Goal: Transaction & Acquisition: Purchase product/service

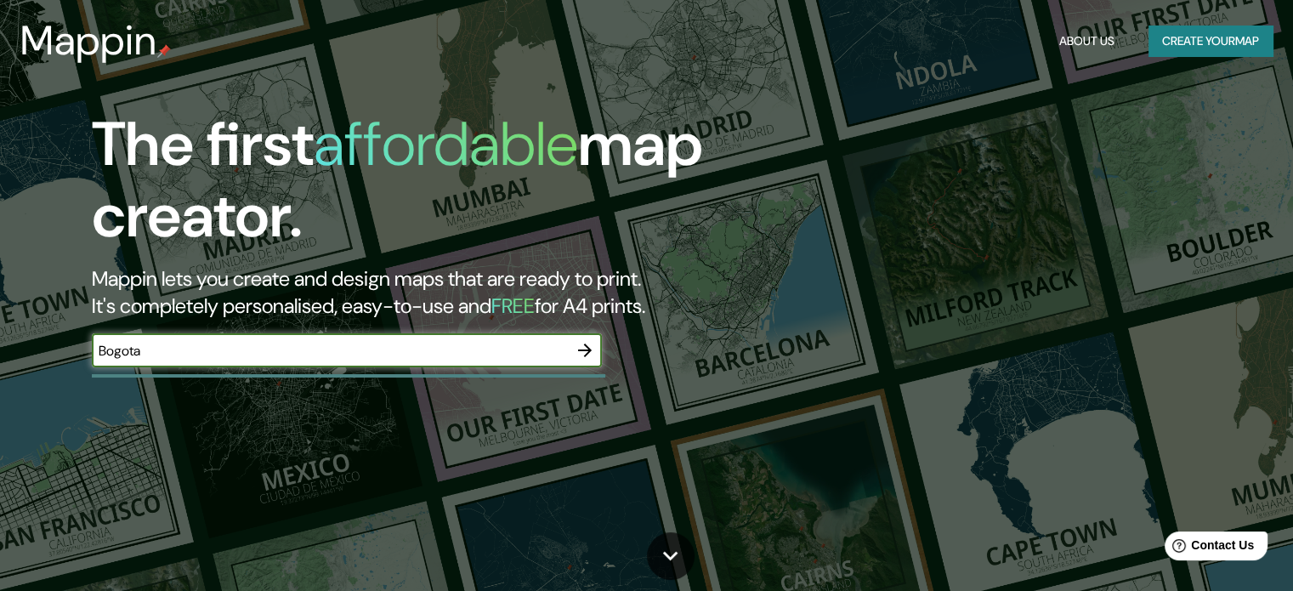
type input "Bogota"
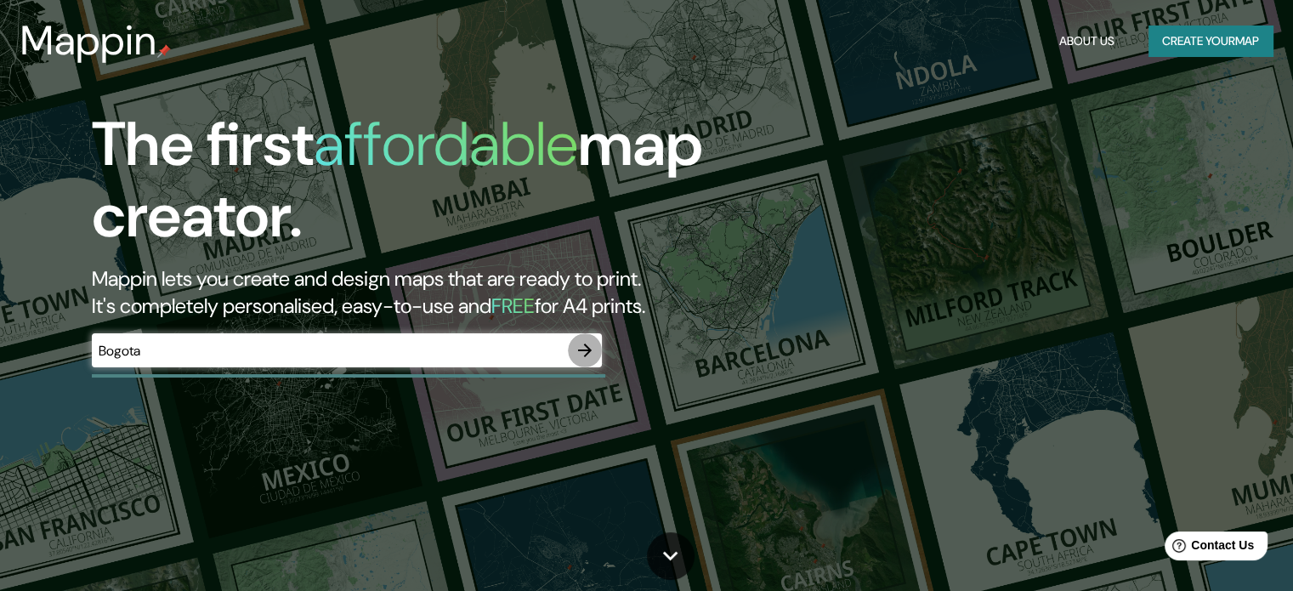
click at [582, 351] on icon "button" at bounding box center [585, 350] width 20 height 20
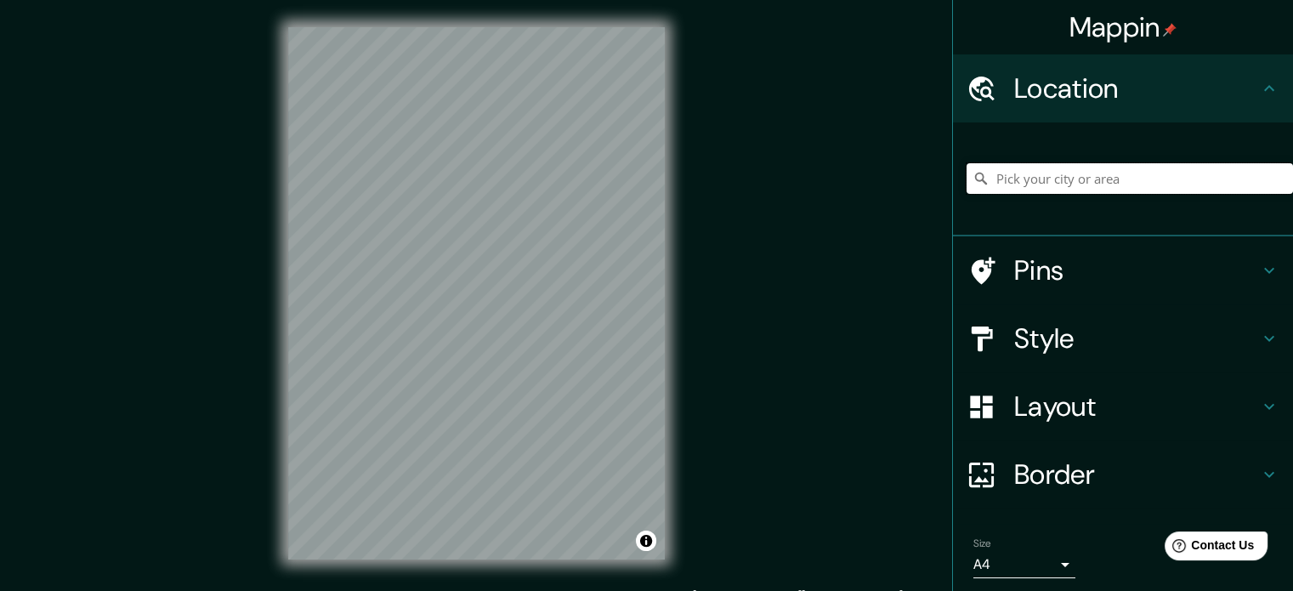
click at [1053, 165] on input "Pick your city or area" at bounding box center [1130, 178] width 327 height 31
click at [1036, 187] on input "Pick your city or area" at bounding box center [1130, 178] width 327 height 31
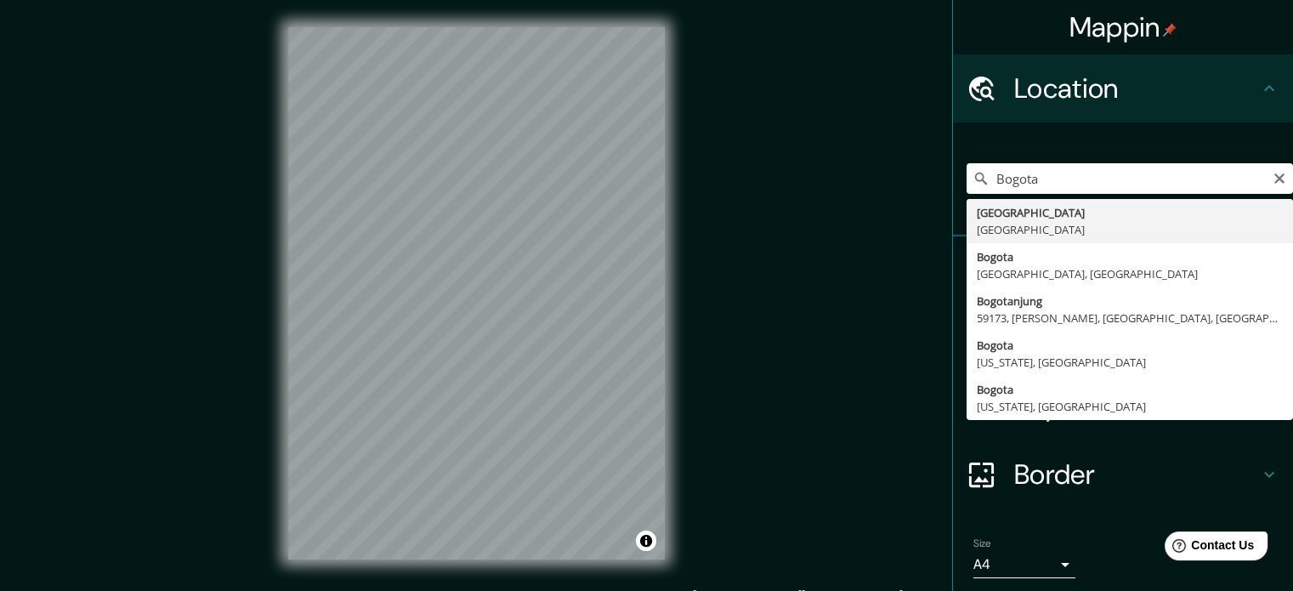
type input "Bogotá, Colombia"
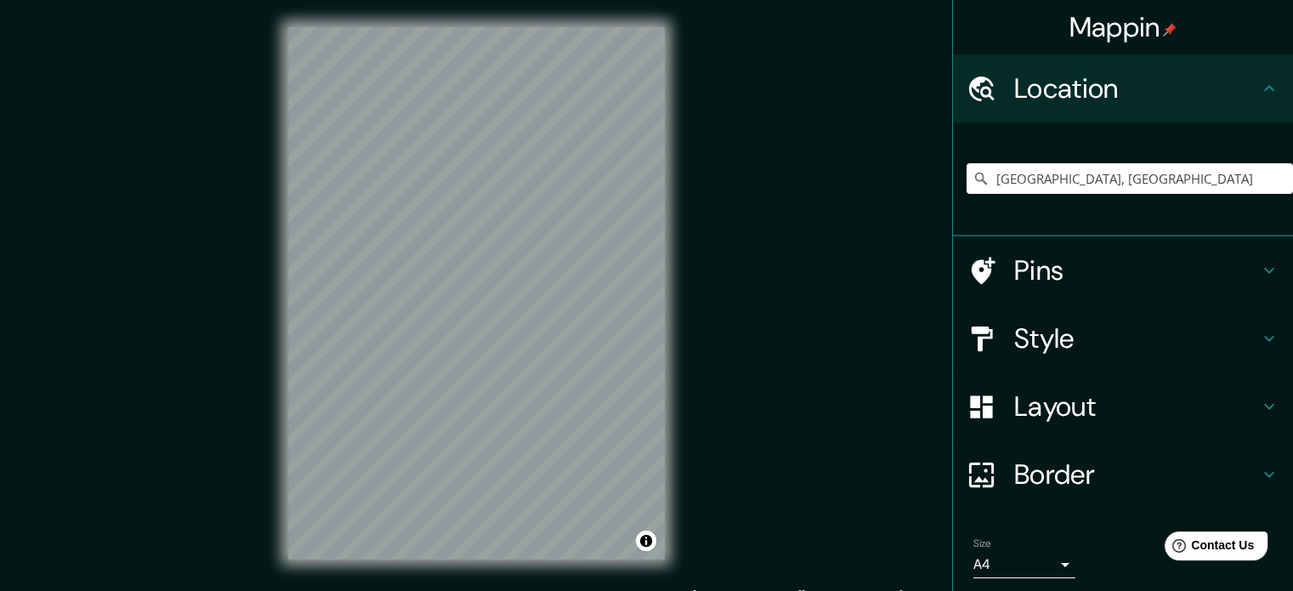
click at [1026, 343] on h4 "Style" at bounding box center [1136, 338] width 245 height 34
click at [1026, 343] on div "Style" at bounding box center [1123, 338] width 340 height 68
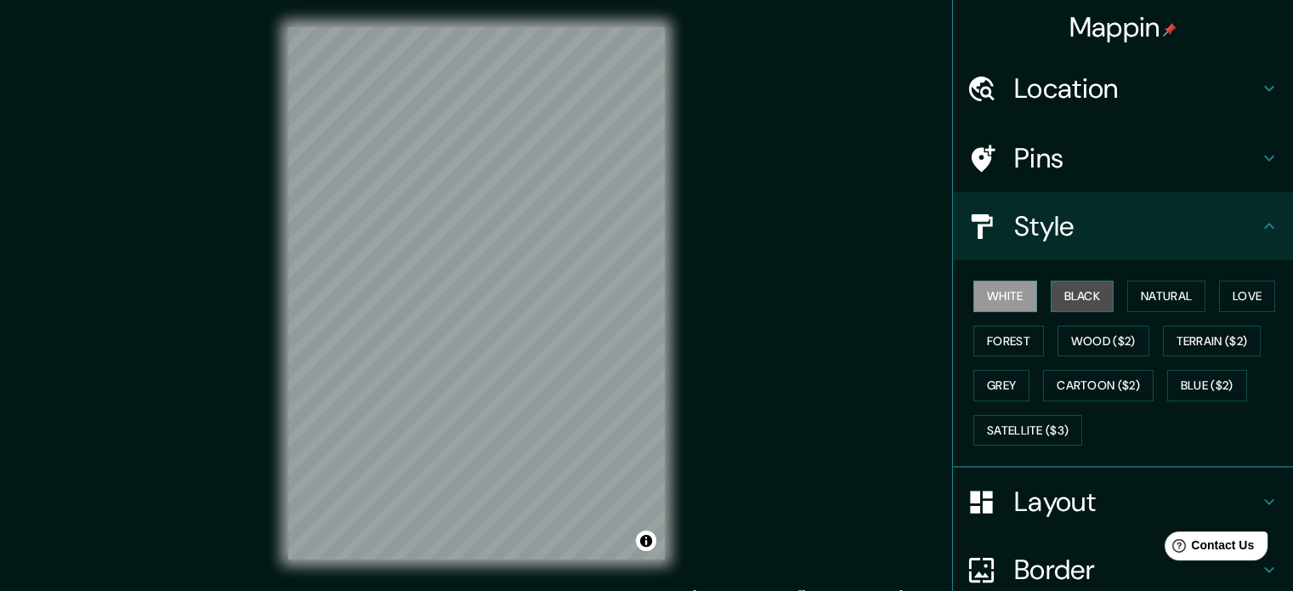
click at [1074, 288] on button "Black" at bounding box center [1083, 296] width 64 height 31
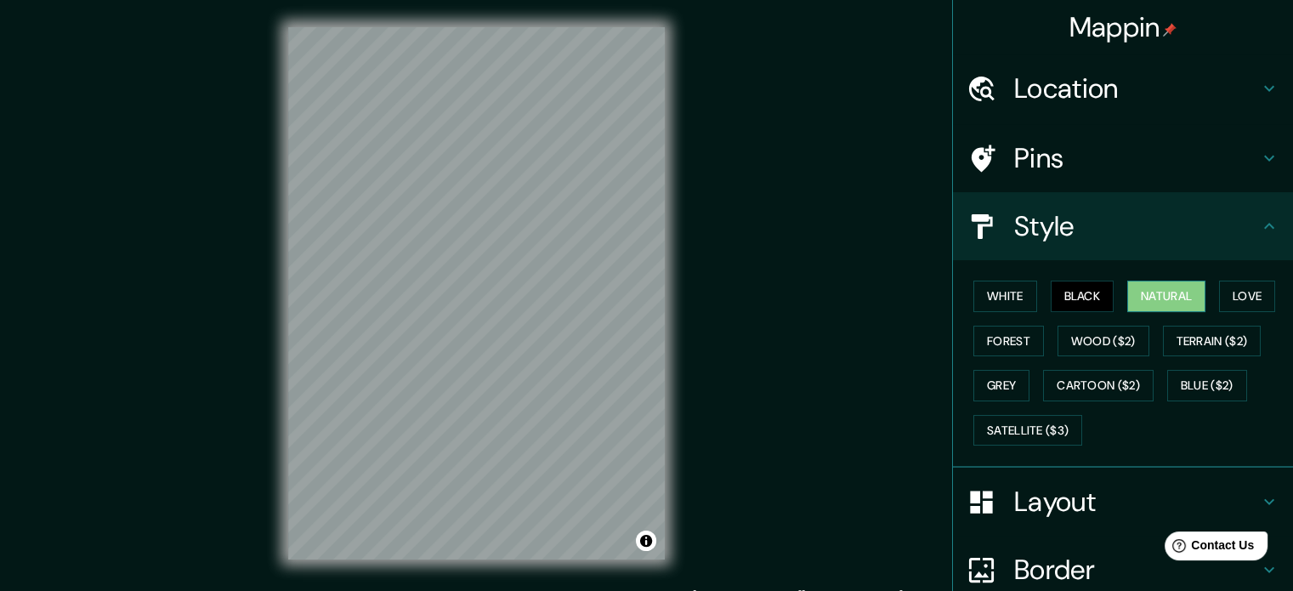
click at [1150, 288] on button "Natural" at bounding box center [1166, 296] width 78 height 31
click at [1224, 294] on button "Love" at bounding box center [1247, 296] width 56 height 31
click at [1032, 341] on div "White Black Natural Love Forest Wood ($2) Terrain ($2) Grey Cartoon ($2) Blue (…" at bounding box center [1130, 363] width 327 height 179
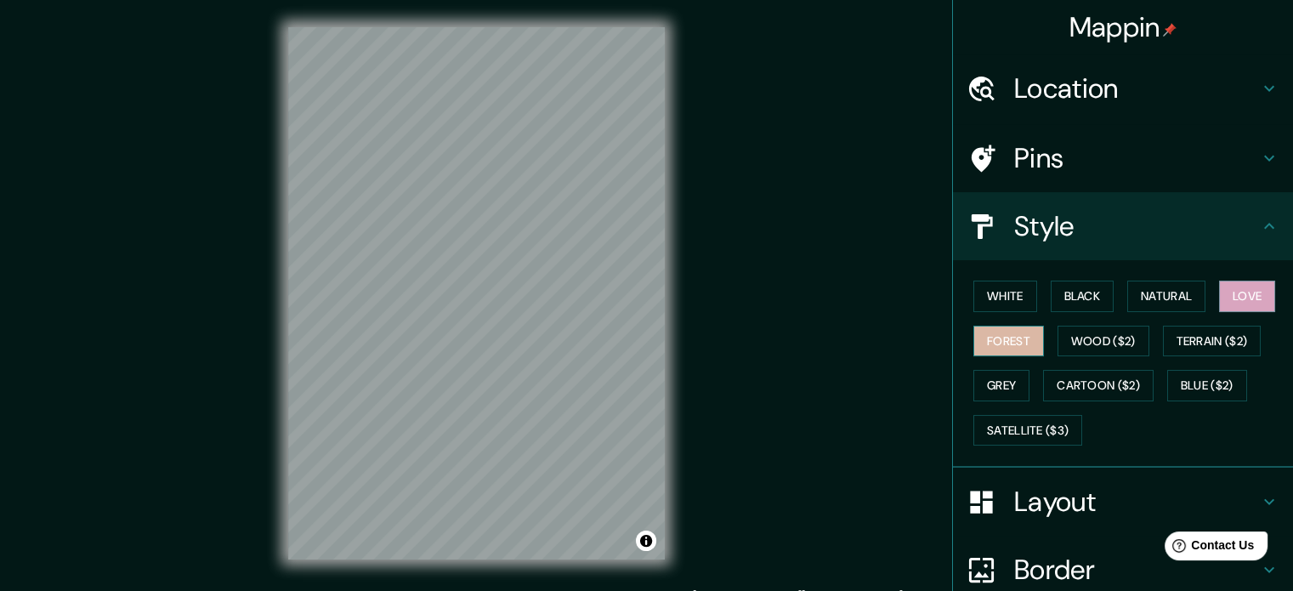
click at [1005, 339] on button "Forest" at bounding box center [1009, 341] width 71 height 31
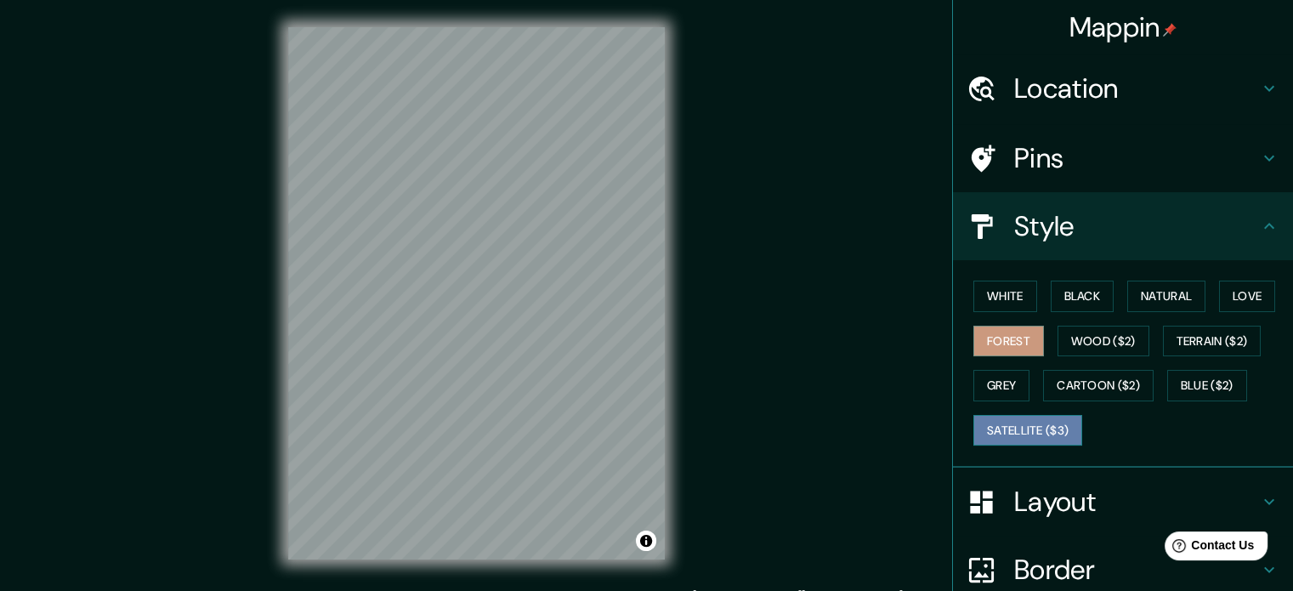
click at [1003, 428] on button "Satellite ($3)" at bounding box center [1028, 430] width 109 height 31
click at [994, 391] on button "Grey" at bounding box center [1002, 385] width 56 height 31
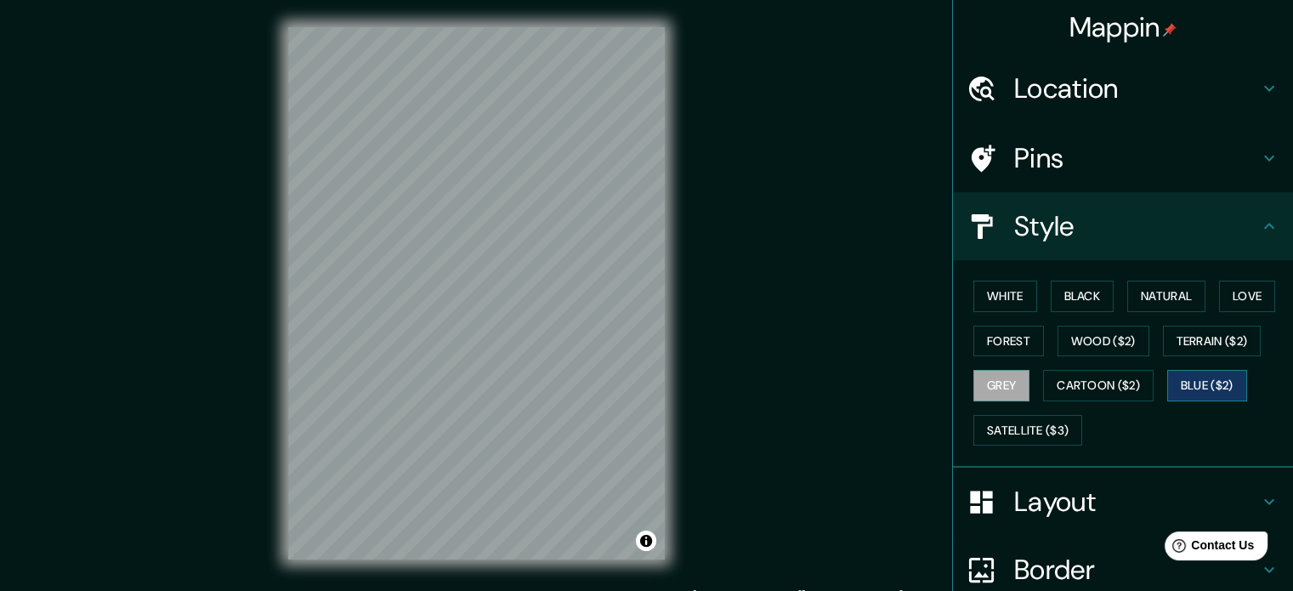
click at [1190, 383] on button "Blue ($2)" at bounding box center [1207, 385] width 80 height 31
click at [1020, 343] on button "Forest" at bounding box center [1009, 341] width 71 height 31
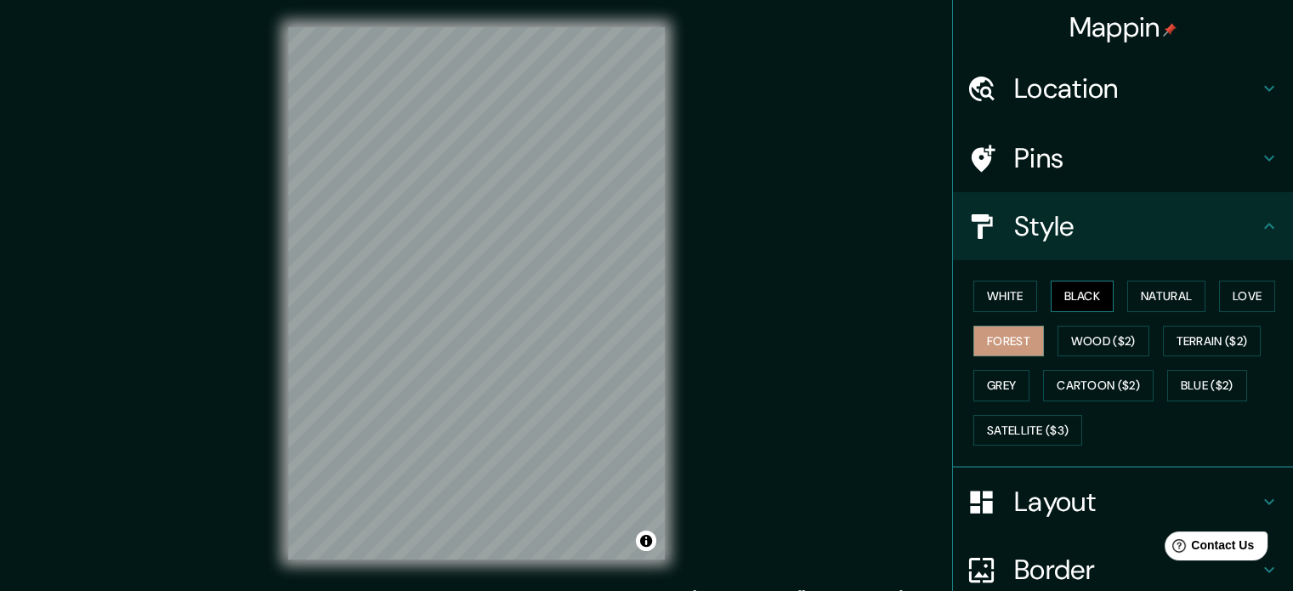
click at [1088, 288] on button "Black" at bounding box center [1083, 296] width 64 height 31
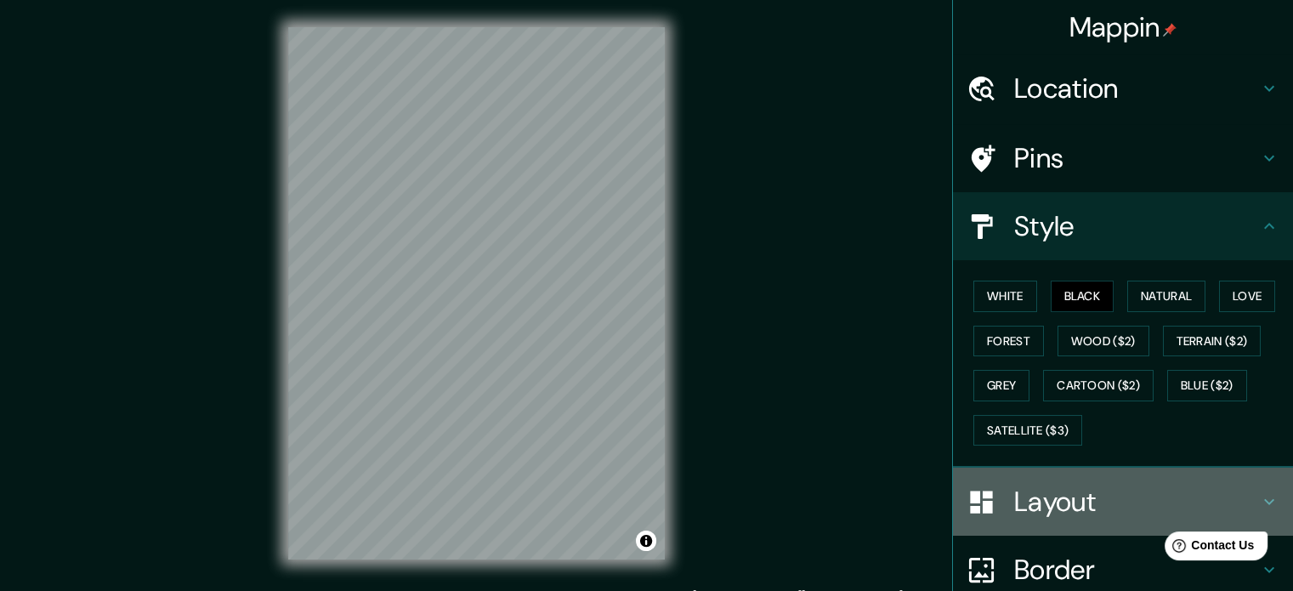
click at [1031, 500] on h4 "Layout" at bounding box center [1136, 502] width 245 height 34
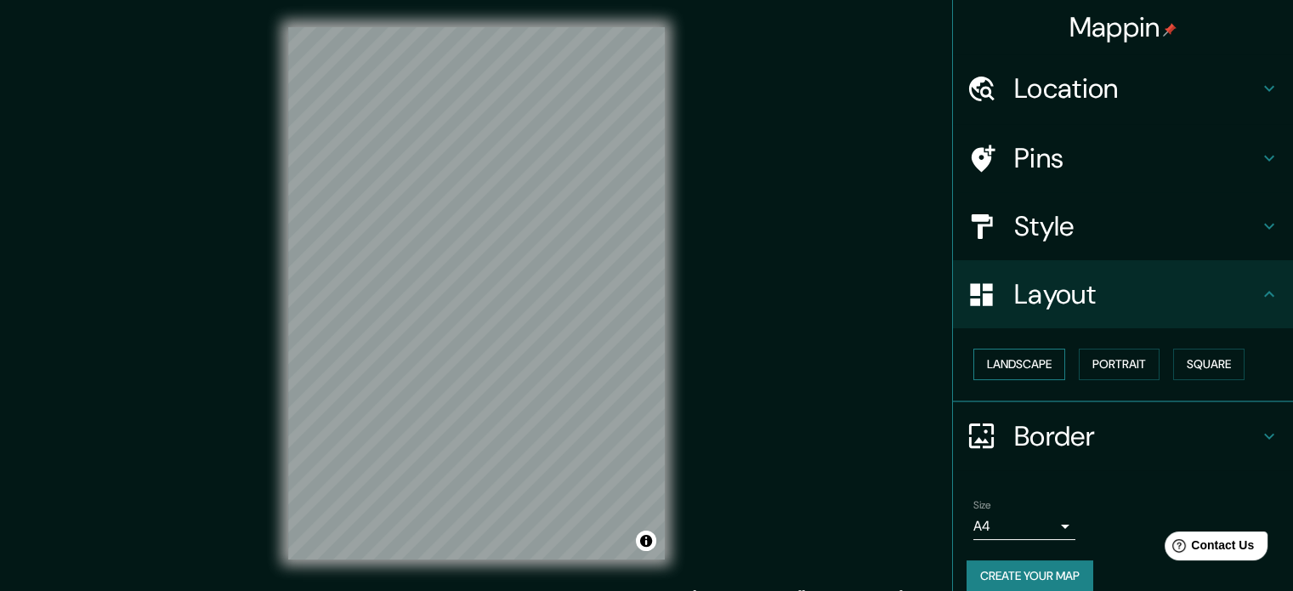
click at [1006, 354] on button "Landscape" at bounding box center [1020, 364] width 92 height 31
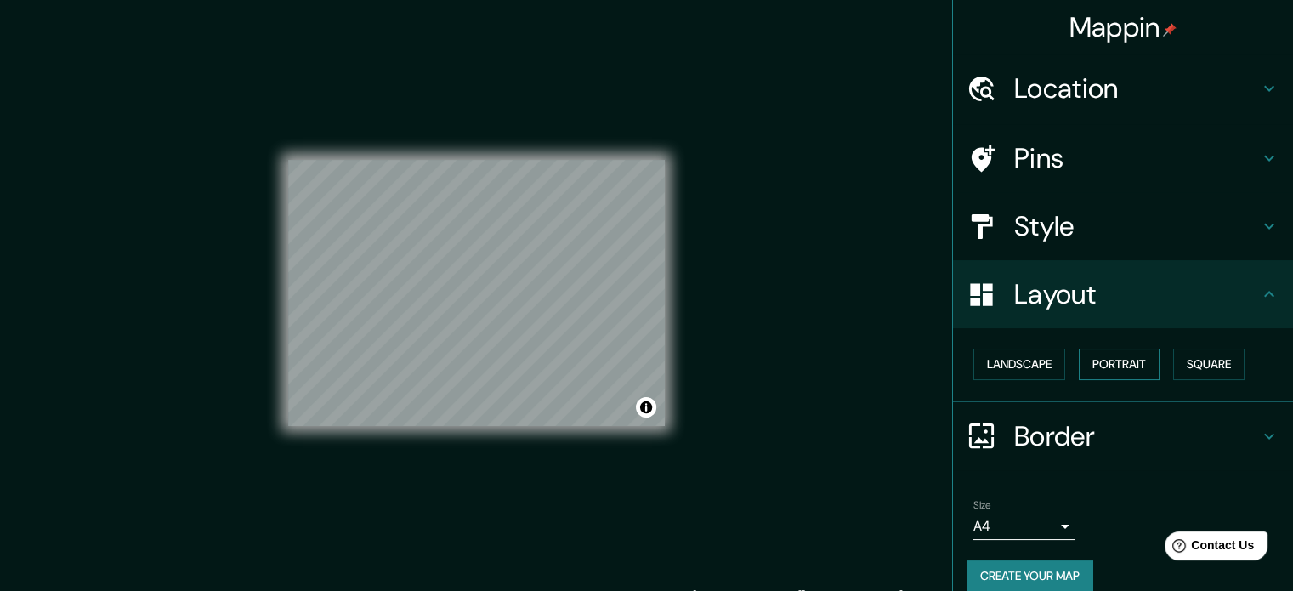
click at [1119, 358] on button "Portrait" at bounding box center [1119, 364] width 81 height 31
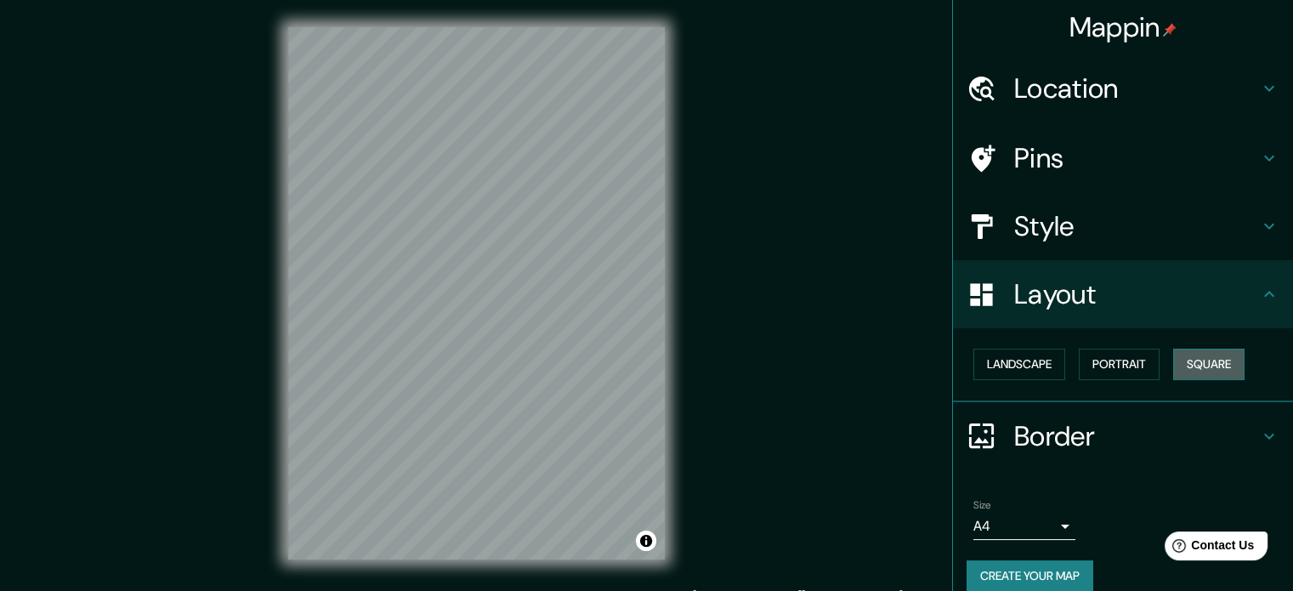
click at [1184, 356] on button "Square" at bounding box center [1208, 364] width 71 height 31
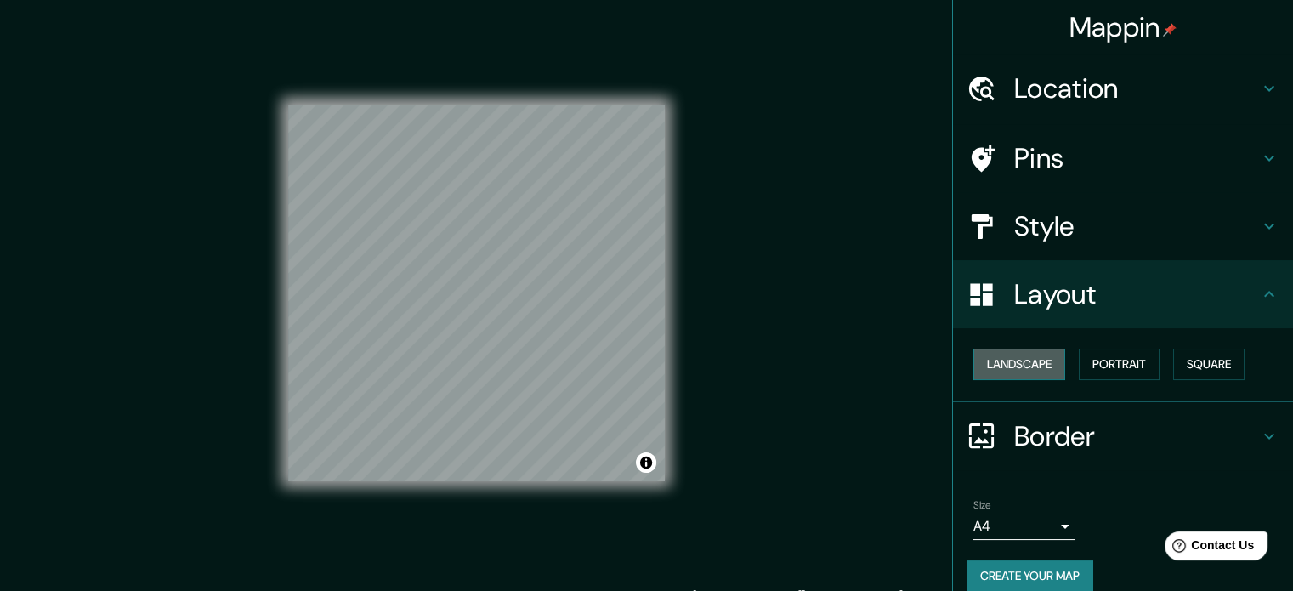
click at [1026, 355] on button "Landscape" at bounding box center [1020, 364] width 92 height 31
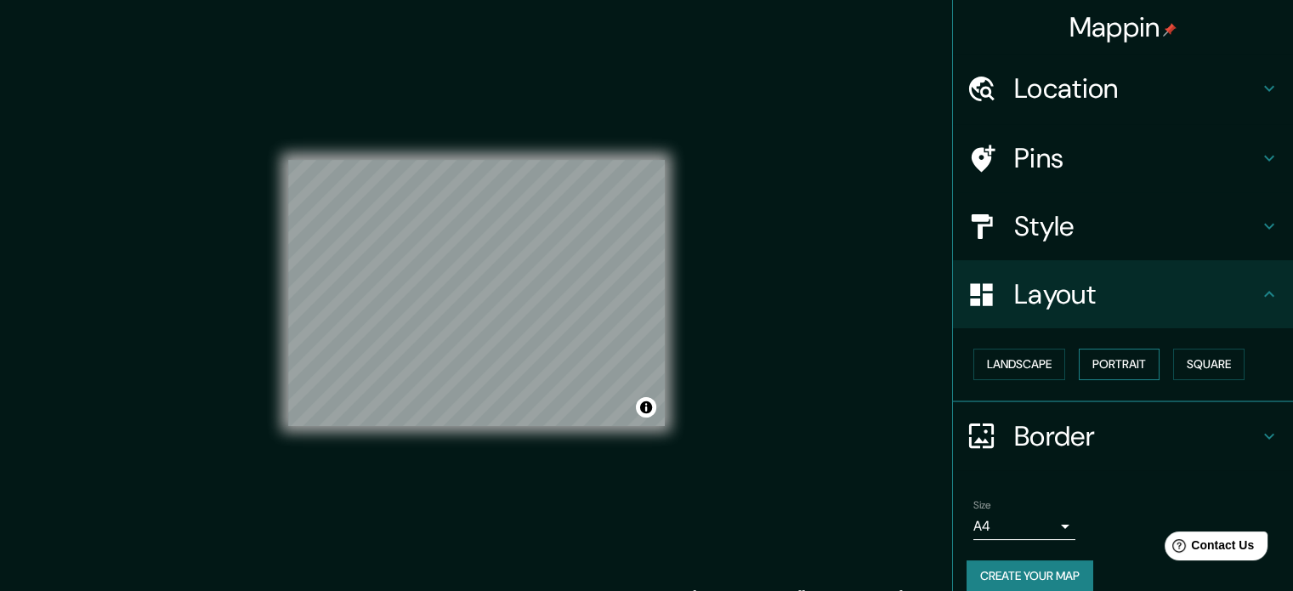
click at [1108, 352] on button "Portrait" at bounding box center [1119, 364] width 81 height 31
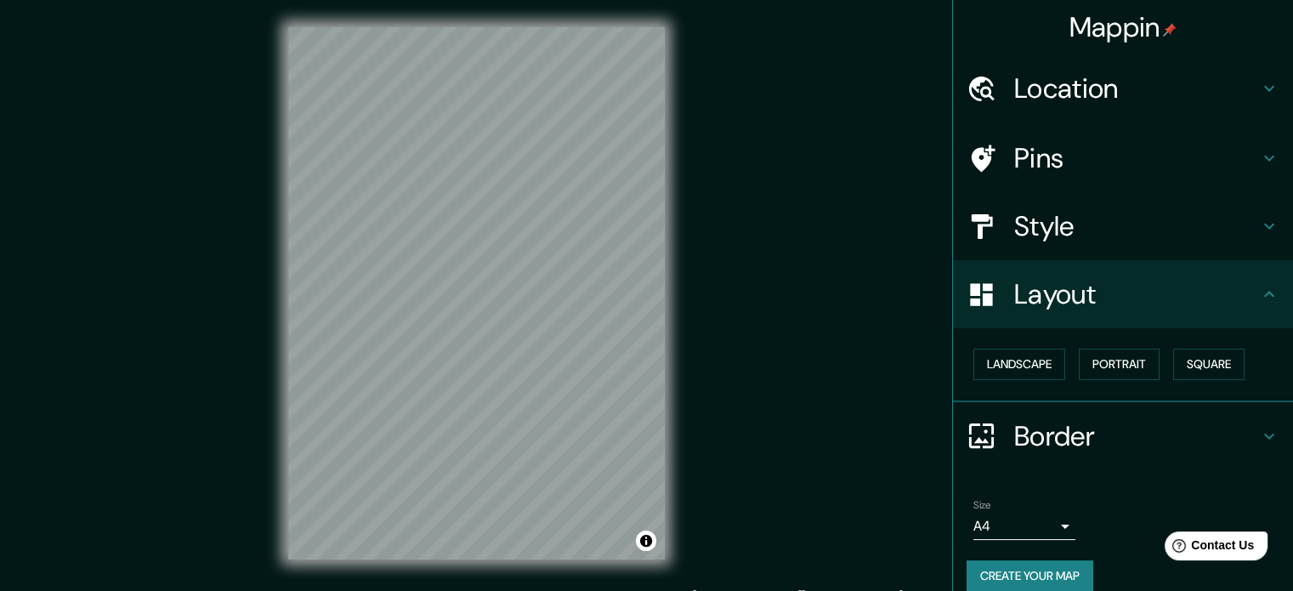
scroll to position [19, 0]
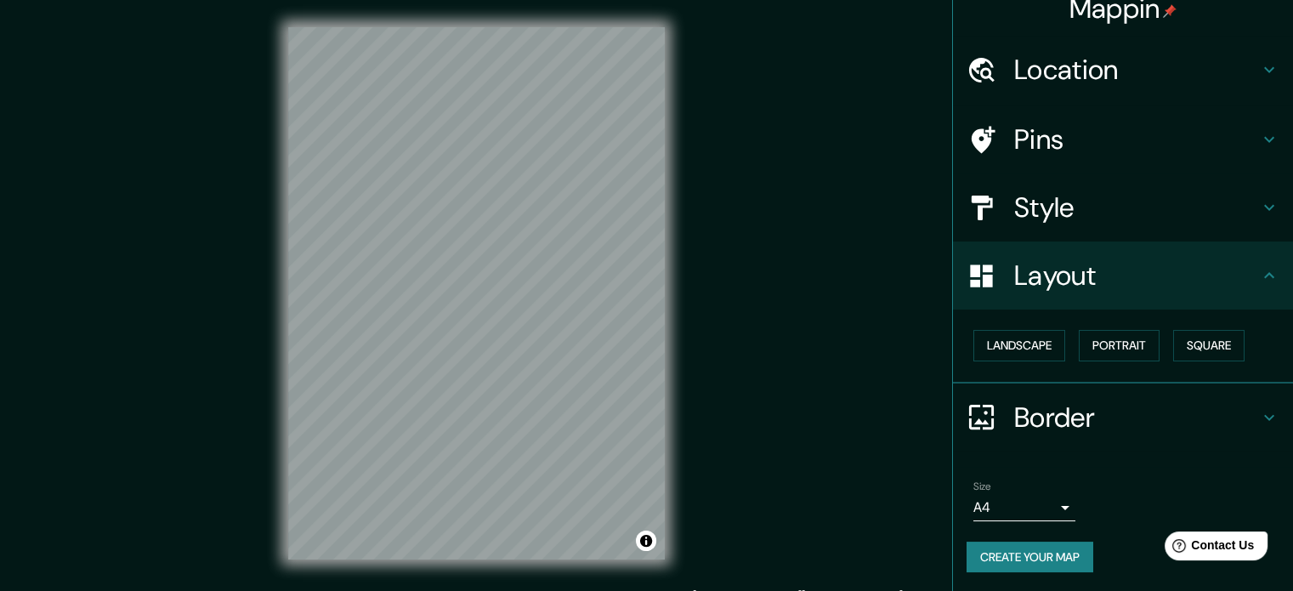
click at [1071, 412] on h4 "Border" at bounding box center [1136, 417] width 245 height 34
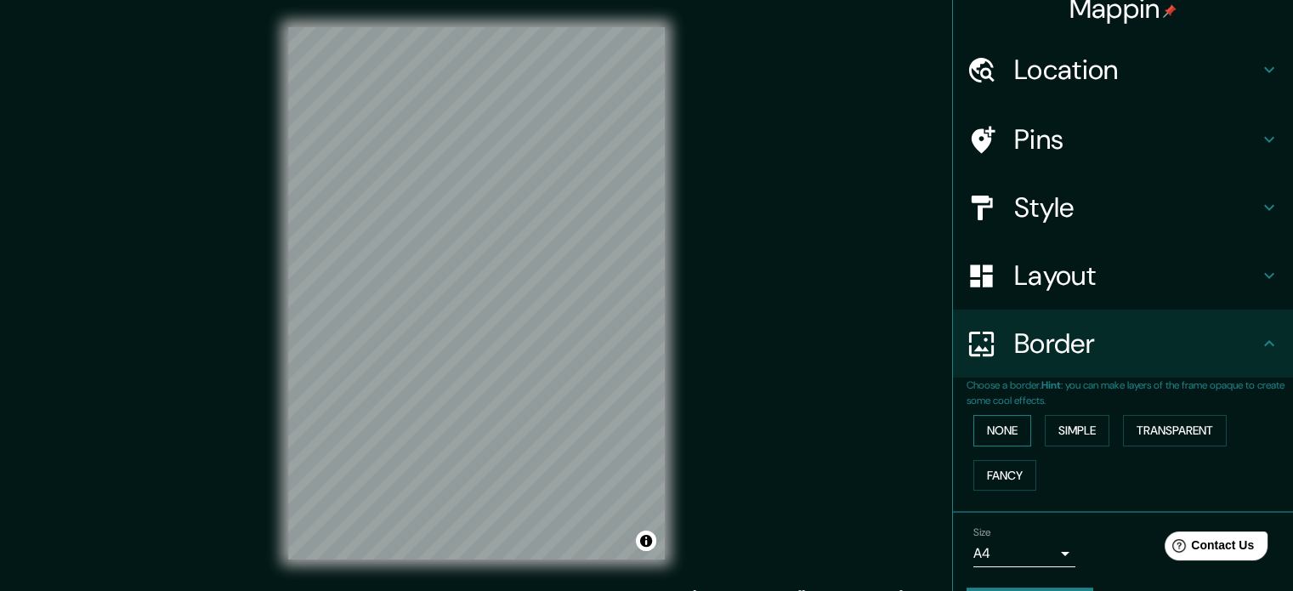
click at [999, 430] on button "None" at bounding box center [1003, 430] width 58 height 31
click at [1059, 435] on button "Simple" at bounding box center [1077, 430] width 65 height 31
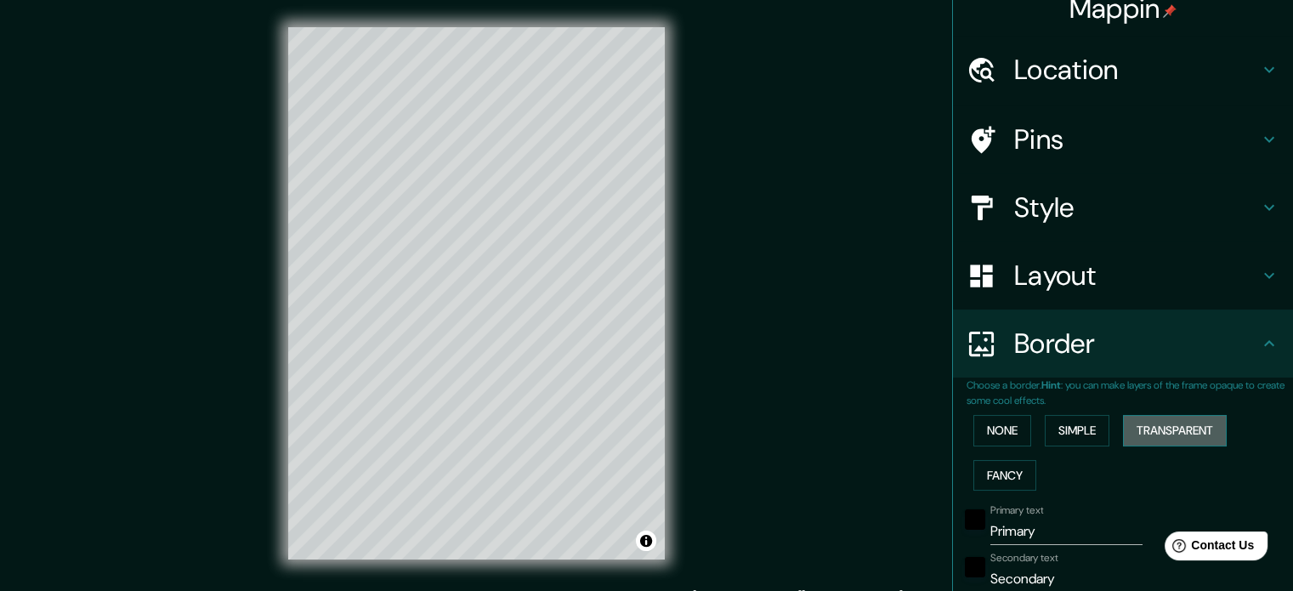
click at [1156, 431] on button "Transparent" at bounding box center [1175, 430] width 104 height 31
click at [1004, 474] on button "Fancy" at bounding box center [1005, 475] width 63 height 31
click at [1187, 432] on button "Transparent" at bounding box center [1175, 430] width 104 height 31
click at [1002, 425] on button "None" at bounding box center [1003, 430] width 58 height 31
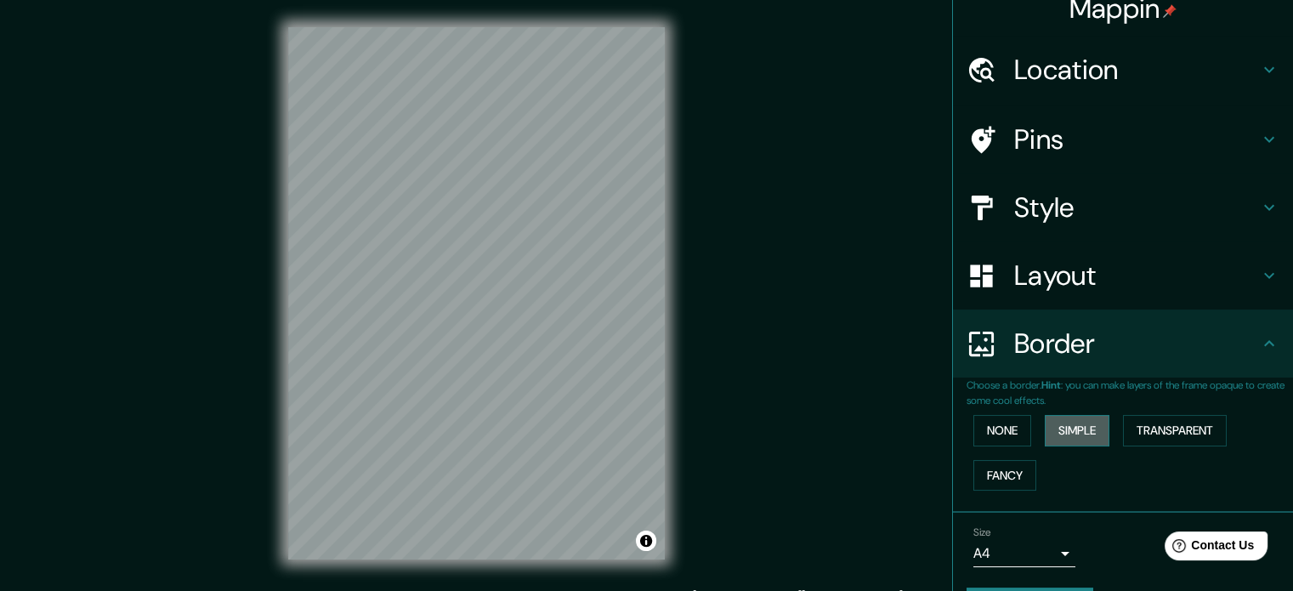
click at [1054, 436] on button "Simple" at bounding box center [1077, 430] width 65 height 31
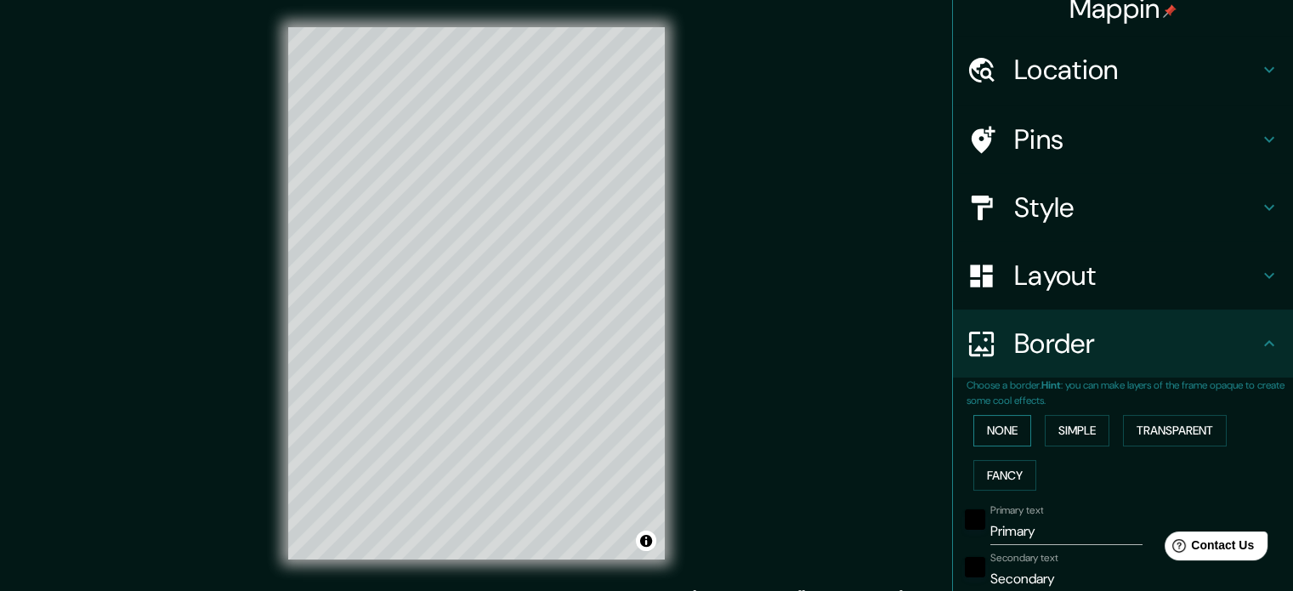
click at [1000, 431] on button "None" at bounding box center [1003, 430] width 58 height 31
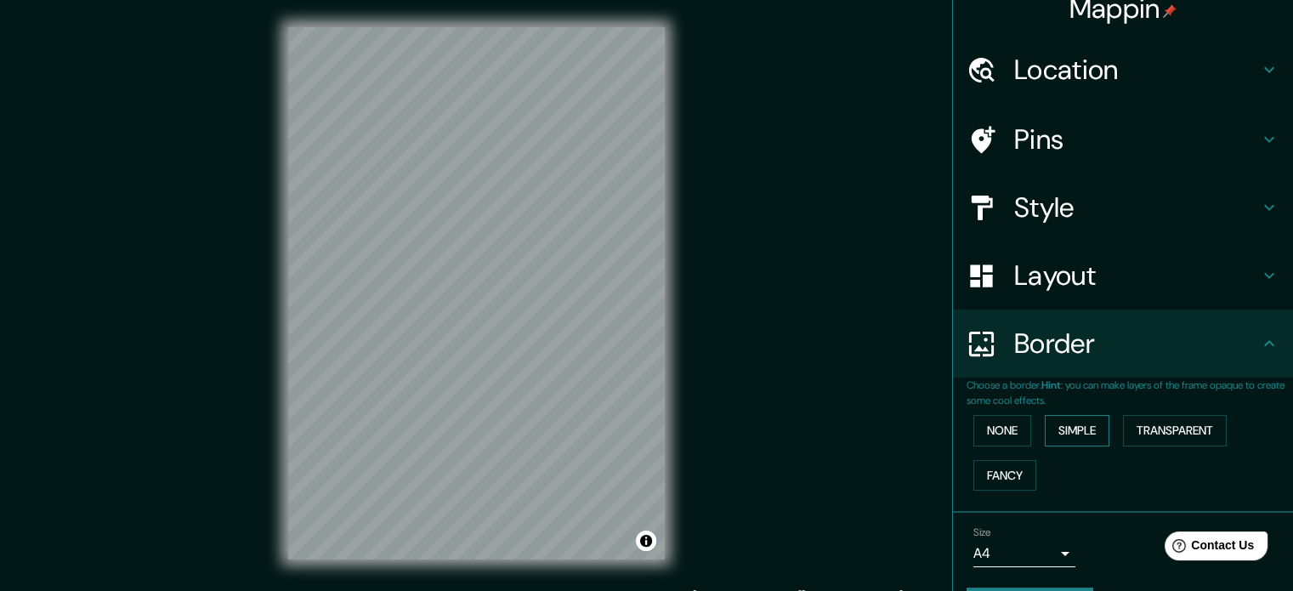
click at [1045, 438] on button "Simple" at bounding box center [1077, 430] width 65 height 31
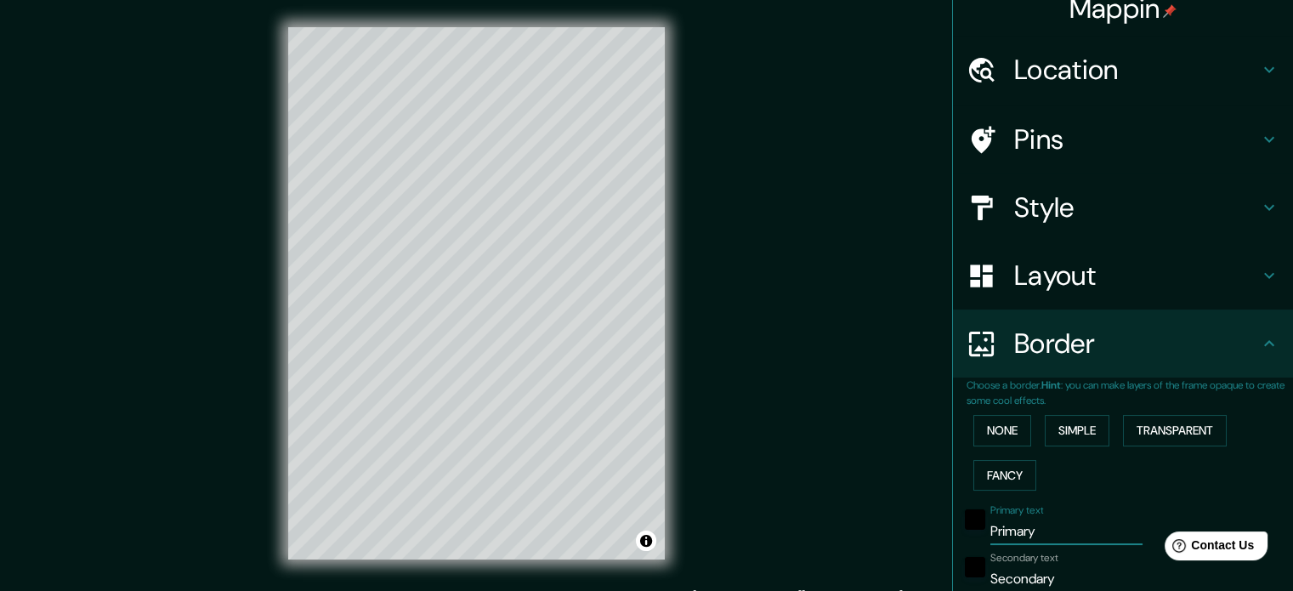
click at [1014, 534] on input "Primary" at bounding box center [1067, 531] width 152 height 27
drag, startPoint x: 1026, startPoint y: 533, endPoint x: 961, endPoint y: 537, distance: 65.6
click at [961, 537] on div "Primary text Primary" at bounding box center [1099, 524] width 279 height 41
type input "B"
type input "177"
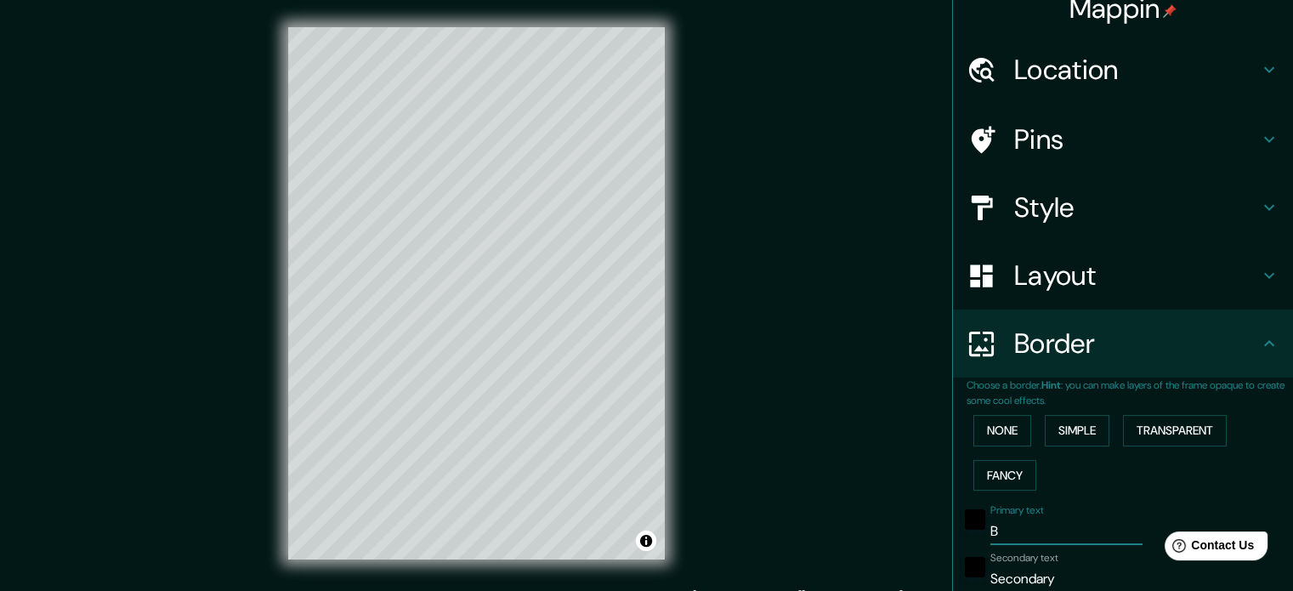
type input "35"
type input "Bo"
type input "177"
type input "35"
type input "Bog"
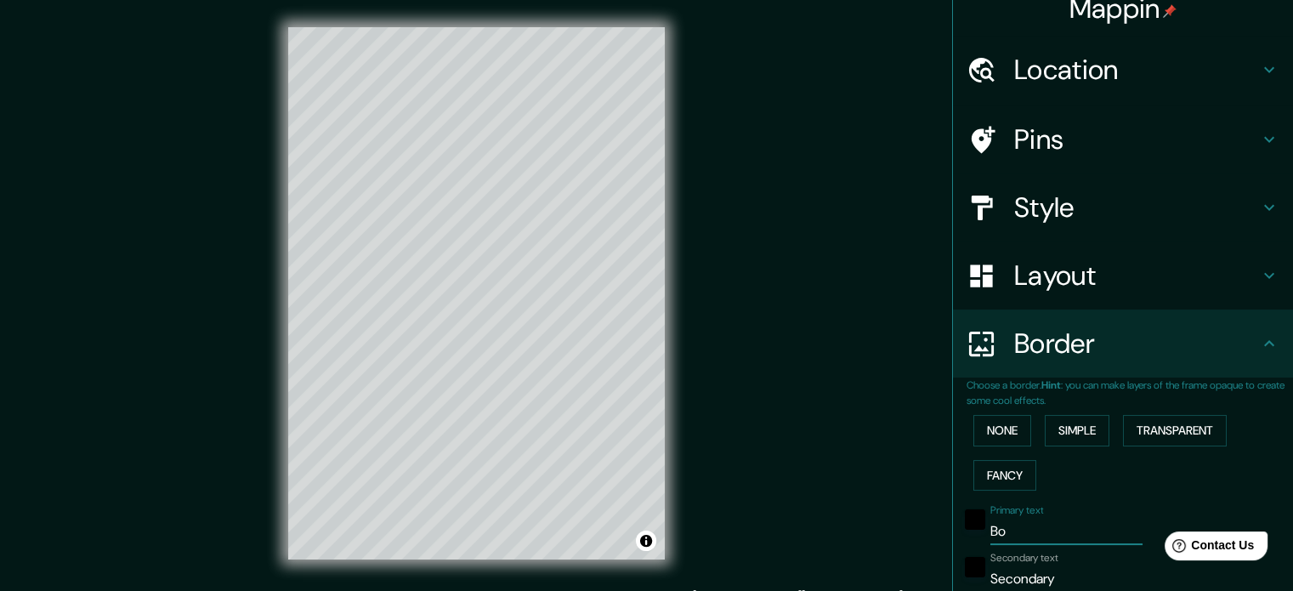
type input "177"
type input "35"
type input "Bogo"
type input "177"
type input "35"
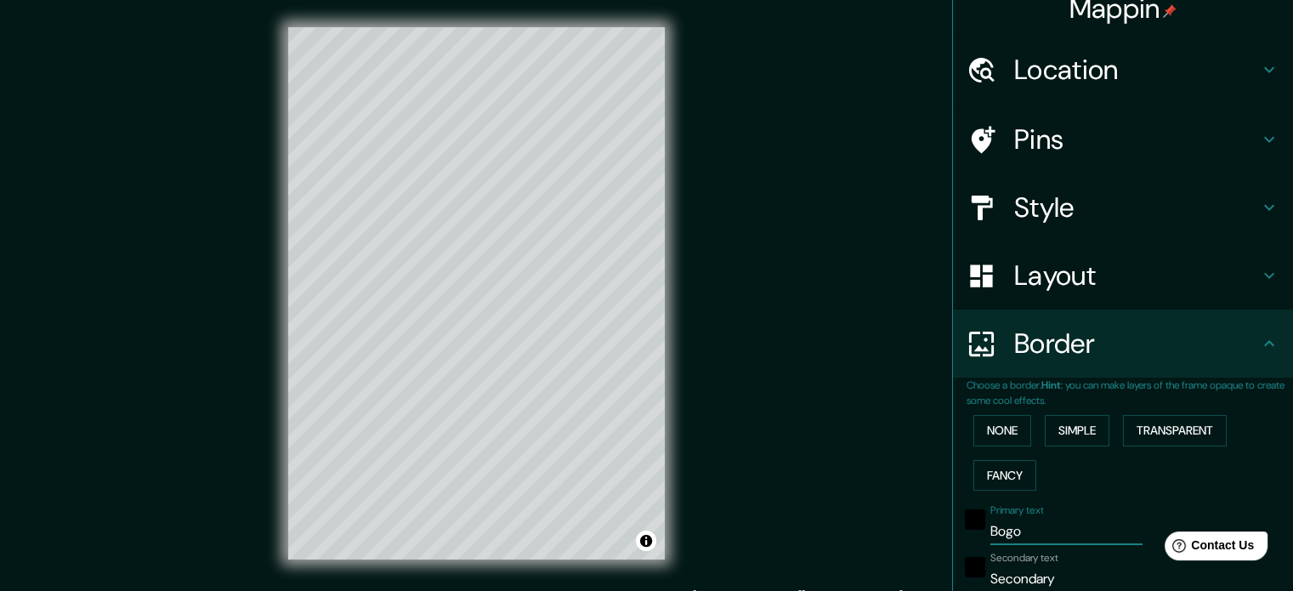
type input "Bogot"
type input "177"
type input "35"
type input "Bogota"
type input "177"
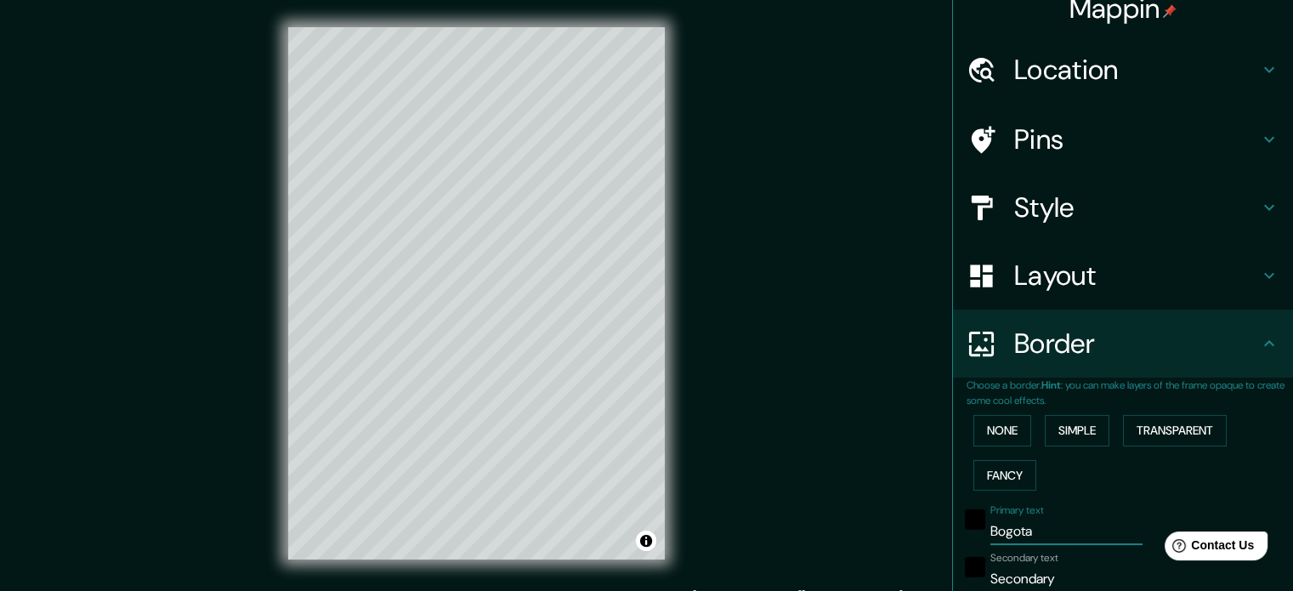
type input "35"
type input "Bogot"
type input "177"
type input "35"
type input "Bogotá"
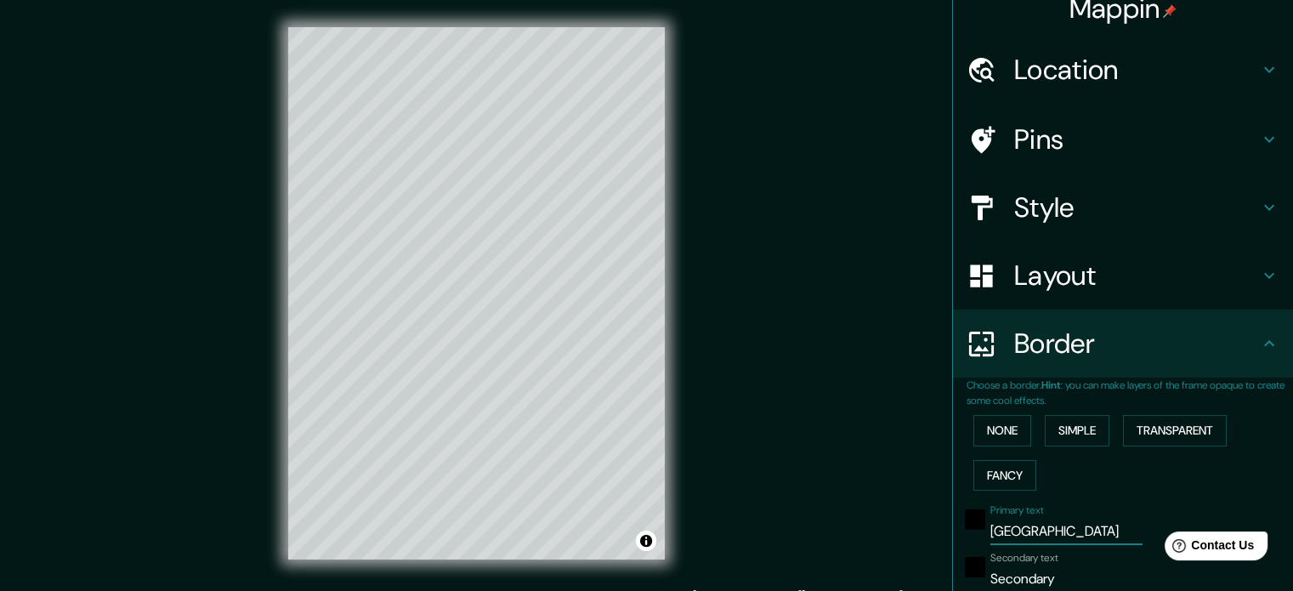
type input "177"
type input "35"
type input "Bogotá"
click at [1061, 582] on input "Secondary" at bounding box center [1067, 578] width 152 height 27
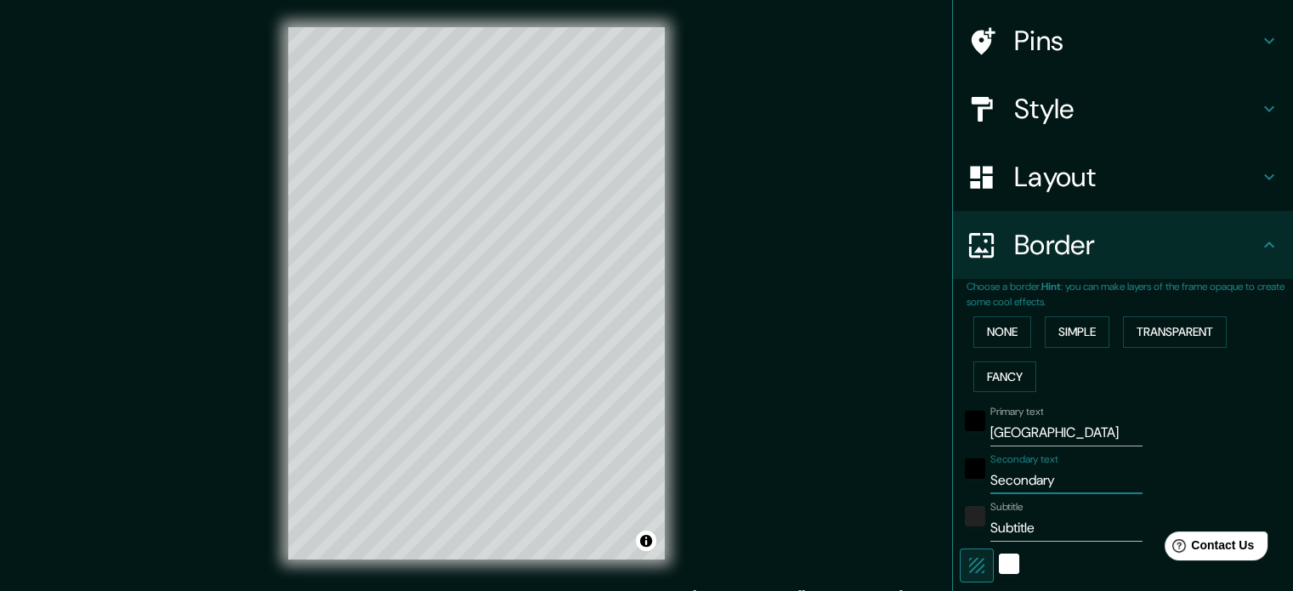
scroll to position [133, 0]
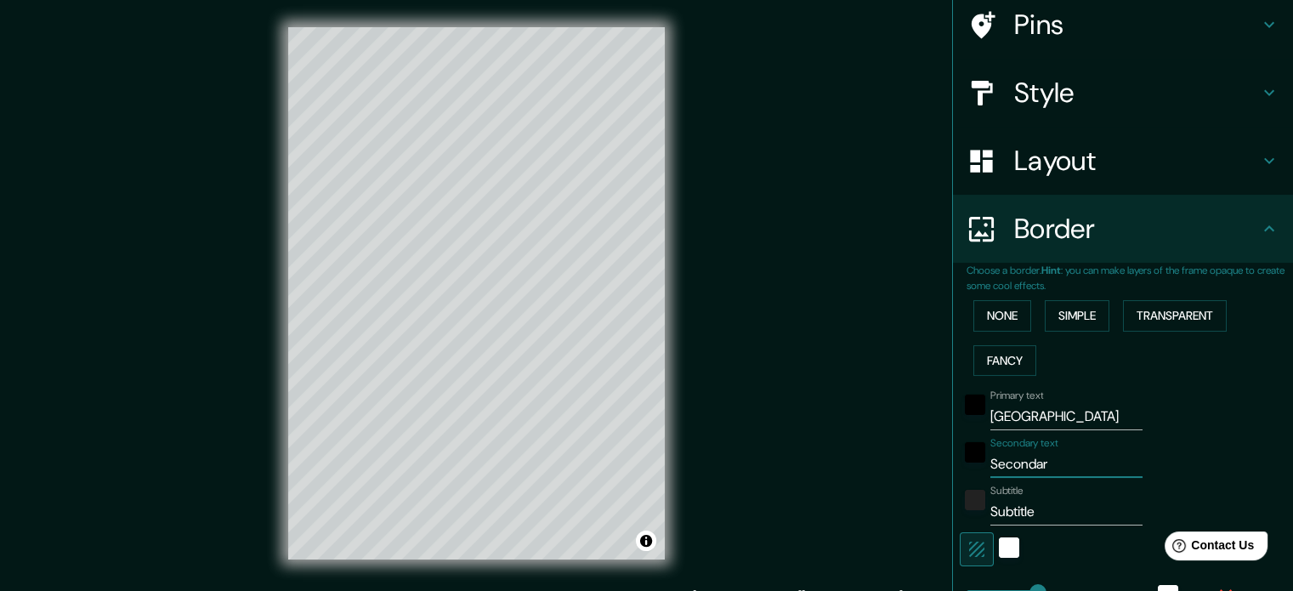
type input "Seconda"
type input "177"
type input "35"
type input "Second"
type input "177"
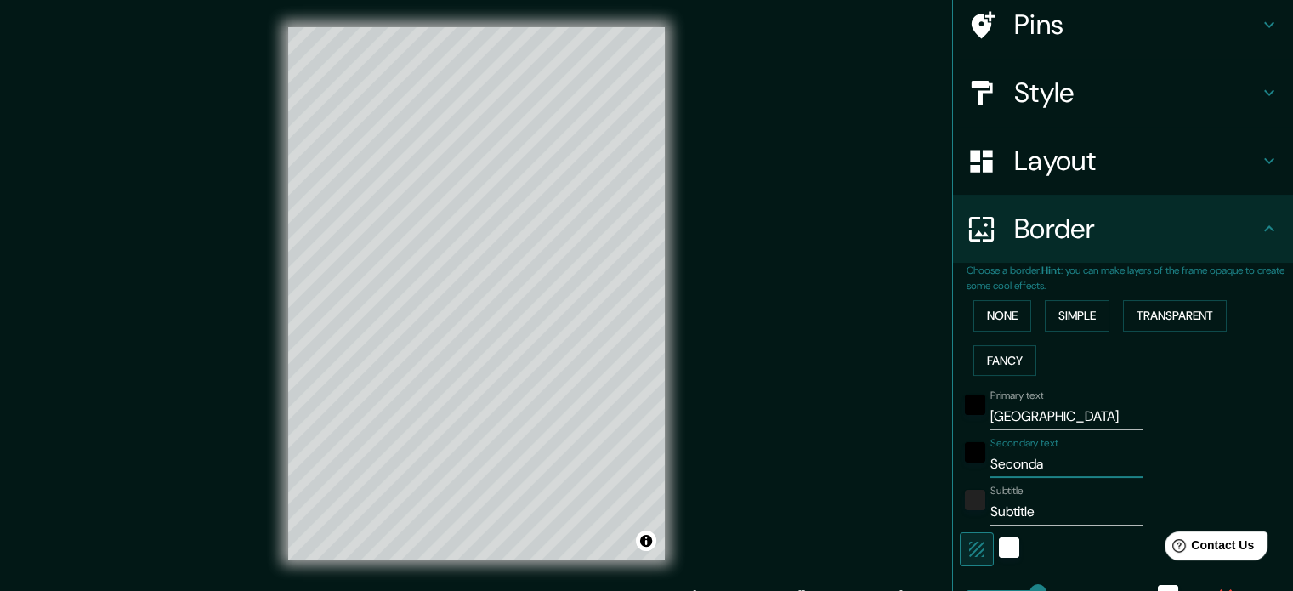
type input "35"
type input "Secon"
type input "177"
type input "35"
type input "Se"
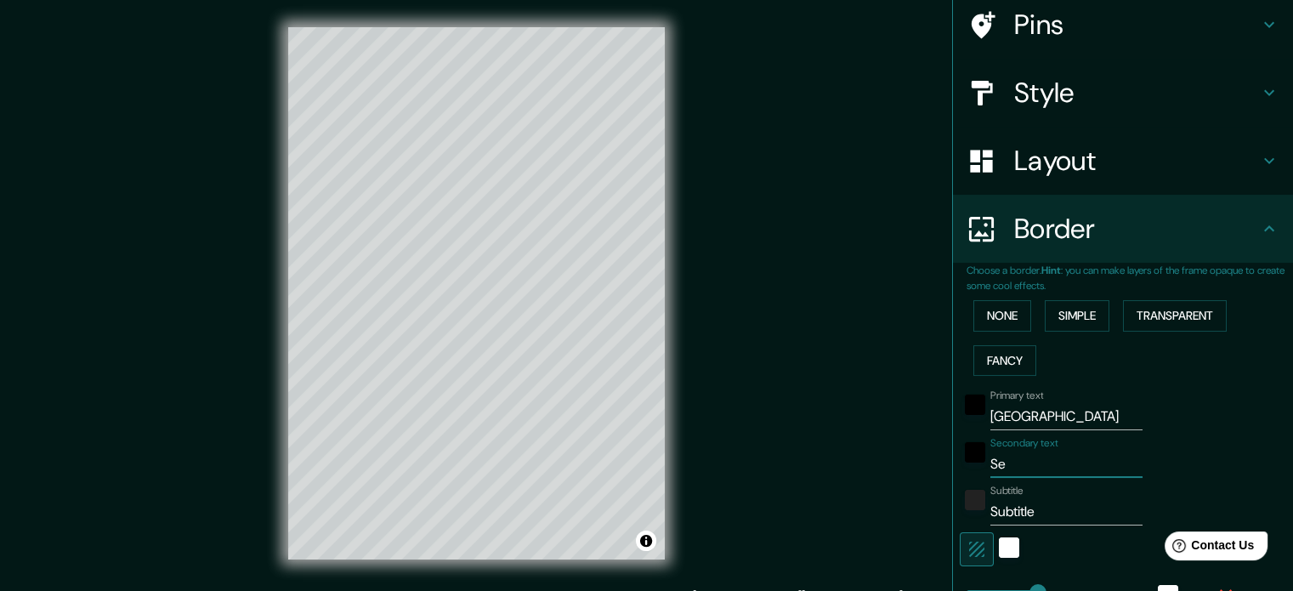
type input "177"
type input "35"
type input "S"
type input "177"
type input "35"
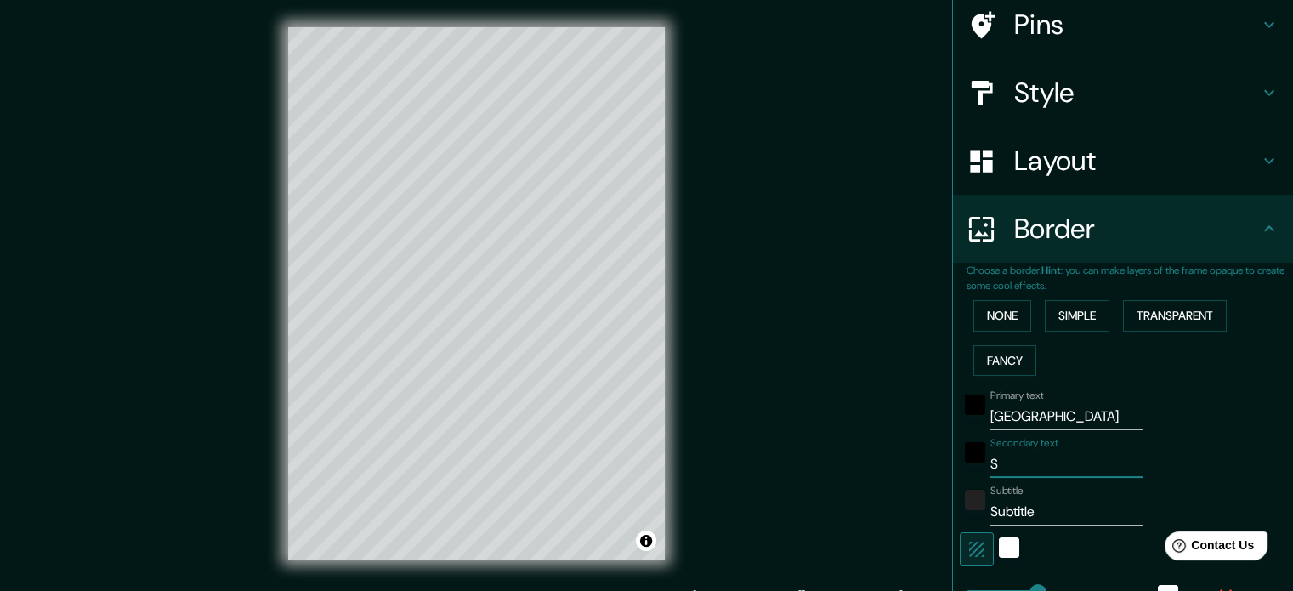
type input "177"
type input "35"
type input "2"
type input "177"
type input "35"
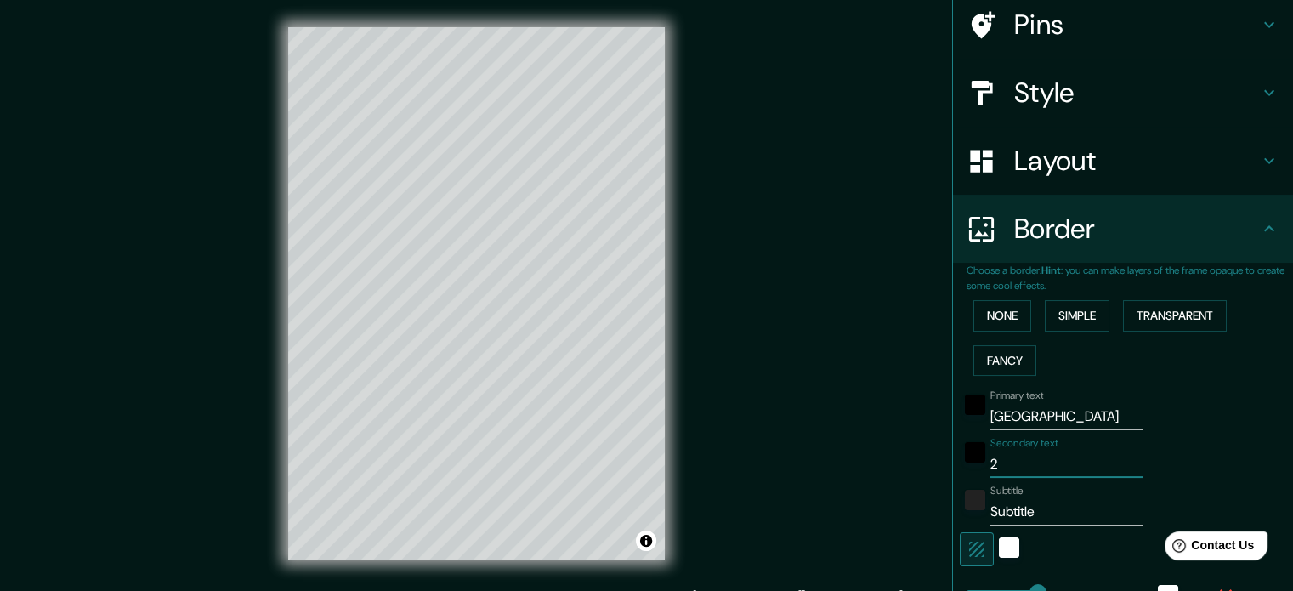
type input "20"
type input "177"
type input "35"
type input "201"
type input "177"
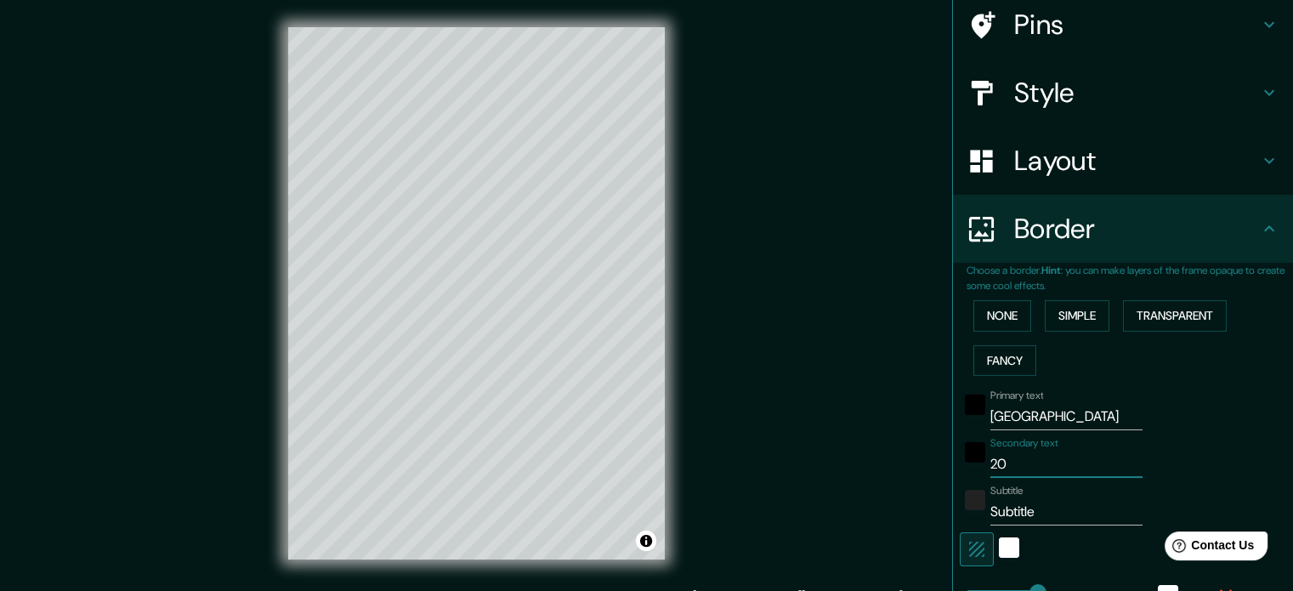
type input "35"
type input "2018"
type input "177"
type input "35"
type input "2018"
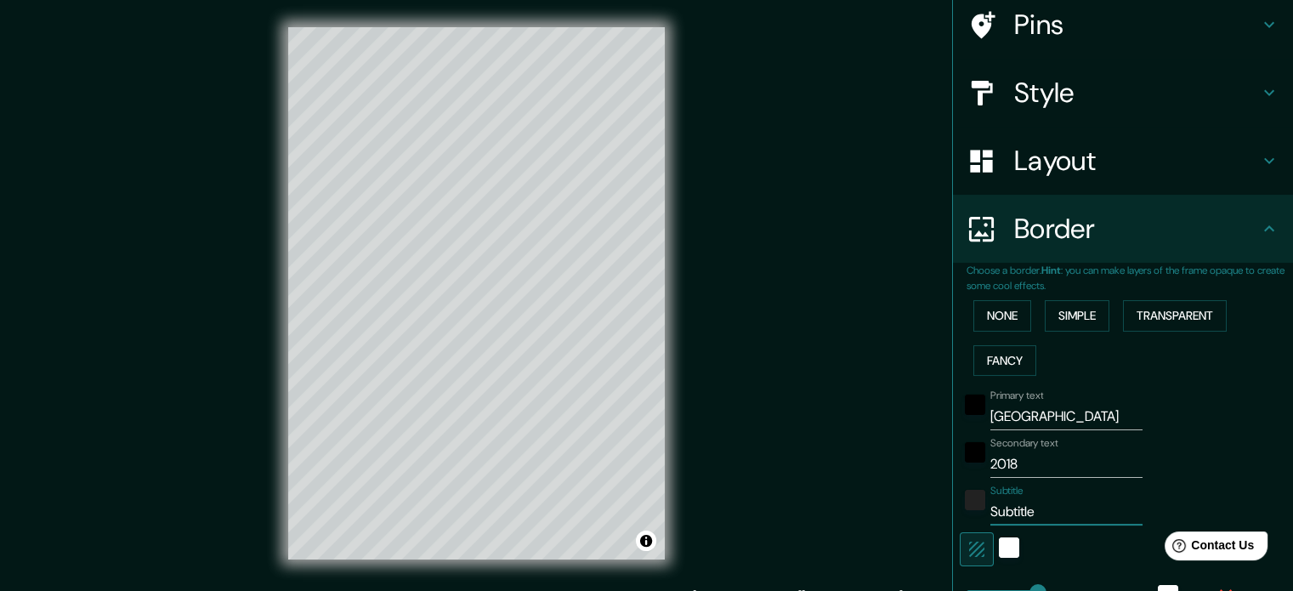
click at [1029, 512] on input "Subtitle" at bounding box center [1067, 511] width 152 height 27
type input "Subtitl"
type input "177"
type input "35"
type input "Subtit"
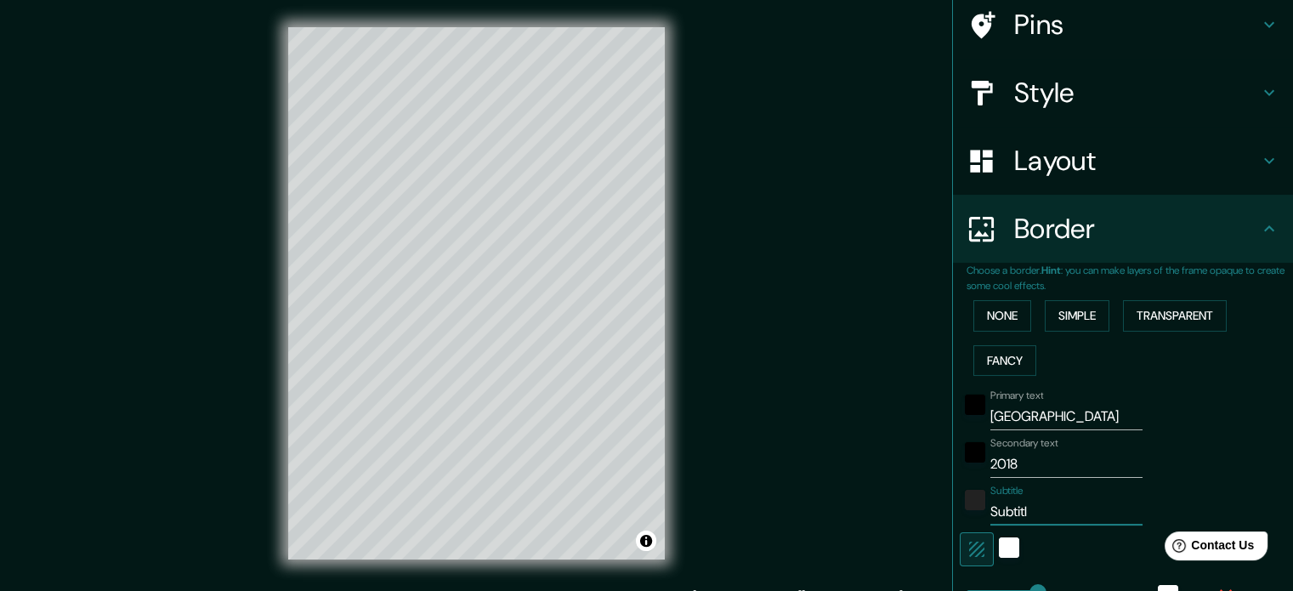
type input "177"
type input "35"
type input "Sub"
type input "177"
type input "35"
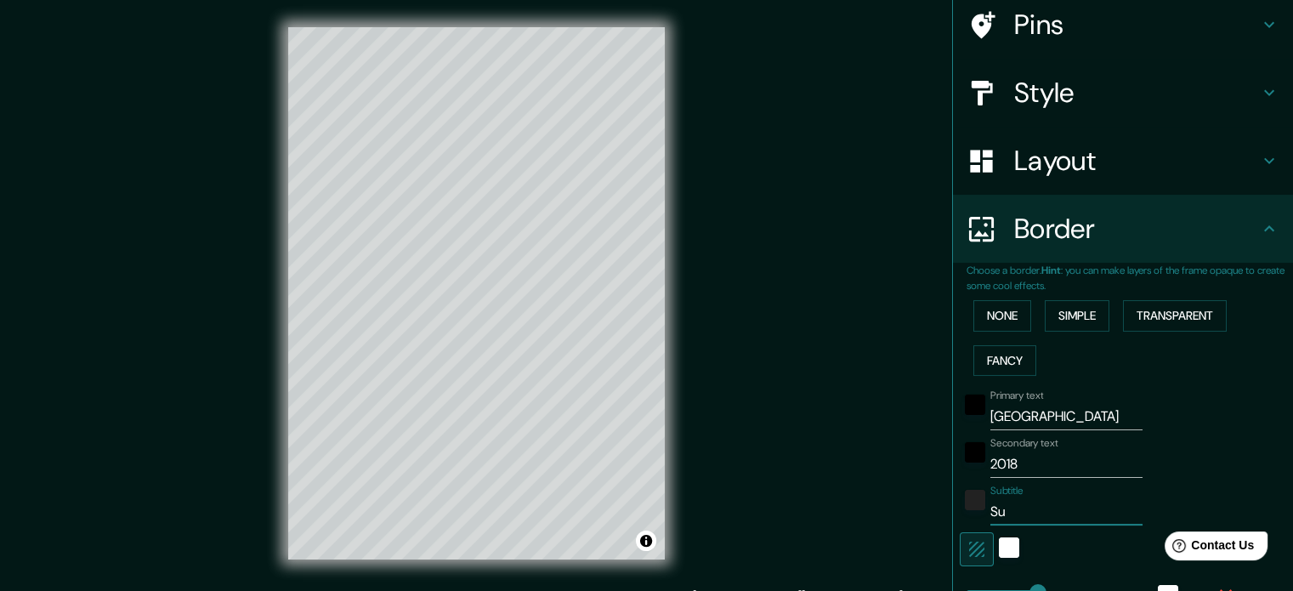
type input "S"
type input "177"
type input "35"
type input "177"
type input "35"
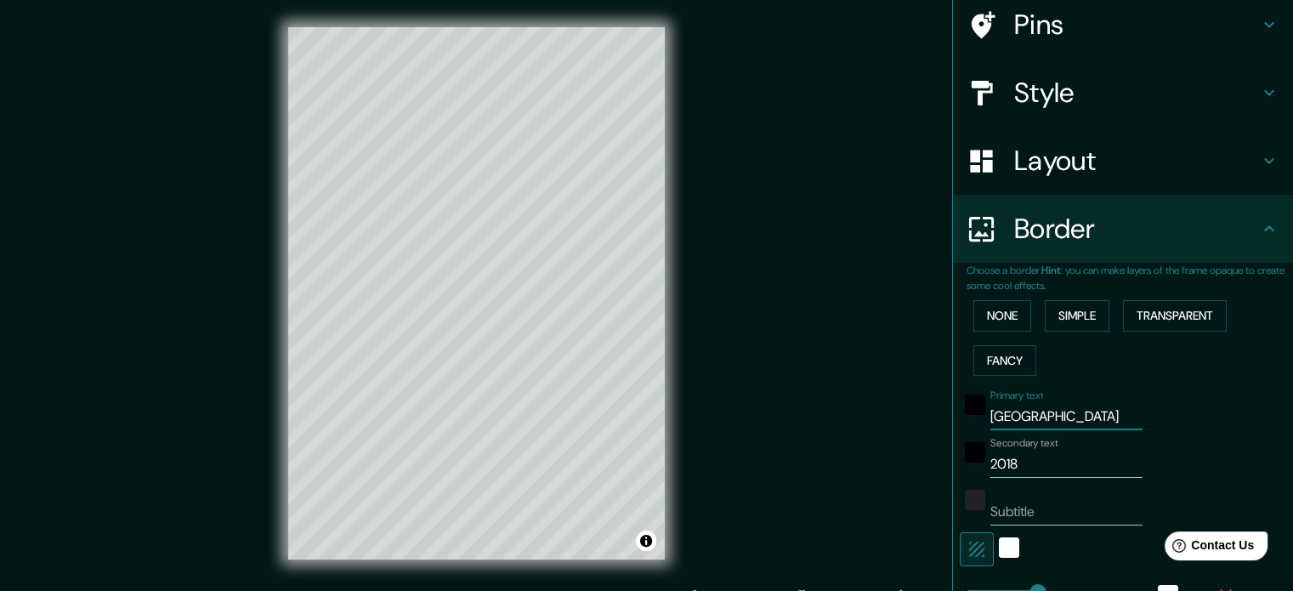
click at [1027, 417] on input "Bogotá" at bounding box center [1067, 416] width 152 height 27
type input "Bogot"
type input "177"
type input "35"
type input "Bogo"
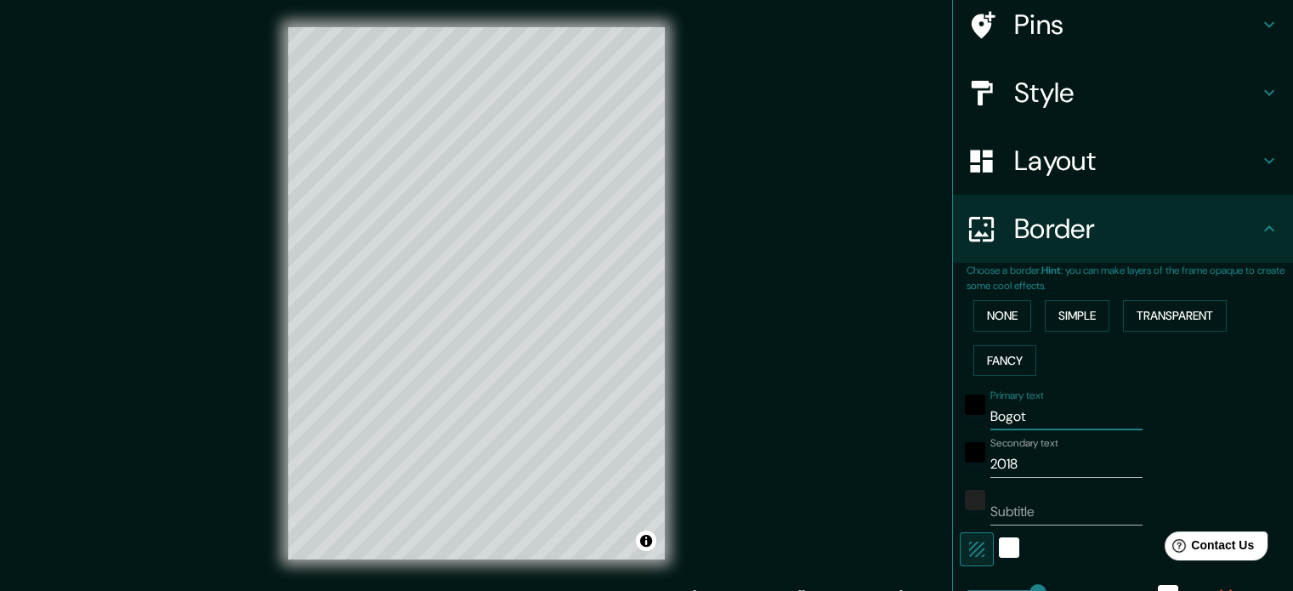
type input "177"
type input "35"
type input "Bog"
type input "177"
type input "35"
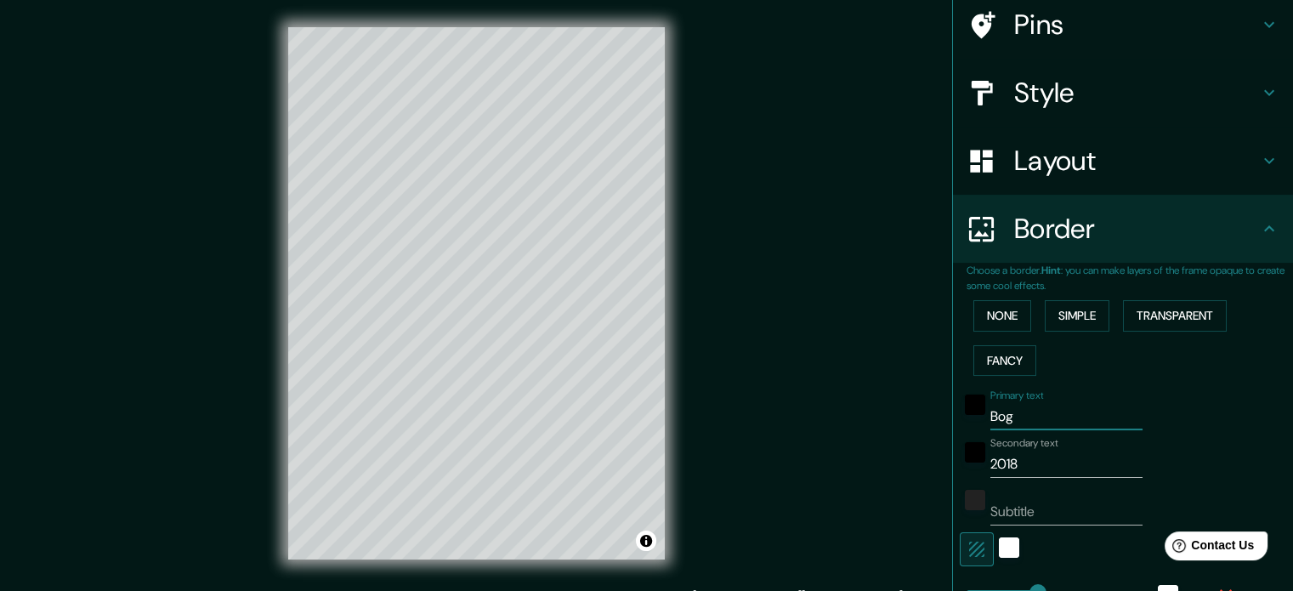
type input "Bo"
type input "177"
type input "35"
type input "B"
type input "177"
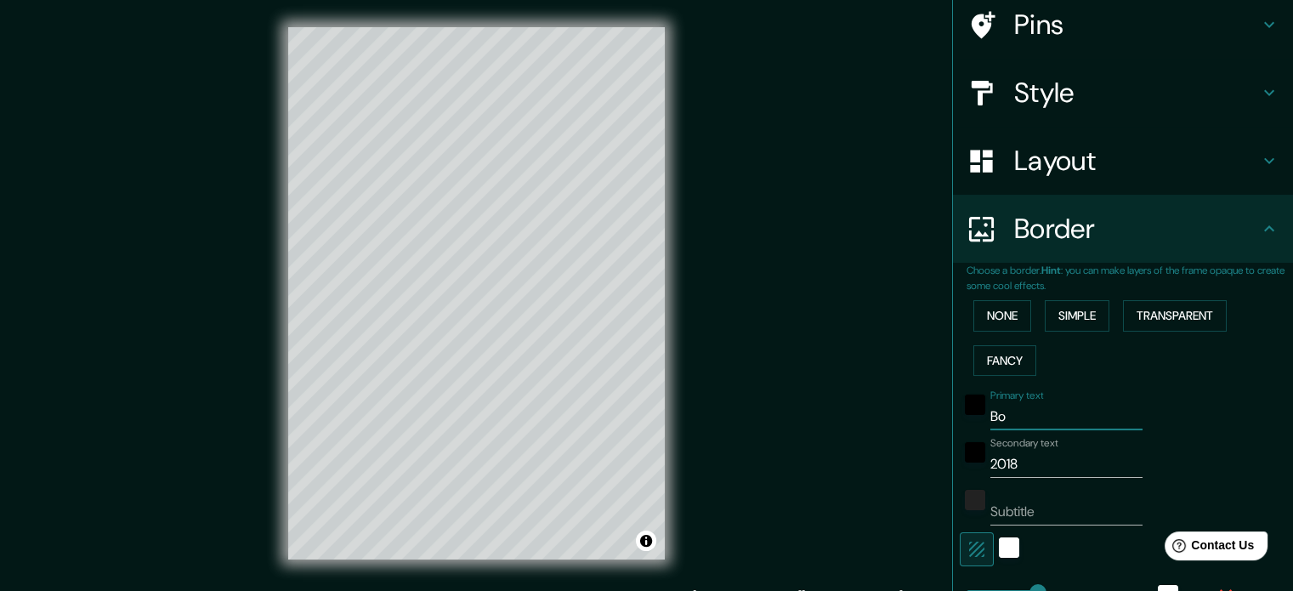
type input "35"
type input "177"
type input "35"
type input "2"
type input "177"
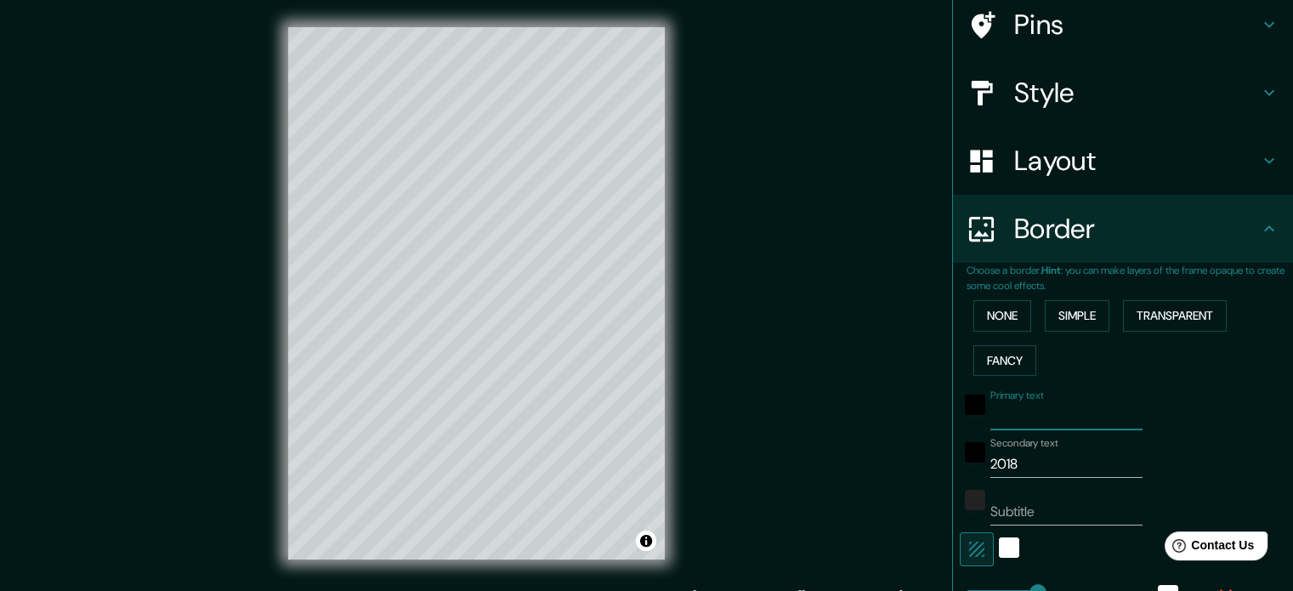
type input "35"
type input "21"
type input "177"
type input "35"
type input "210"
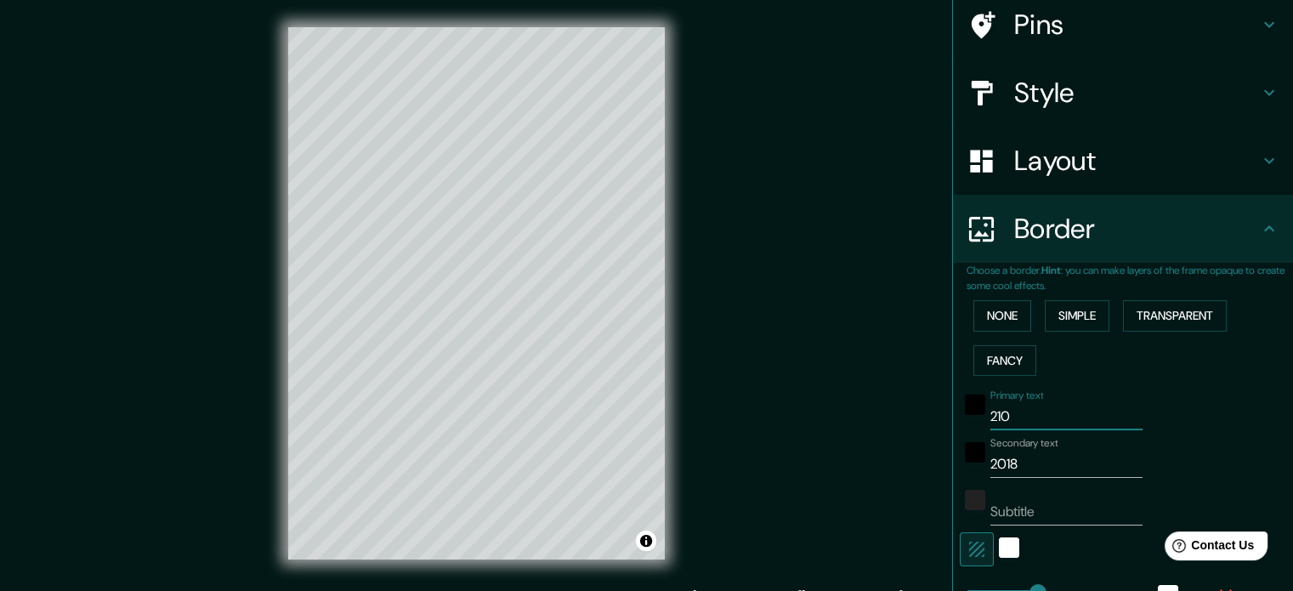
type input "177"
type input "35"
type input "21"
type input "177"
type input "35"
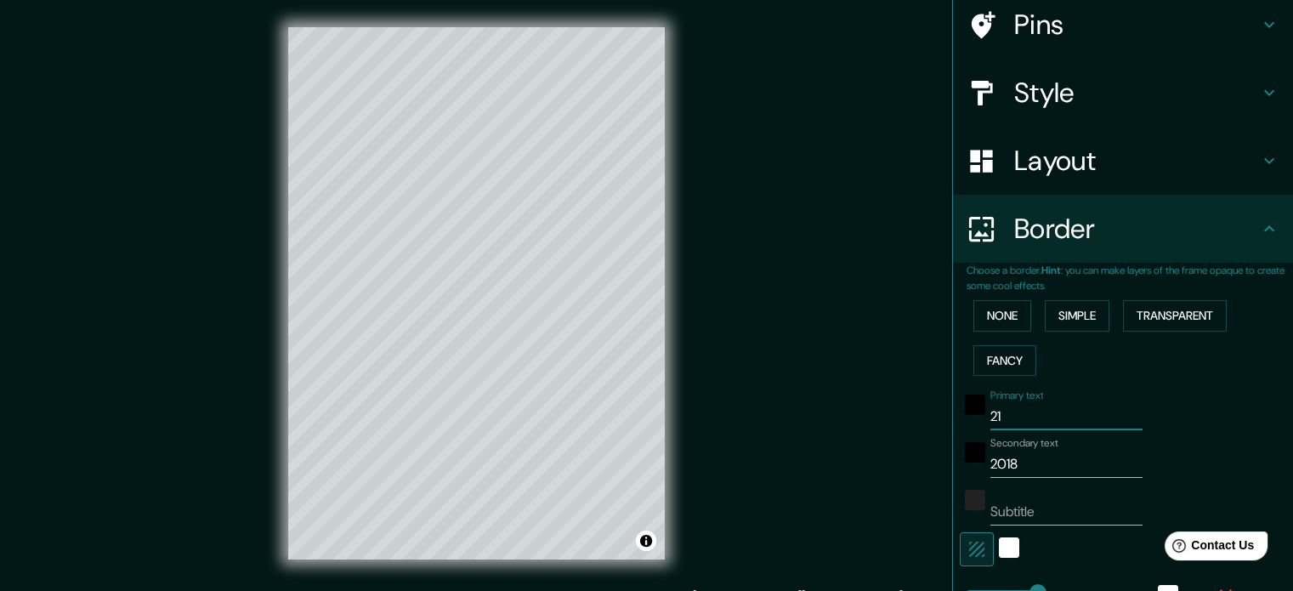
type input "2"
type input "177"
type input "35"
type input "201"
type input "177"
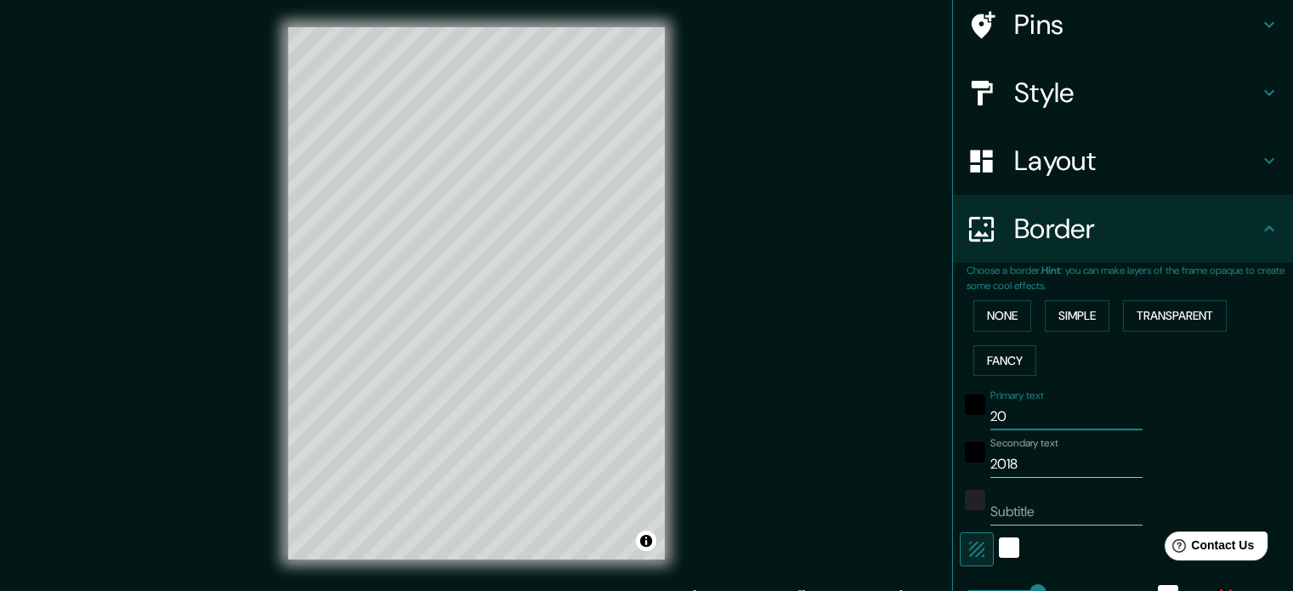
type input "35"
type input "2019"
type input "177"
type input "35"
type input "201"
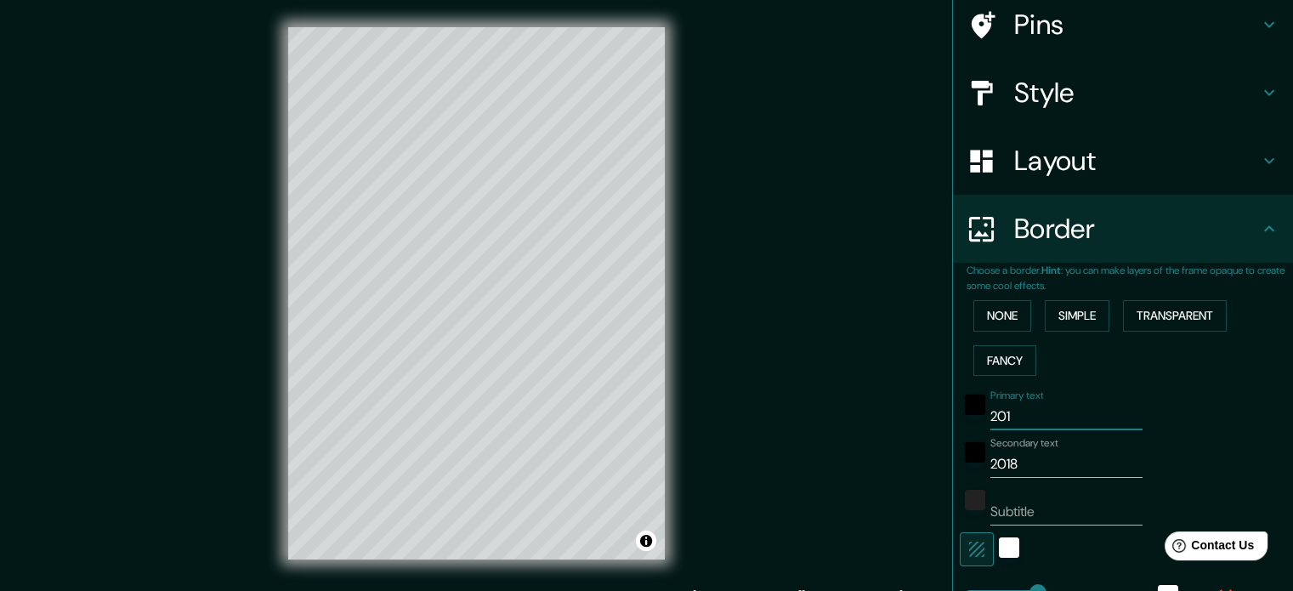
type input "177"
type input "35"
type input "2018"
type input "177"
type input "35"
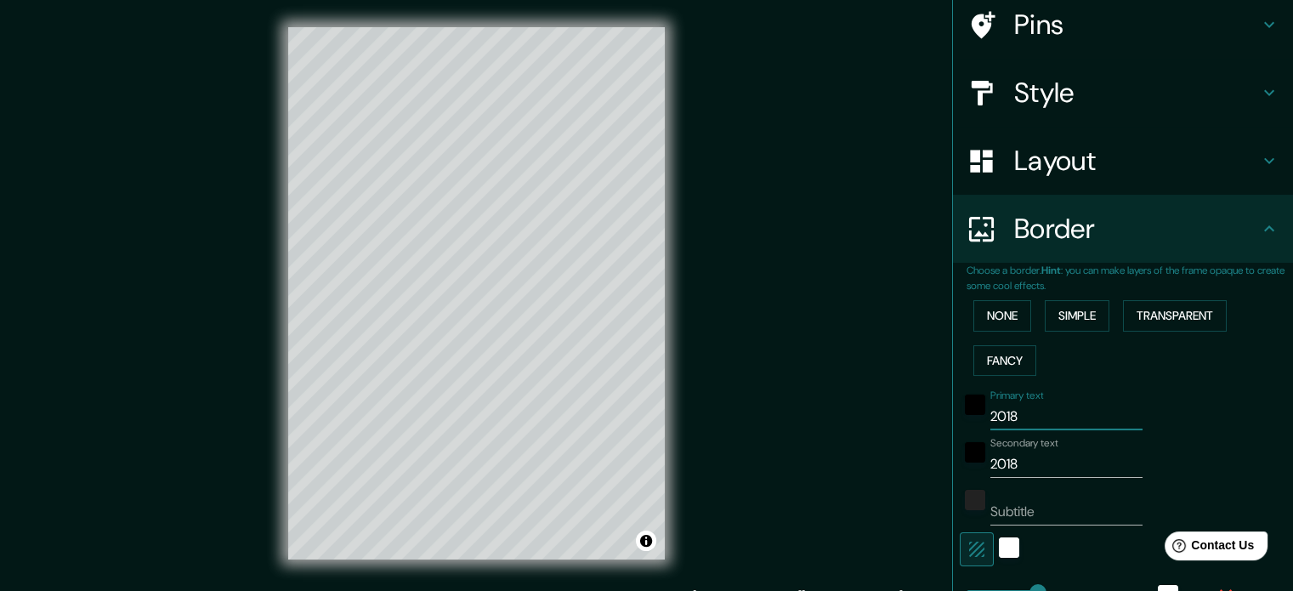
type input "2018"
click at [1017, 464] on input "2018" at bounding box center [1067, 464] width 152 height 27
type input "201"
type input "177"
type input "35"
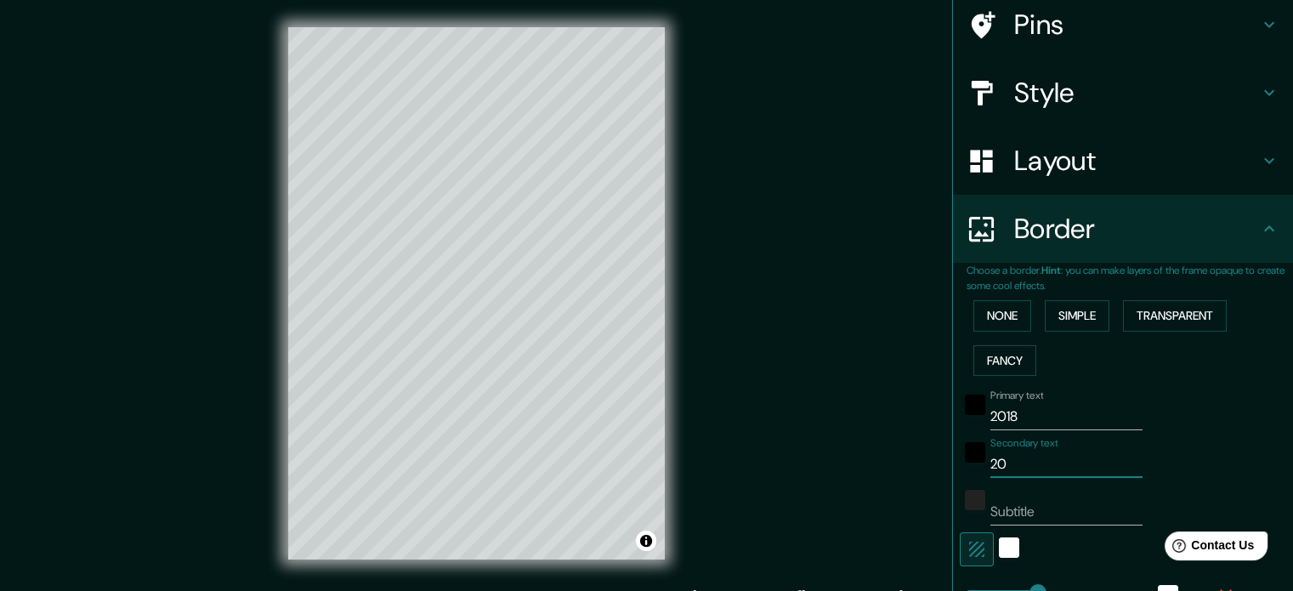
type input "2"
type input "177"
type input "35"
type input "B"
type input "177"
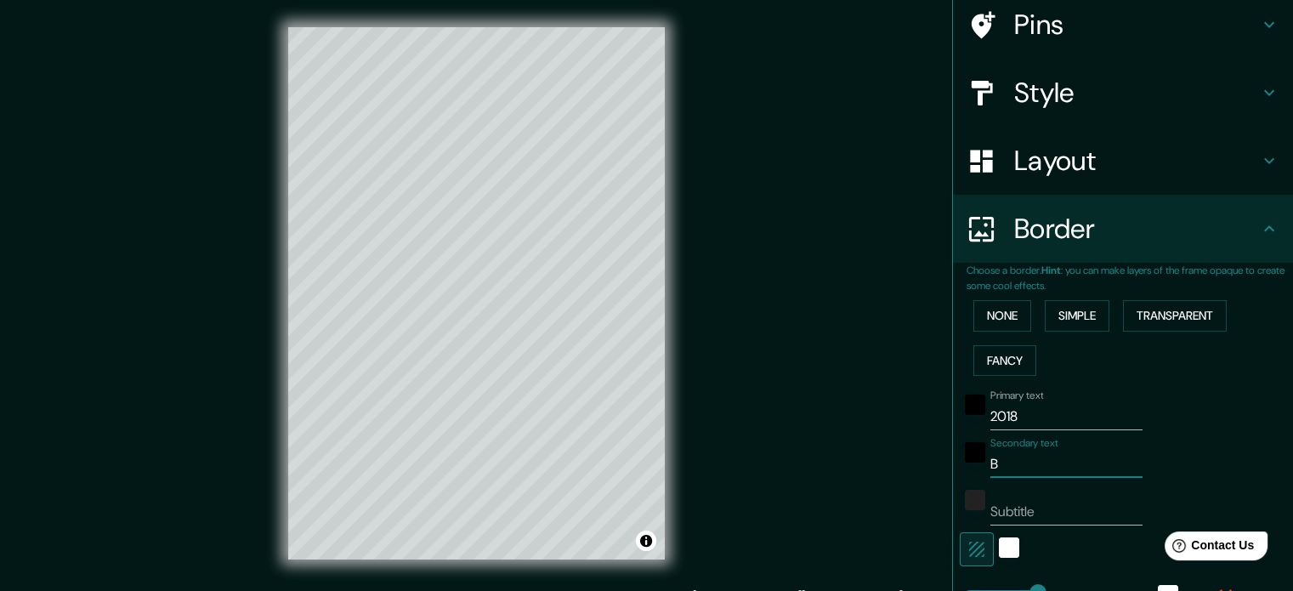
type input "35"
type input "Bo"
type input "177"
type input "35"
type input "Bog"
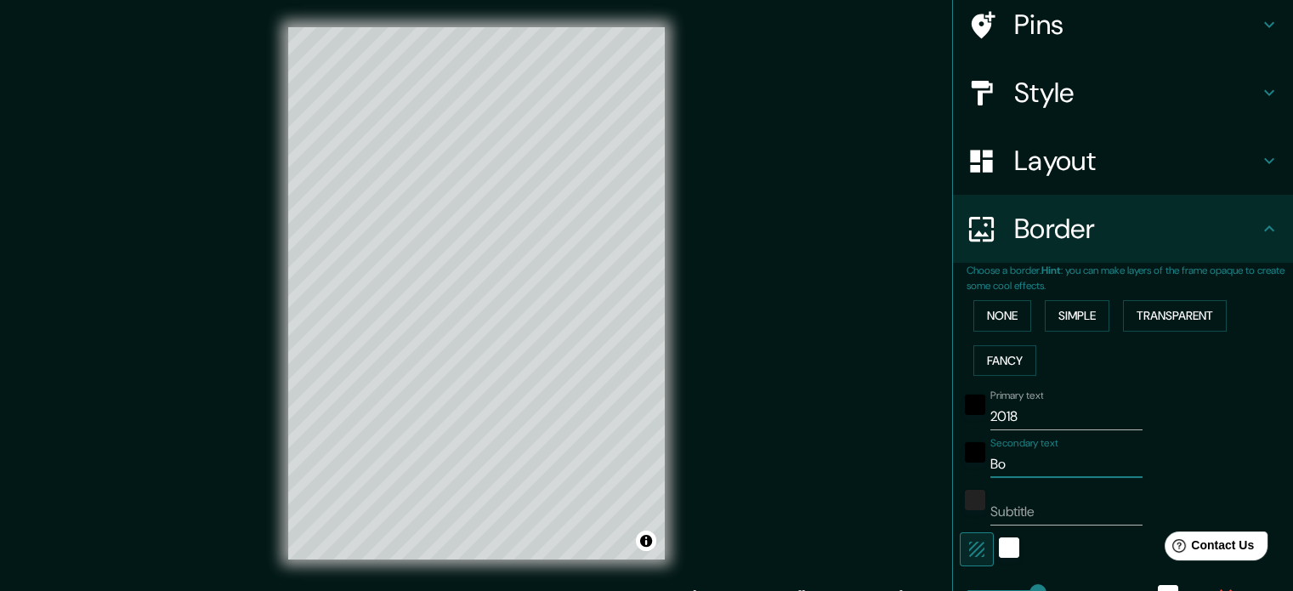
type input "177"
type input "35"
type input "Bogo"
type input "177"
type input "35"
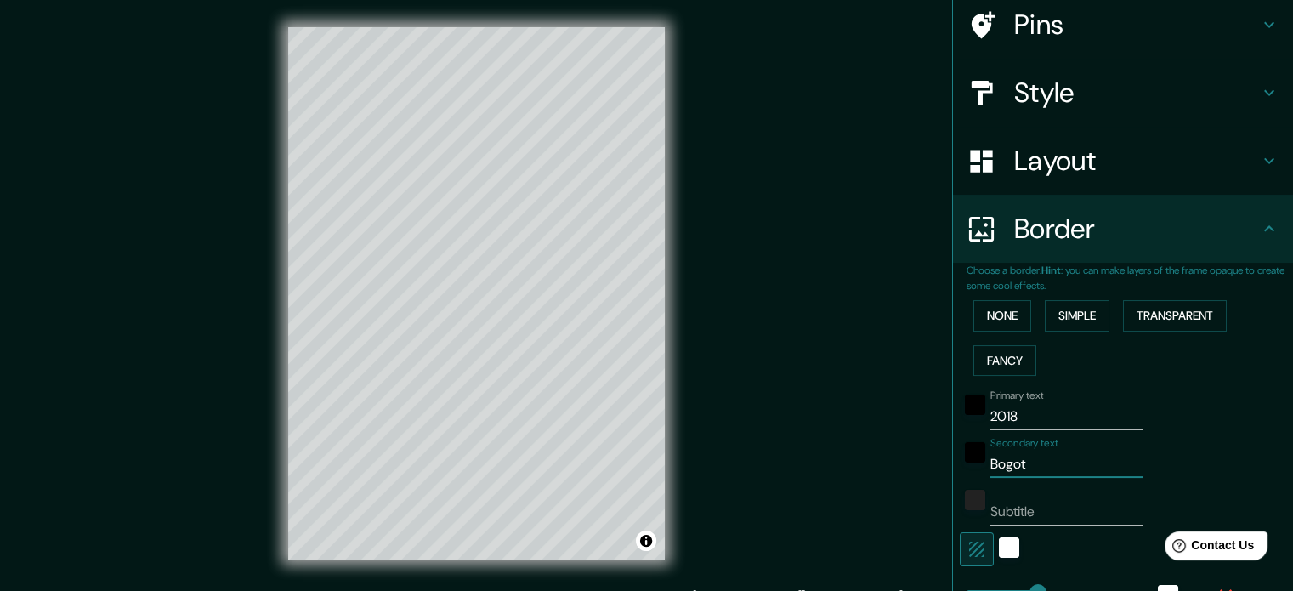
type input "Bogota"
type input "177"
type input "35"
type input "Bogot"
type input "177"
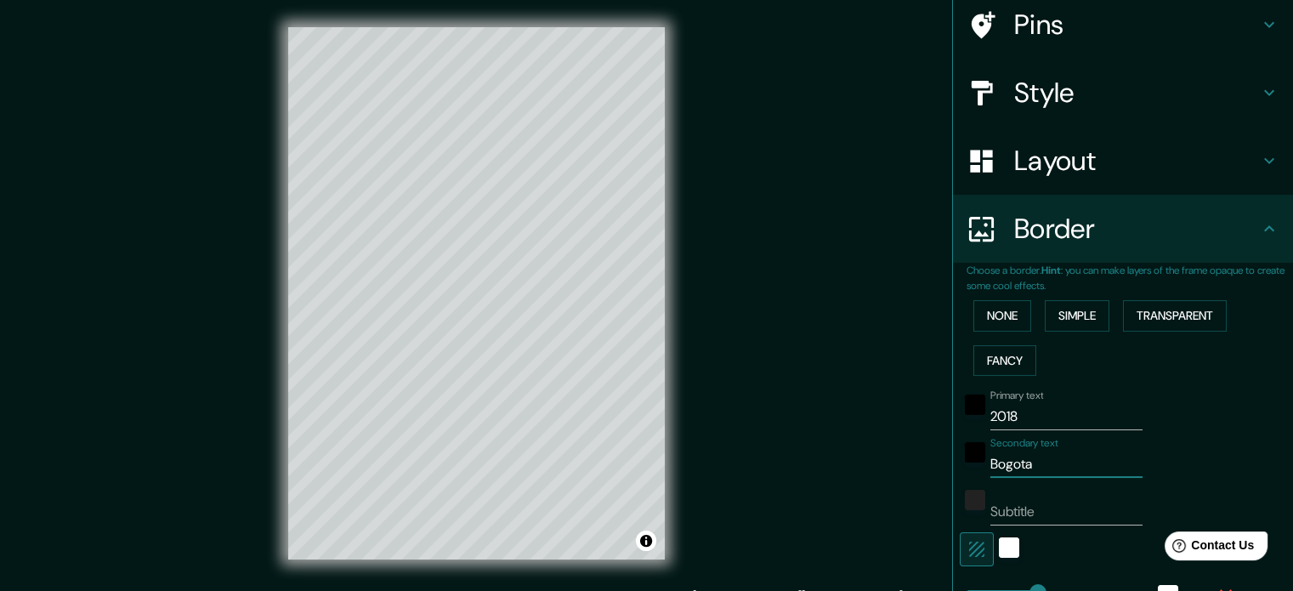
type input "35"
type input "Bogotá"
type input "177"
type input "35"
type input "Bogotá"
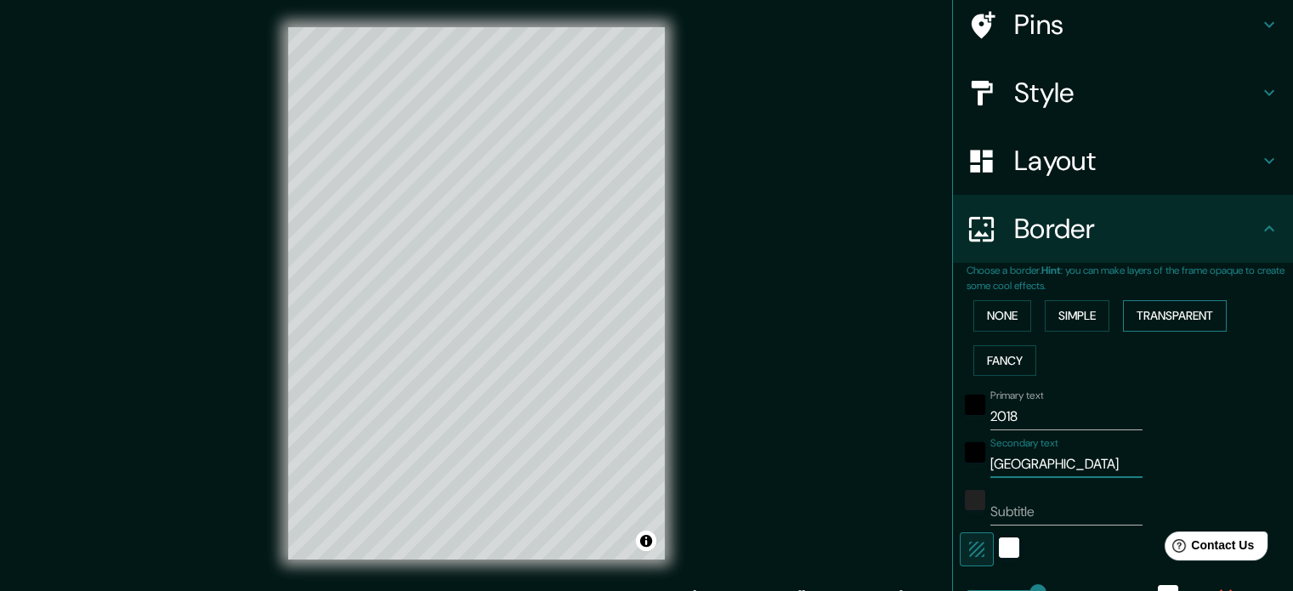
click at [1171, 320] on button "Transparent" at bounding box center [1175, 315] width 104 height 31
click at [1002, 356] on button "Fancy" at bounding box center [1005, 360] width 63 height 31
click at [1078, 314] on button "Simple" at bounding box center [1077, 315] width 65 height 31
click at [1156, 312] on button "Transparent" at bounding box center [1175, 315] width 104 height 31
click at [1094, 412] on input "Primary" at bounding box center [1067, 416] width 152 height 27
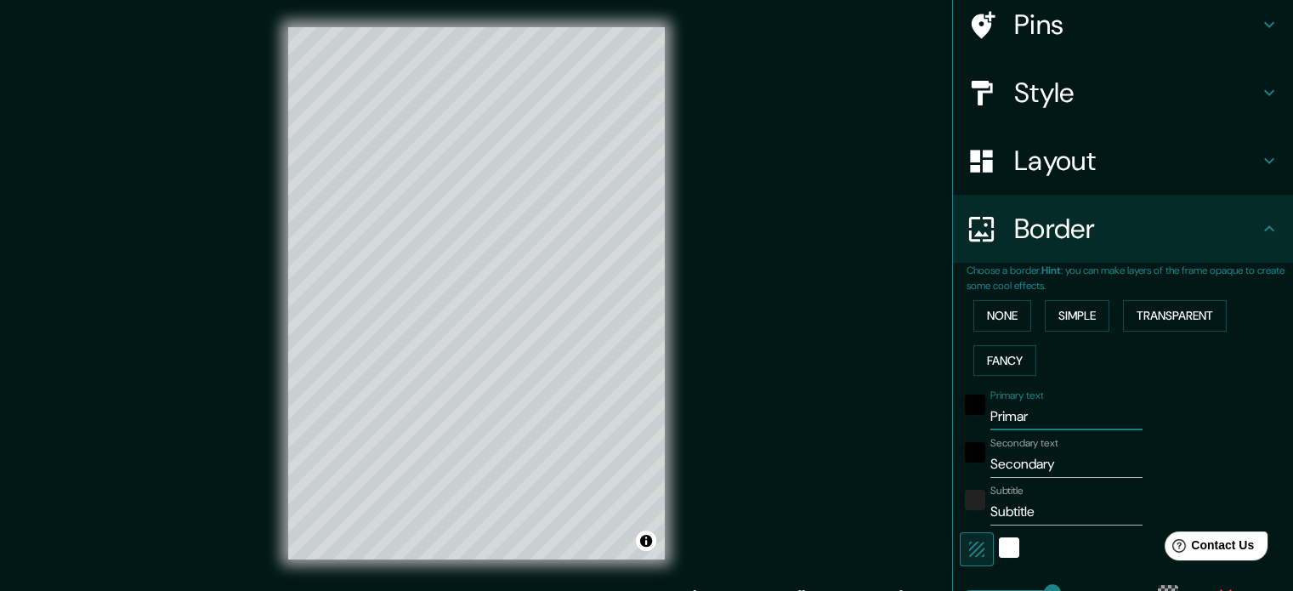
type input "Prima"
type input "213"
type input "35"
type input "Prim"
type input "213"
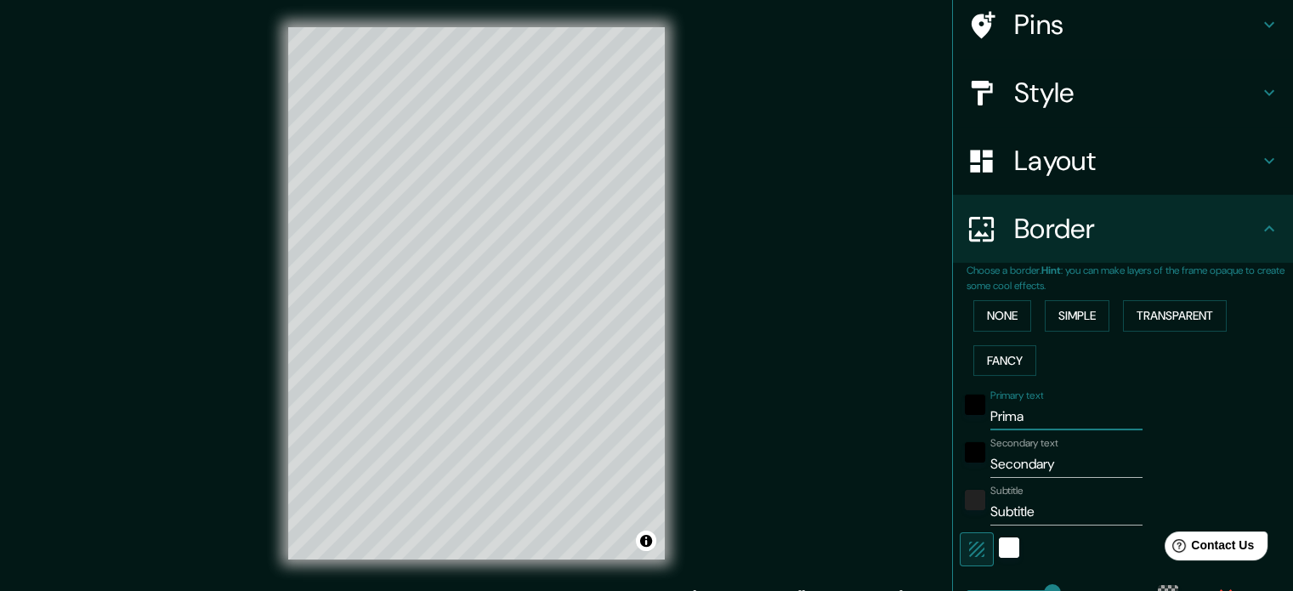
type input "35"
type input "Pri"
type input "213"
type input "35"
type input "P"
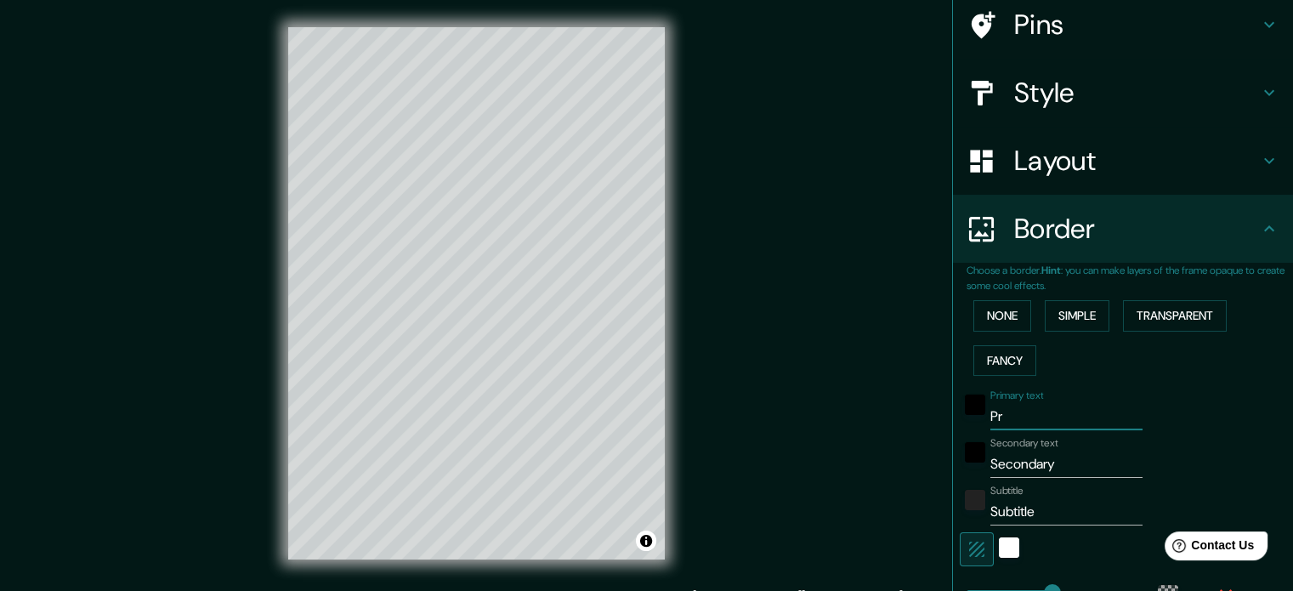
type input "213"
type input "35"
type input "213"
type input "35"
type input "2"
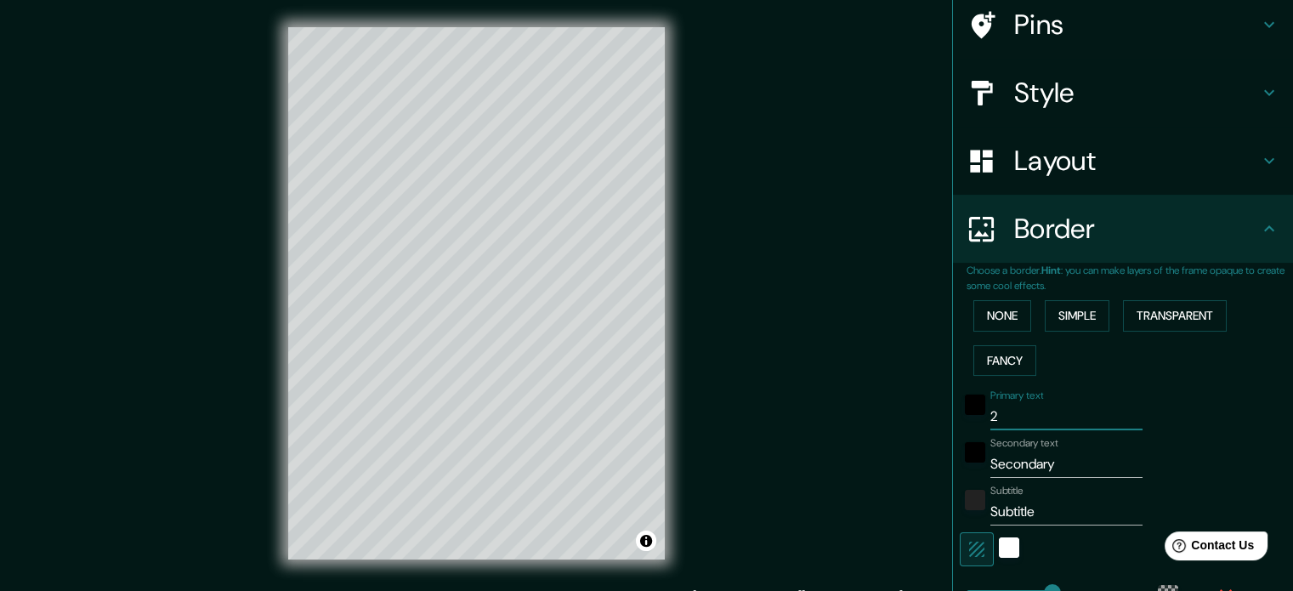
type input "213"
type input "35"
type input "21"
type input "213"
type input "35"
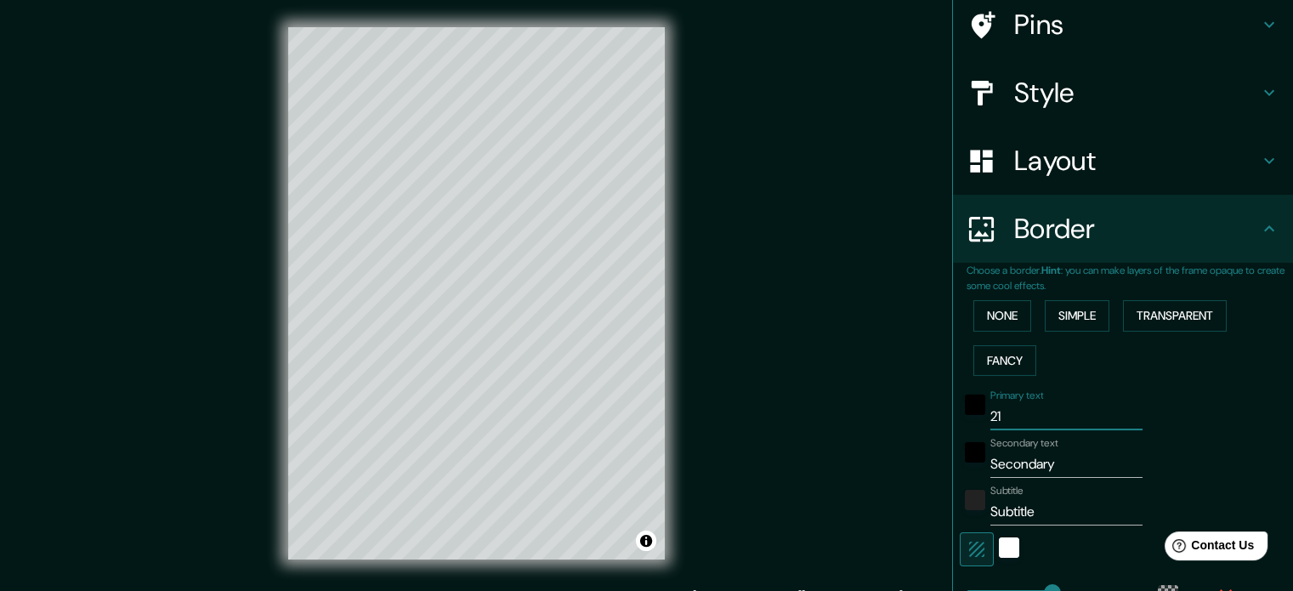
type input "2"
type input "213"
type input "35"
type input "20"
type input "213"
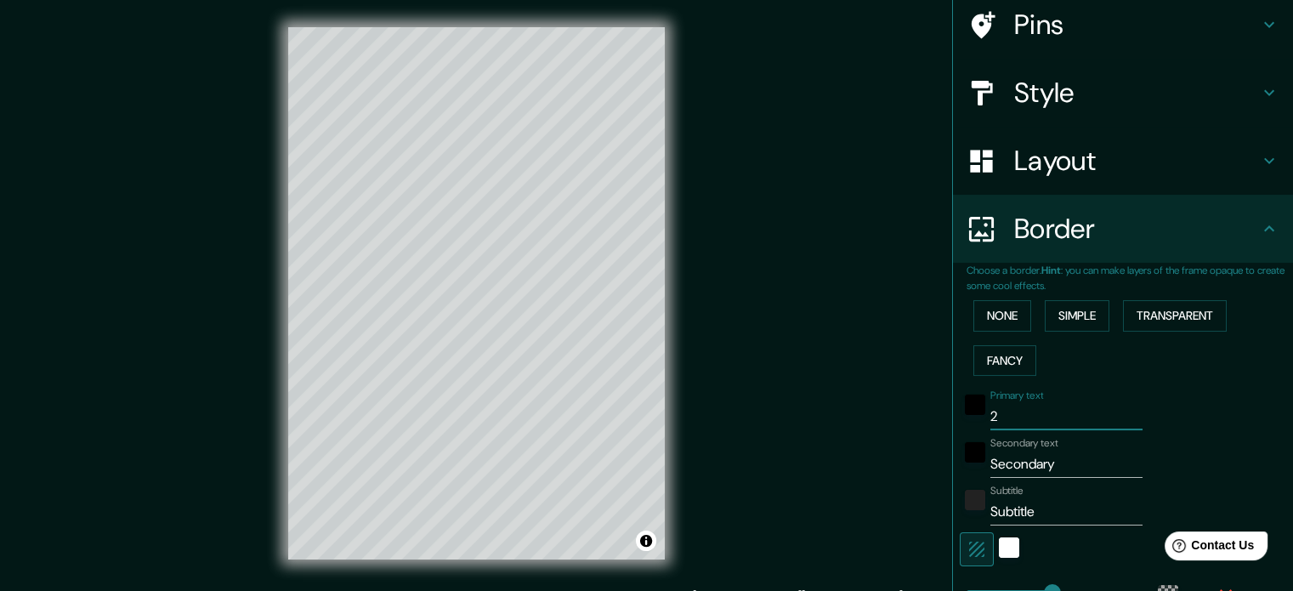
type input "35"
type input "201"
type input "213"
type input "35"
type input "2018"
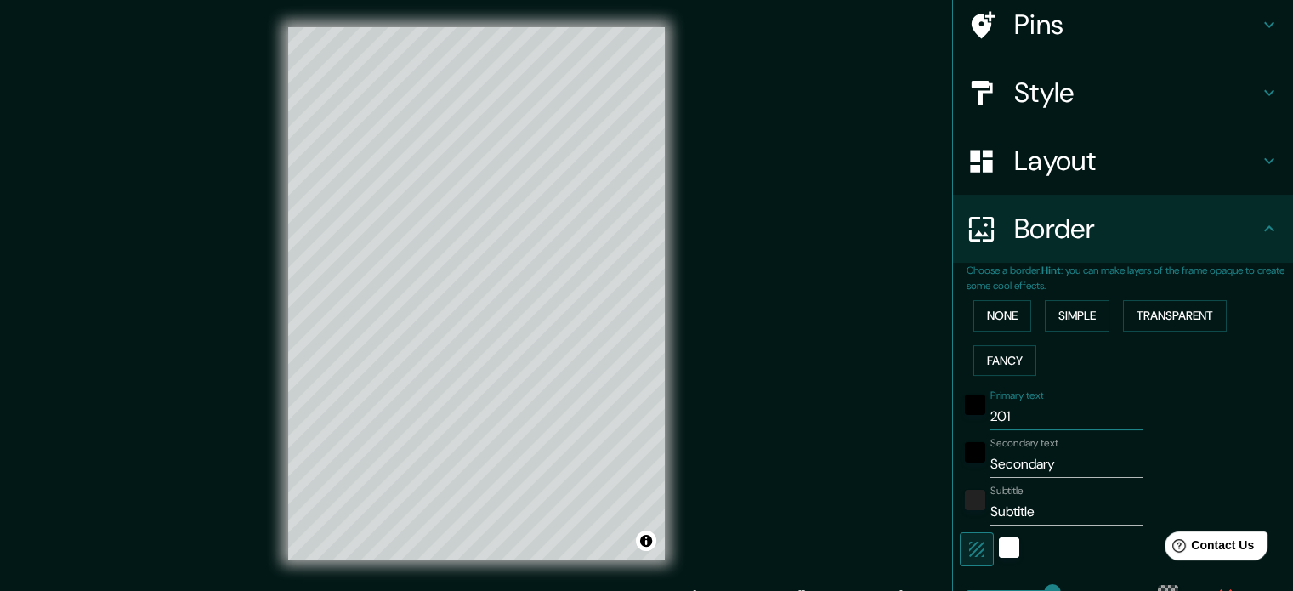
type input "213"
type input "35"
type input "2018"
click at [1079, 469] on input "Secondary" at bounding box center [1067, 464] width 152 height 27
type input "Secondar"
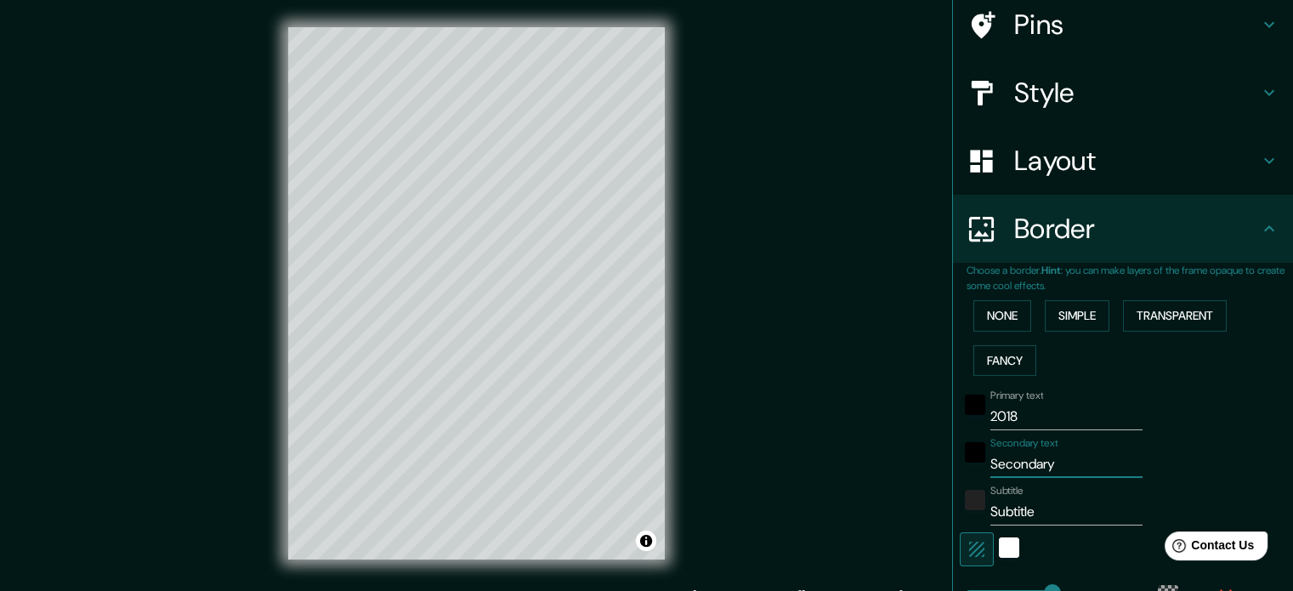
type input "213"
type input "35"
type input "S"
type input "213"
type input "35"
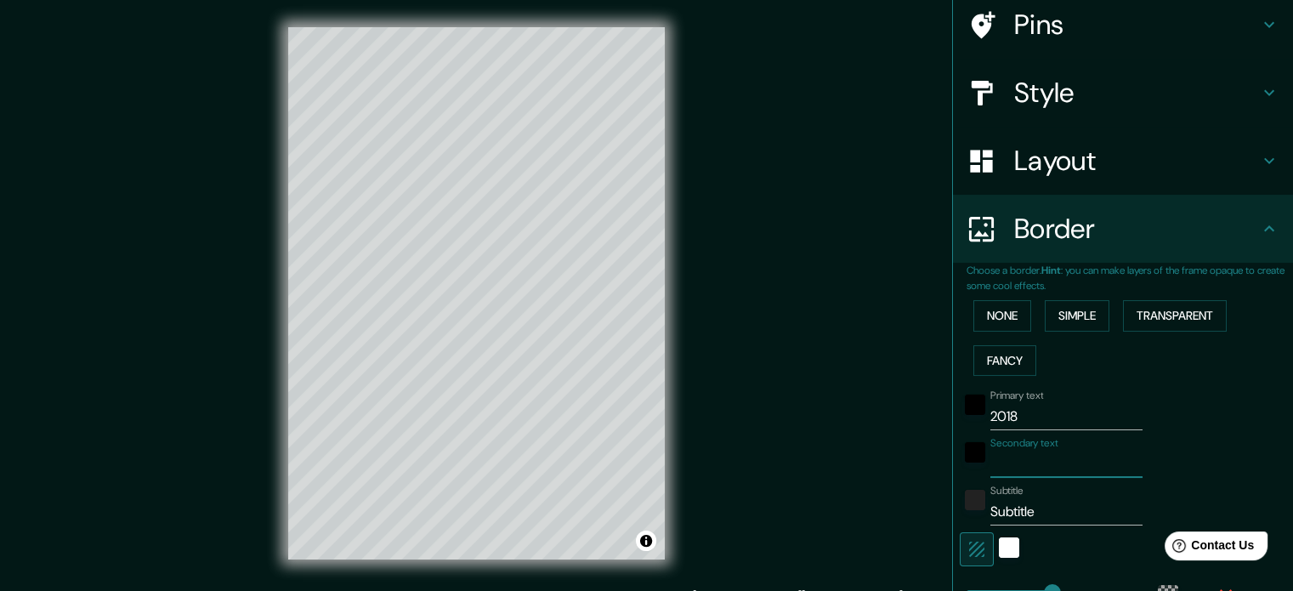
type input "B"
type input "213"
type input "35"
type input "Bo"
type input "213"
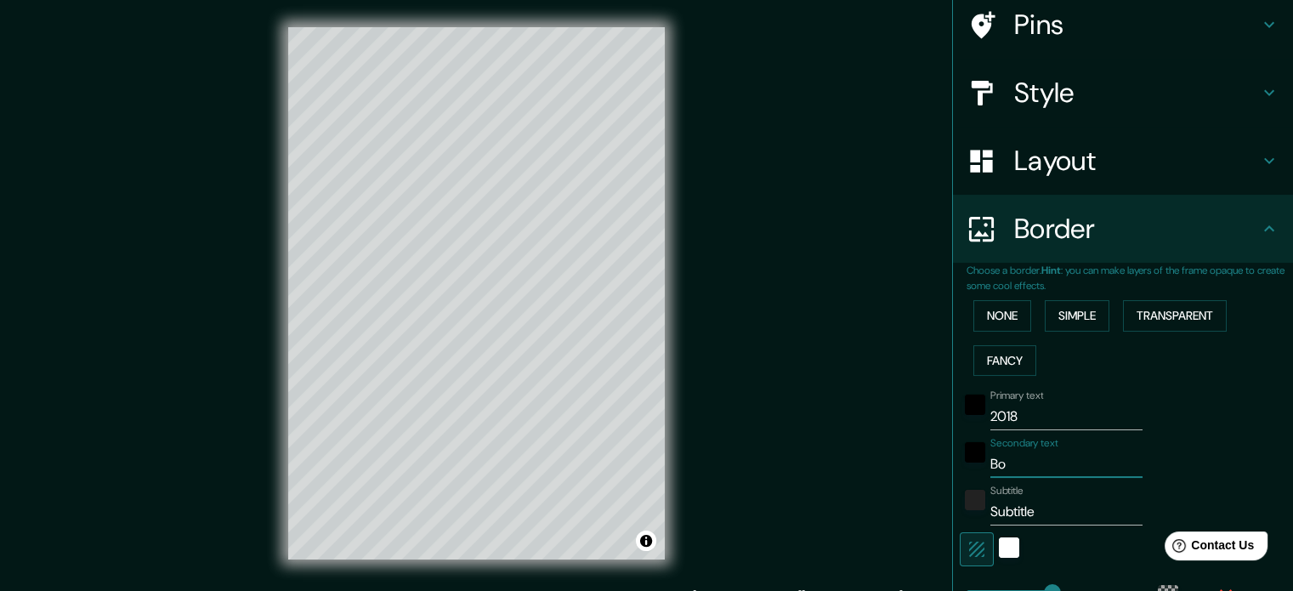
type input "35"
type input "Bog"
type input "213"
type input "35"
type input "Bogo"
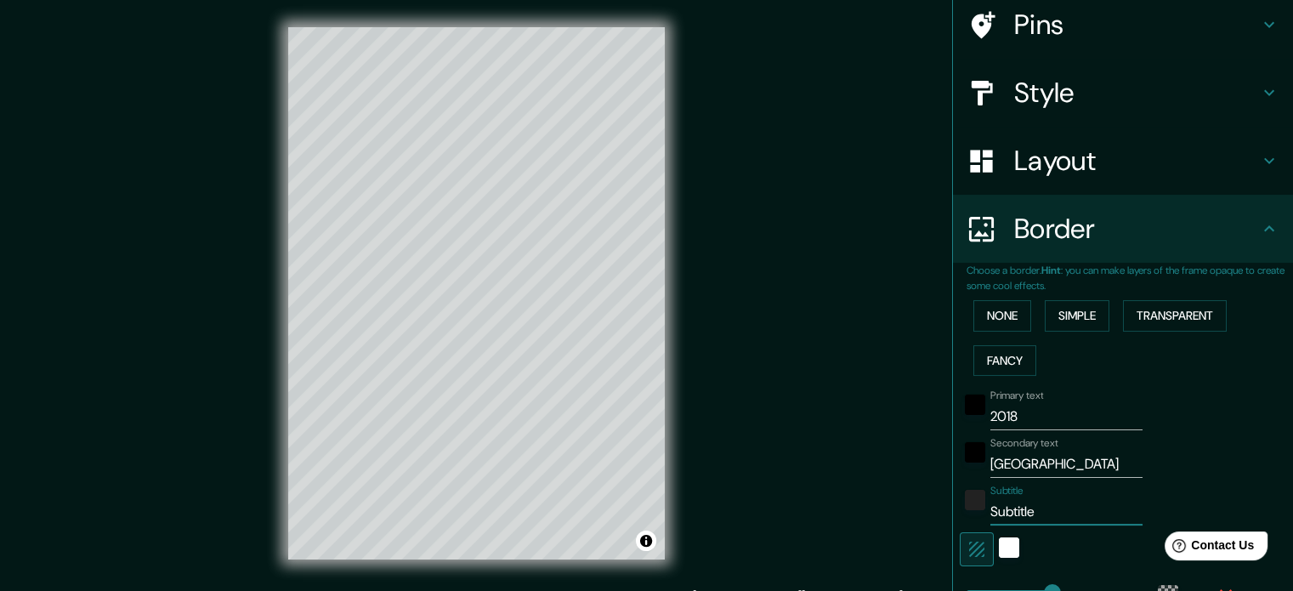
click at [1034, 512] on input "Subtitle" at bounding box center [1067, 511] width 152 height 27
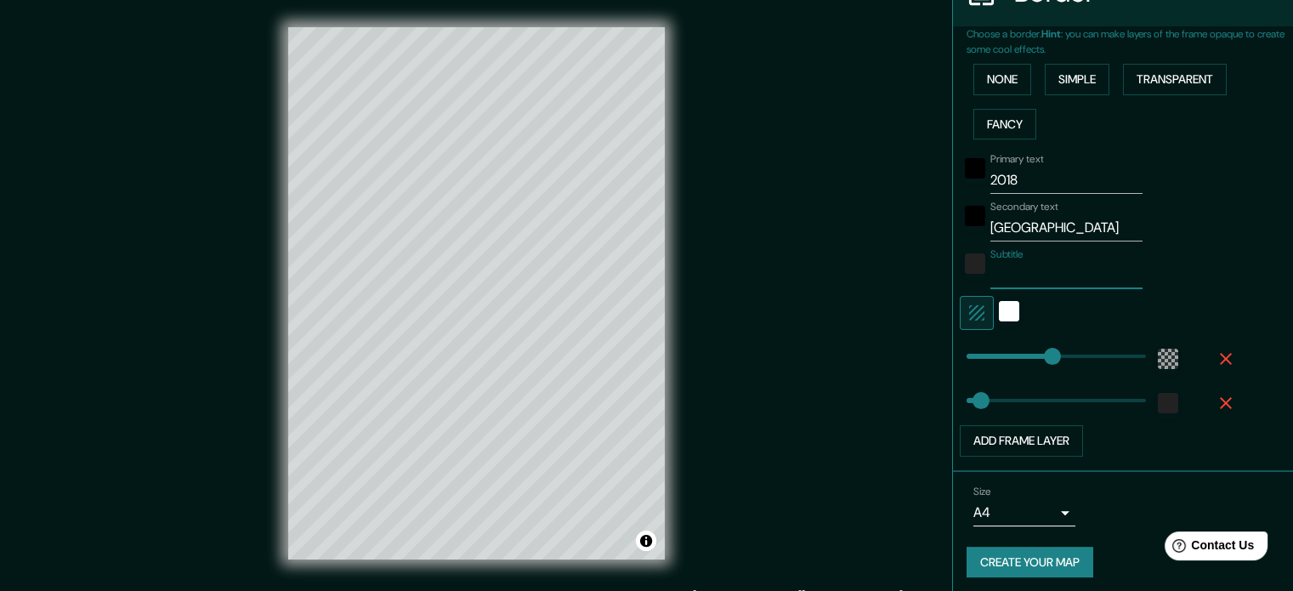
scroll to position [374, 0]
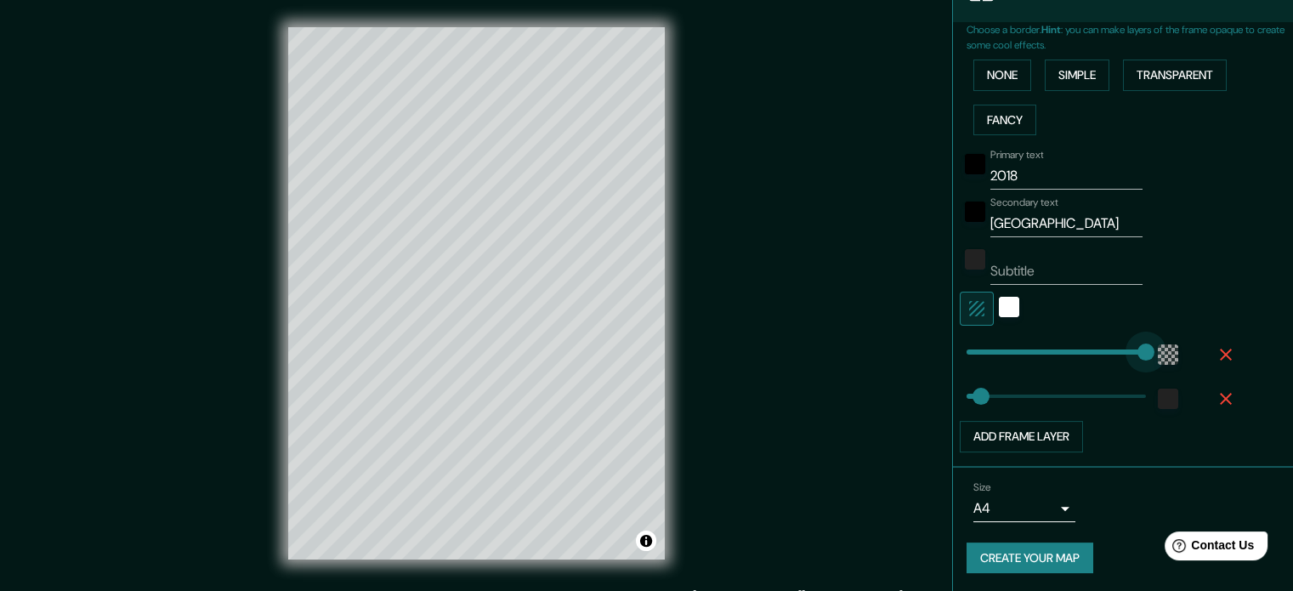
drag, startPoint x: 1028, startPoint y: 356, endPoint x: 1143, endPoint y: 349, distance: 115.0
drag, startPoint x: 1124, startPoint y: 352, endPoint x: 923, endPoint y: 361, distance: 201.7
drag, startPoint x: 967, startPoint y: 394, endPoint x: 1048, endPoint y: 390, distance: 80.8
drag, startPoint x: 1048, startPoint y: 390, endPoint x: 1110, endPoint y: 395, distance: 63.1
drag, startPoint x: 1110, startPoint y: 395, endPoint x: 948, endPoint y: 387, distance: 162.6
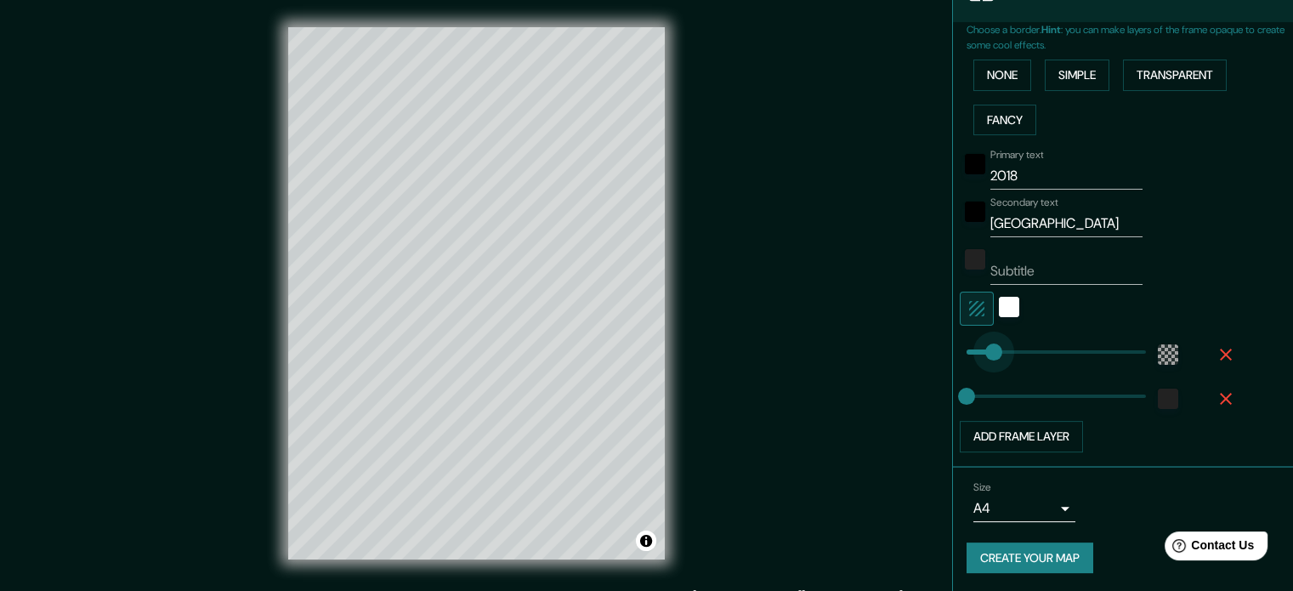
drag, startPoint x: 963, startPoint y: 348, endPoint x: 980, endPoint y: 355, distance: 19.1
drag, startPoint x: 980, startPoint y: 355, endPoint x: 994, endPoint y: 360, distance: 14.5
drag, startPoint x: 994, startPoint y: 360, endPoint x: 1004, endPoint y: 361, distance: 10.2
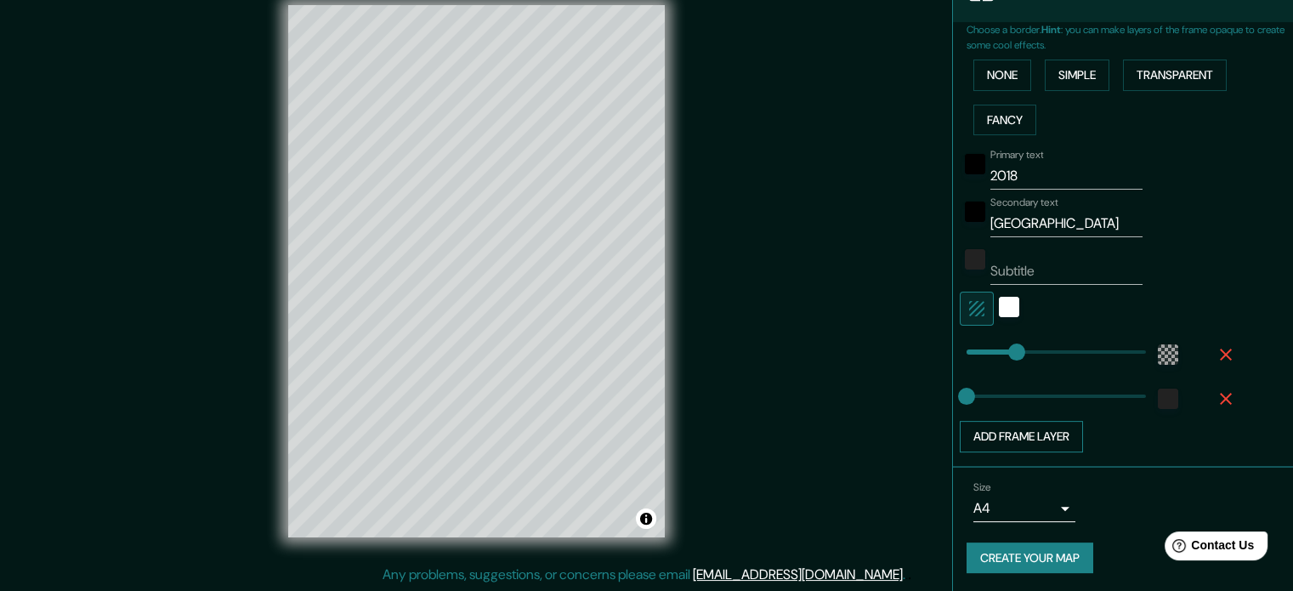
click at [1052, 426] on button "Add frame layer" at bounding box center [1021, 436] width 123 height 31
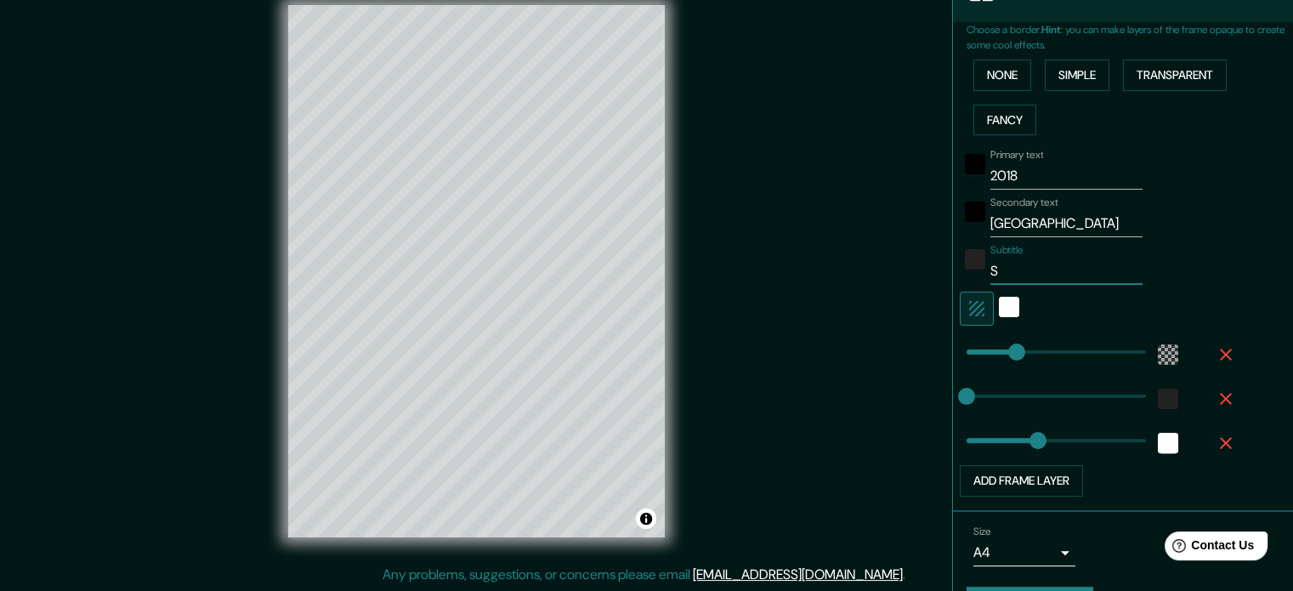
click at [1217, 444] on icon "button" at bounding box center [1226, 443] width 20 height 20
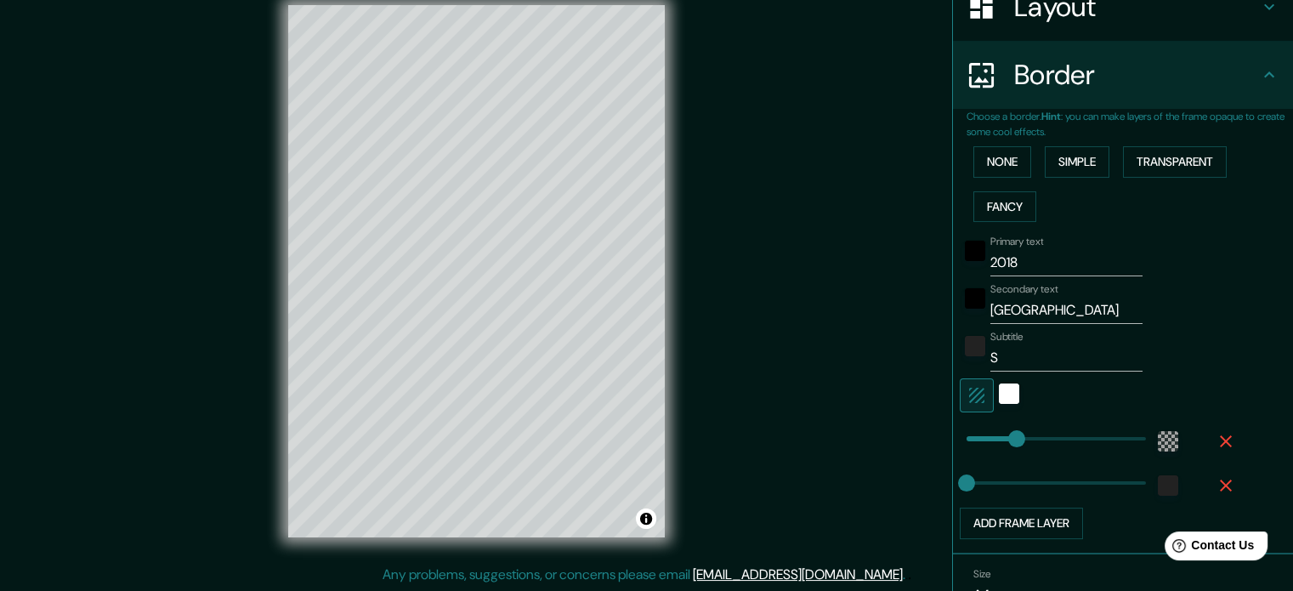
scroll to position [374, 0]
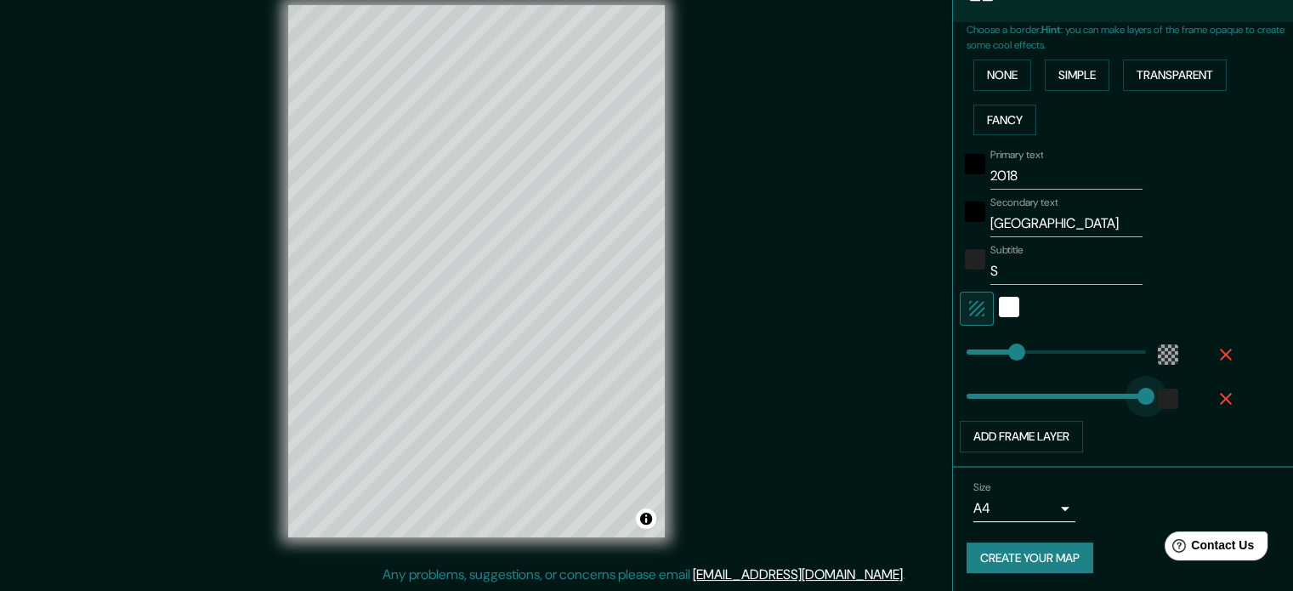
drag, startPoint x: 963, startPoint y: 390, endPoint x: 1146, endPoint y: 383, distance: 183.8
drag, startPoint x: 1126, startPoint y: 394, endPoint x: 935, endPoint y: 401, distance: 190.6
click at [1216, 397] on icon "button" at bounding box center [1226, 399] width 20 height 20
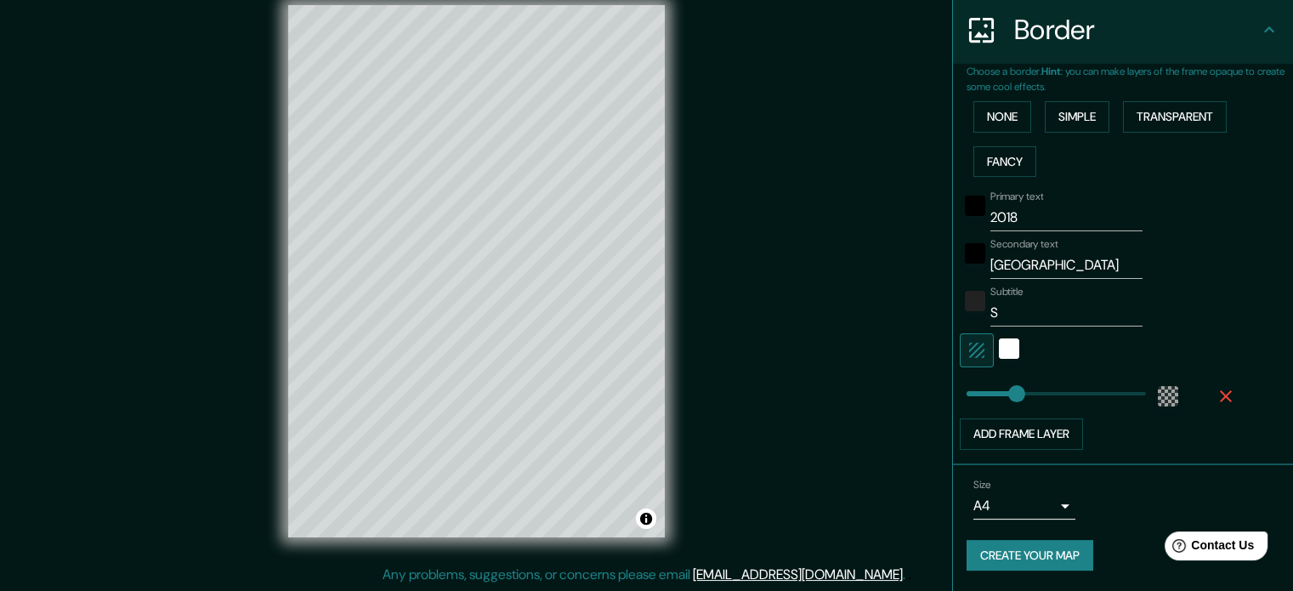
scroll to position [330, 0]
click at [1051, 325] on input "S" at bounding box center [1067, 315] width 152 height 27
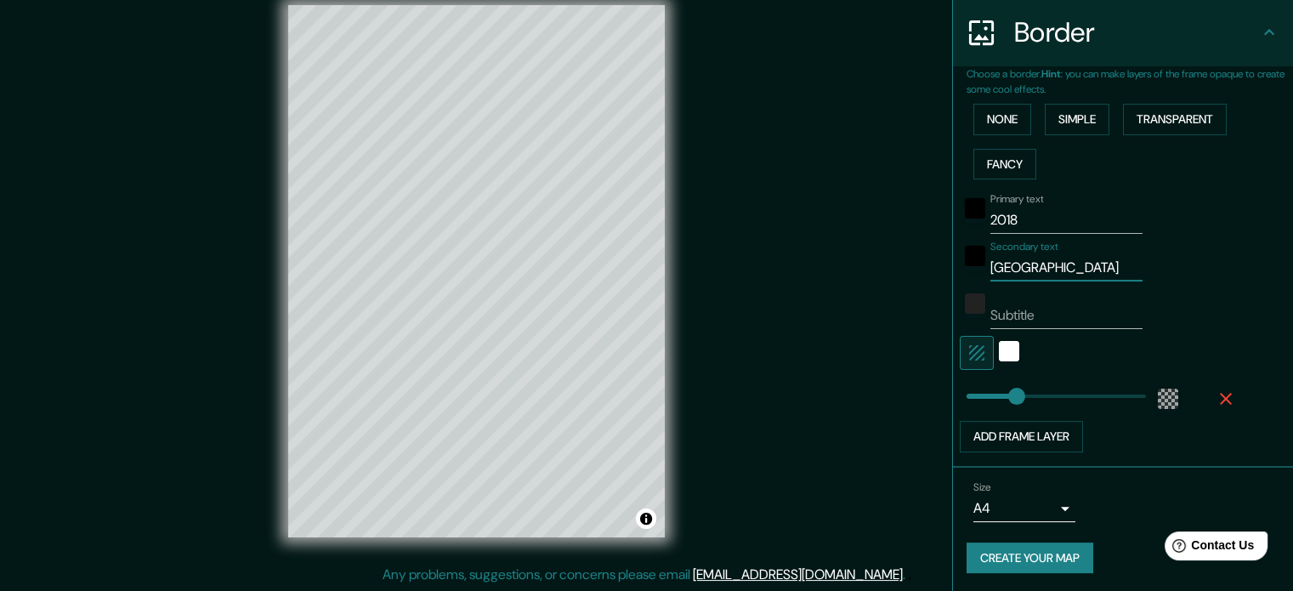
click at [1087, 264] on input "Bogotá" at bounding box center [1067, 267] width 152 height 27
click at [1058, 549] on button "Create your map" at bounding box center [1030, 557] width 127 height 31
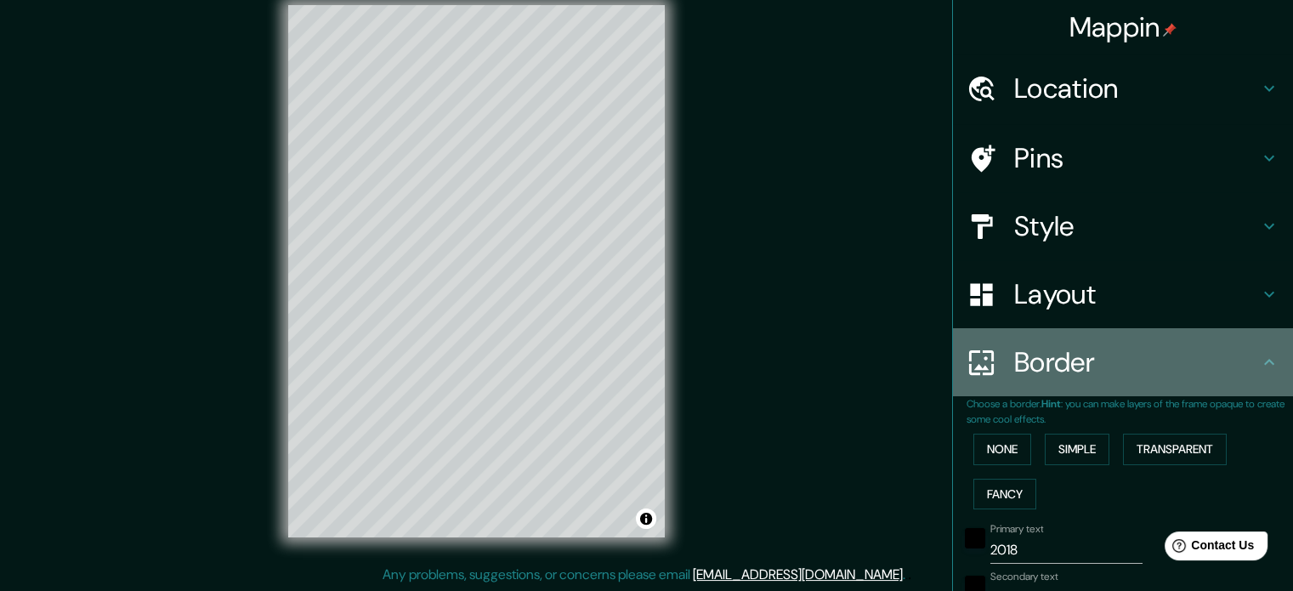
click at [1266, 358] on div "Border" at bounding box center [1123, 362] width 340 height 68
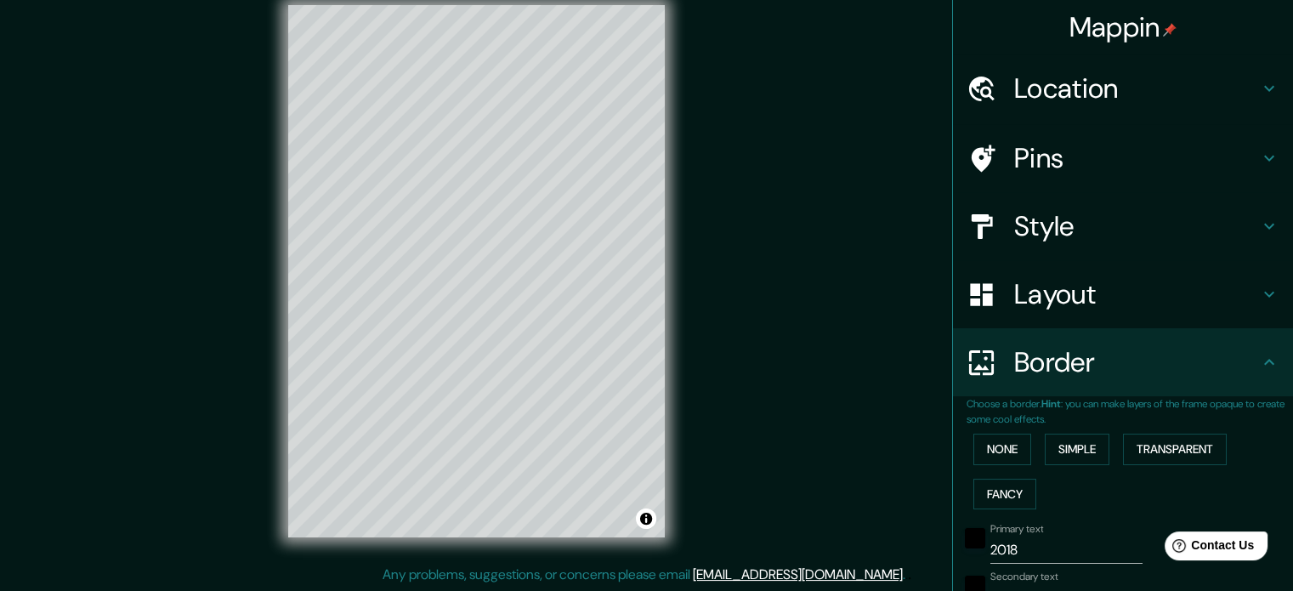
click at [1259, 363] on icon at bounding box center [1269, 362] width 20 height 20
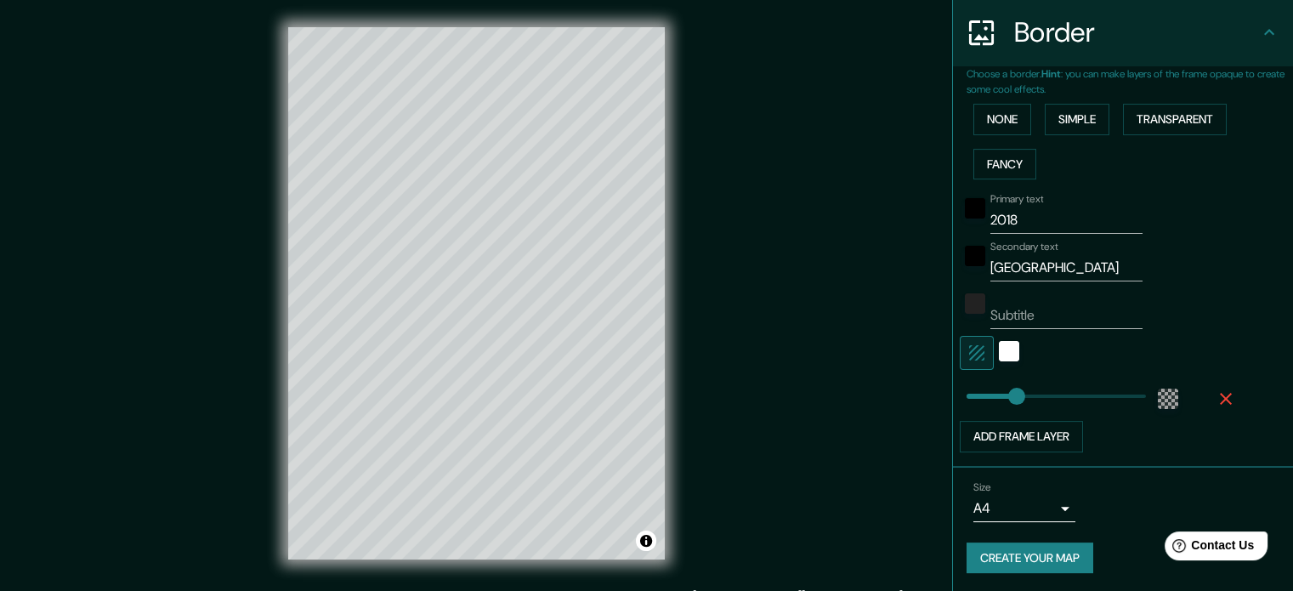
scroll to position [22, 0]
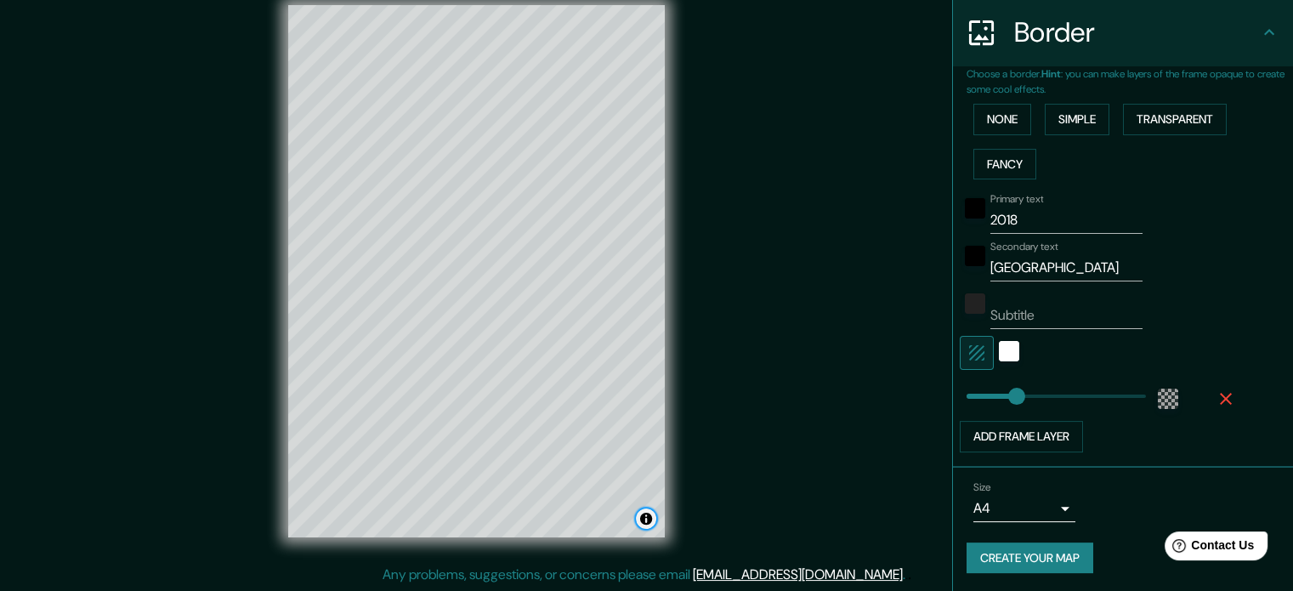
click at [645, 520] on button "Toggle attribution" at bounding box center [646, 518] width 20 height 20
click at [1005, 559] on button "Create your map" at bounding box center [1030, 557] width 127 height 31
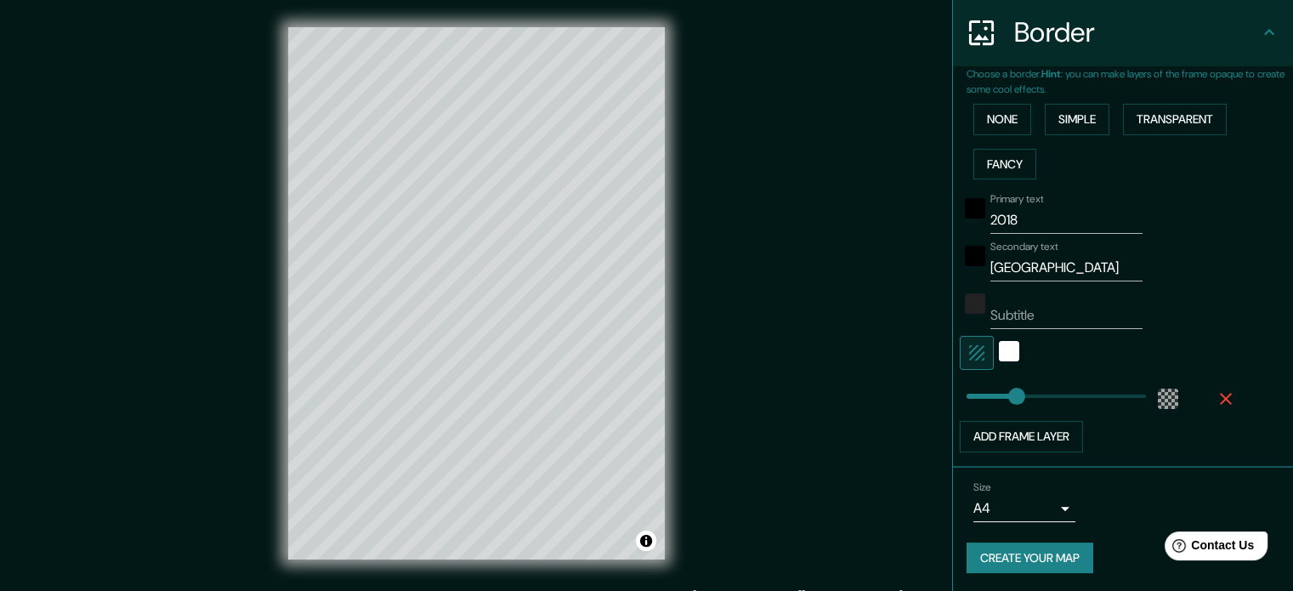
click at [994, 509] on body "Mappin Location Bogotá, Colombia Pins Style Layout Border Choose a border. Hint…" at bounding box center [646, 295] width 1293 height 591
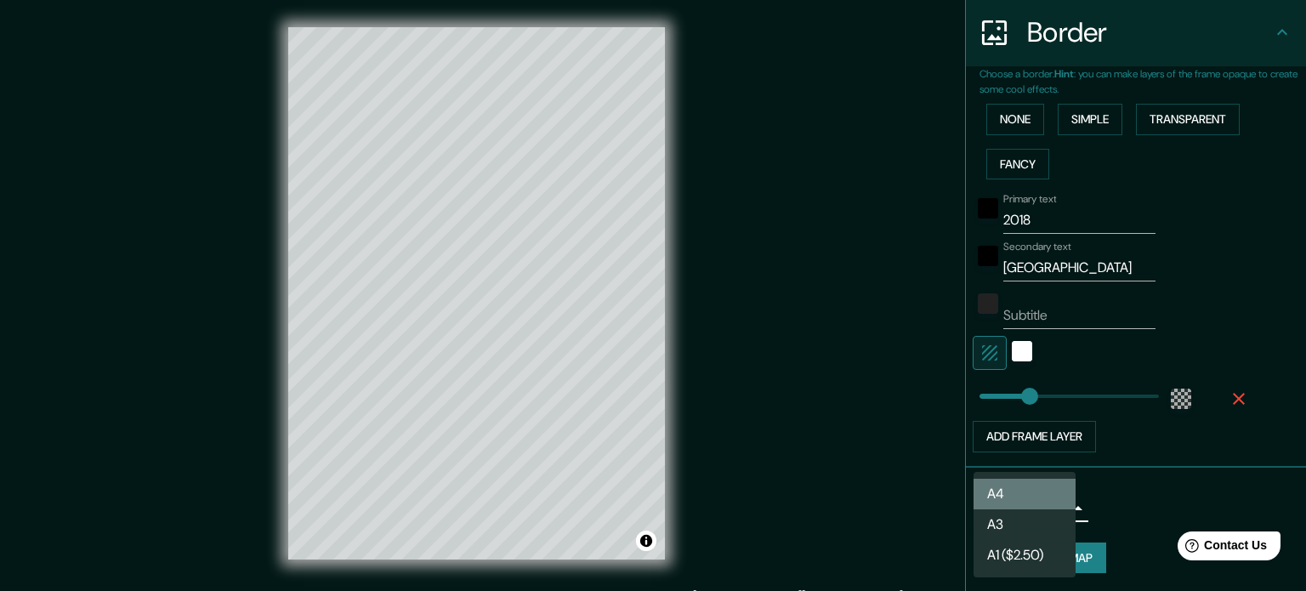
click at [1004, 499] on li "A4" at bounding box center [1025, 494] width 102 height 31
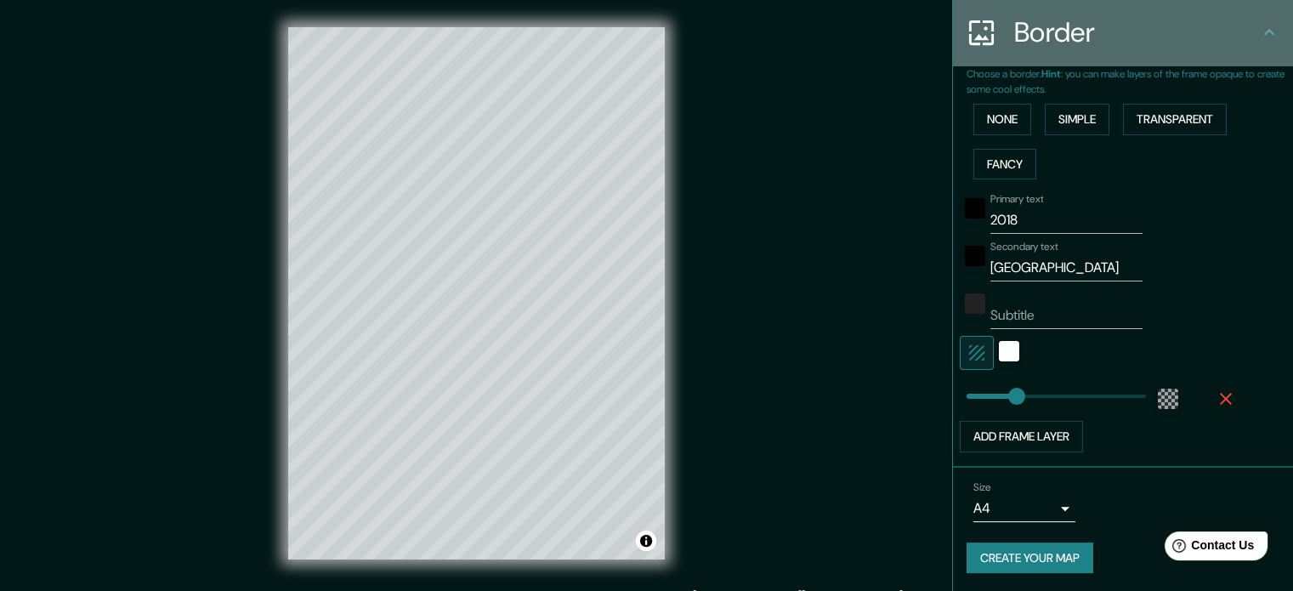
click at [975, 40] on icon at bounding box center [982, 33] width 30 height 30
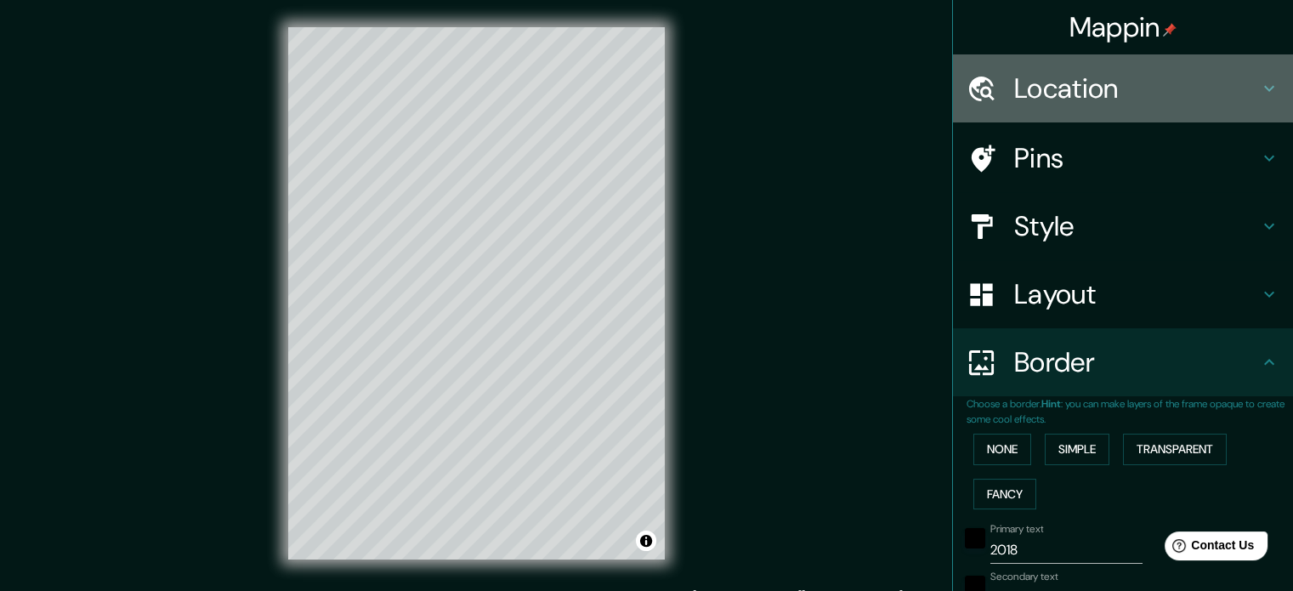
click at [1109, 106] on div "Location" at bounding box center [1123, 88] width 340 height 68
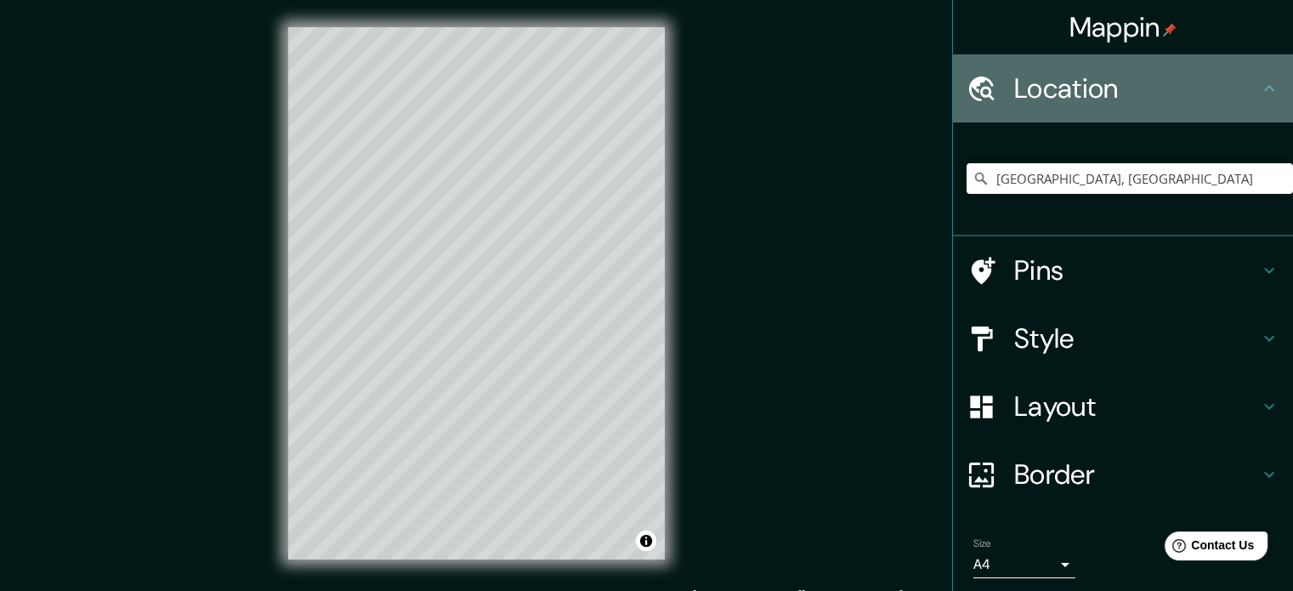
click at [1109, 106] on div "Location" at bounding box center [1123, 88] width 340 height 68
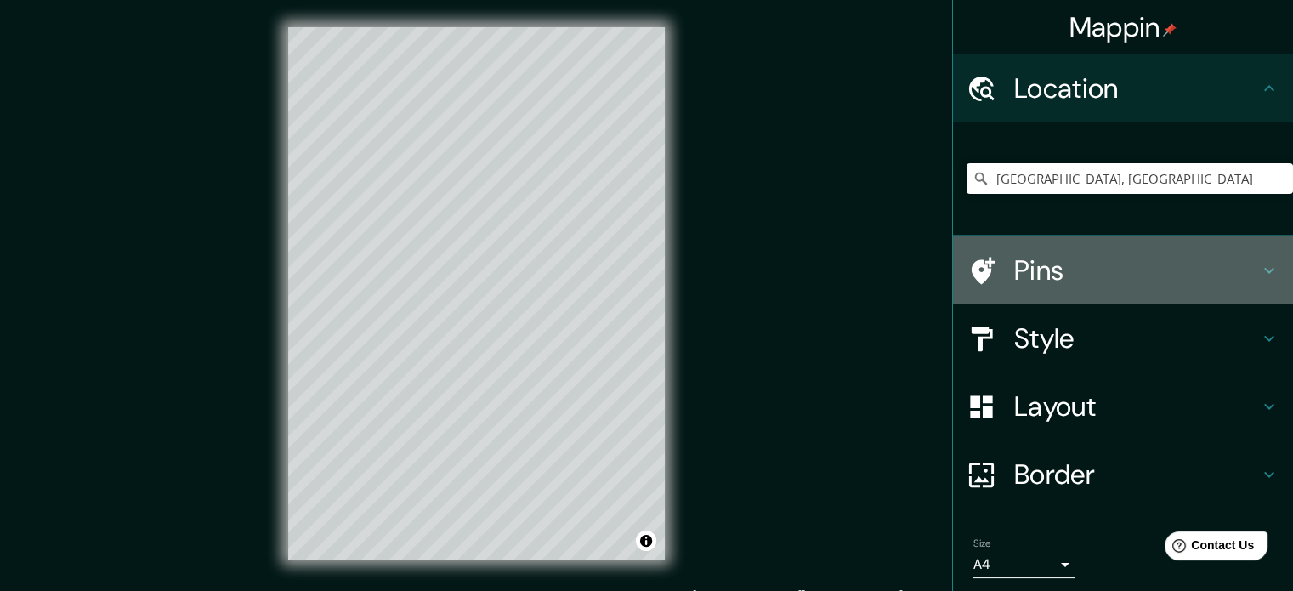
click at [1083, 264] on h4 "Pins" at bounding box center [1136, 270] width 245 height 34
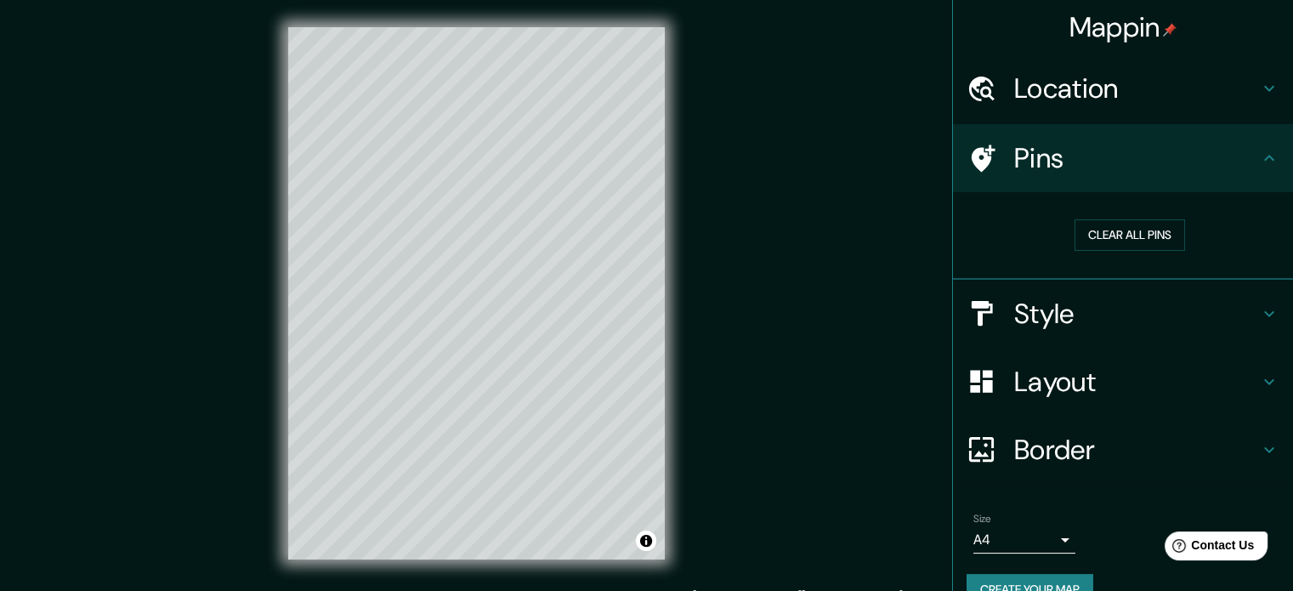
click at [1077, 304] on h4 "Style" at bounding box center [1136, 314] width 245 height 34
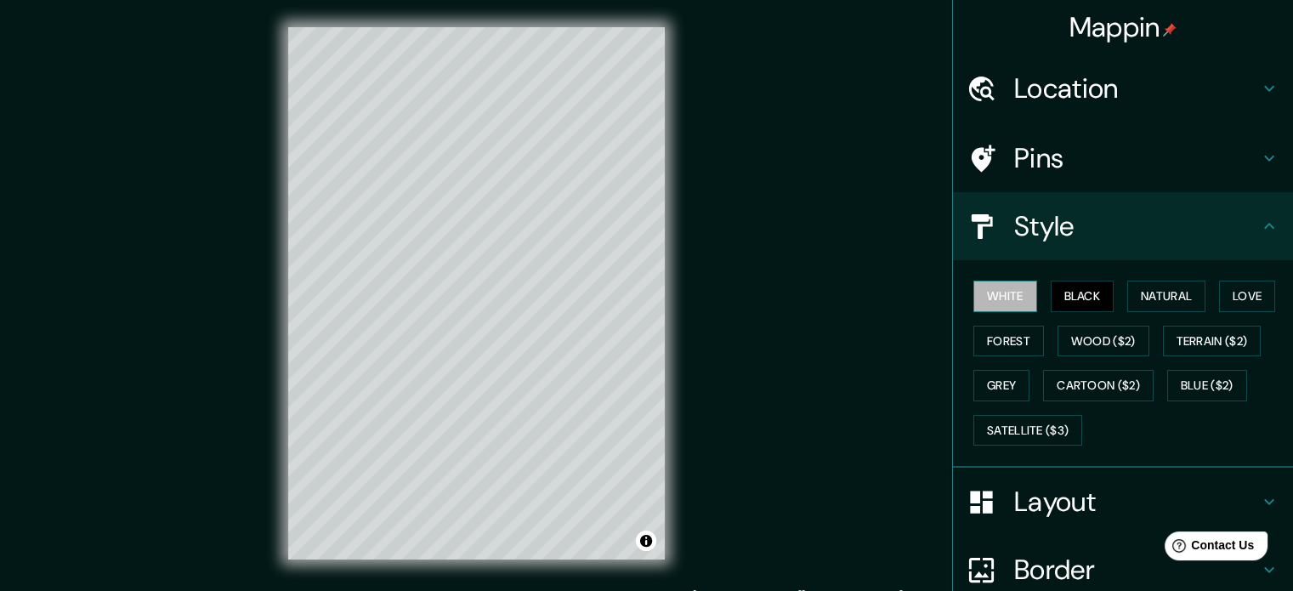
click at [1009, 292] on button "White" at bounding box center [1006, 296] width 64 height 31
click at [1084, 300] on button "Black" at bounding box center [1083, 296] width 64 height 31
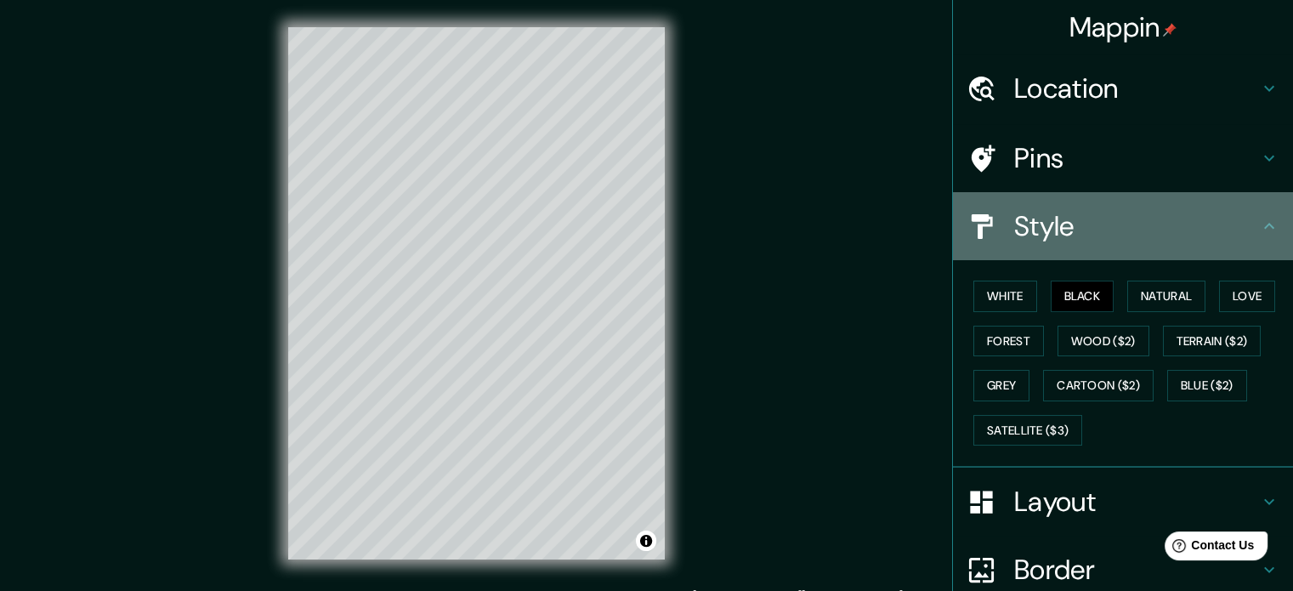
click at [1259, 220] on icon at bounding box center [1269, 226] width 20 height 20
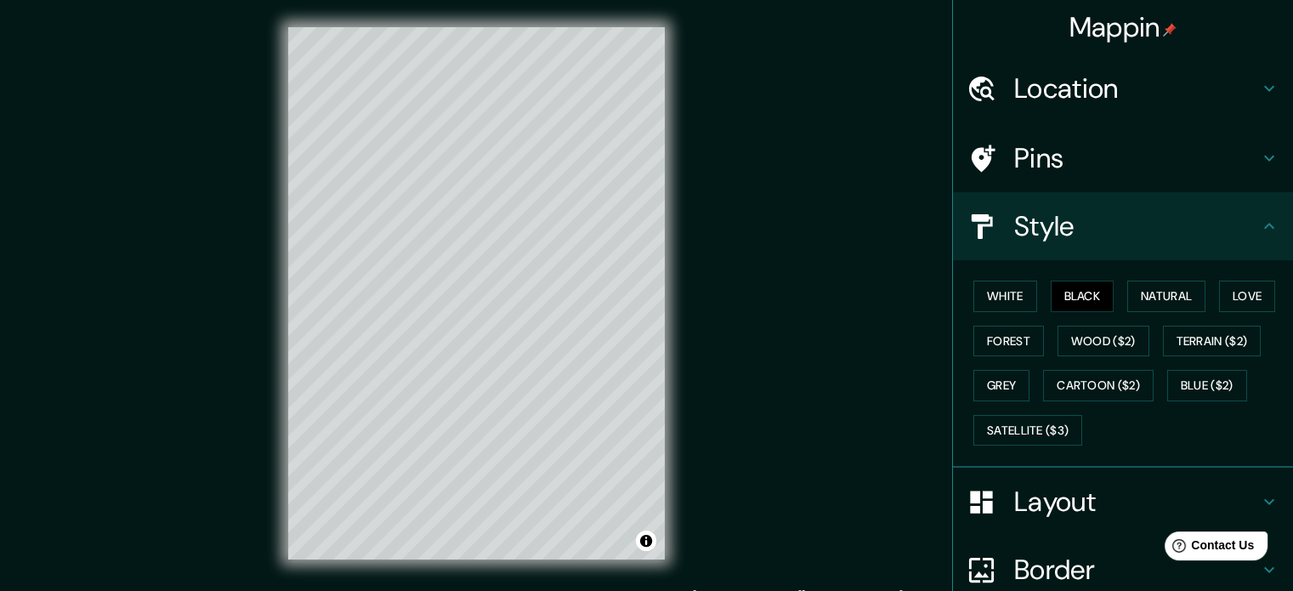
click at [1045, 508] on h4 "Layout" at bounding box center [1136, 502] width 245 height 34
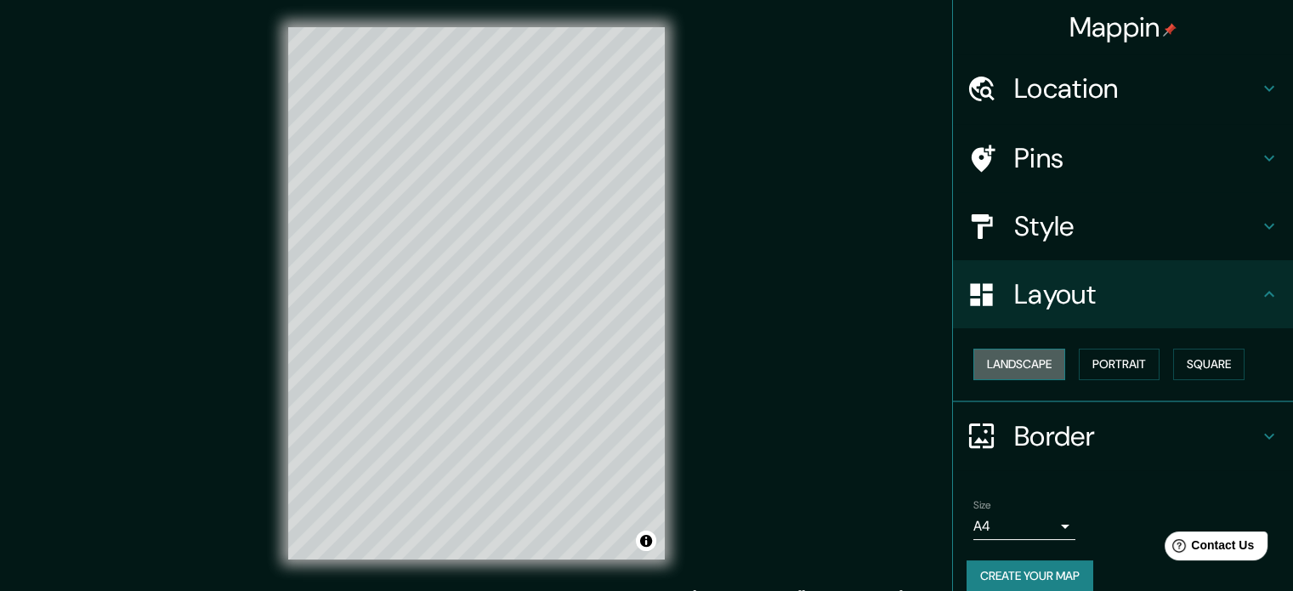
click at [1034, 366] on button "Landscape" at bounding box center [1020, 364] width 92 height 31
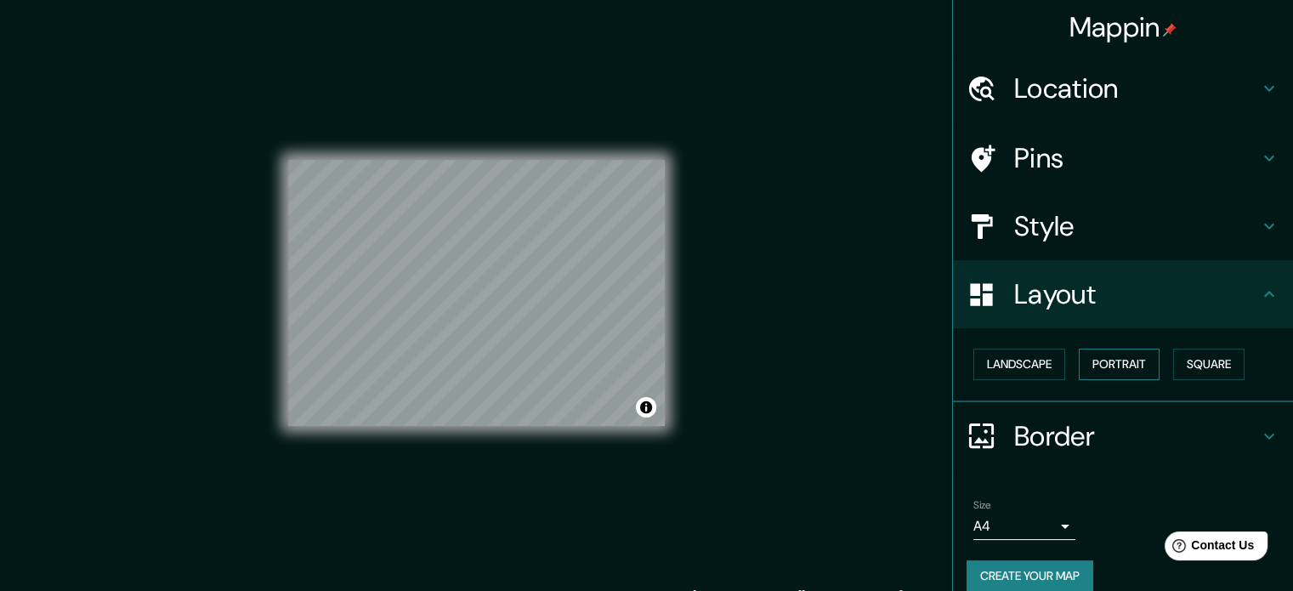
click at [1110, 349] on button "Portrait" at bounding box center [1119, 364] width 81 height 31
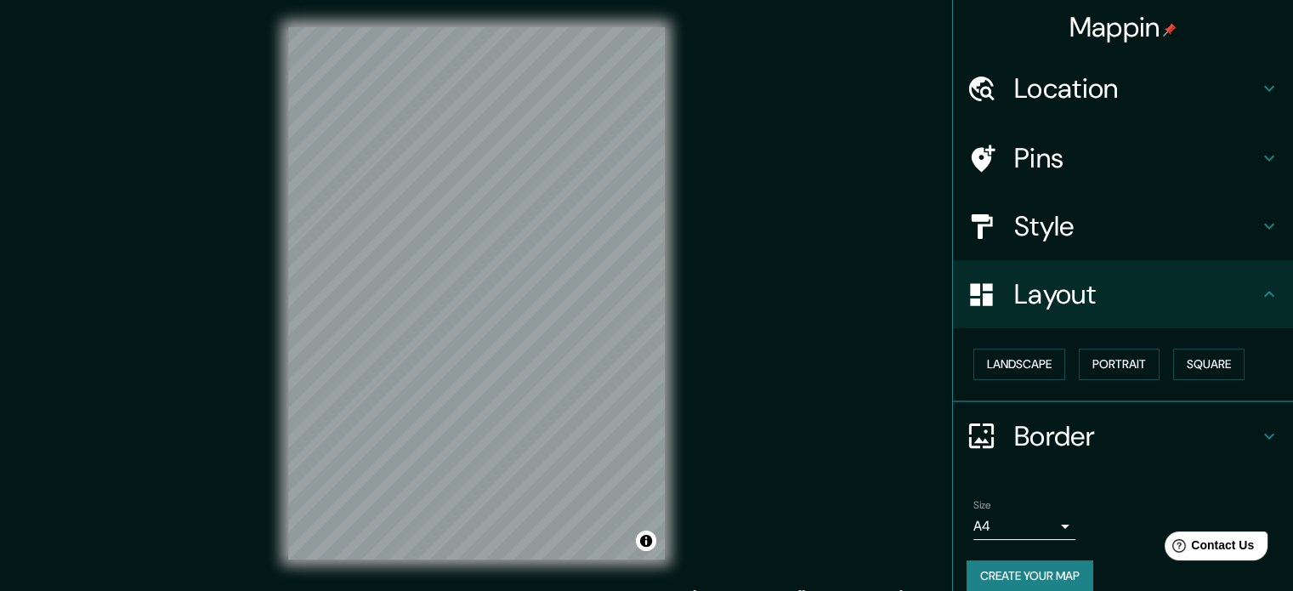
scroll to position [19, 0]
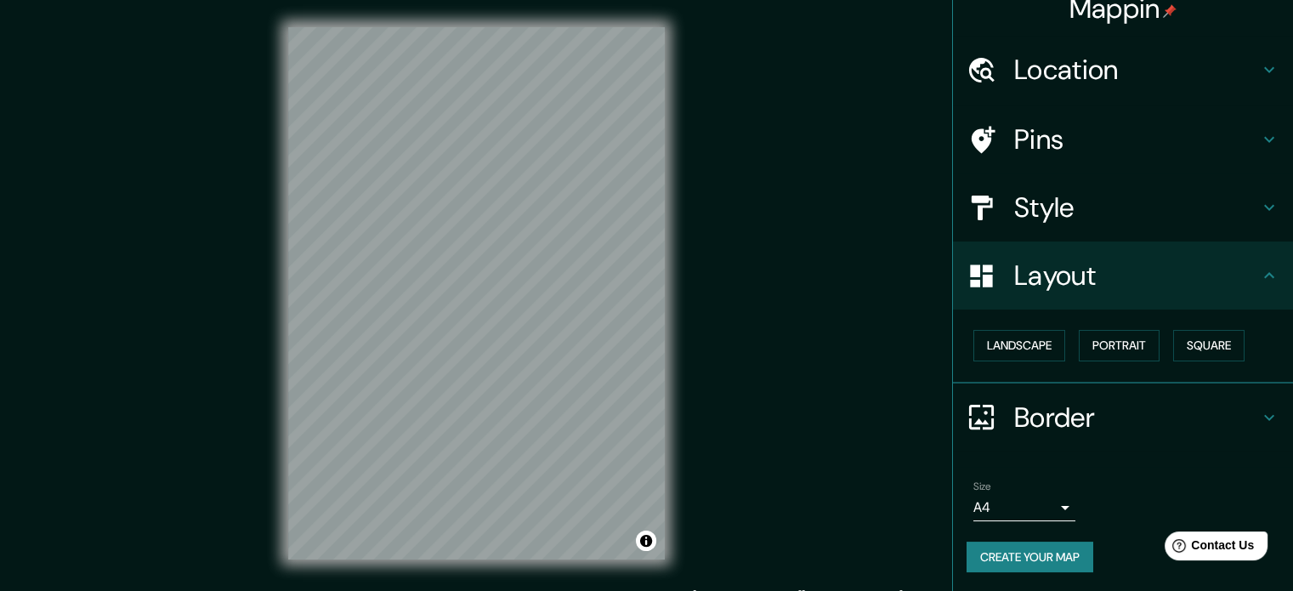
click at [1002, 435] on div "Border" at bounding box center [1123, 417] width 340 height 68
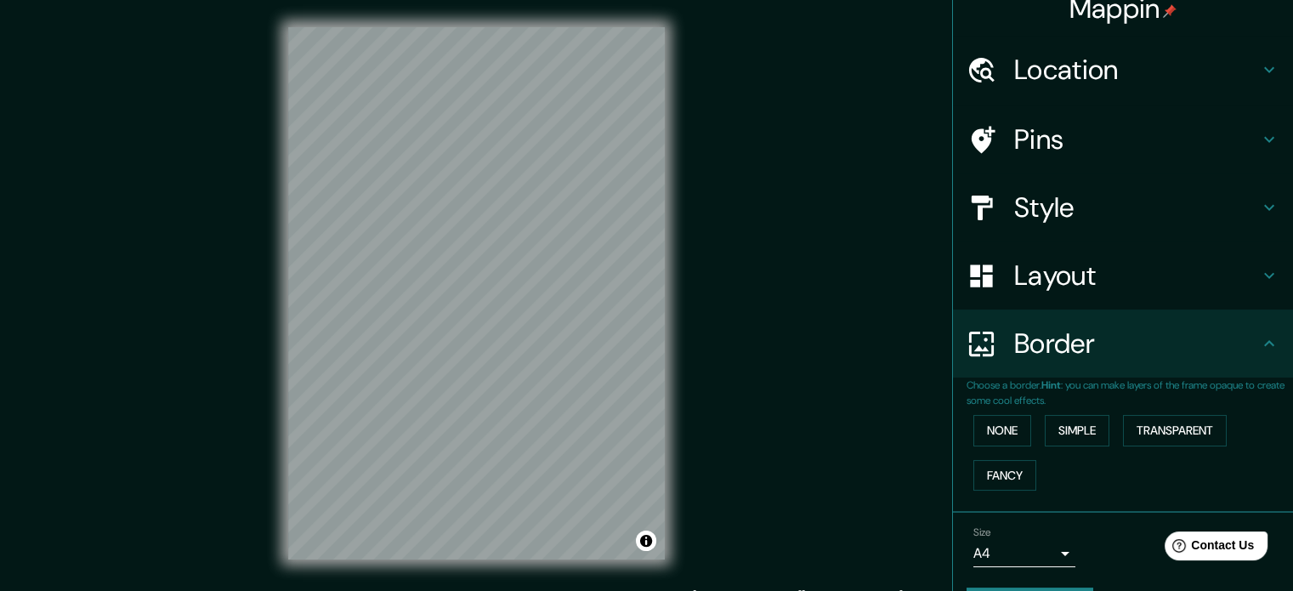
scroll to position [65, 0]
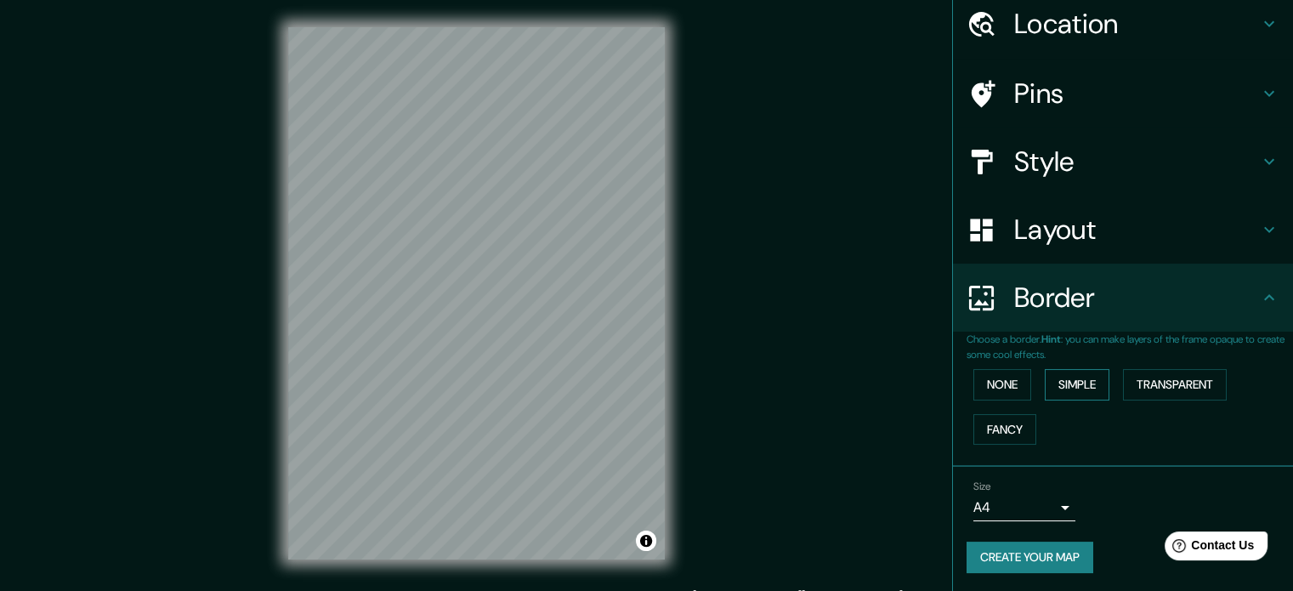
click at [1073, 381] on button "Simple" at bounding box center [1077, 384] width 65 height 31
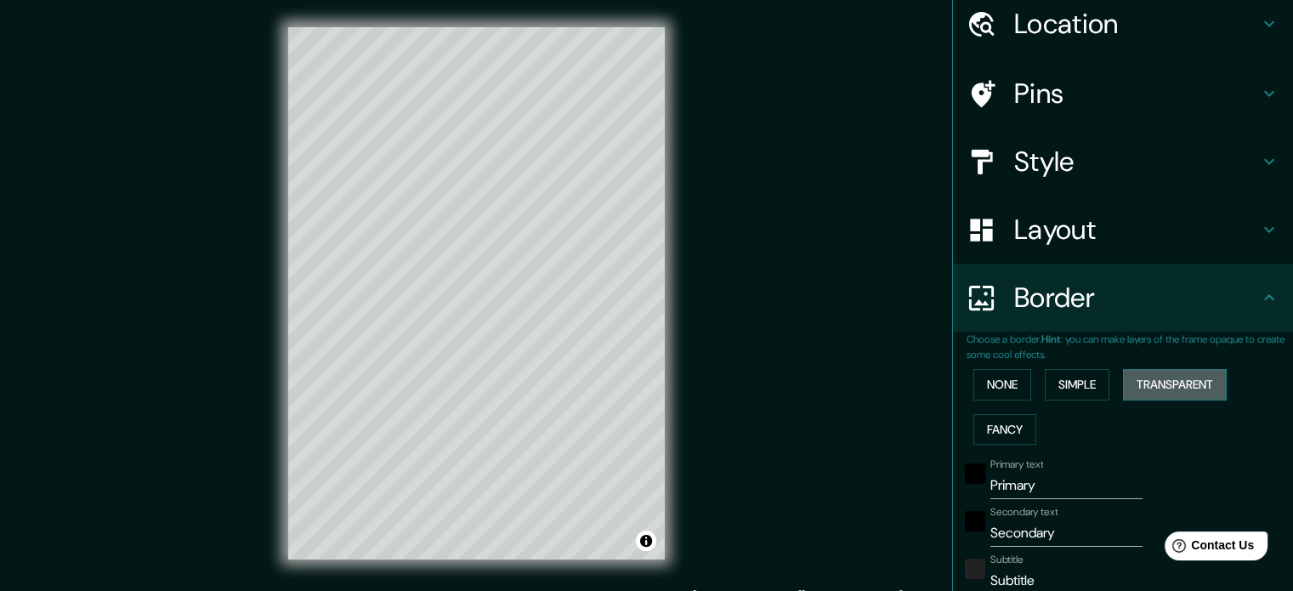
click at [1125, 376] on button "Transparent" at bounding box center [1175, 384] width 104 height 31
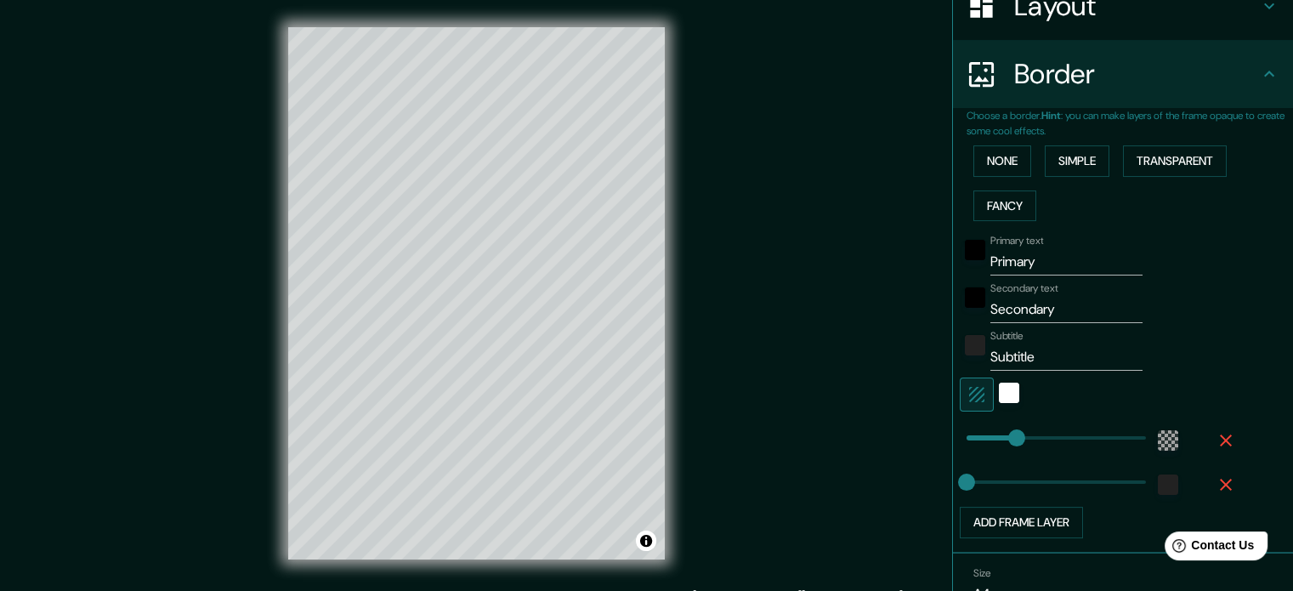
scroll to position [374, 0]
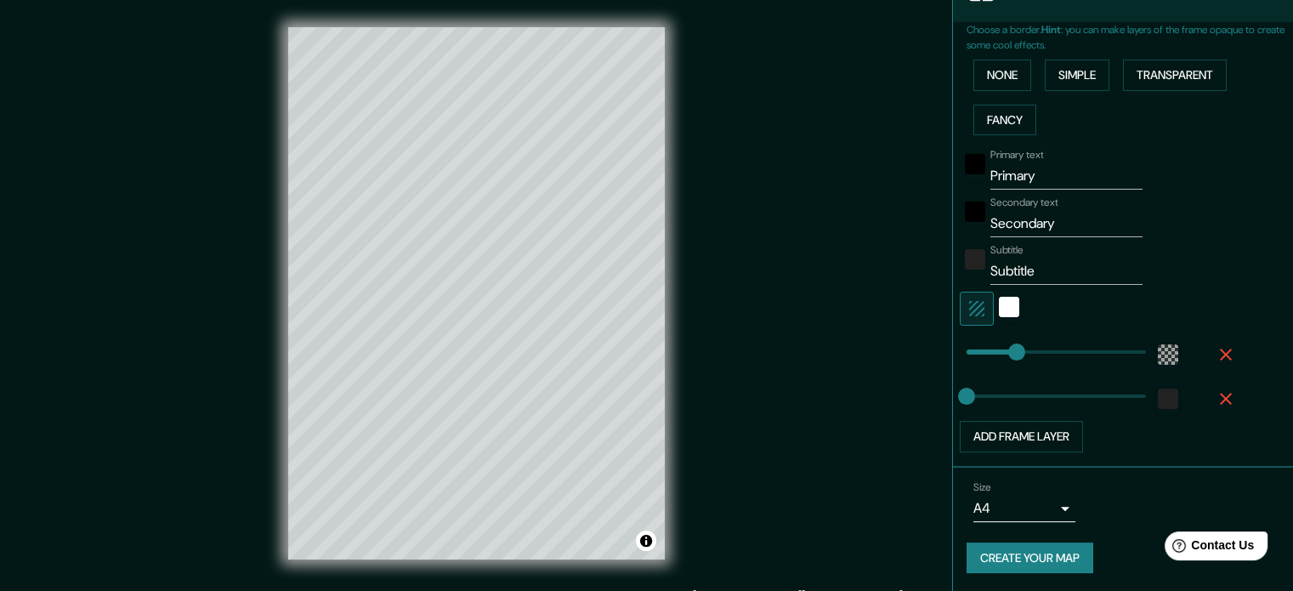
click at [1218, 394] on icon "button" at bounding box center [1226, 399] width 20 height 20
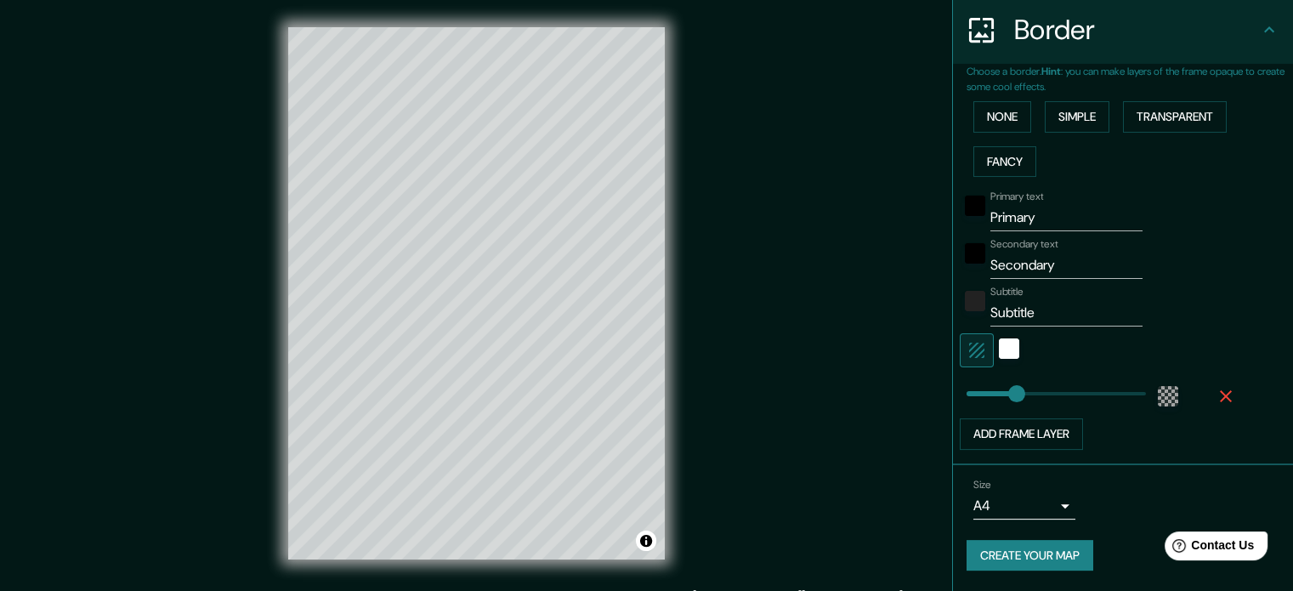
scroll to position [330, 0]
drag, startPoint x: 1048, startPoint y: 217, endPoint x: 949, endPoint y: 223, distance: 98.8
click at [960, 223] on div "Primary text Primary" at bounding box center [1099, 213] width 279 height 41
click at [1051, 261] on input "Secondary" at bounding box center [1067, 267] width 152 height 27
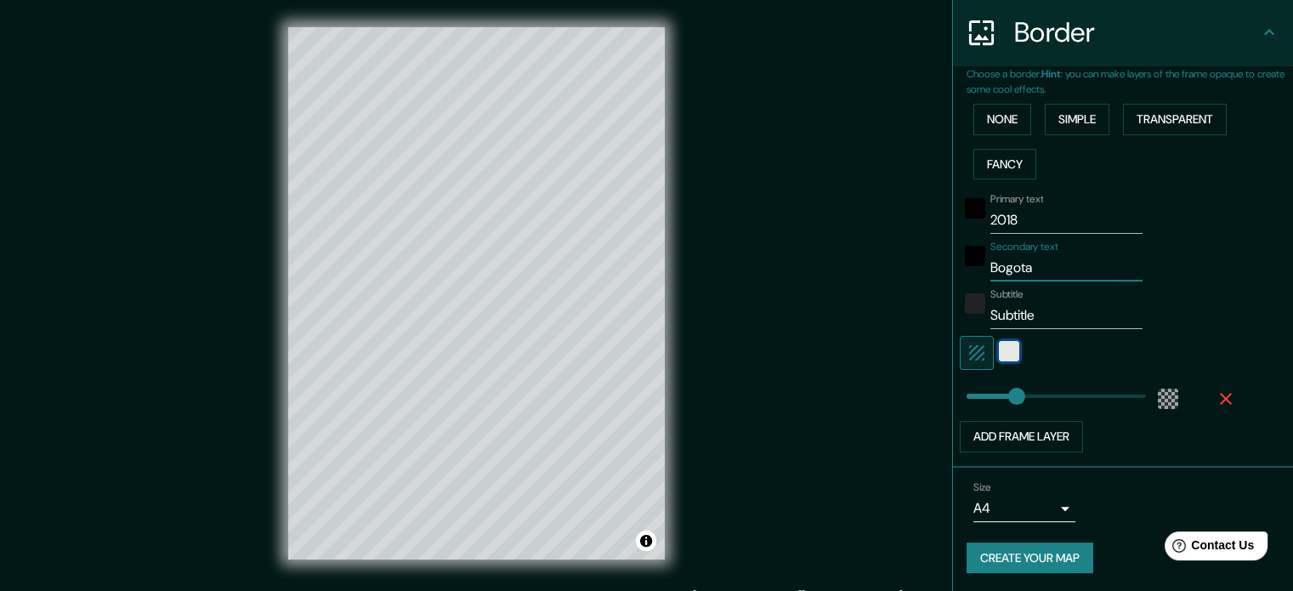
click at [1002, 347] on div "white" at bounding box center [1009, 351] width 20 height 20
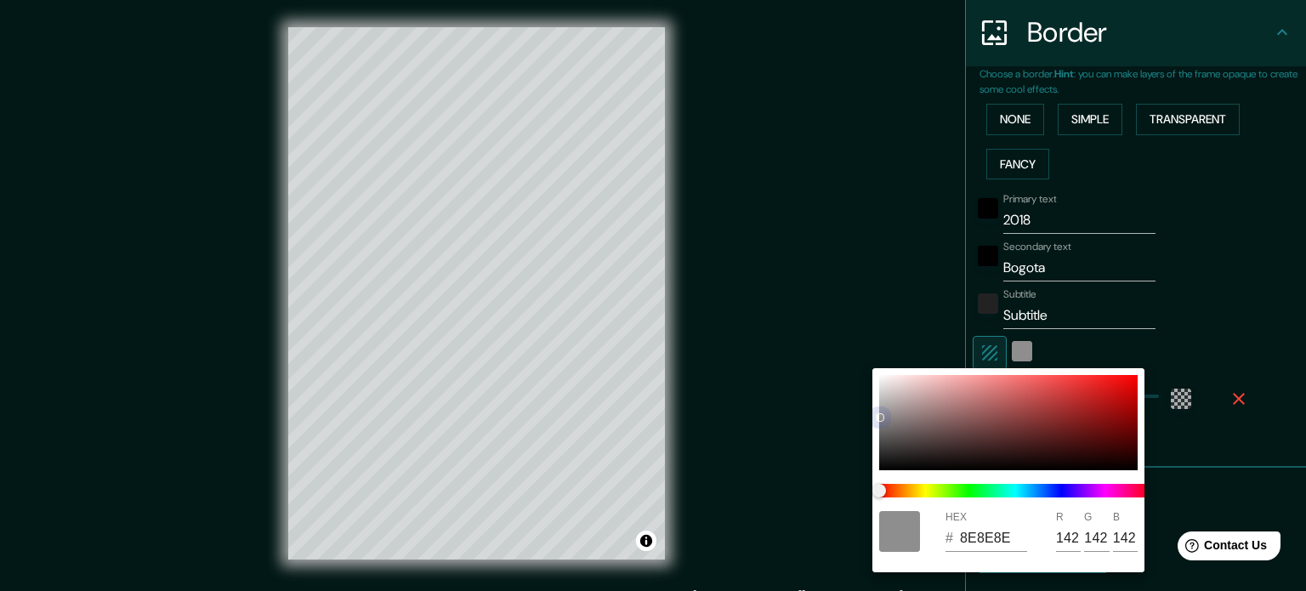
drag, startPoint x: 884, startPoint y: 378, endPoint x: 863, endPoint y: 434, distance: 60.0
click at [863, 434] on div "HEX # 8E8E8E R 142 G 142 B 142" at bounding box center [653, 295] width 1306 height 591
click at [1092, 341] on div at bounding box center [653, 295] width 1306 height 591
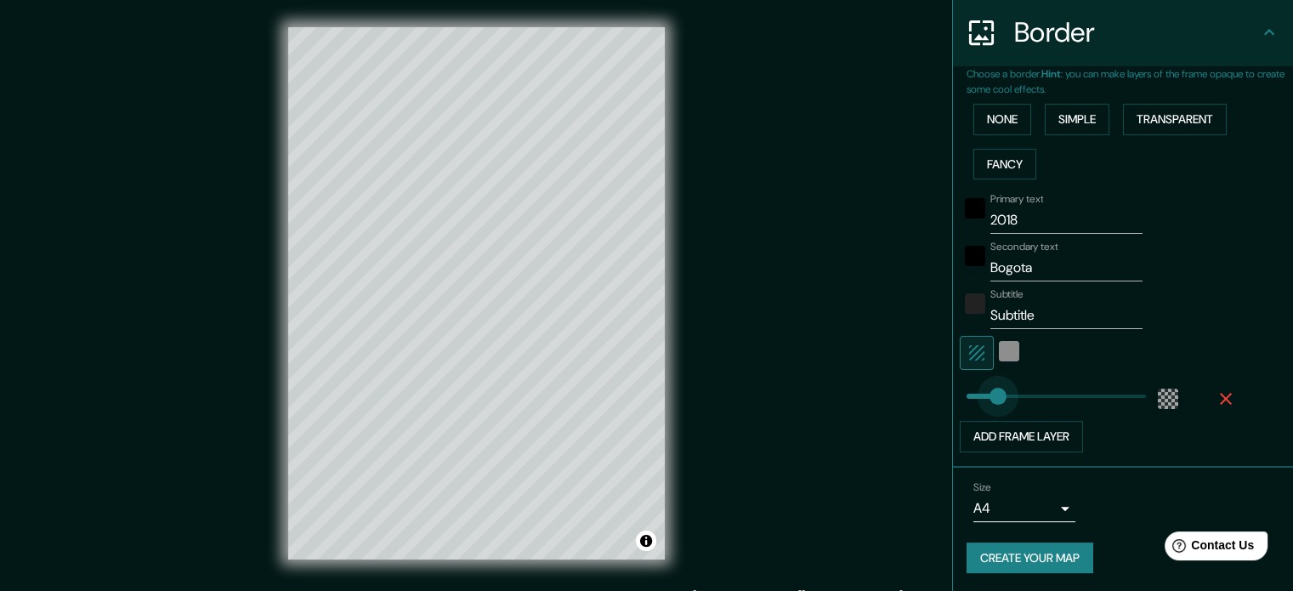
drag, startPoint x: 1005, startPoint y: 392, endPoint x: 983, endPoint y: 394, distance: 22.2
drag, startPoint x: 983, startPoint y: 394, endPoint x: 993, endPoint y: 396, distance: 10.5
drag, startPoint x: 993, startPoint y: 396, endPoint x: 980, endPoint y: 399, distance: 13.0
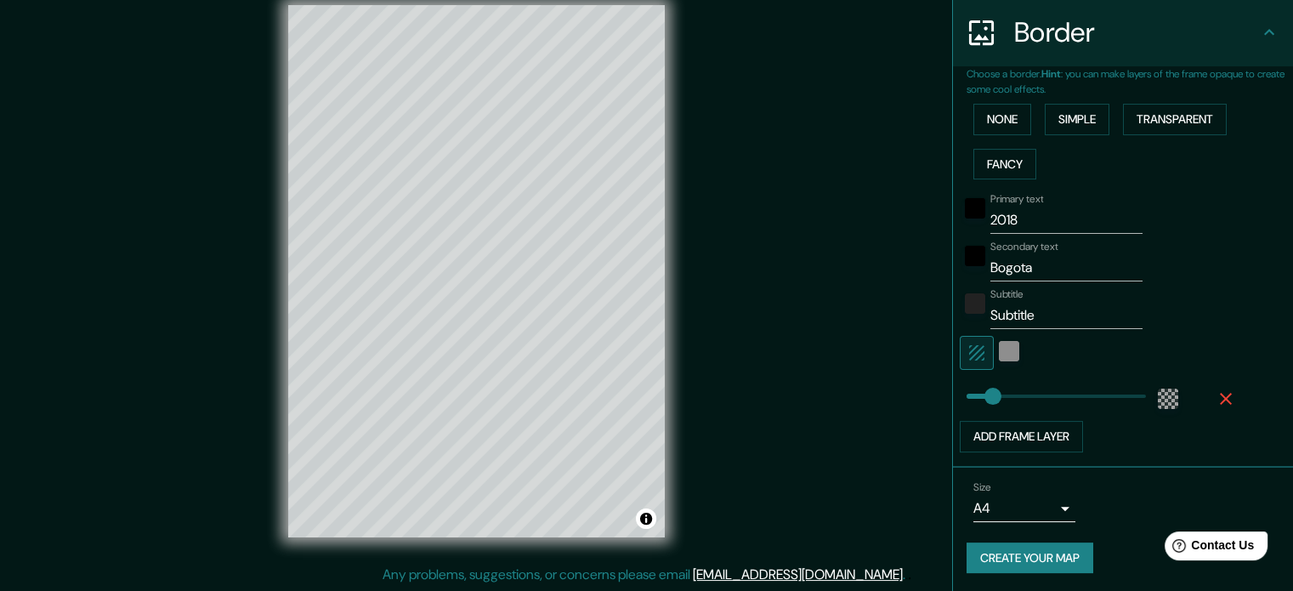
click at [1002, 554] on button "Create your map" at bounding box center [1030, 557] width 127 height 31
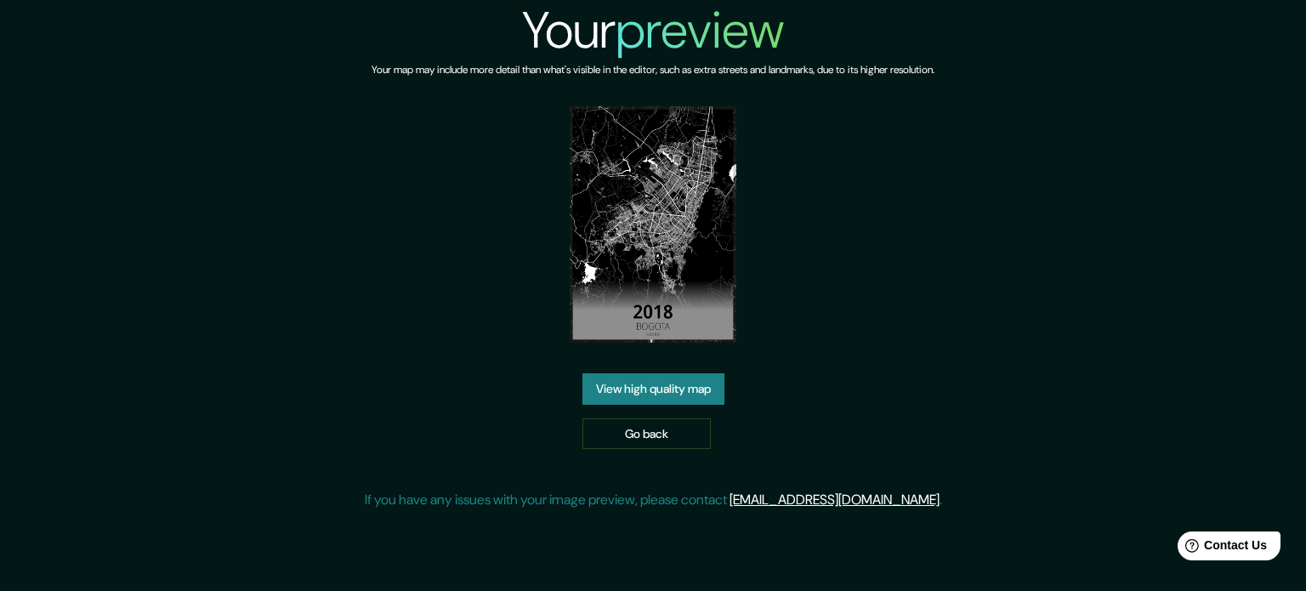
click at [622, 378] on link "View high quality map" at bounding box center [653, 388] width 142 height 31
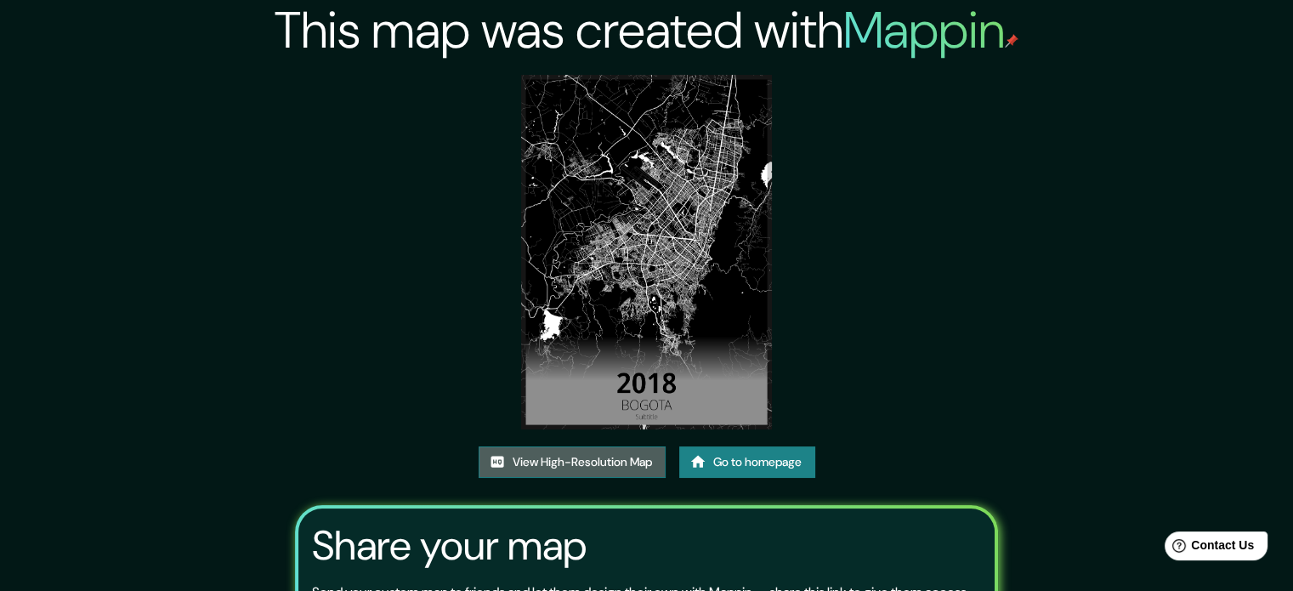
click at [559, 477] on link "View High-Resolution Map" at bounding box center [572, 461] width 187 height 31
drag, startPoint x: 721, startPoint y: 244, endPoint x: 977, endPoint y: 247, distance: 256.0
click at [977, 247] on div "This map was created with Mappin View High-Resolution Map Go to homepage Share …" at bounding box center [647, 379] width 744 height 759
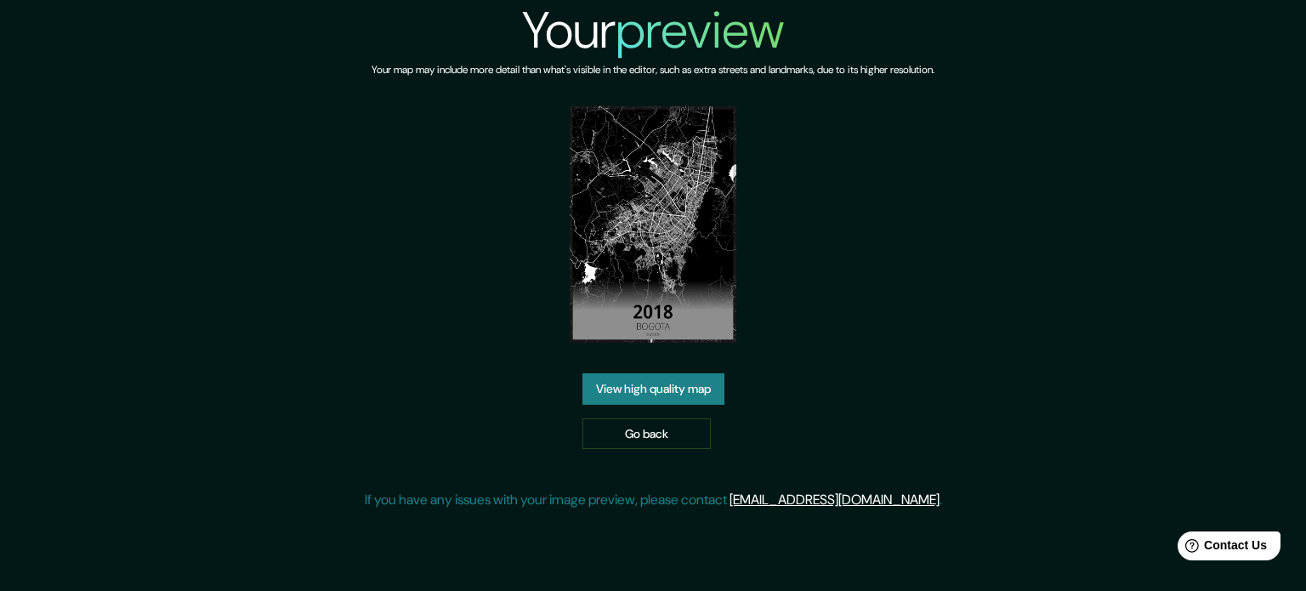
click at [662, 257] on img at bounding box center [654, 224] width 168 height 236
click at [592, 423] on link "Go back" at bounding box center [646, 433] width 128 height 31
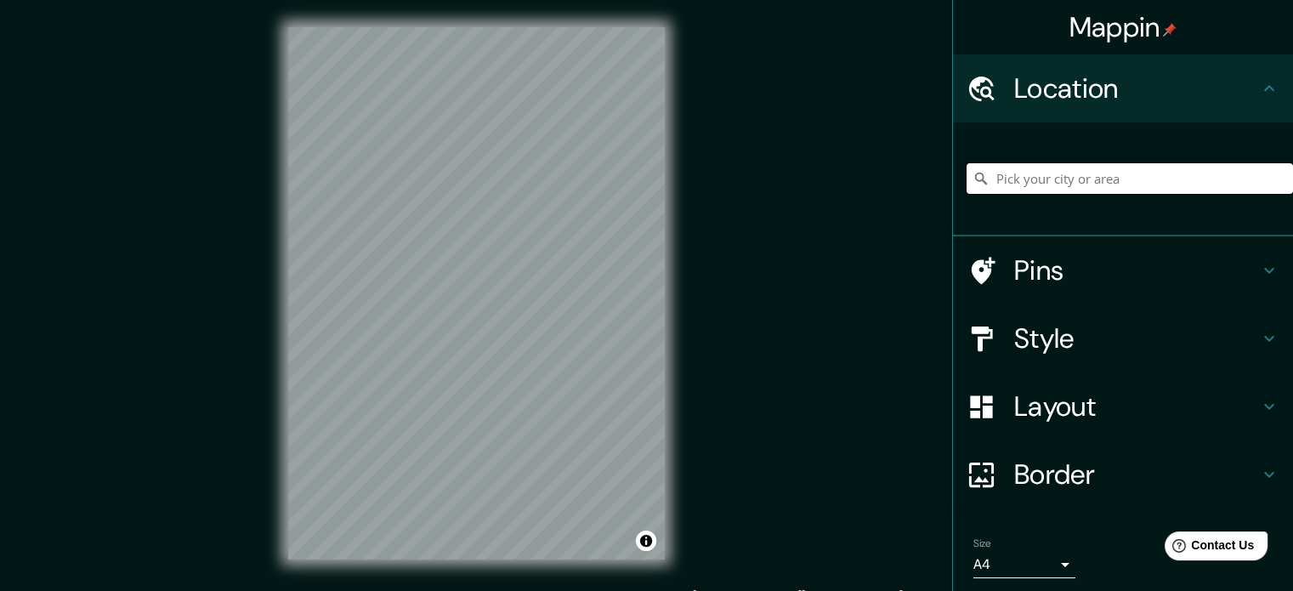
click at [1007, 185] on input "Pick your city or area" at bounding box center [1130, 178] width 327 height 31
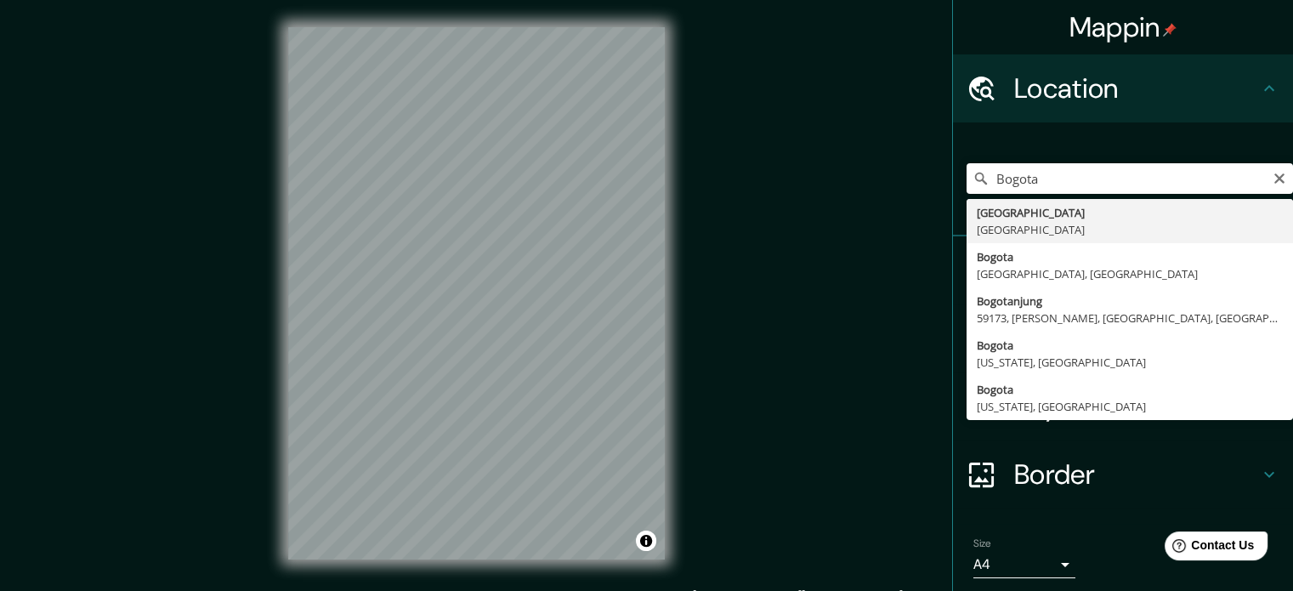
type input "Bogotá, Colombia"
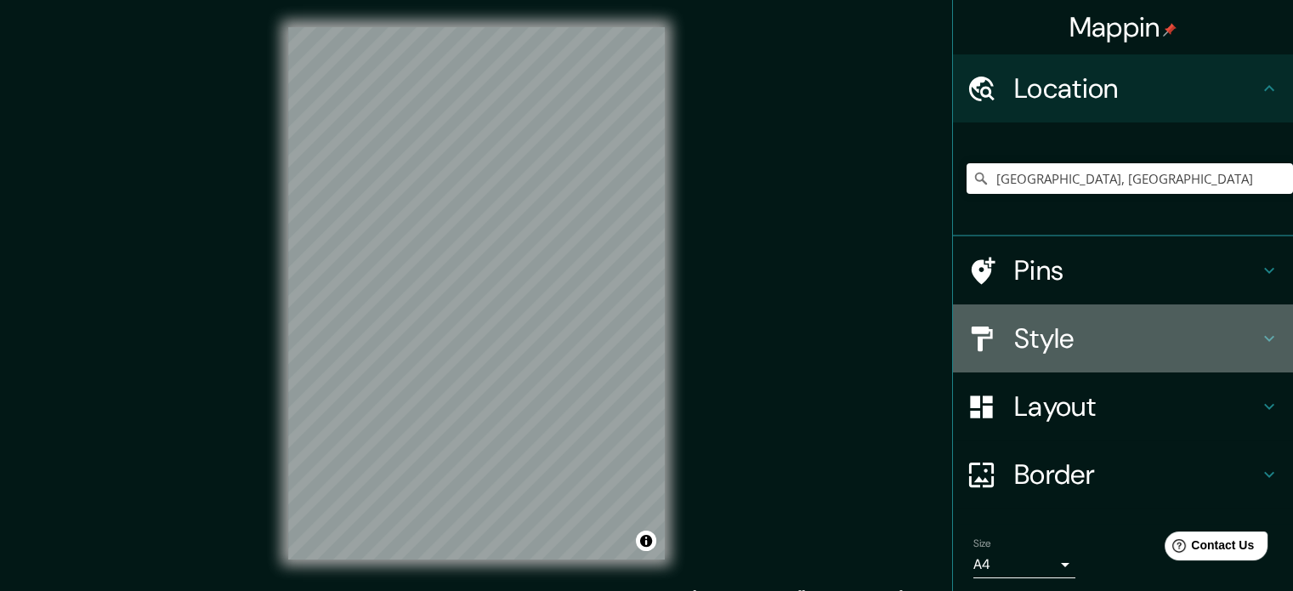
click at [1128, 322] on h4 "Style" at bounding box center [1136, 338] width 245 height 34
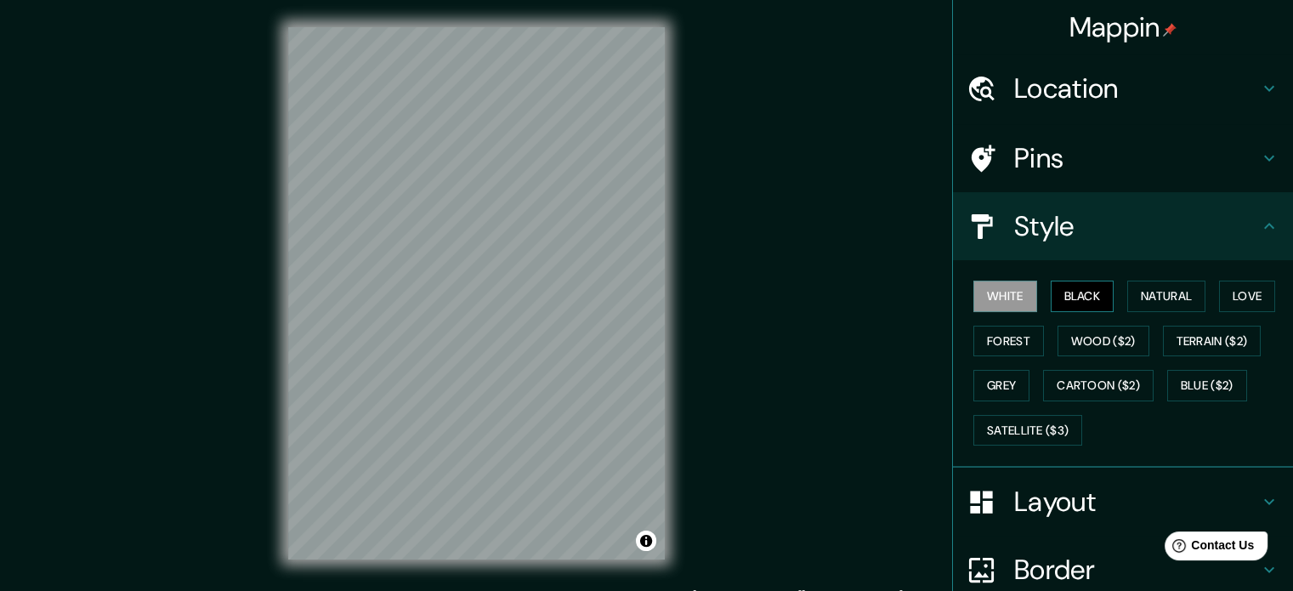
click at [1051, 295] on button "Black" at bounding box center [1083, 296] width 64 height 31
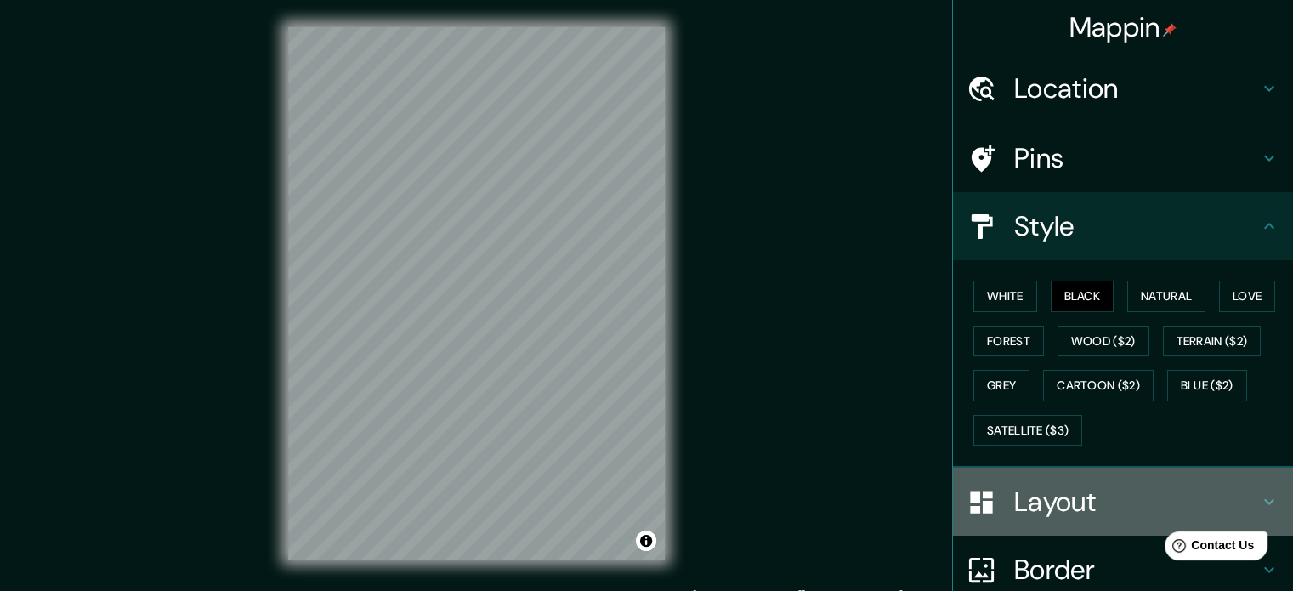
click at [1022, 497] on h4 "Layout" at bounding box center [1136, 502] width 245 height 34
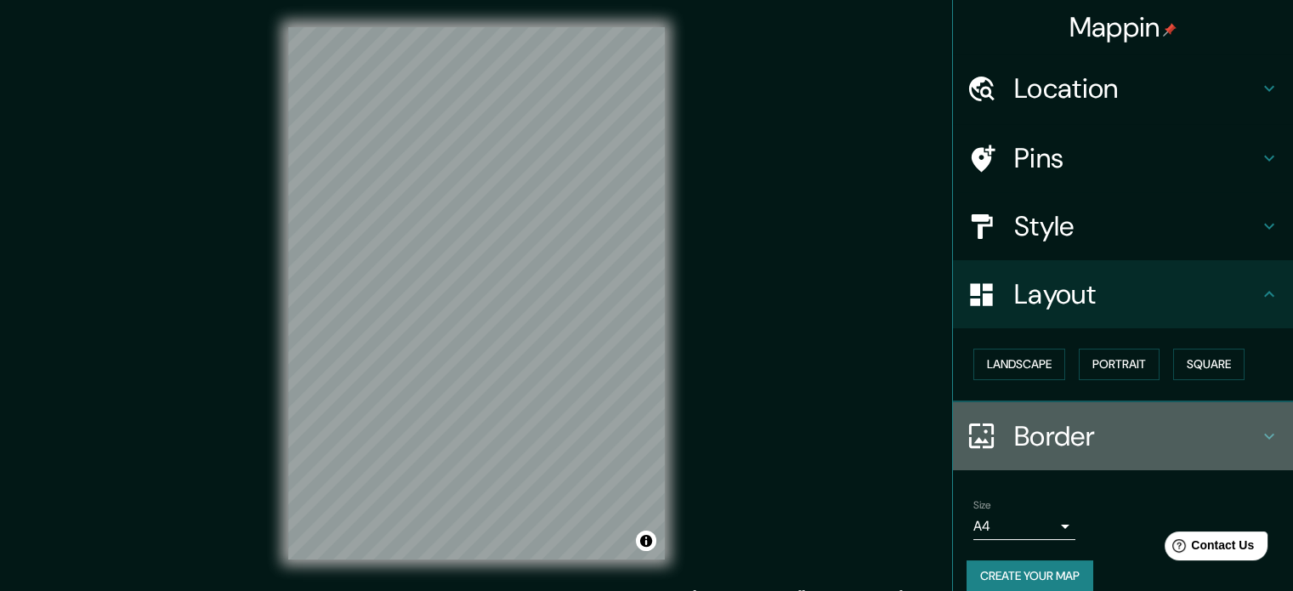
click at [1022, 438] on h4 "Border" at bounding box center [1136, 436] width 245 height 34
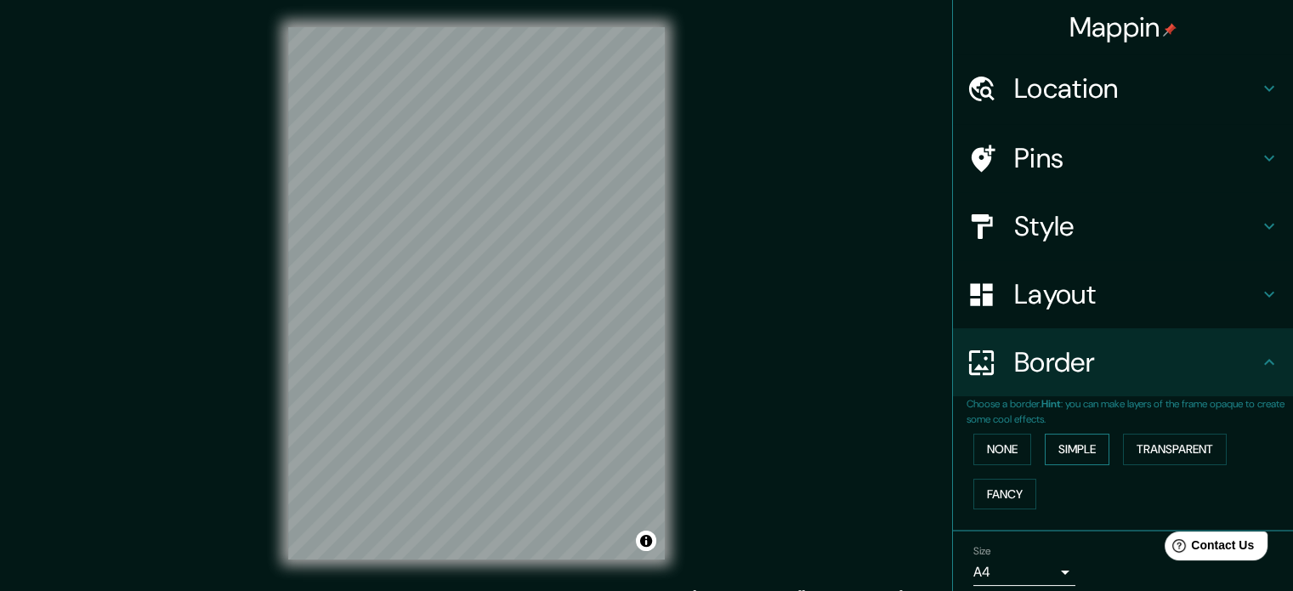
click at [1082, 448] on button "Simple" at bounding box center [1077, 449] width 65 height 31
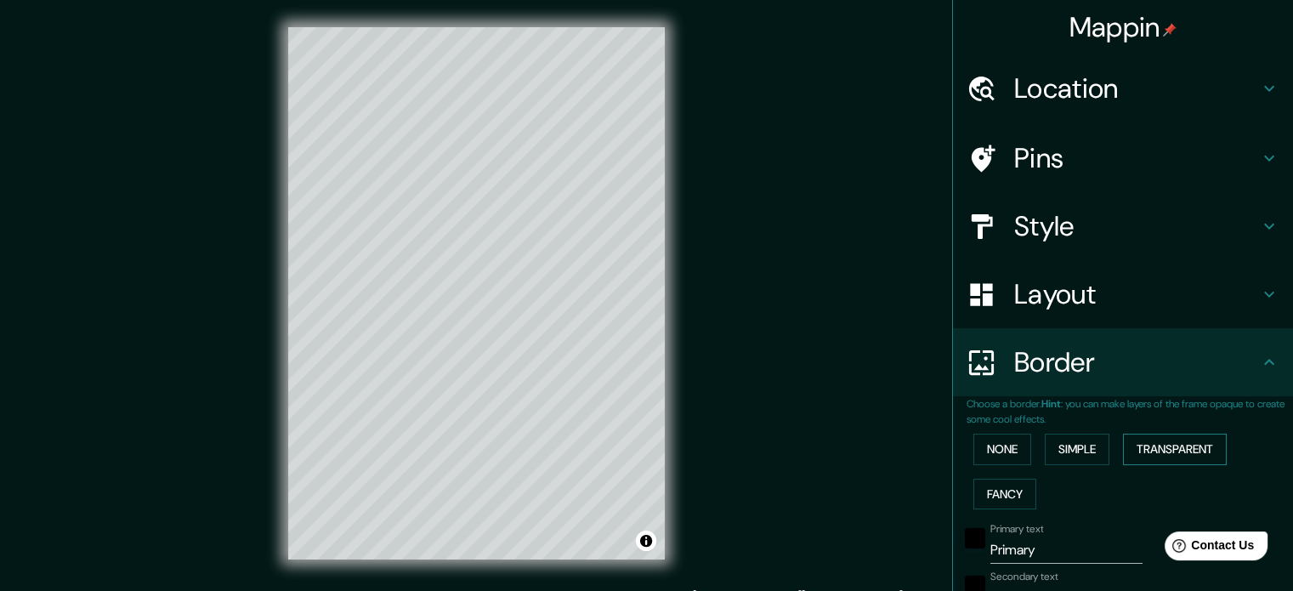
click at [1136, 450] on button "Transparent" at bounding box center [1175, 449] width 104 height 31
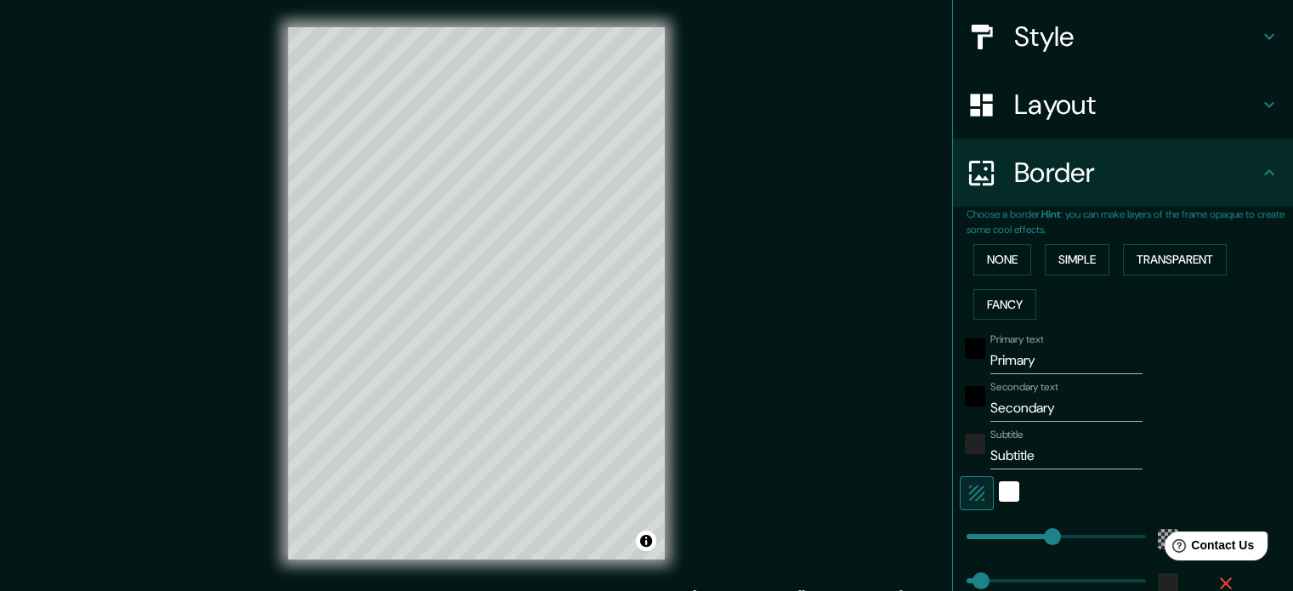
scroll to position [190, 0]
type input "0"
drag, startPoint x: 1006, startPoint y: 533, endPoint x: 939, endPoint y: 537, distance: 67.3
type input "35"
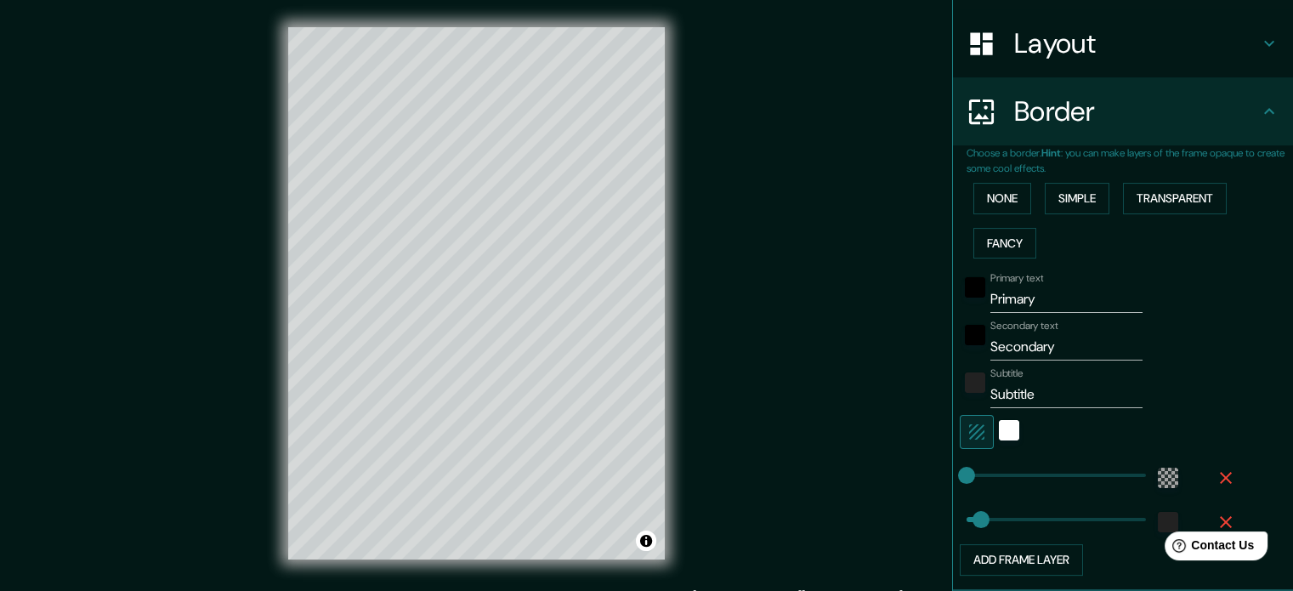
scroll to position [252, 0]
type input "0"
drag, startPoint x: 949, startPoint y: 475, endPoint x: 935, endPoint y: 475, distance: 13.6
click at [935, 475] on div "Mappin Location Bogotá, Colombia Pins Style Layout Border Choose a border. Hint…" at bounding box center [646, 307] width 1293 height 614
type input "0"
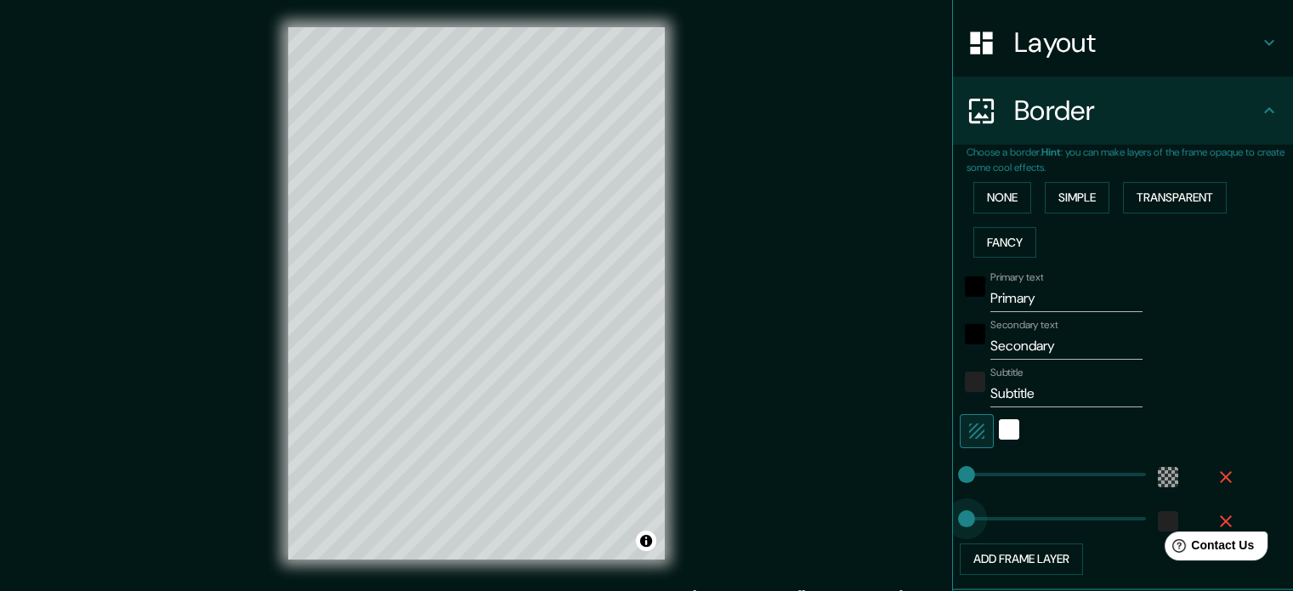
drag, startPoint x: 969, startPoint y: 516, endPoint x: 919, endPoint y: 520, distance: 50.3
click at [1216, 513] on icon "button" at bounding box center [1226, 521] width 20 height 20
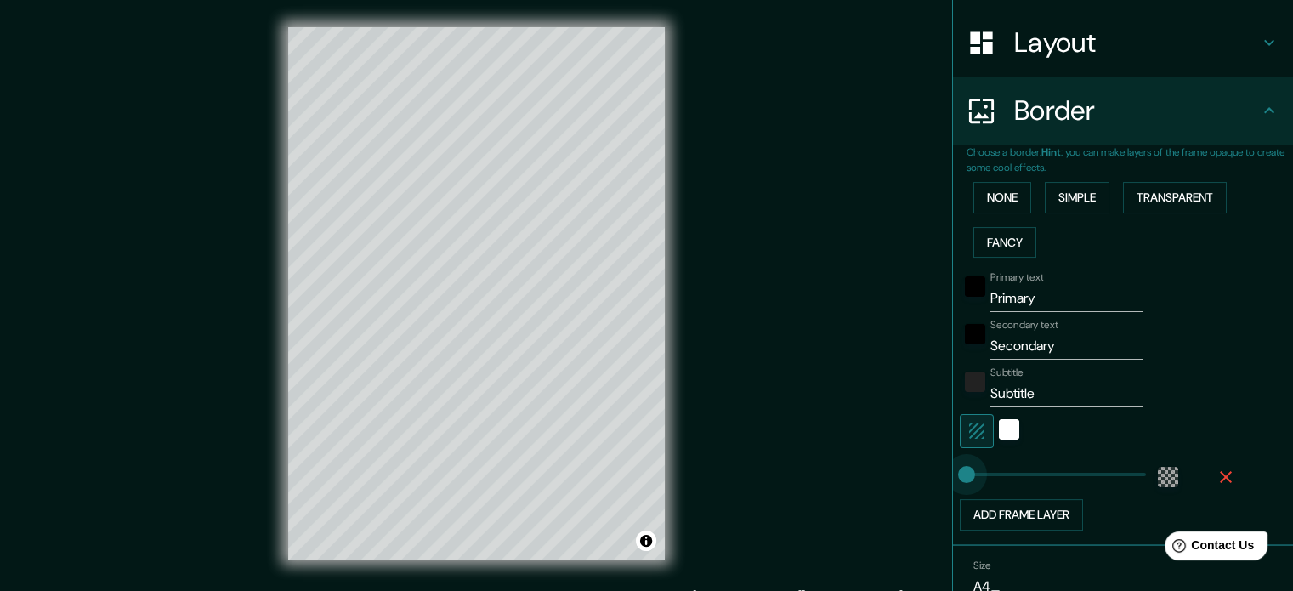
type input "0"
drag, startPoint x: 954, startPoint y: 479, endPoint x: 1109, endPoint y: 462, distance: 155.7
click at [924, 477] on div "Mappin Location Bogotá, Colombia Pins Style Layout Border Choose a border. Hint…" at bounding box center [646, 307] width 1293 height 614
click at [1218, 472] on icon "button" at bounding box center [1226, 477] width 20 height 20
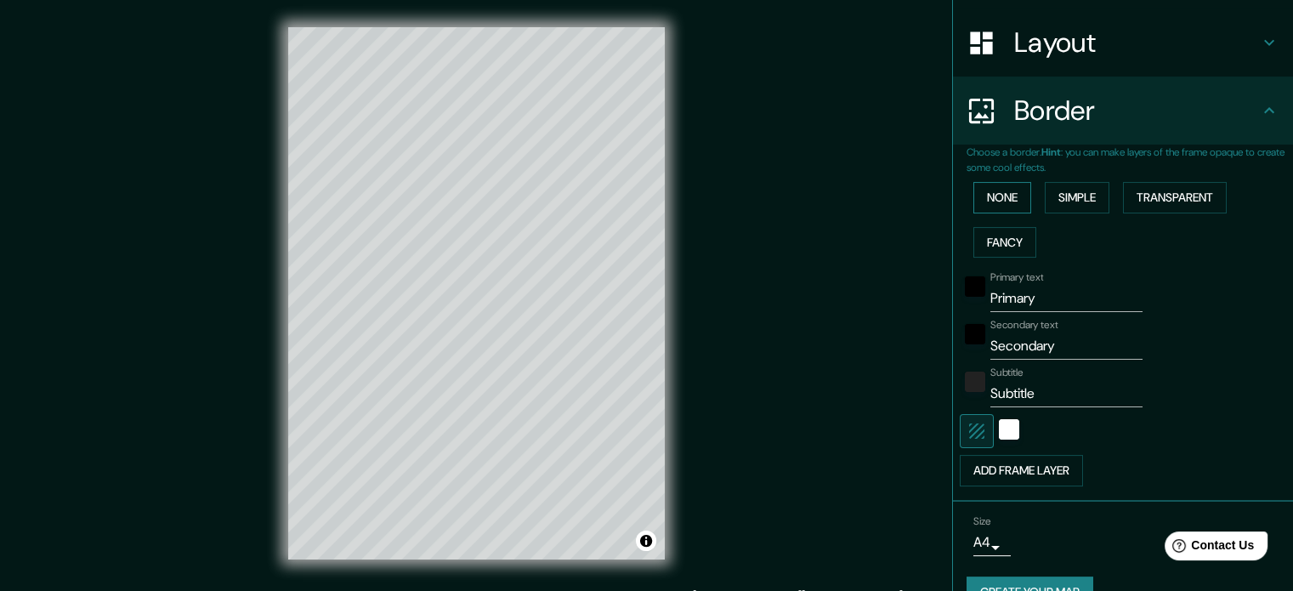
click at [1013, 191] on button "None" at bounding box center [1003, 197] width 58 height 31
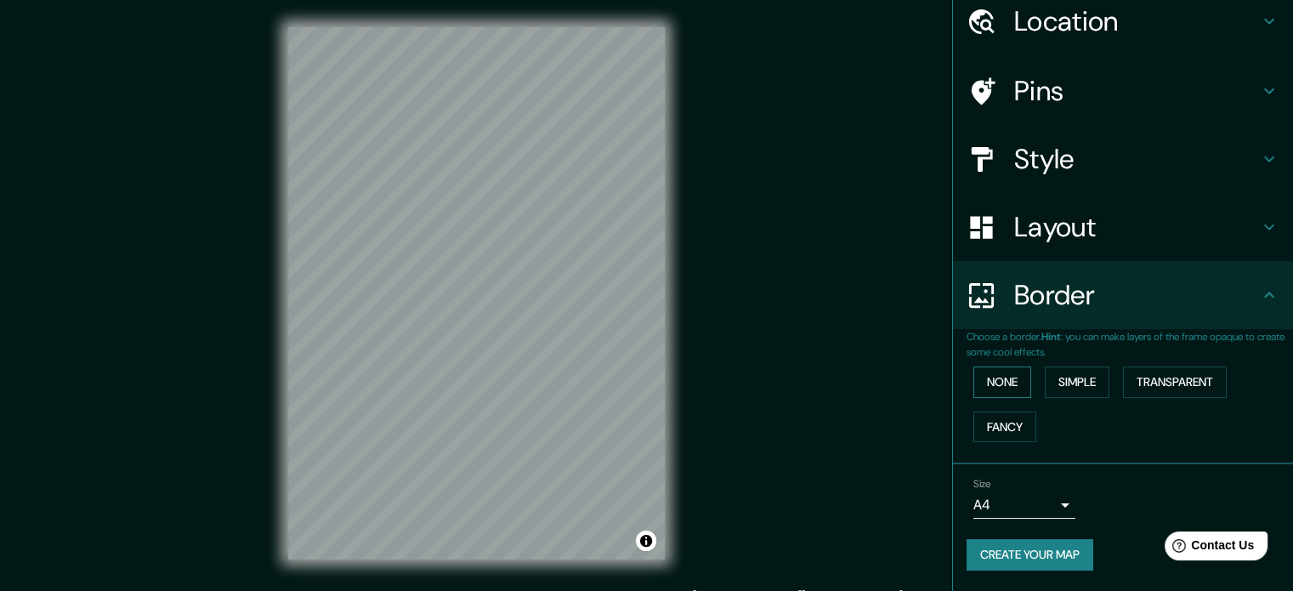
scroll to position [65, 0]
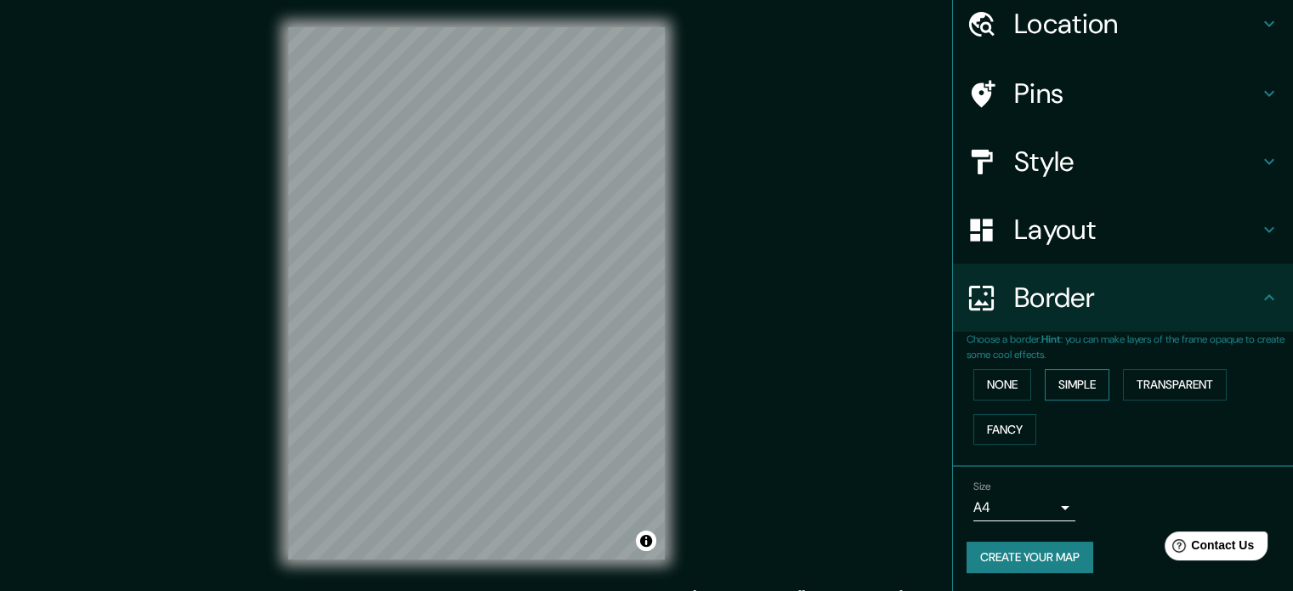
click at [1081, 378] on button "Simple" at bounding box center [1077, 384] width 65 height 31
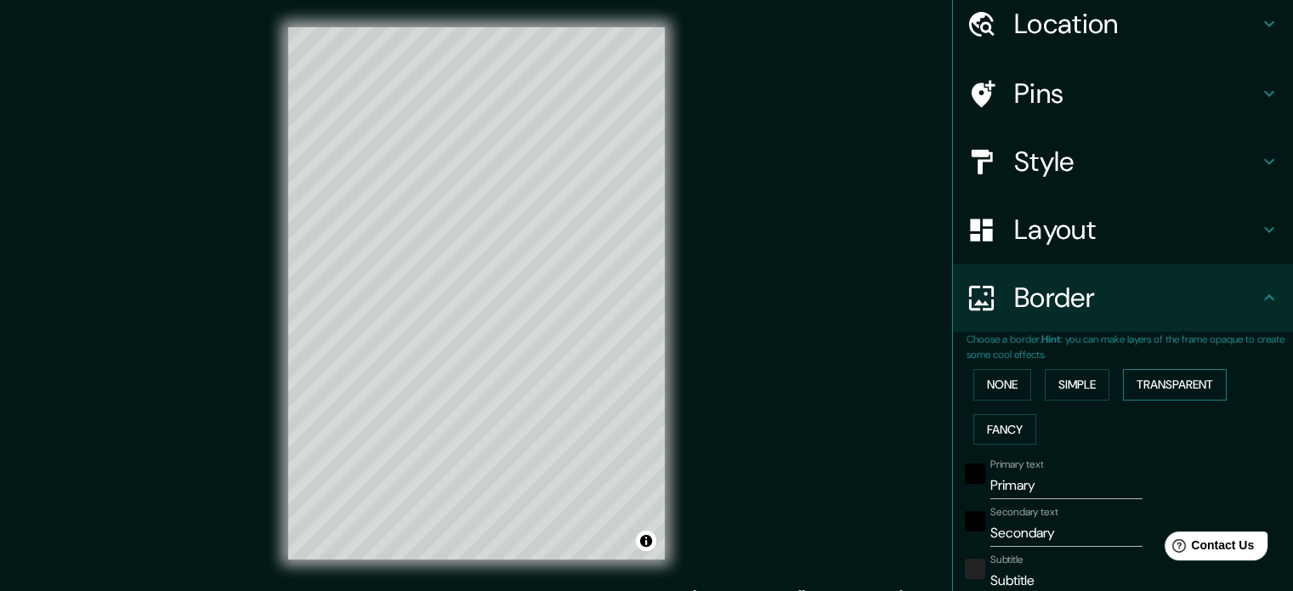
click at [1163, 395] on button "Transparent" at bounding box center [1175, 384] width 104 height 31
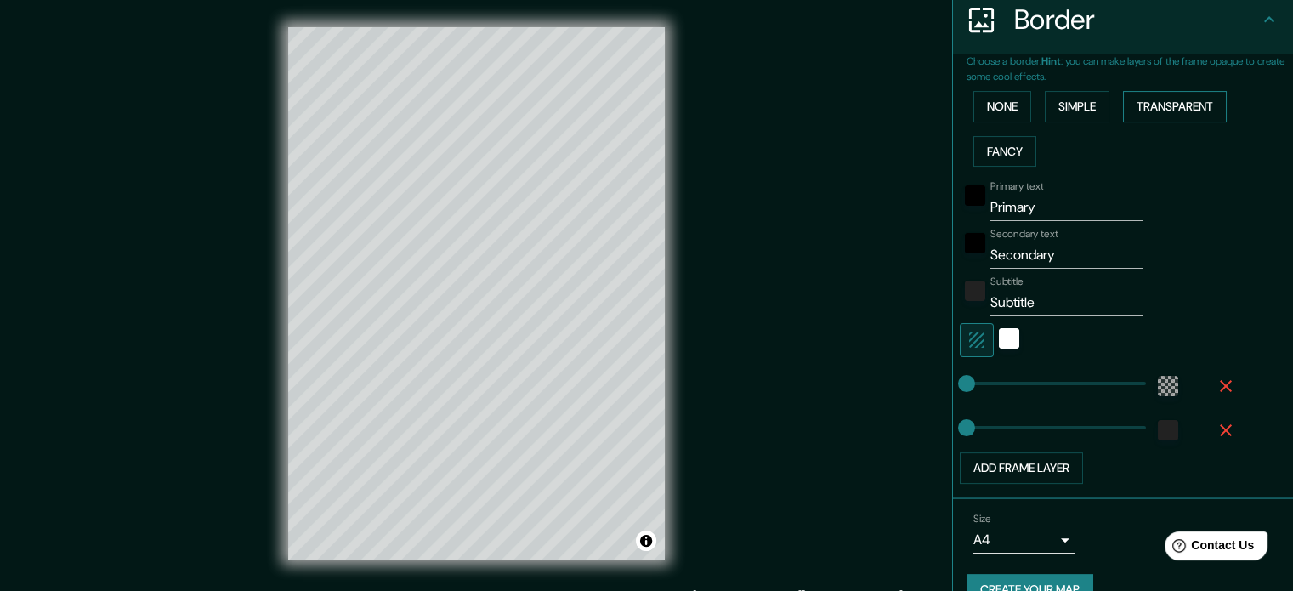
scroll to position [374, 0]
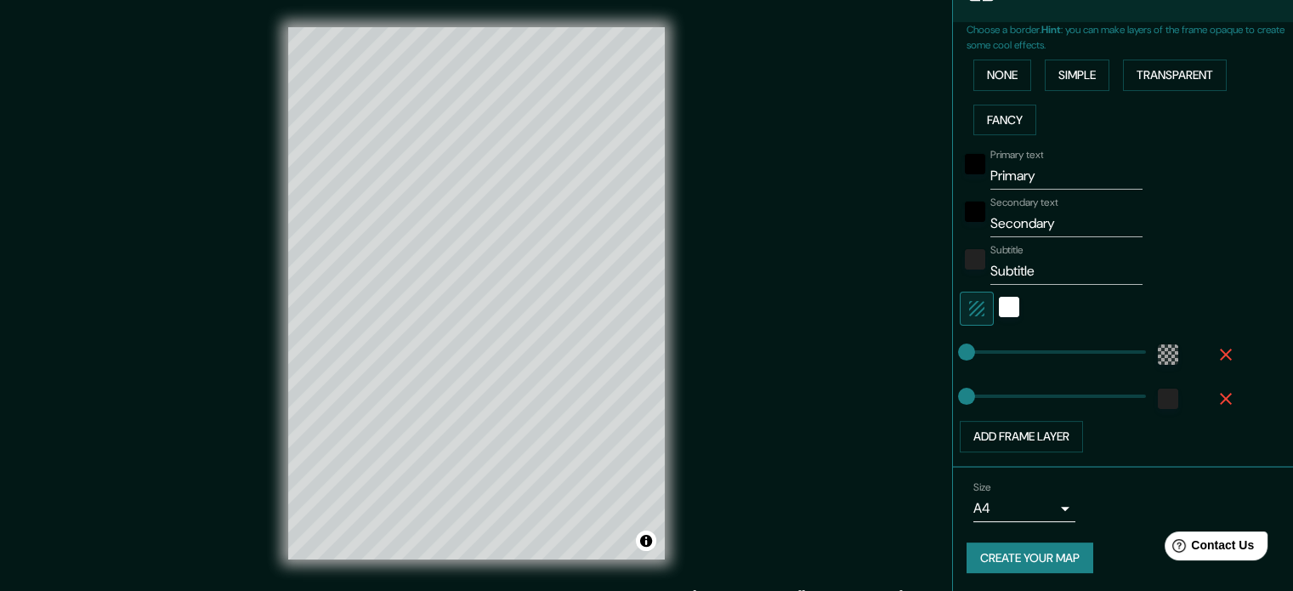
click at [1221, 351] on icon "button" at bounding box center [1226, 354] width 20 height 20
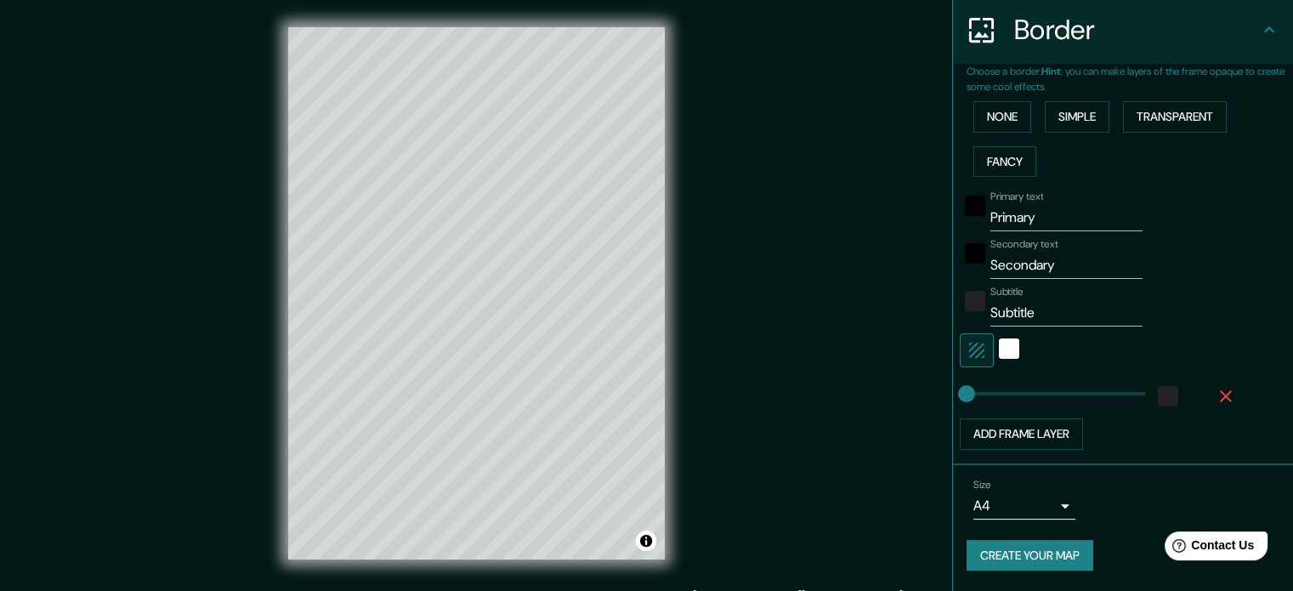
scroll to position [330, 0]
click at [1211, 384] on button "button" at bounding box center [1226, 398] width 54 height 31
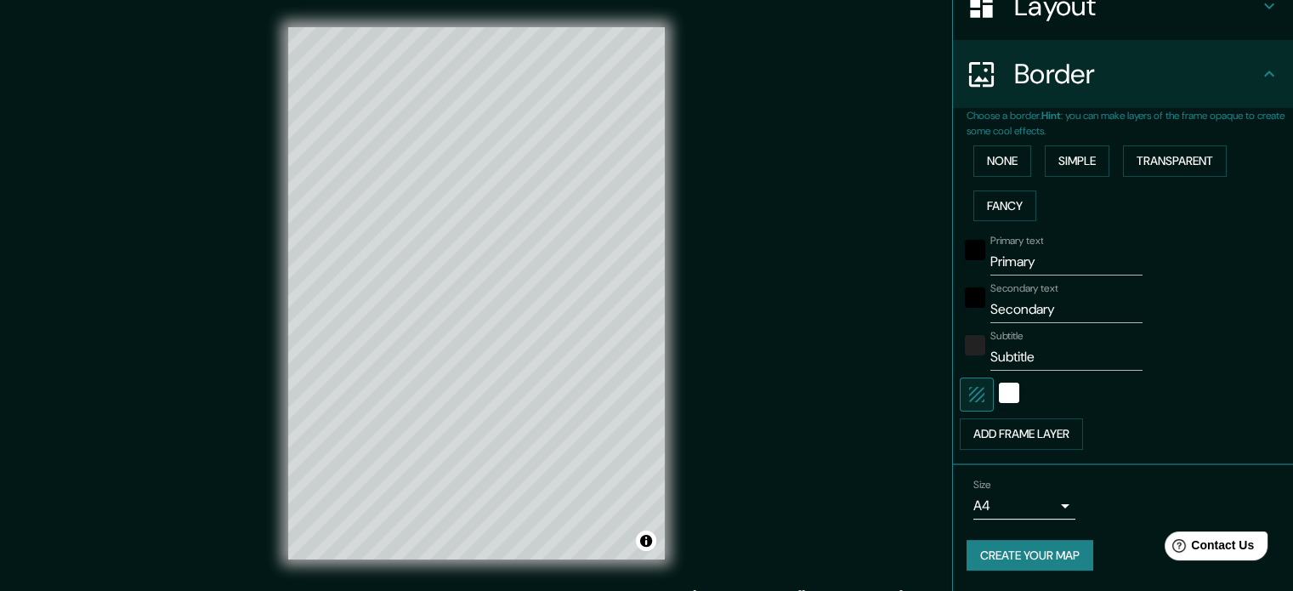
scroll to position [286, 0]
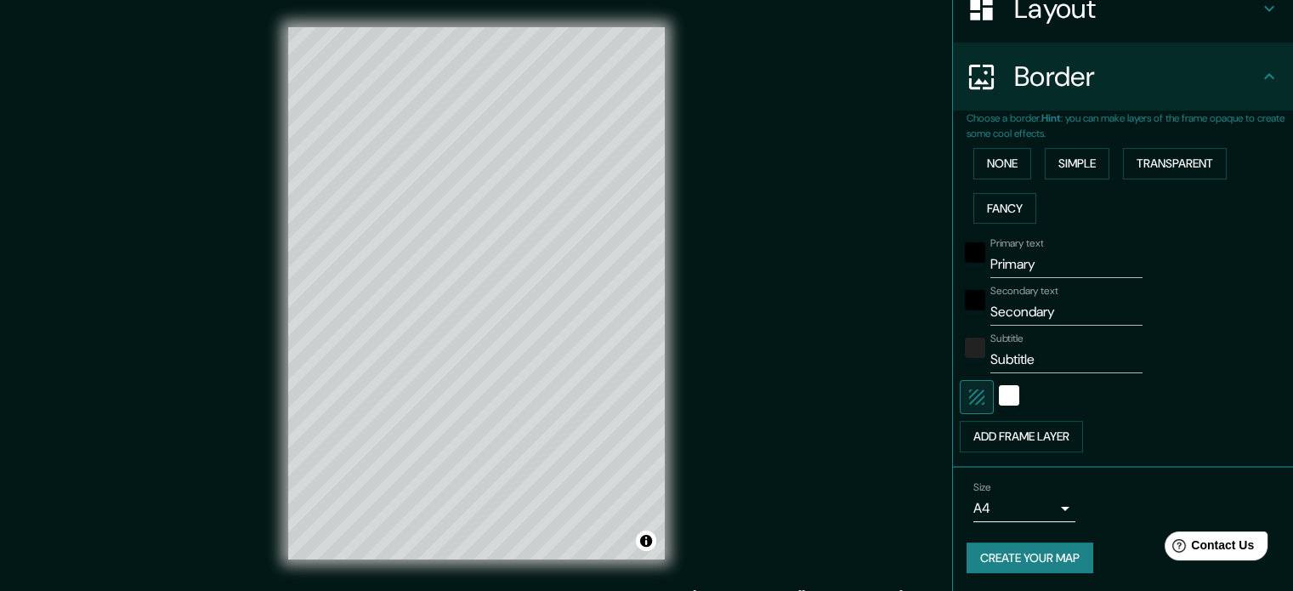
click at [1051, 268] on input "Primary" at bounding box center [1067, 264] width 152 height 27
type input "P"
type input "B"
type input "2018"
click at [1050, 321] on input "Secondary" at bounding box center [1067, 311] width 152 height 27
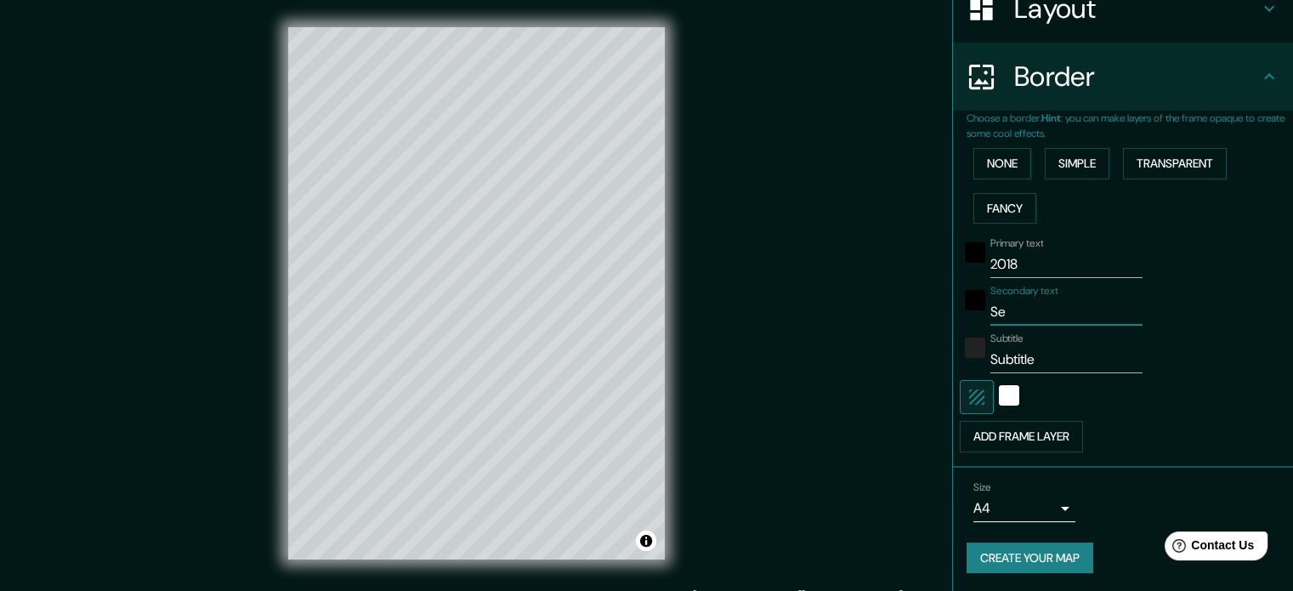
type input "S"
click at [1048, 349] on input "Subtitle" at bounding box center [1067, 359] width 152 height 27
click at [1048, 317] on input "BOGOTA" at bounding box center [1067, 311] width 152 height 27
type input "BOGOTÁ"
click at [1042, 354] on input "Subtitle" at bounding box center [1067, 359] width 152 height 27
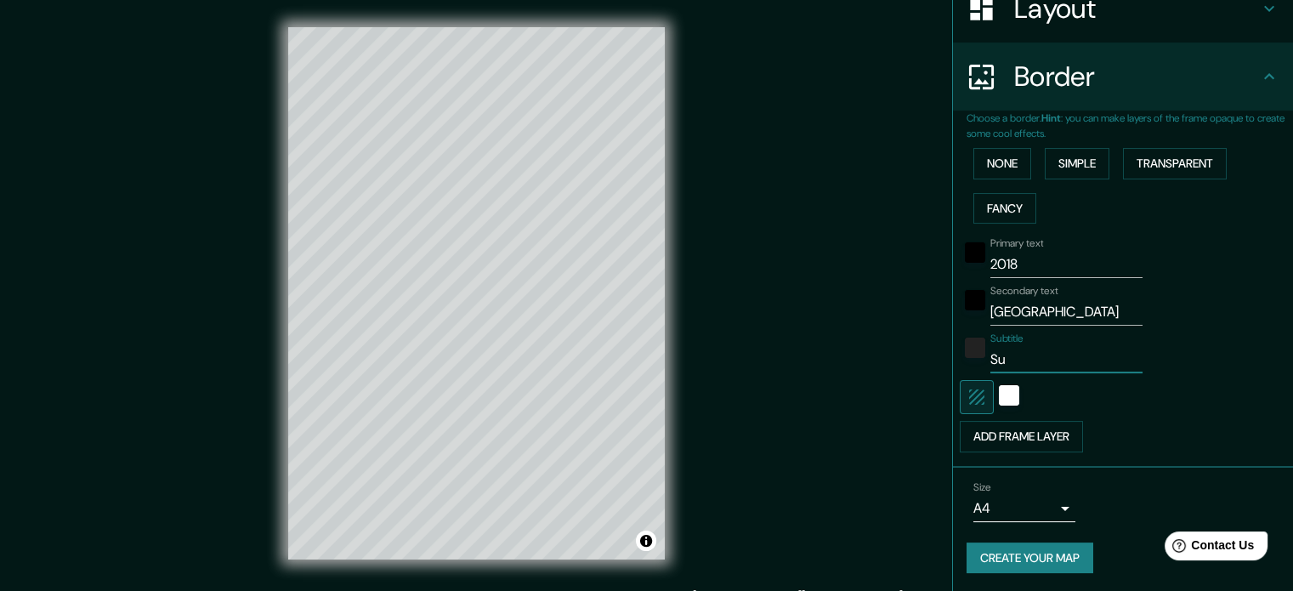
type input "S"
click at [994, 404] on div at bounding box center [1009, 397] width 31 height 34
click at [999, 395] on div "white" at bounding box center [1009, 395] width 20 height 20
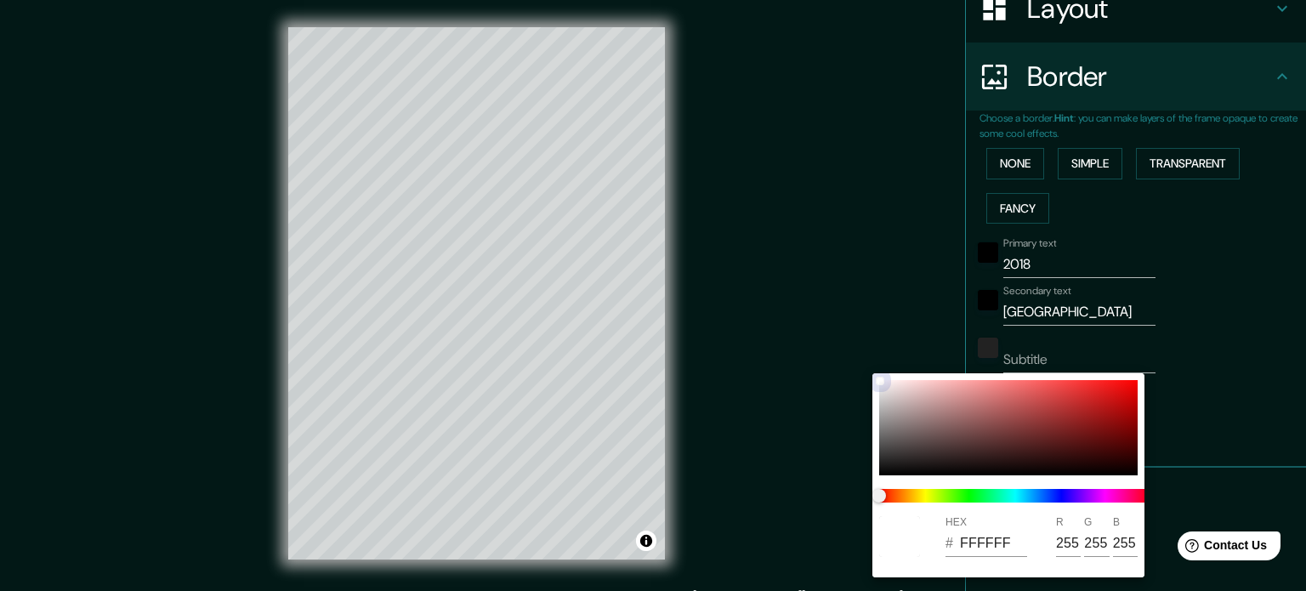
type input "D1D1D1"
type input "209"
type input "B5B5B5"
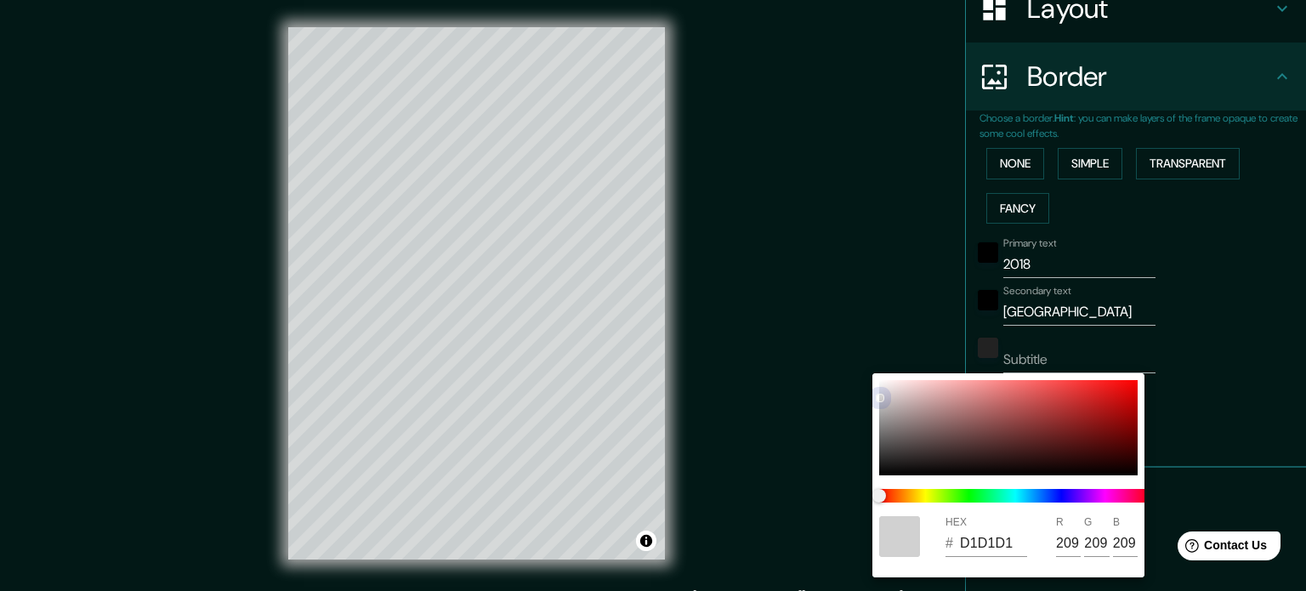
type input "181"
type input "B3B3B3"
type input "179"
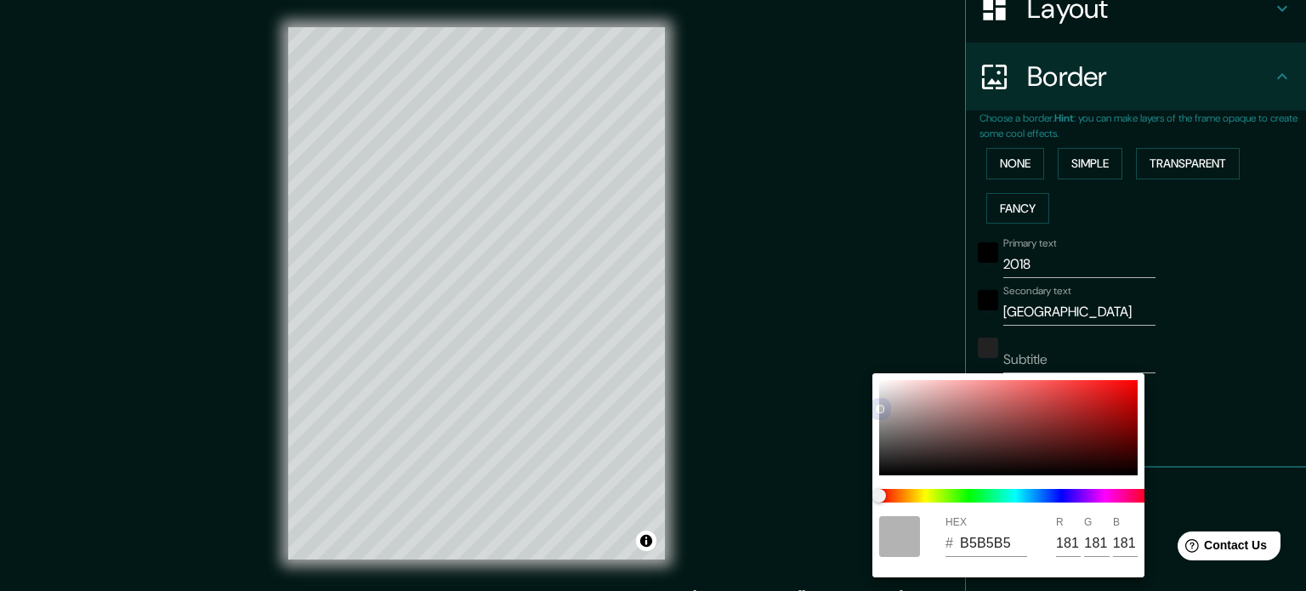
type input "179"
type input "B1B1B1"
type input "177"
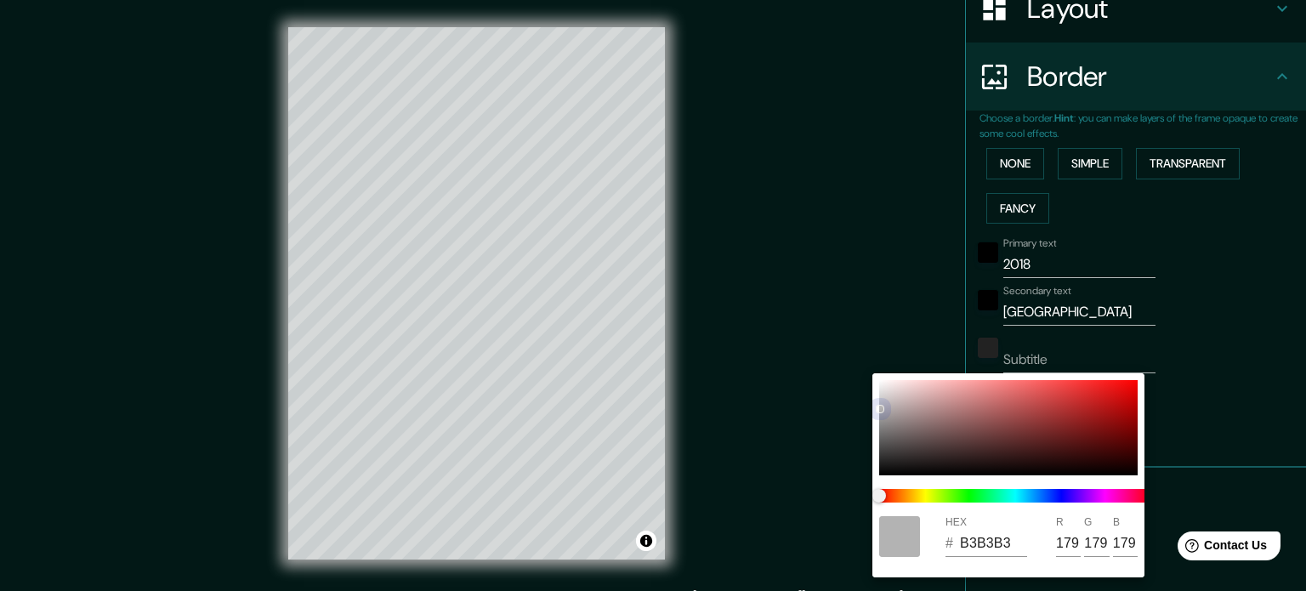
type input "177"
type input "ACACAC"
type input "172"
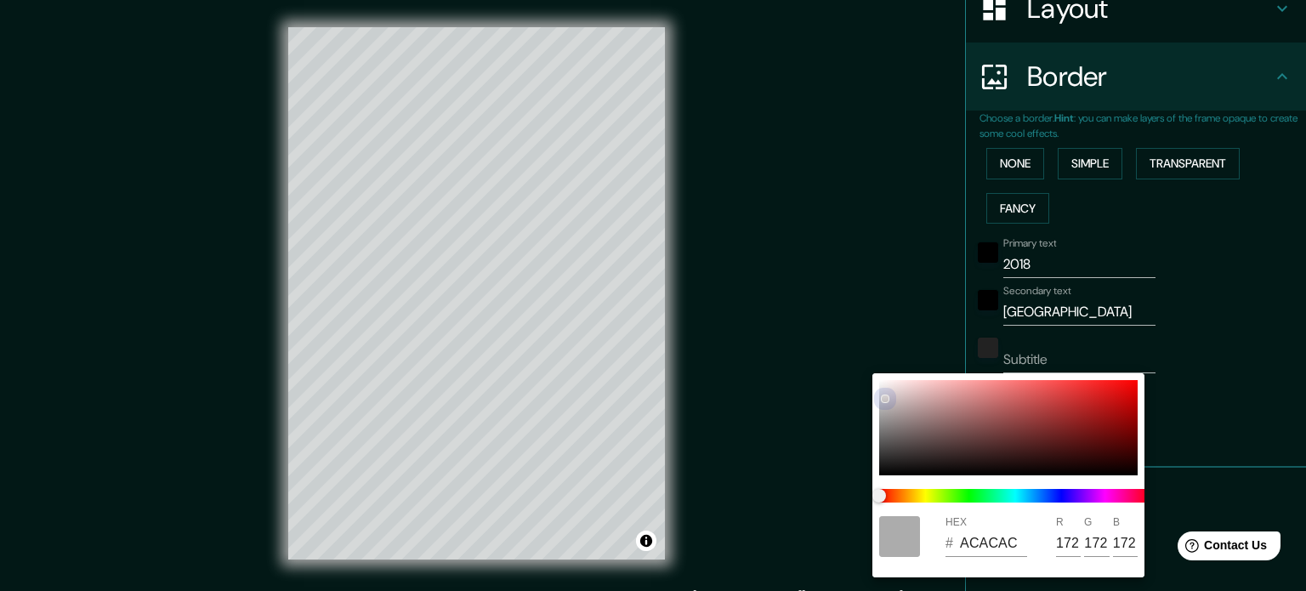
type input "CFCBCB"
type input "207"
type input "203"
type input "E1DADA"
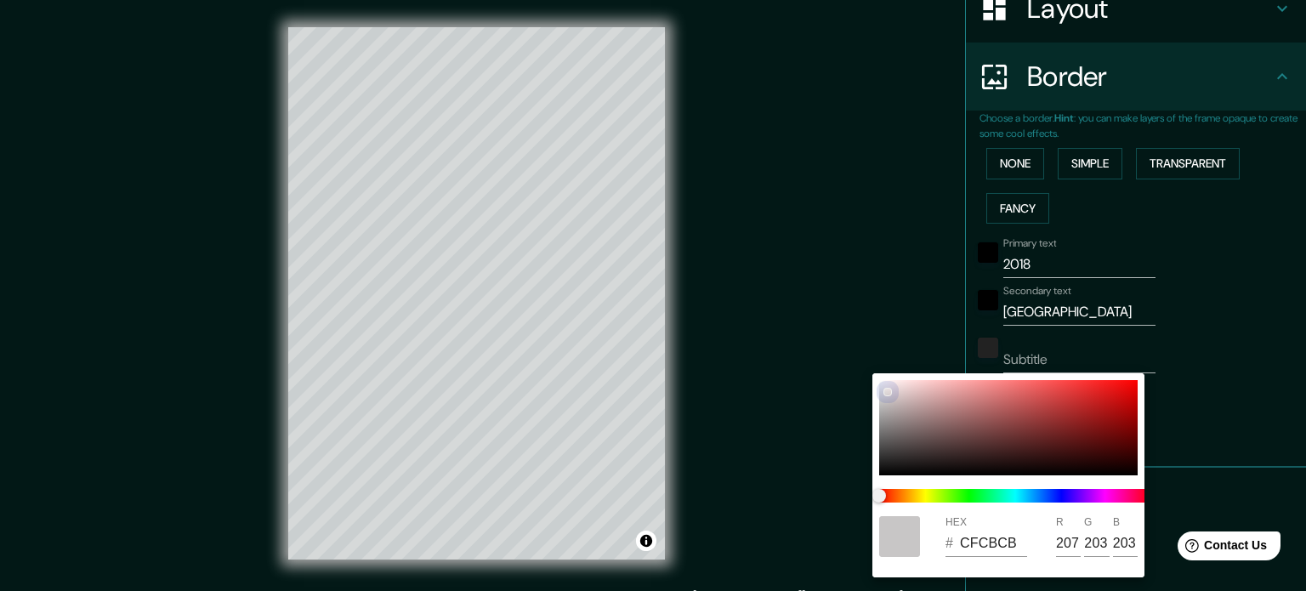
type input "225"
type input "218"
type input "E3DBDB"
type input "227"
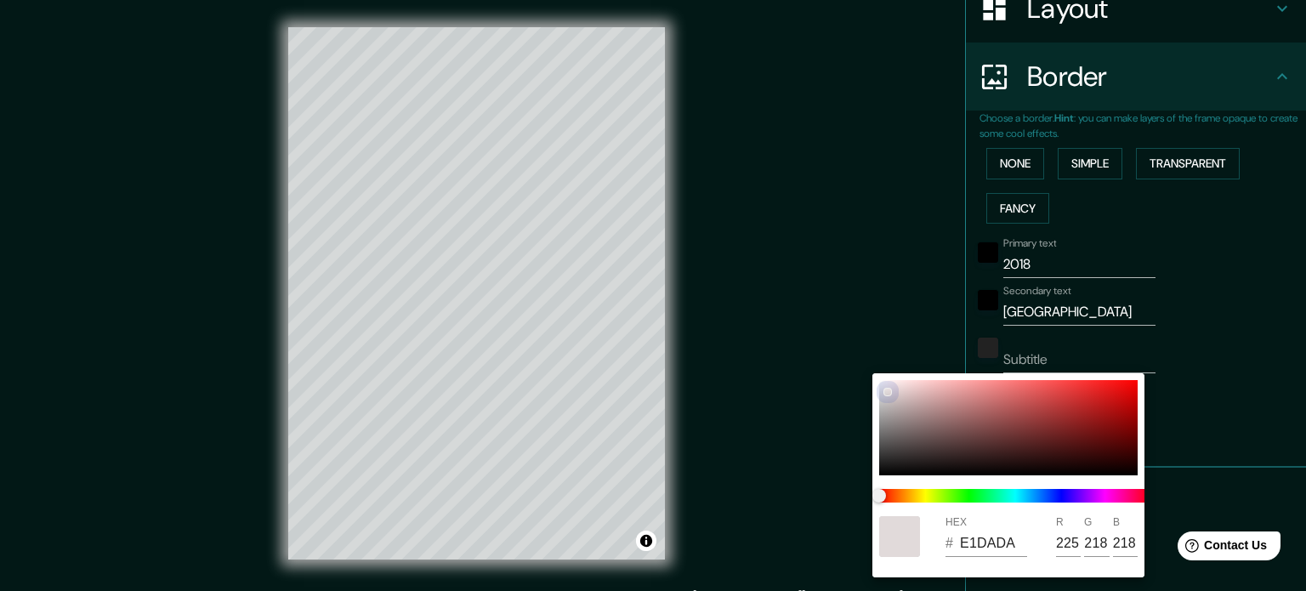
type input "219"
type input "CCC7C7"
type input "204"
type input "199"
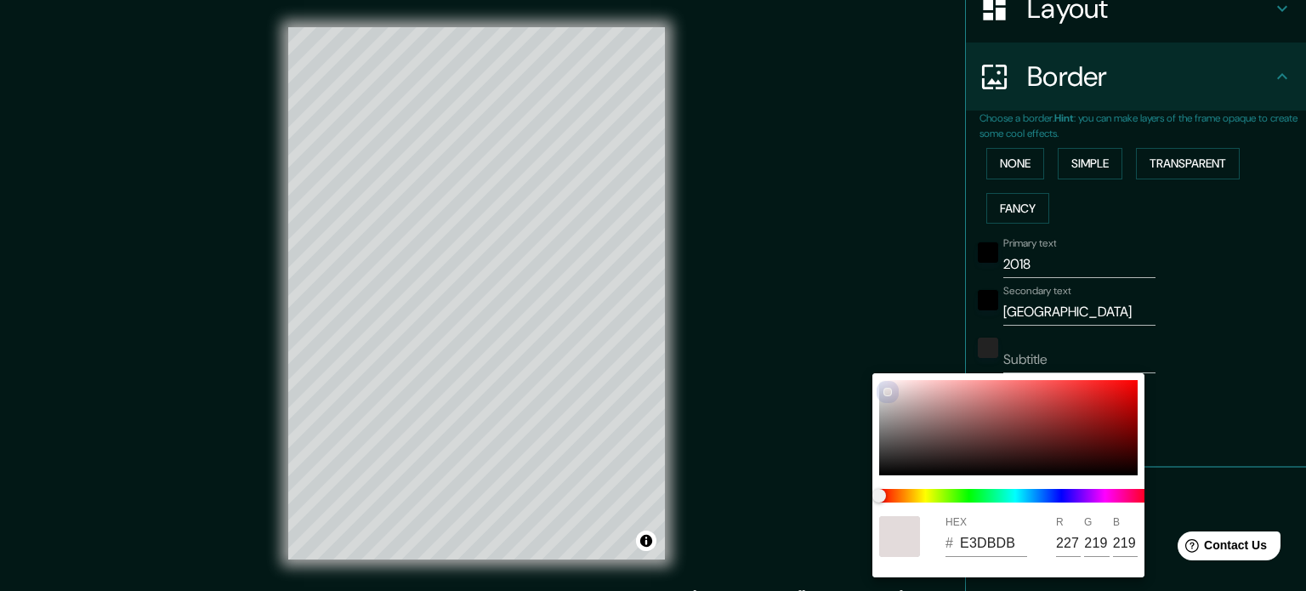
type input "199"
type input "BCB7B7"
type input "188"
type input "183"
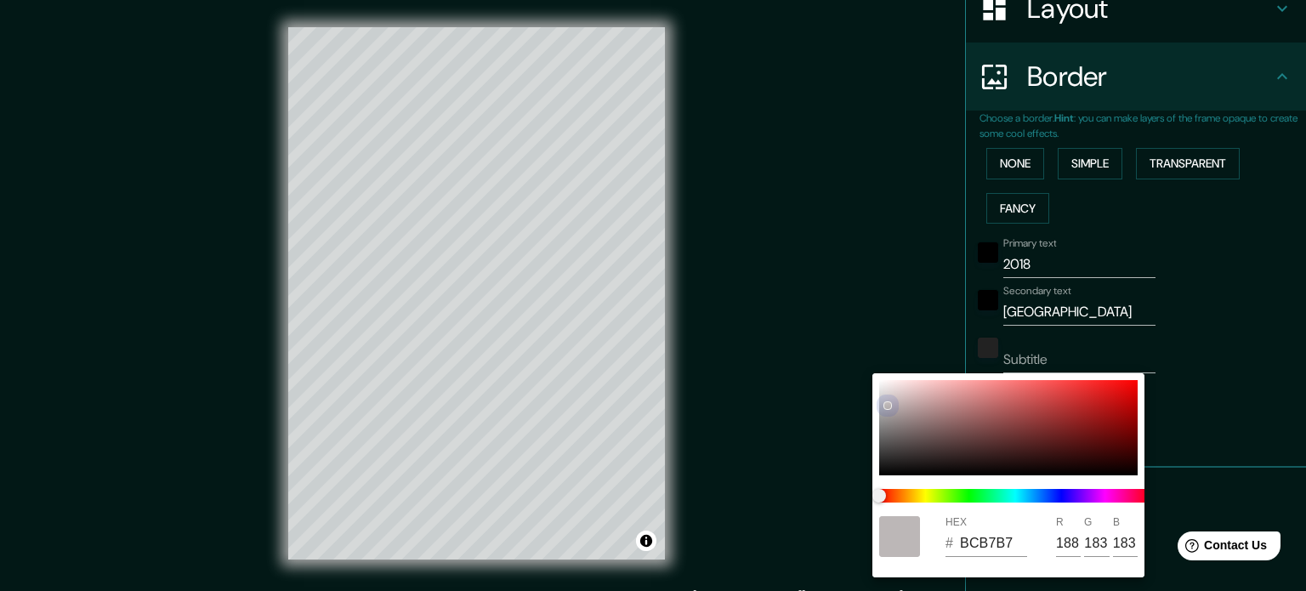
type input "BAB6B6"
type input "186"
type input "182"
type input "B8B4B4"
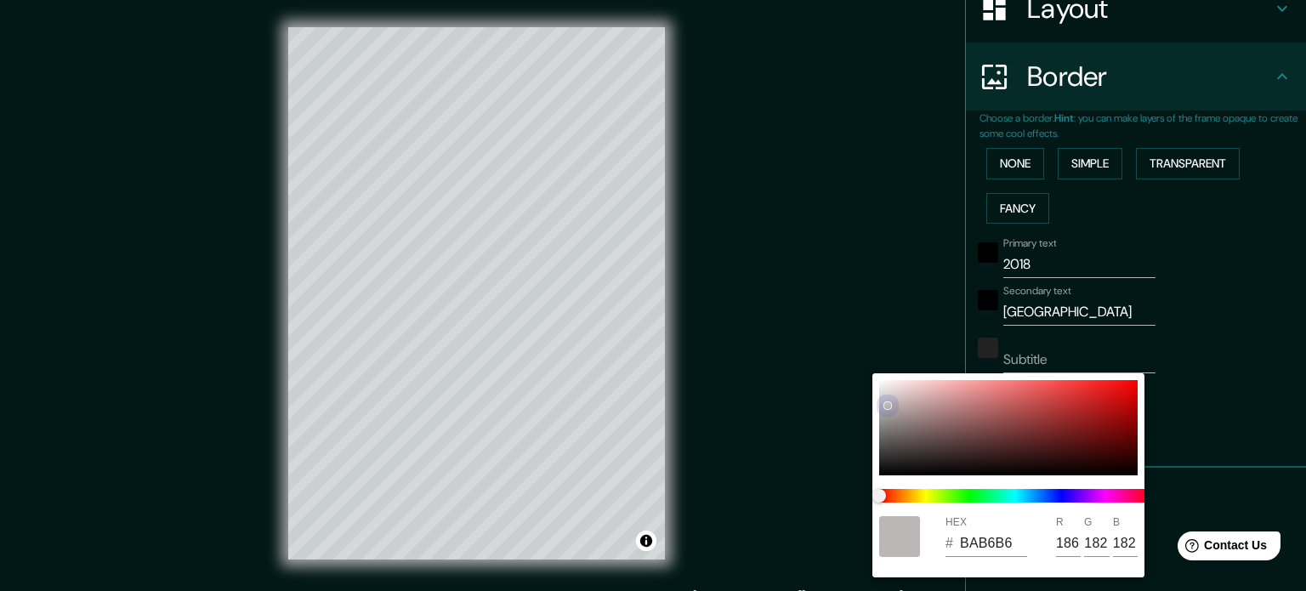
type input "184"
type input "180"
type input "C3C0C0"
type input "195"
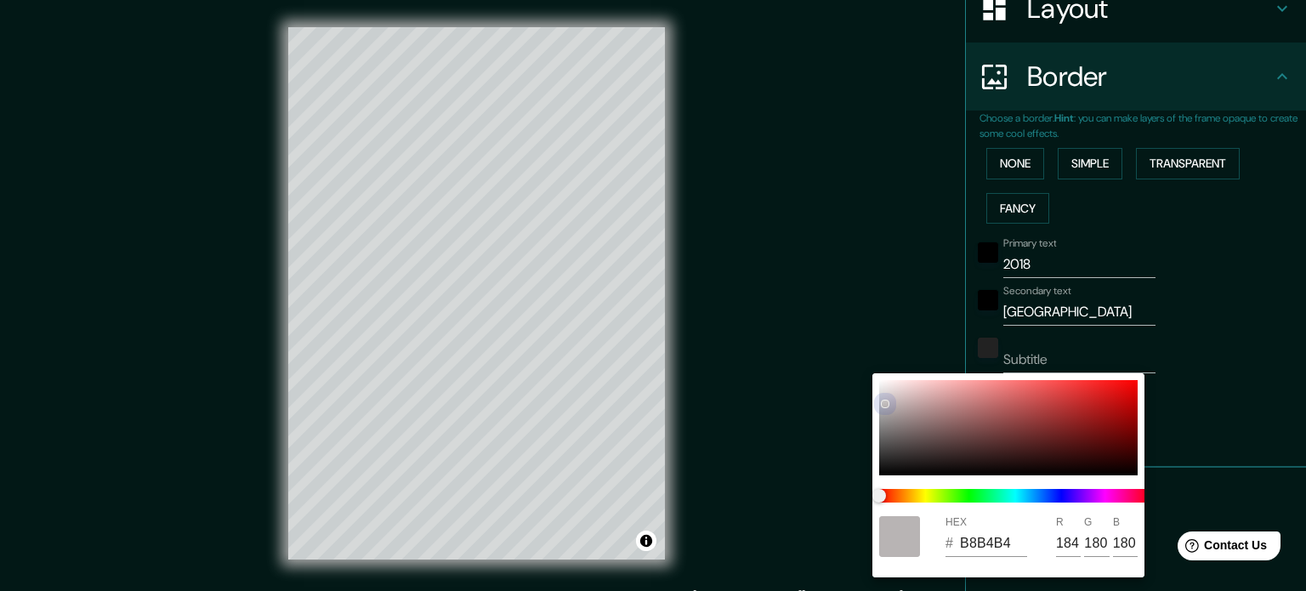
type input "192"
type input "F4F4F4"
type input "244"
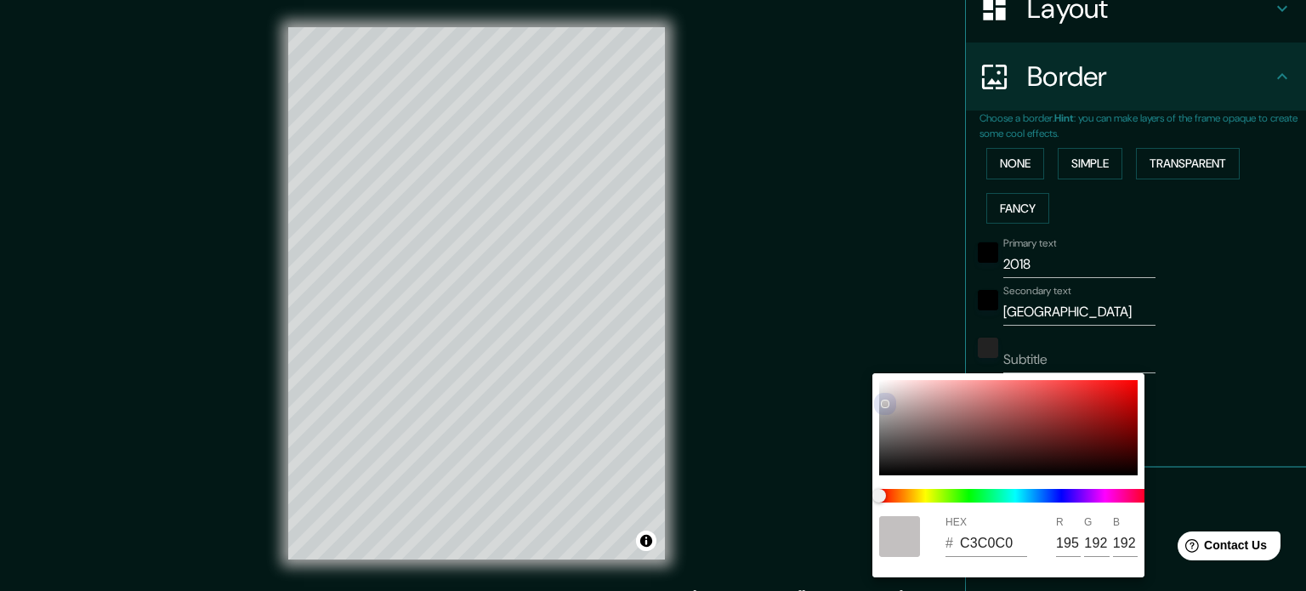
type input "244"
type input "F1F1F1"
type input "241"
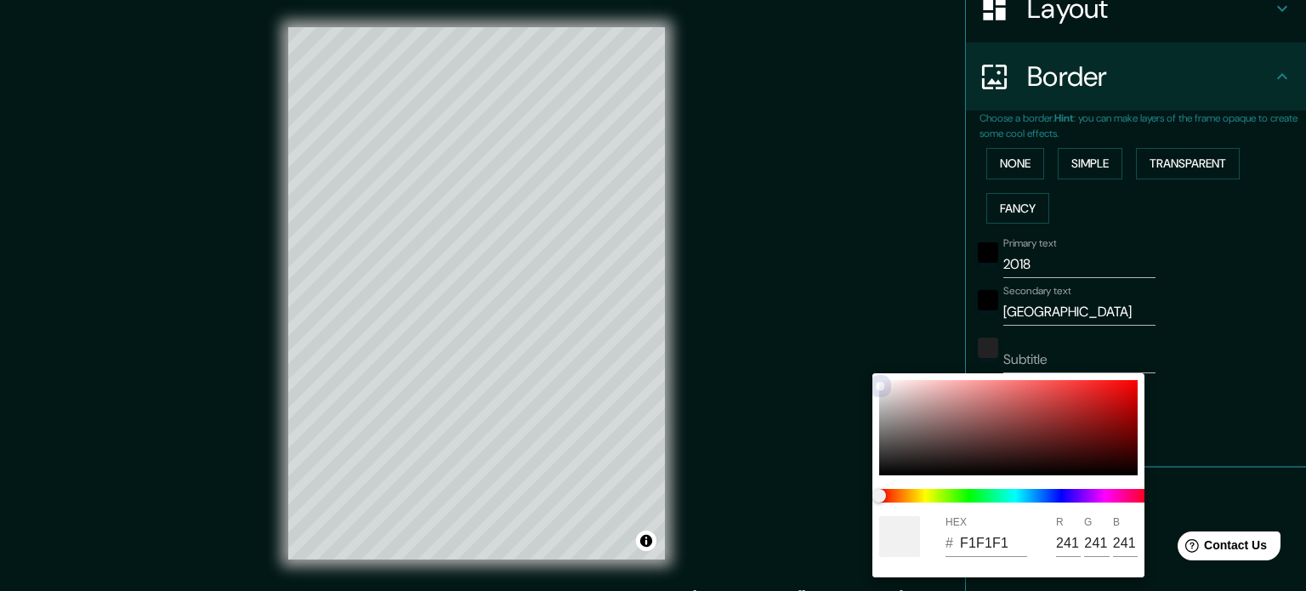
type input "E8E8E8"
type input "232"
type input "ACA9A9"
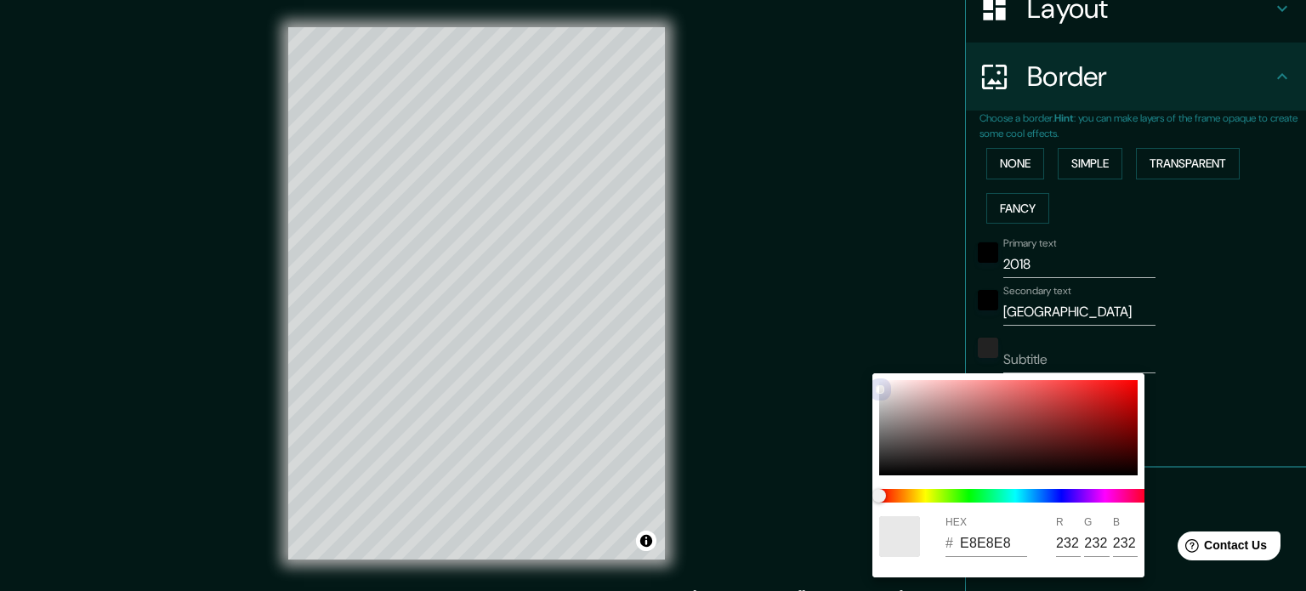
type input "172"
type input "169"
type input "AFADAD"
type input "175"
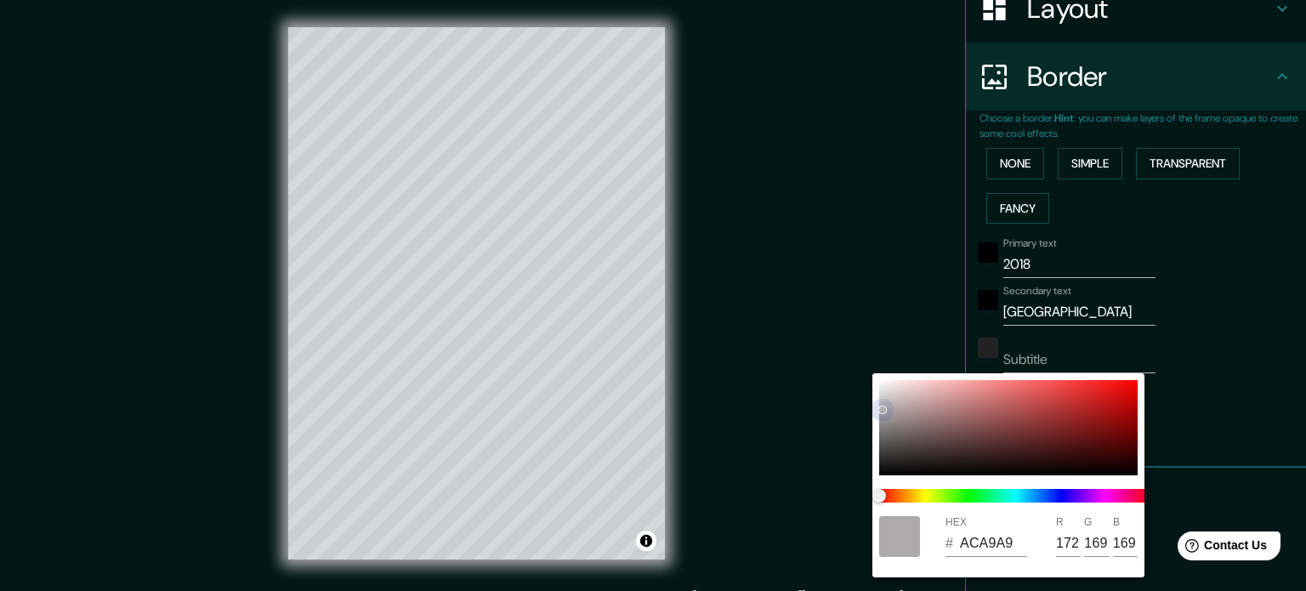
type input "173"
type input "AFAEAE"
type input "174"
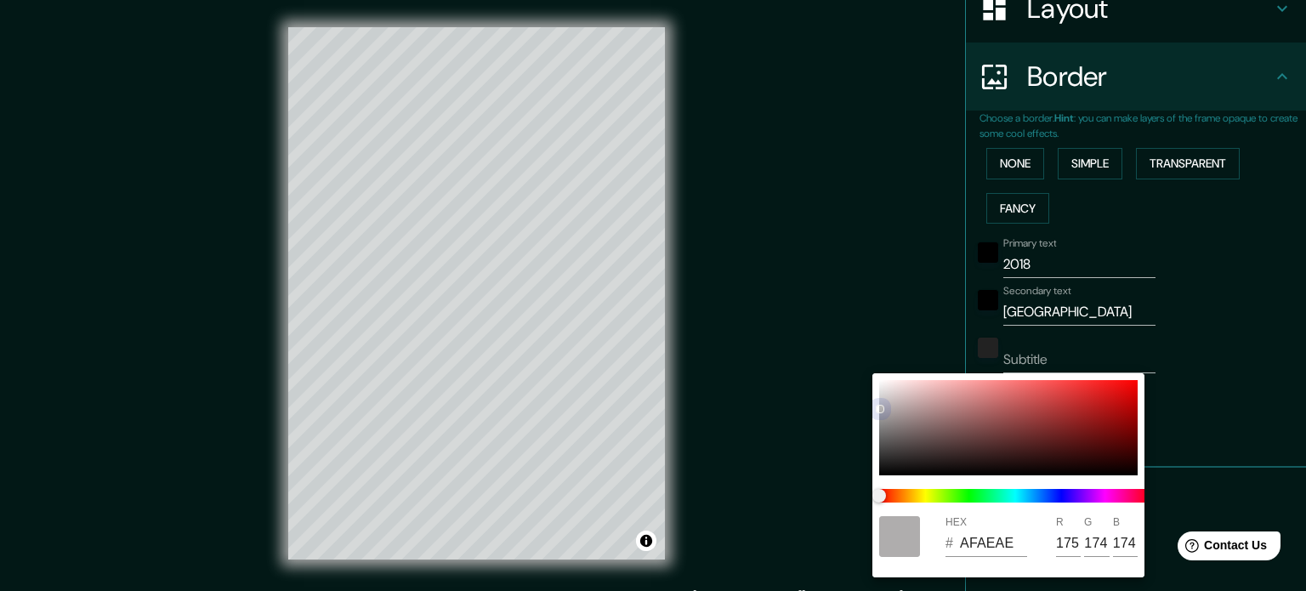
type input "B3B3B3"
type input "179"
type input "BABABA"
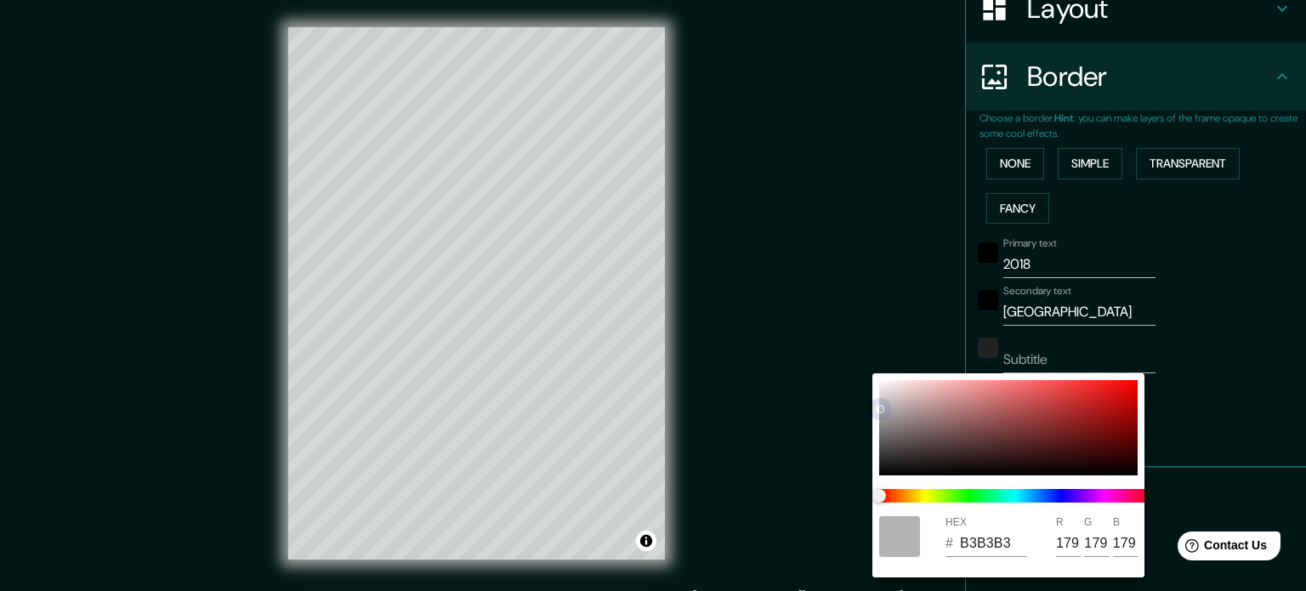
type input "186"
type input "BFBFBF"
type input "191"
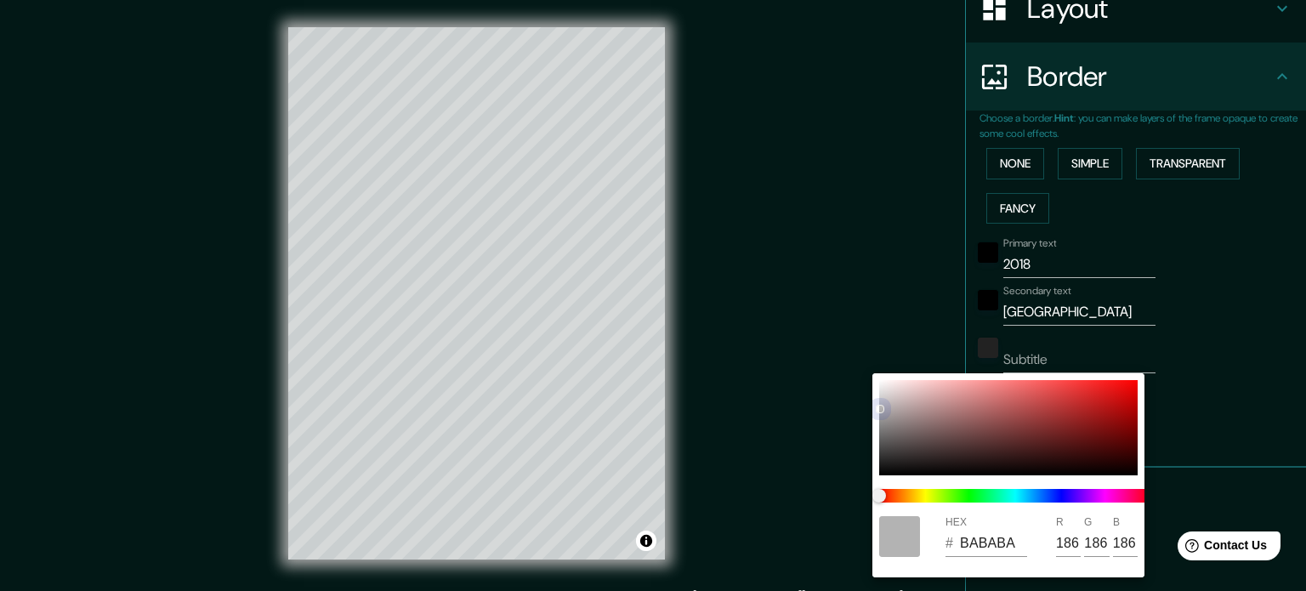
type input "191"
type input "C1C1C1"
type input "193"
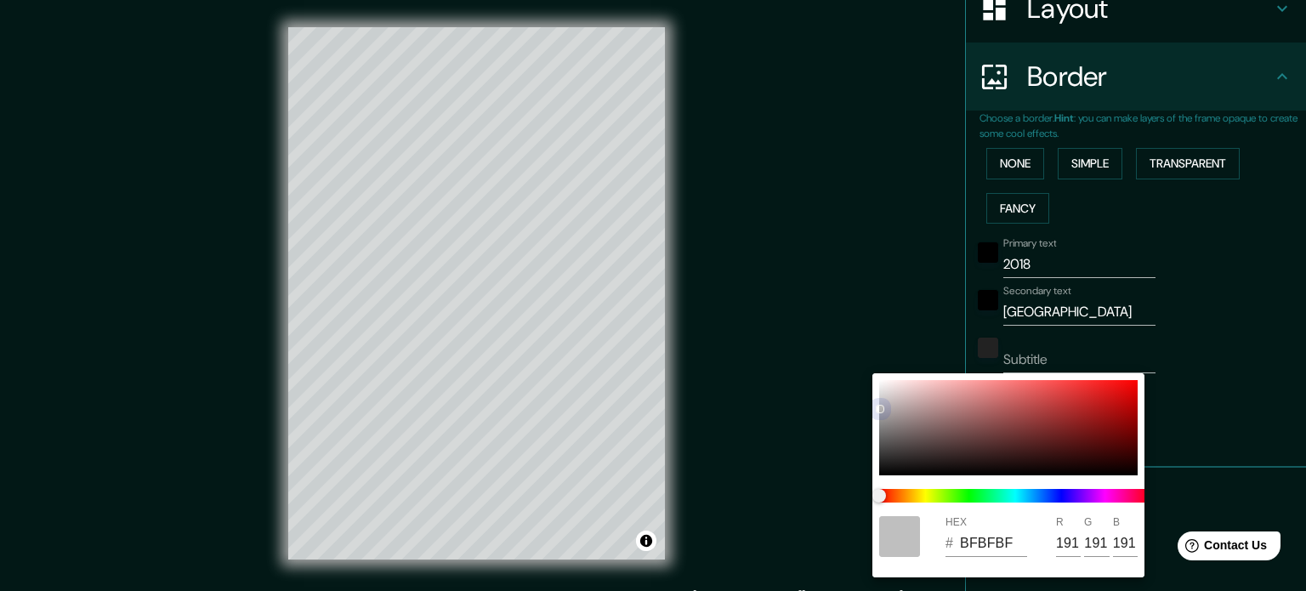
type input "193"
type input "C6C6C6"
type input "198"
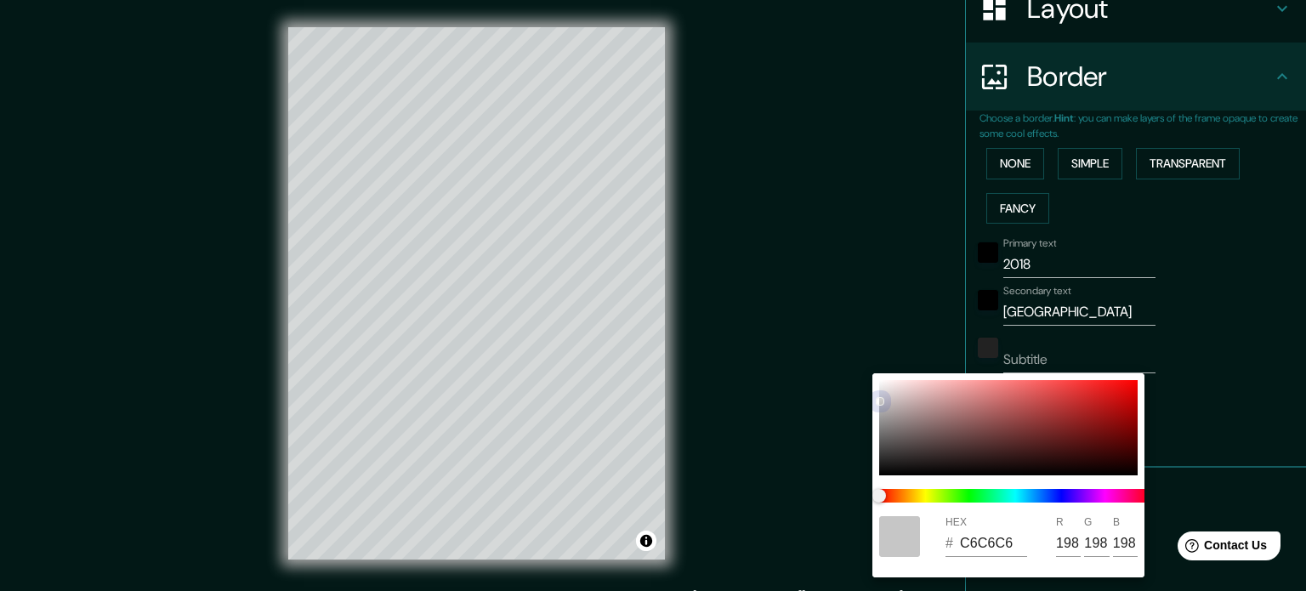
type input "C8C8C8"
type input "200"
type input "C1C1C1"
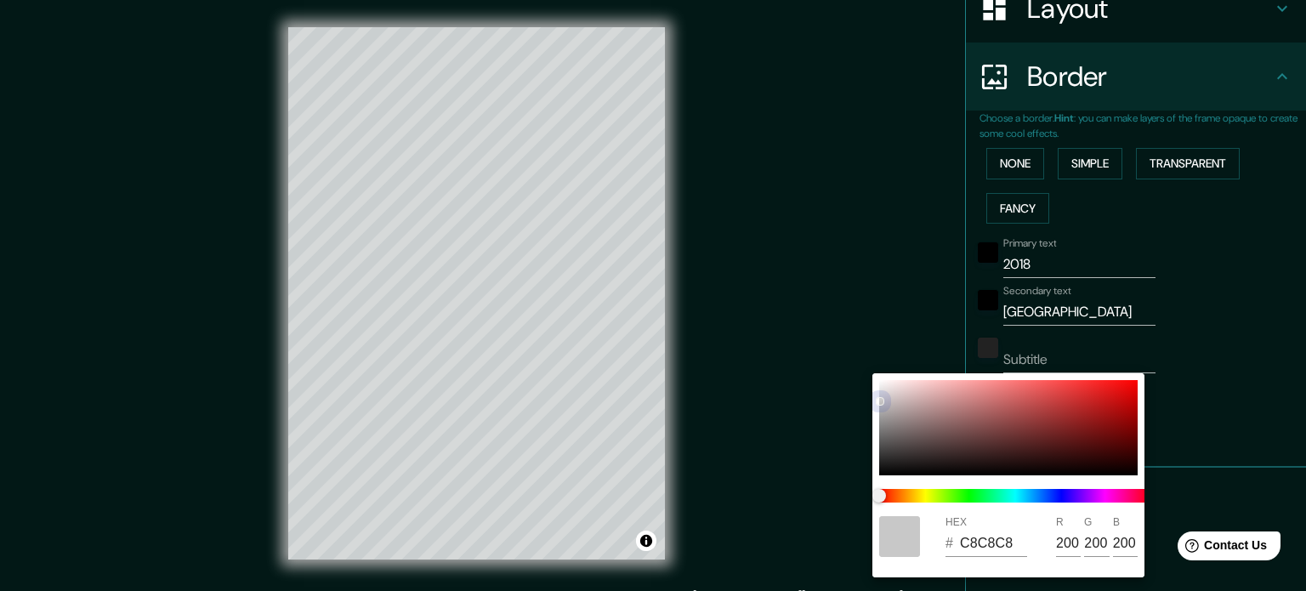
type input "193"
click at [879, 404] on div at bounding box center [1008, 427] width 258 height 95
type input "BFBFBF"
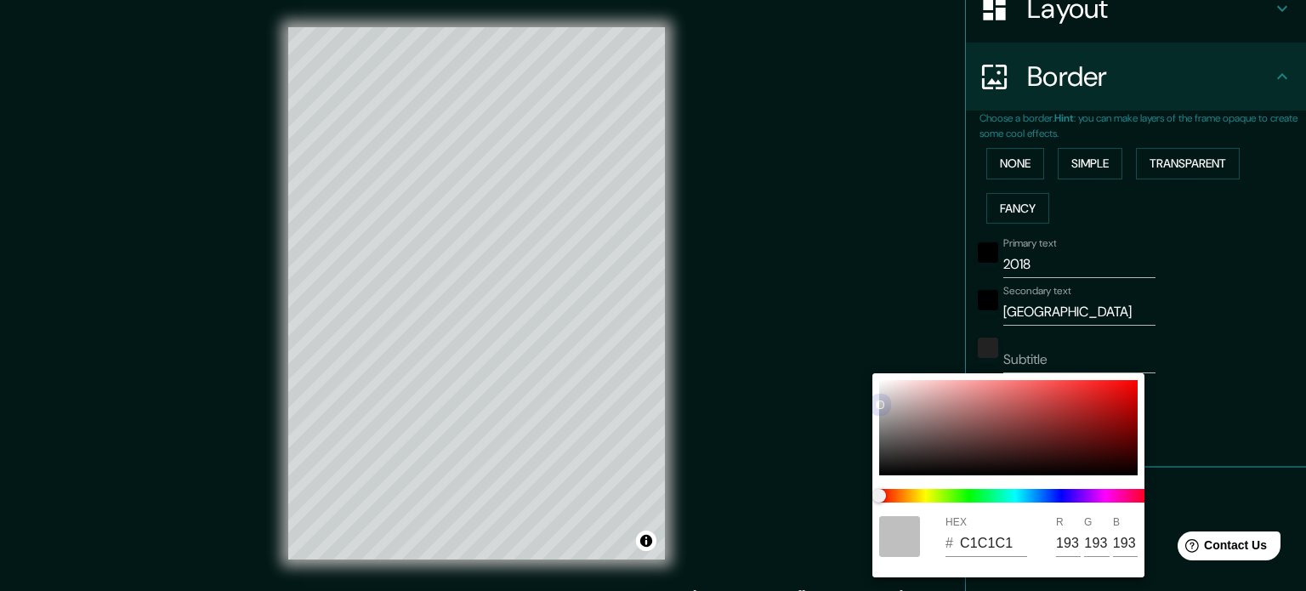
type input "191"
type input "ACACAC"
type input "172"
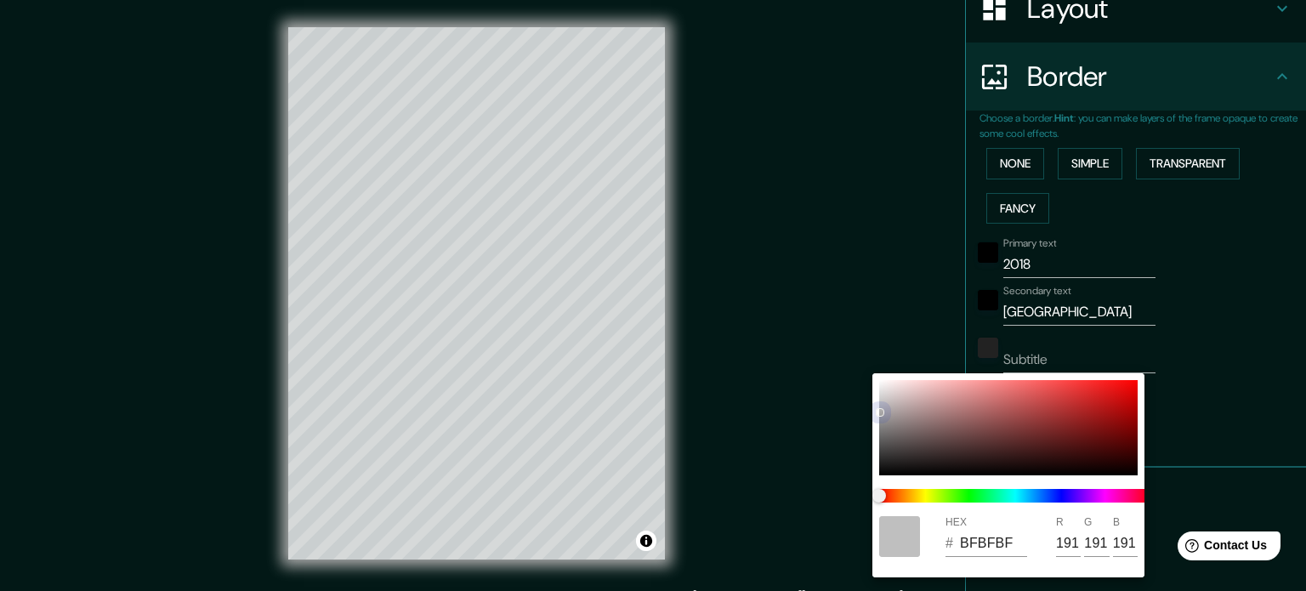
type input "172"
type input "AAAAAA"
type input "170"
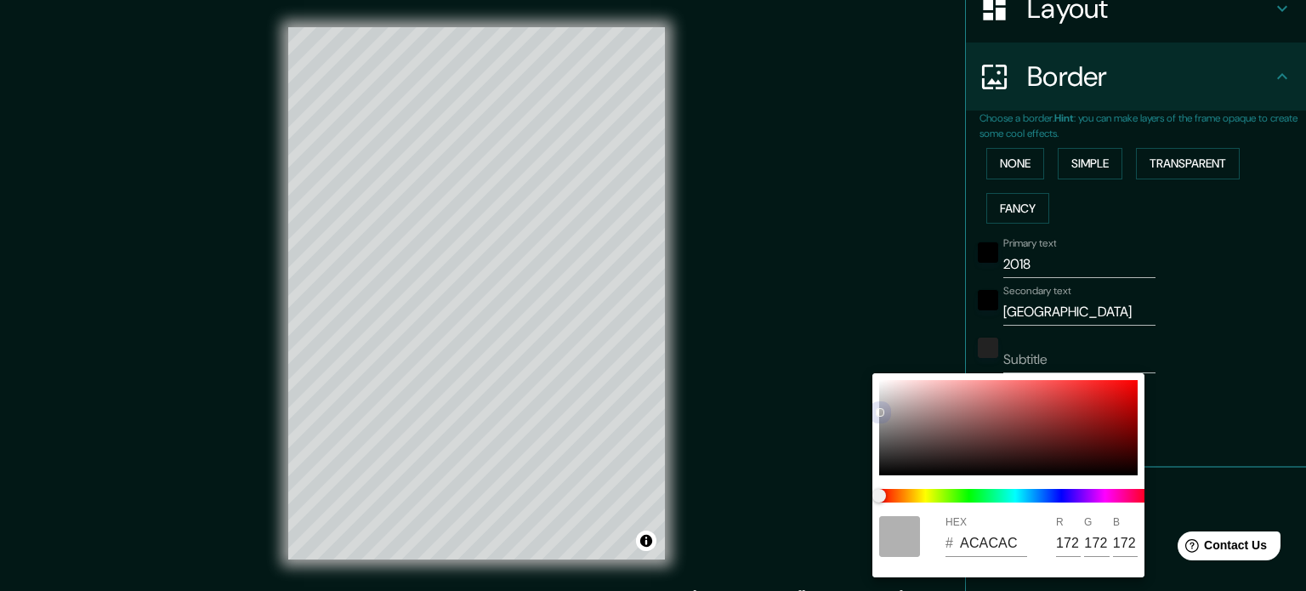
type input "170"
type input "A8A8A8"
type input "168"
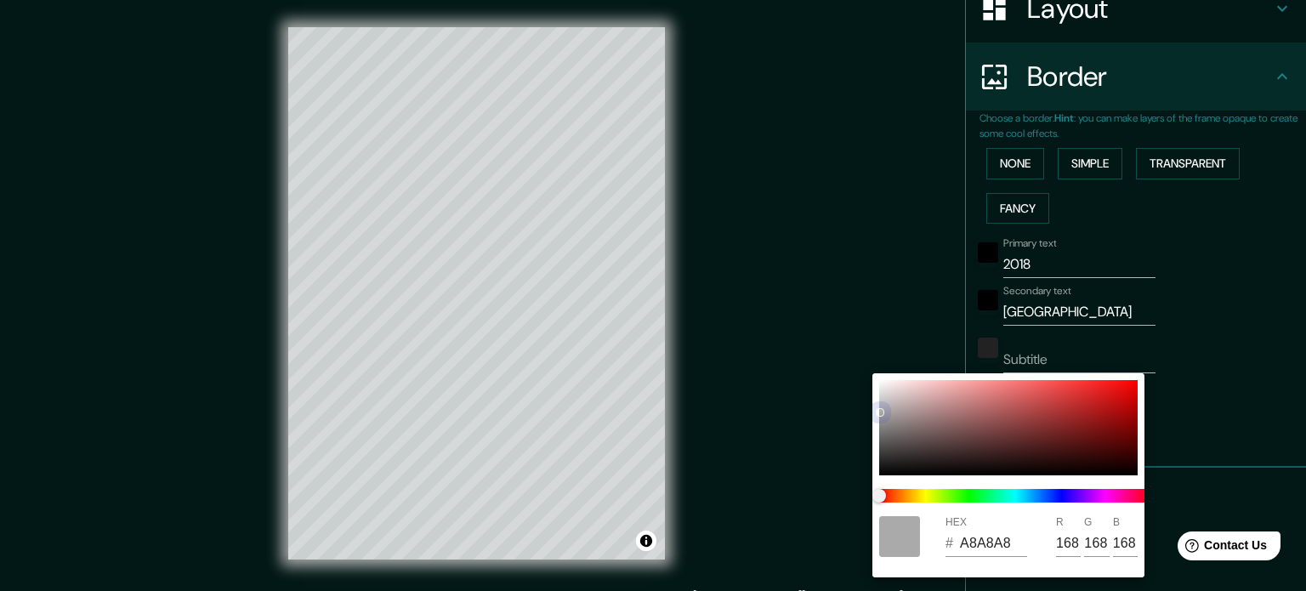
type input "A3A3A3"
type input "163"
type input "837F7F"
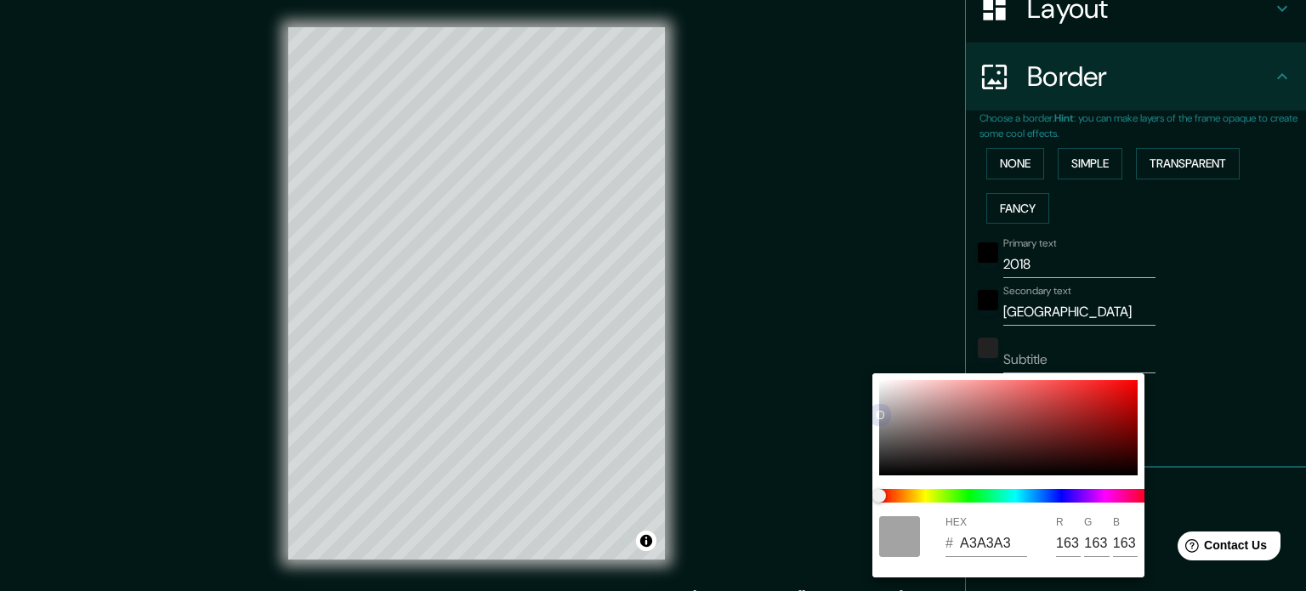
type input "131"
type input "127"
type input "938F8F"
type input "147"
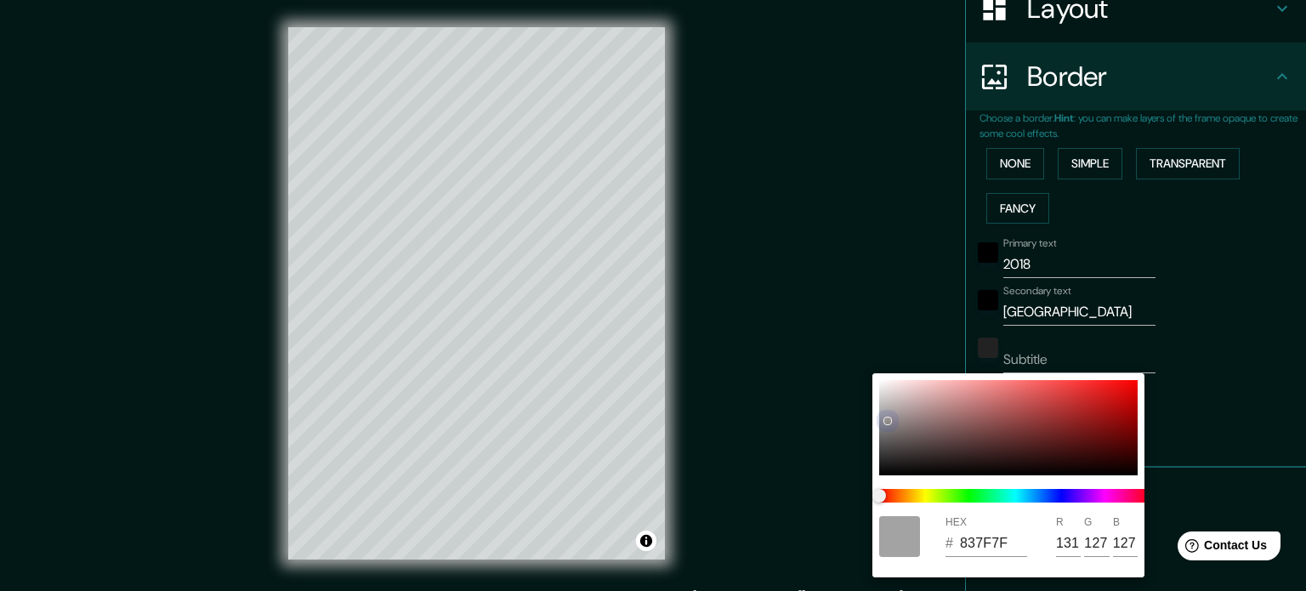
type input "143"
type input "939090"
type input "144"
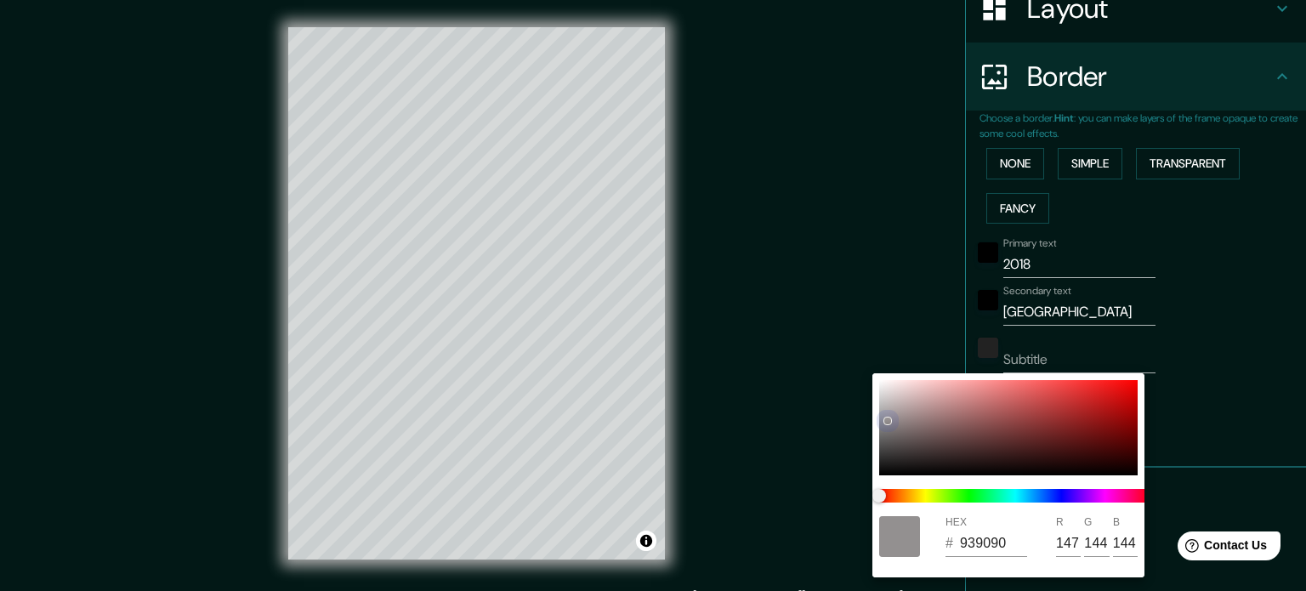
type input "8E8E8E"
type input "142"
type input "8C8C8C"
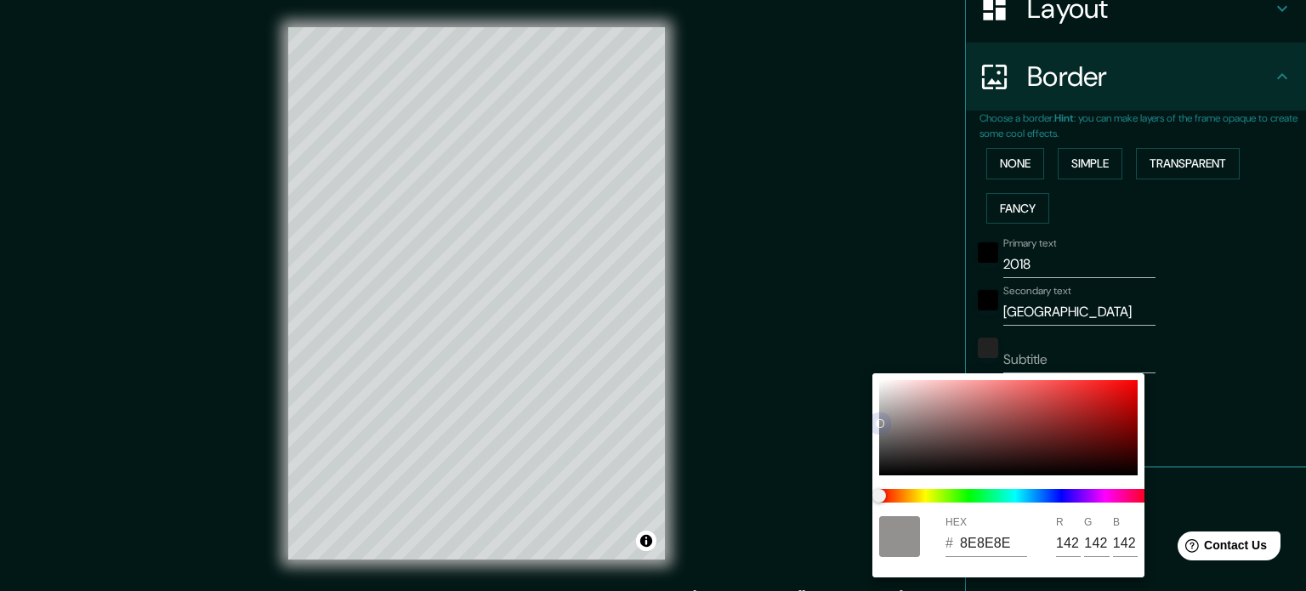
type input "140"
type input "8A8A8A"
type input "138"
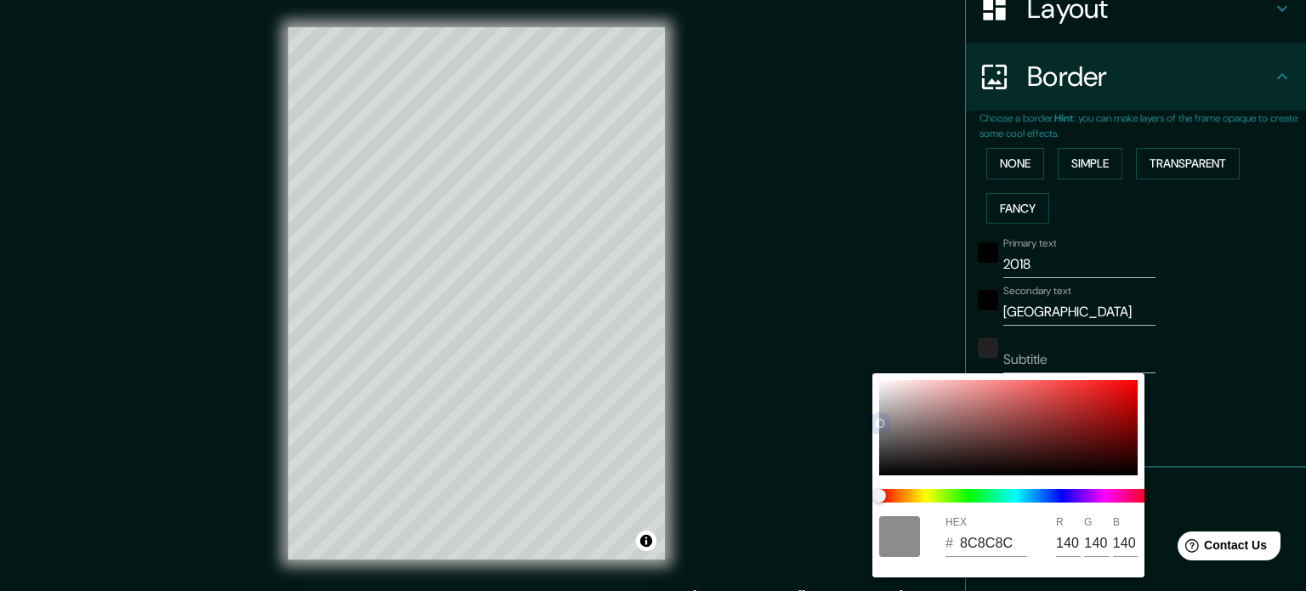
type input "138"
drag, startPoint x: 875, startPoint y: 403, endPoint x: 867, endPoint y: 437, distance: 34.9
click at [867, 437] on div "HEX # 8A8A8A R 138 G 138 B 138" at bounding box center [653, 295] width 1306 height 591
click at [1269, 378] on div at bounding box center [653, 295] width 1306 height 591
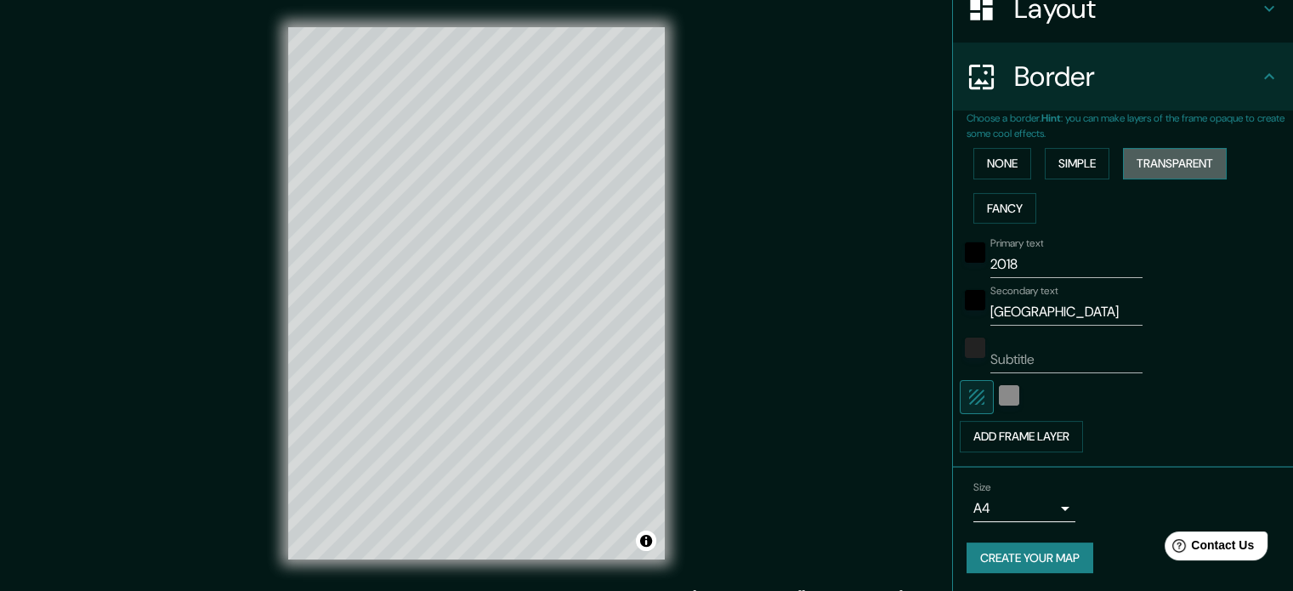
click at [1165, 155] on button "Transparent" at bounding box center [1175, 163] width 104 height 31
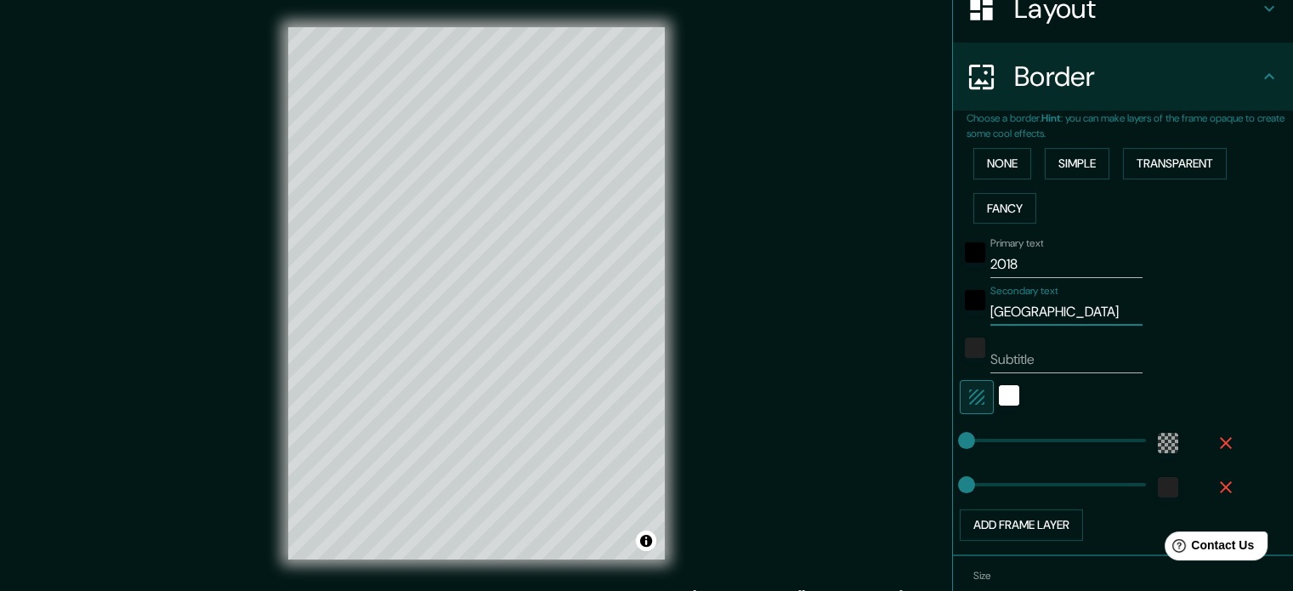
click at [1044, 310] on input "BOGOTÁ" at bounding box center [1067, 311] width 152 height 27
click at [1024, 270] on input "2018" at bounding box center [1067, 264] width 152 height 27
click at [1007, 145] on div "None Simple Transparent Fancy" at bounding box center [1130, 185] width 327 height 89
click at [1007, 156] on button "None" at bounding box center [1003, 163] width 58 height 31
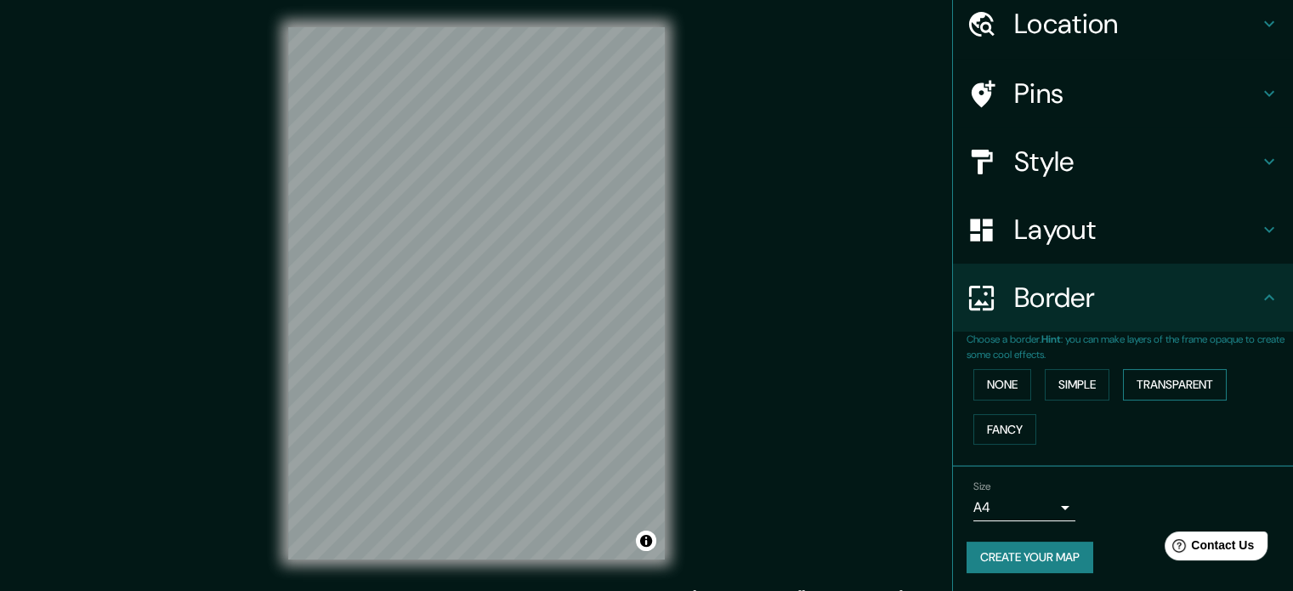
click at [1152, 387] on button "Transparent" at bounding box center [1175, 384] width 104 height 31
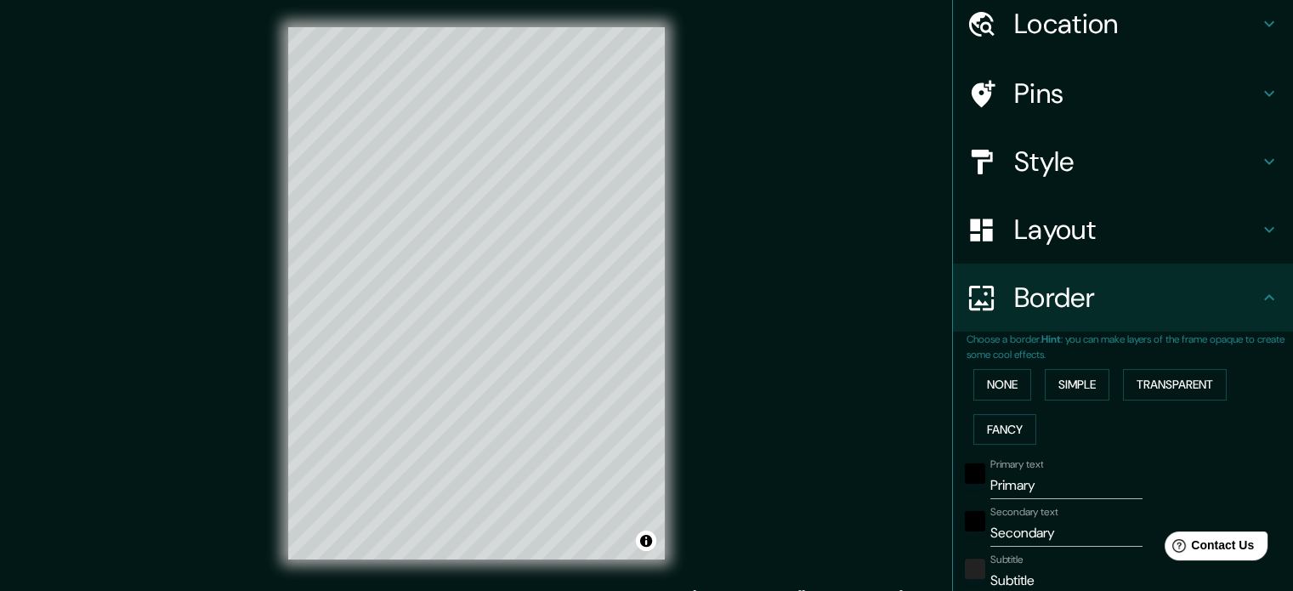
click at [1026, 488] on input "Primary" at bounding box center [1067, 485] width 152 height 27
type input "P"
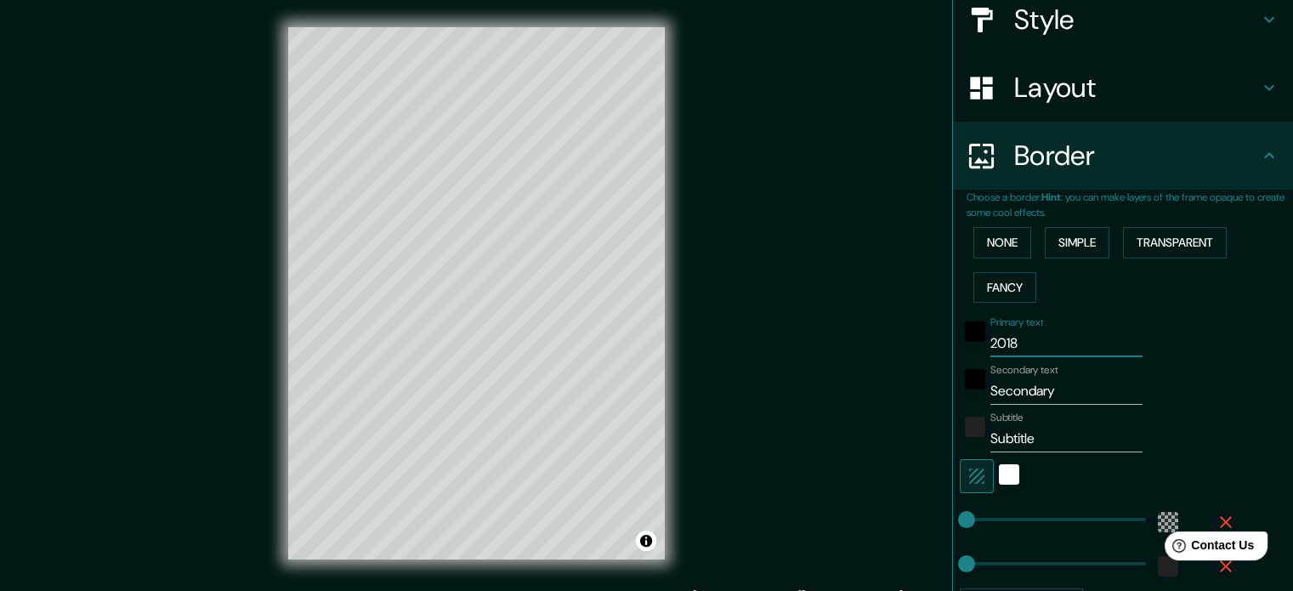
scroll to position [207, 0]
type input "2018"
click at [1047, 382] on input "Secondary" at bounding box center [1067, 390] width 152 height 27
type input "S"
type input "BOGOTÁ"
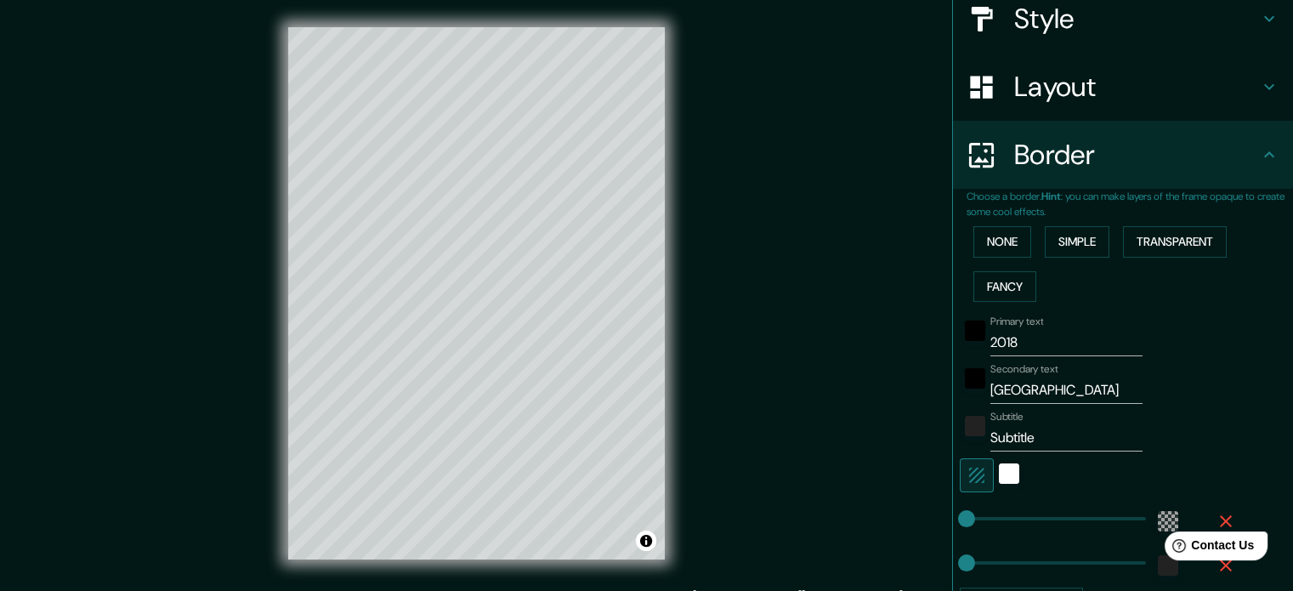
click at [1040, 426] on div "Subtitle Subtitle" at bounding box center [1067, 431] width 152 height 41
click at [1042, 435] on input "Subtitle" at bounding box center [1067, 437] width 152 height 27
type input "S"
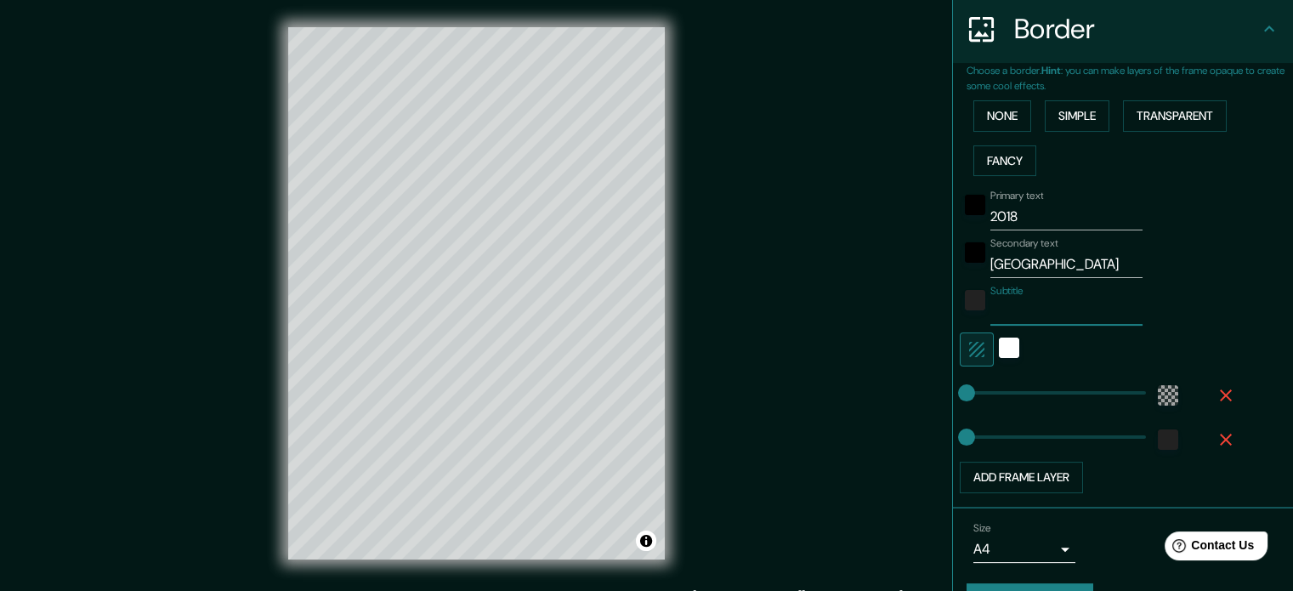
scroll to position [334, 0]
click at [1216, 441] on icon "button" at bounding box center [1226, 439] width 20 height 20
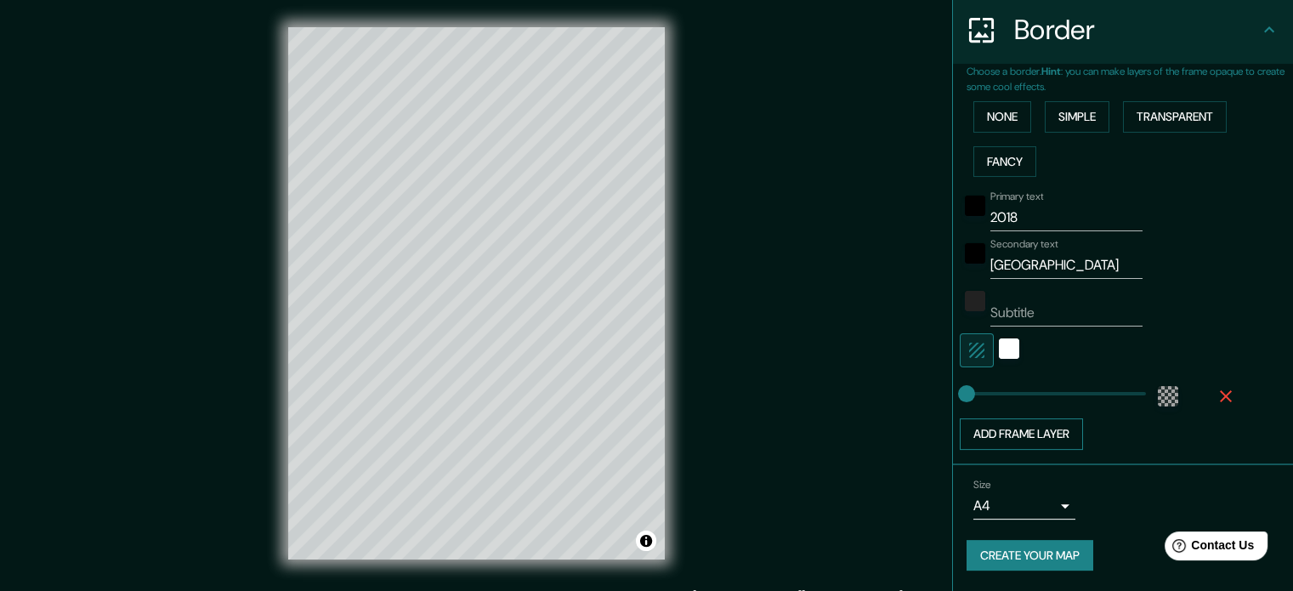
scroll to position [330, 0]
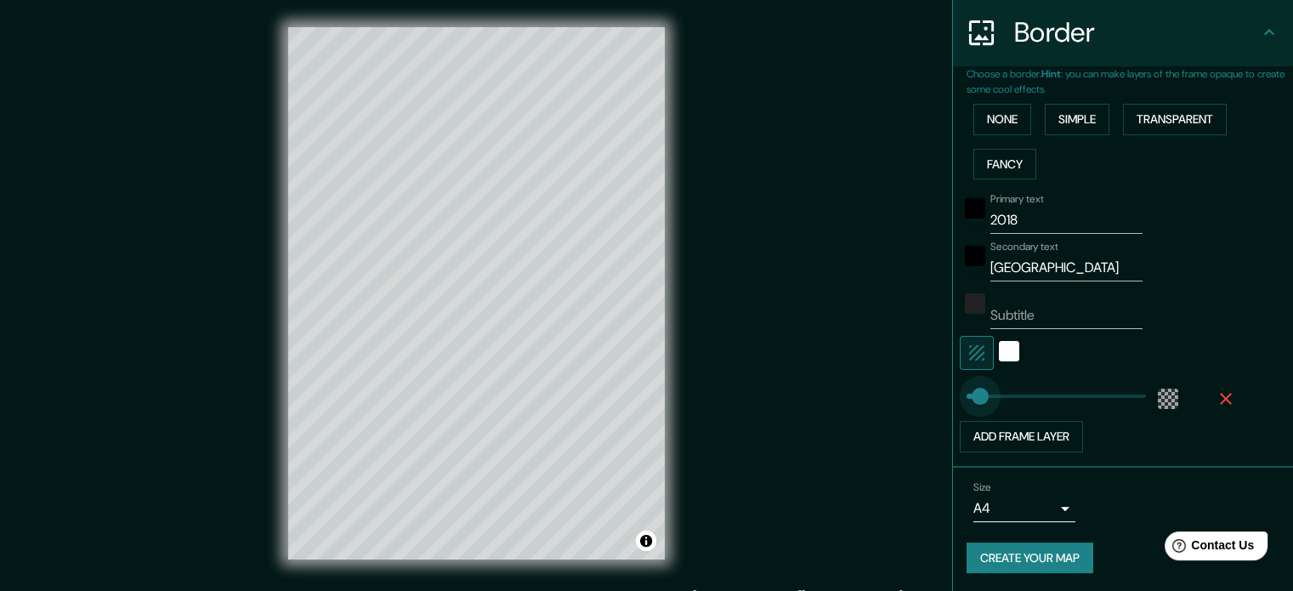
type input "39"
drag, startPoint x: 961, startPoint y: 400, endPoint x: 969, endPoint y: 398, distance: 8.9
type input "51"
type input "64"
click at [999, 352] on div "white" at bounding box center [1009, 351] width 20 height 20
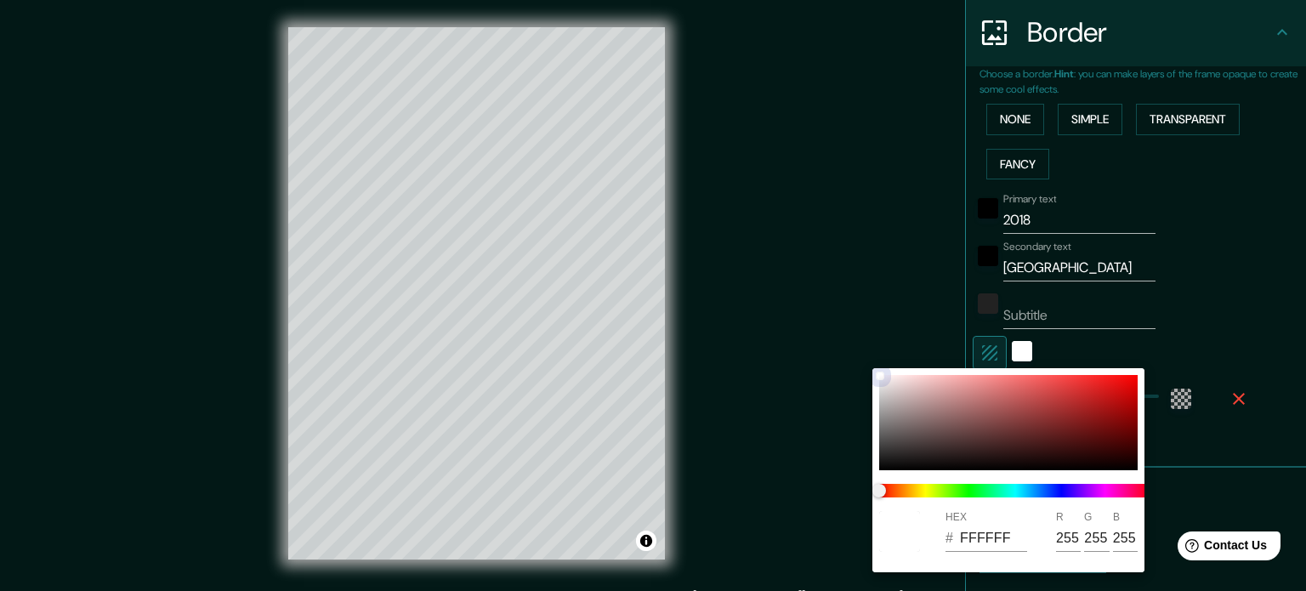
drag, startPoint x: 877, startPoint y: 387, endPoint x: 881, endPoint y: 416, distance: 29.1
click at [878, 414] on div "HEX # FFFFFF R 255 G 255 B 255" at bounding box center [1008, 470] width 272 height 204
type input "959595"
type input "149"
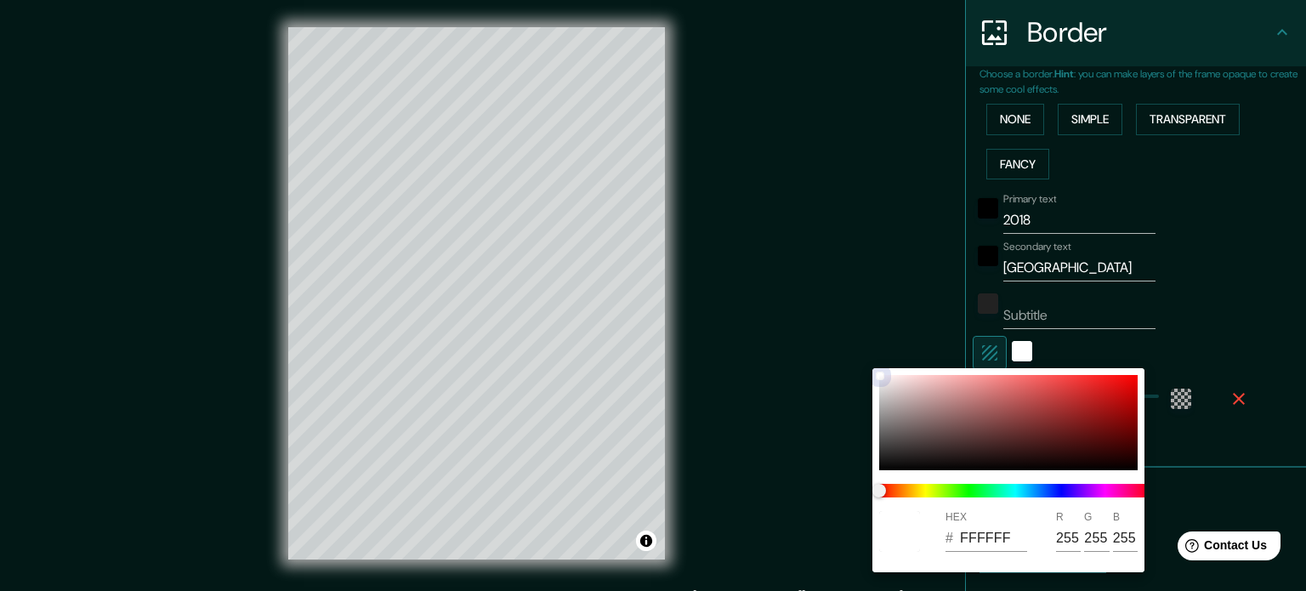
type input "149"
type input "6A6969"
type input "106"
type input "105"
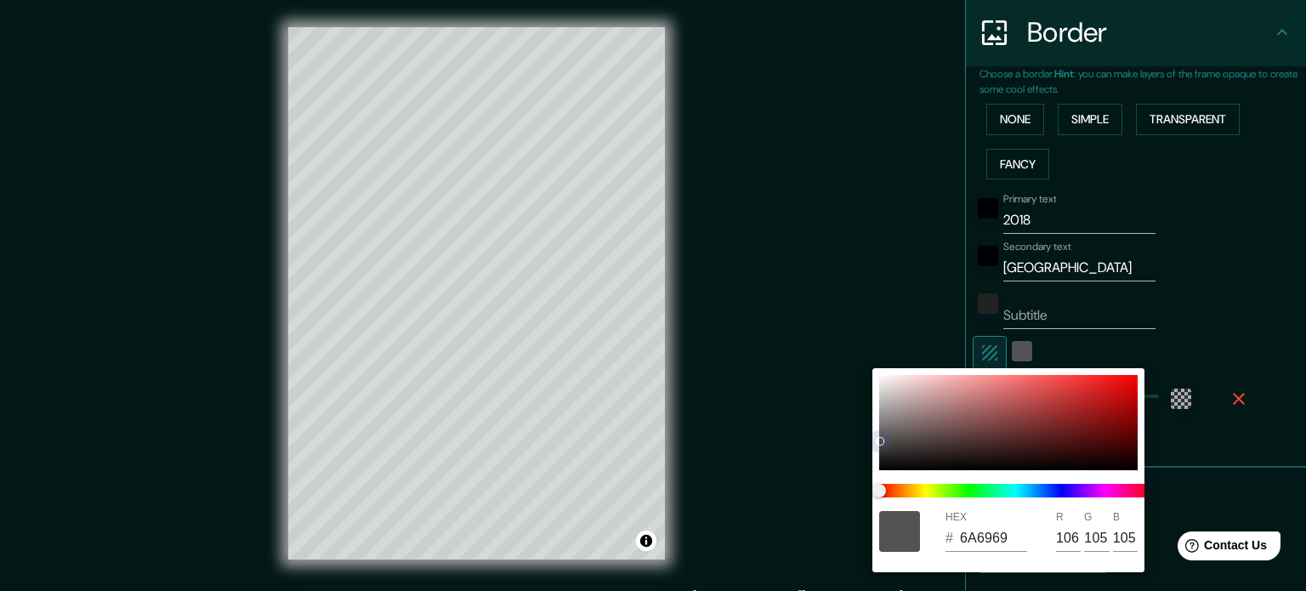
type input "4E4E4E"
type input "78"
type input "4C4C4C"
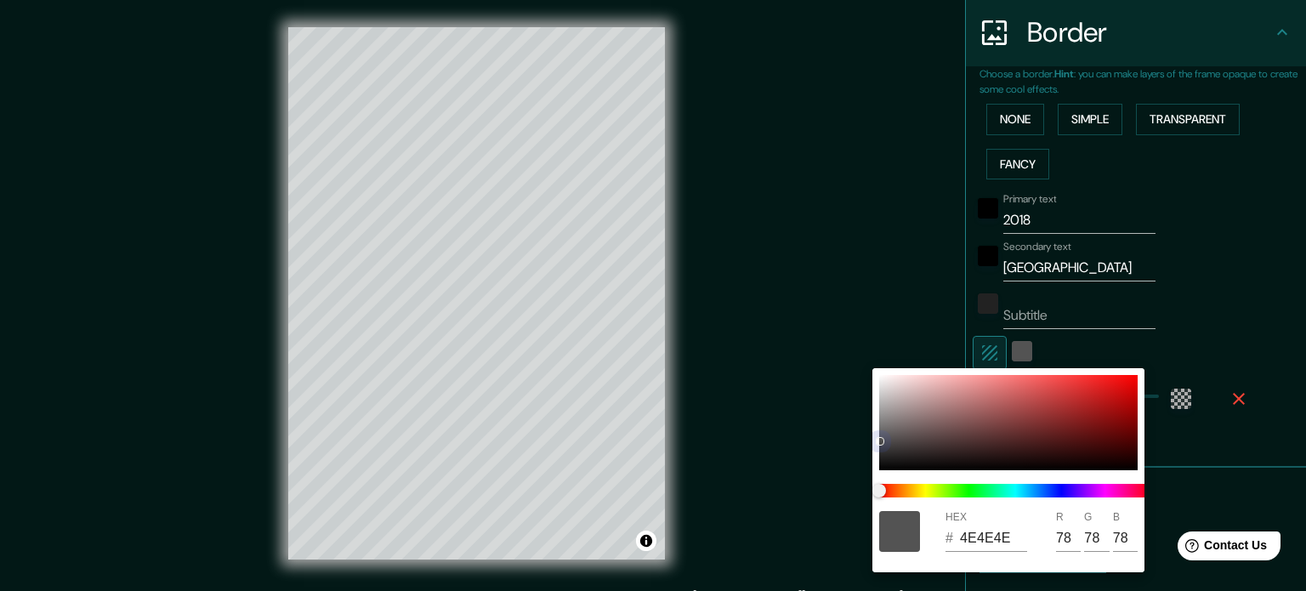
type input "76"
type input "4A4A4A"
type input "74"
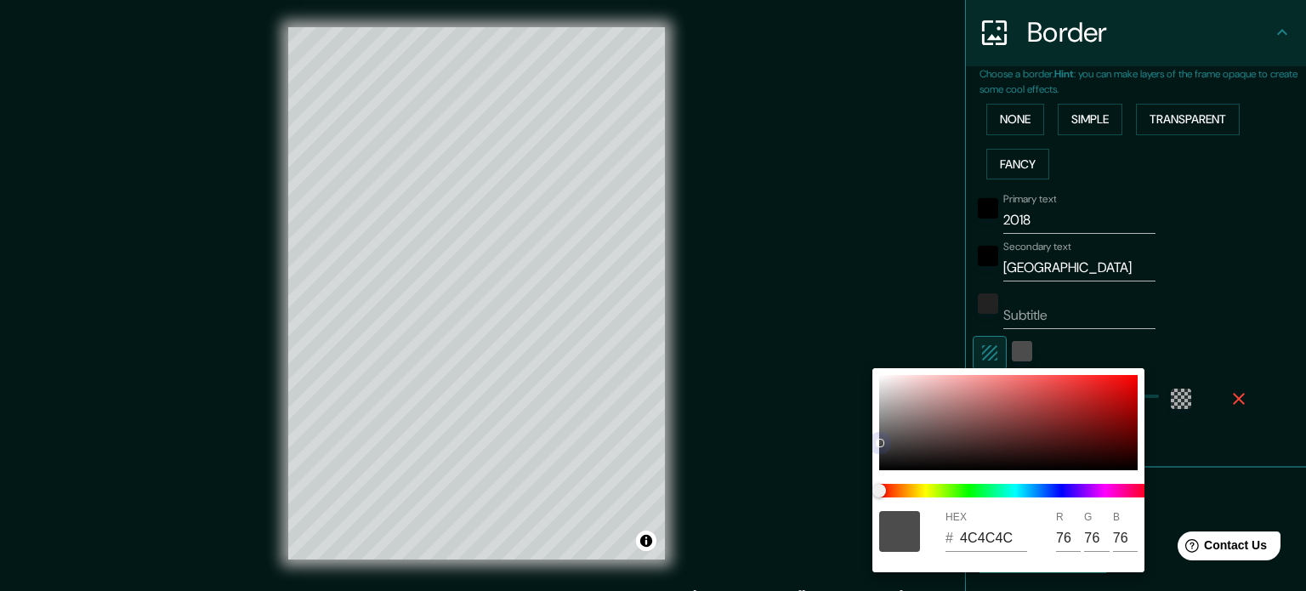
type input "74"
drag, startPoint x: 880, startPoint y: 430, endPoint x: 865, endPoint y: 422, distance: 17.5
click at [865, 422] on div "HEX # 4A4A4A R 74 G 74 B 74" at bounding box center [653, 295] width 1306 height 591
click at [1227, 346] on div at bounding box center [653, 295] width 1306 height 591
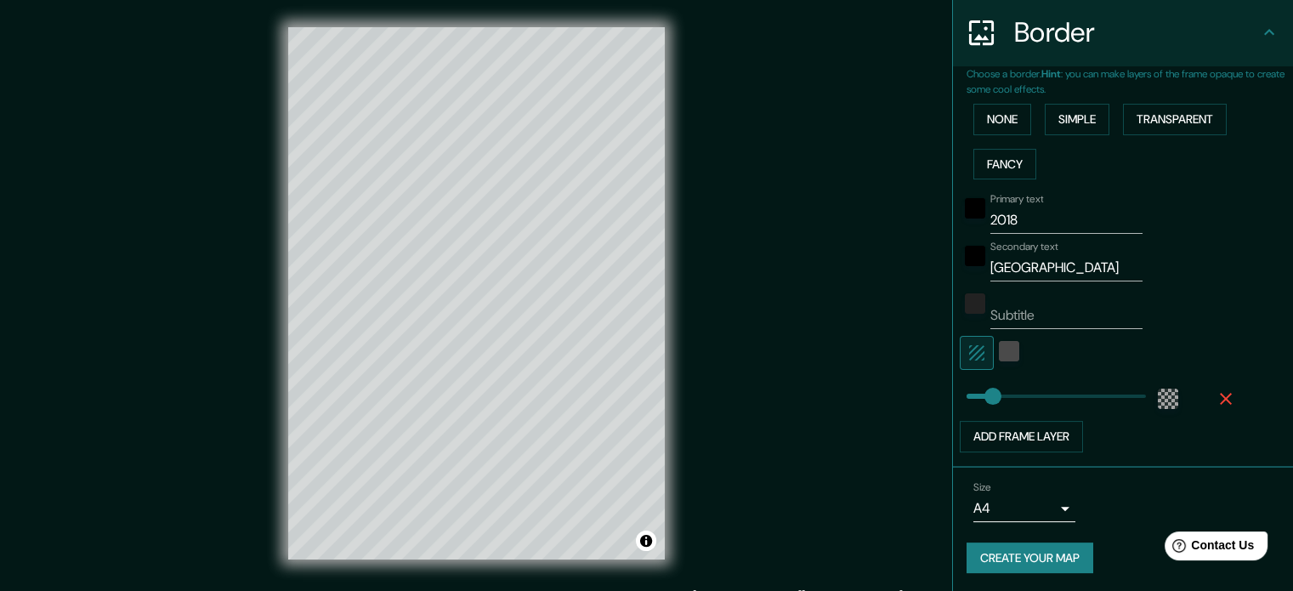
drag, startPoint x: 680, startPoint y: 166, endPoint x: 758, endPoint y: 378, distance: 225.7
click at [758, 378] on div "Mappin Location Bogotá, Colombia Pins Style Layout Border Choose a border. Hint…" at bounding box center [646, 307] width 1293 height 614
click at [1000, 358] on div "color-4A4A4A" at bounding box center [1009, 351] width 20 height 20
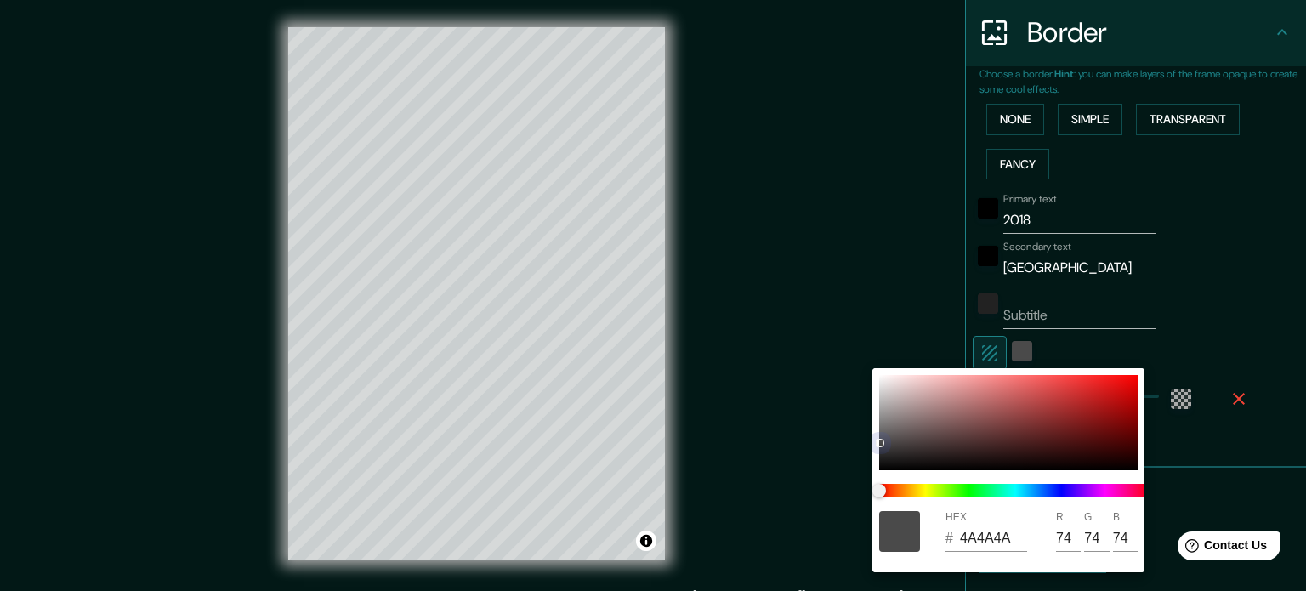
type input "636262"
type input "99"
type input "98"
type input "7A7979"
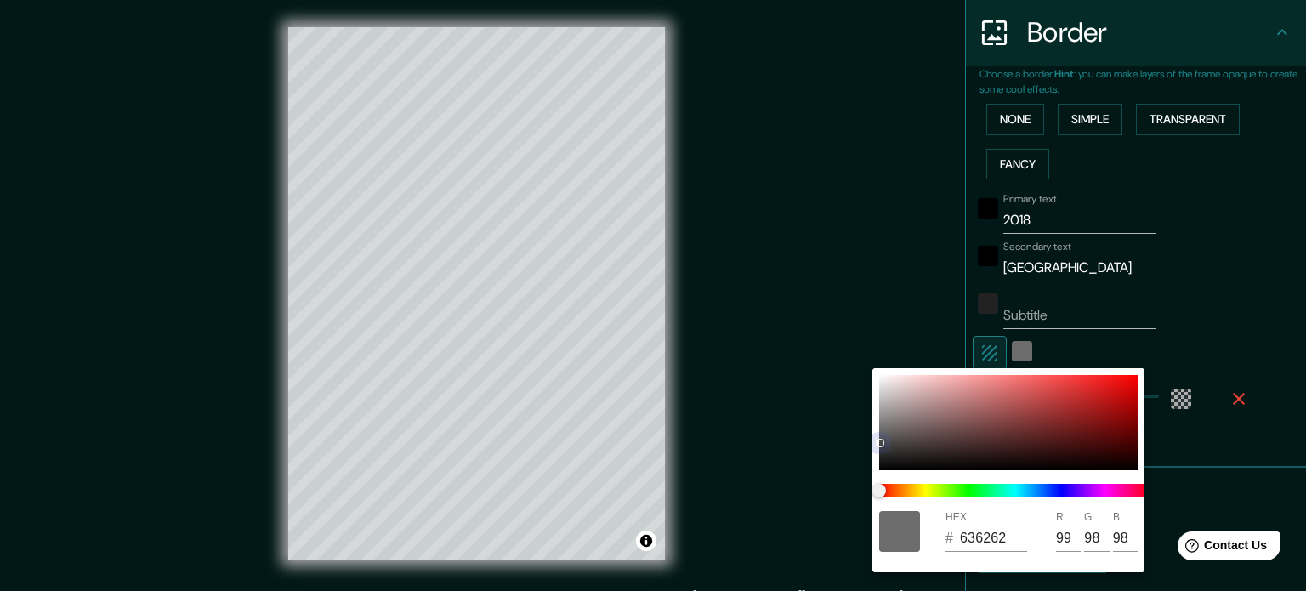
type input "122"
type input "121"
type input "818080"
type input "129"
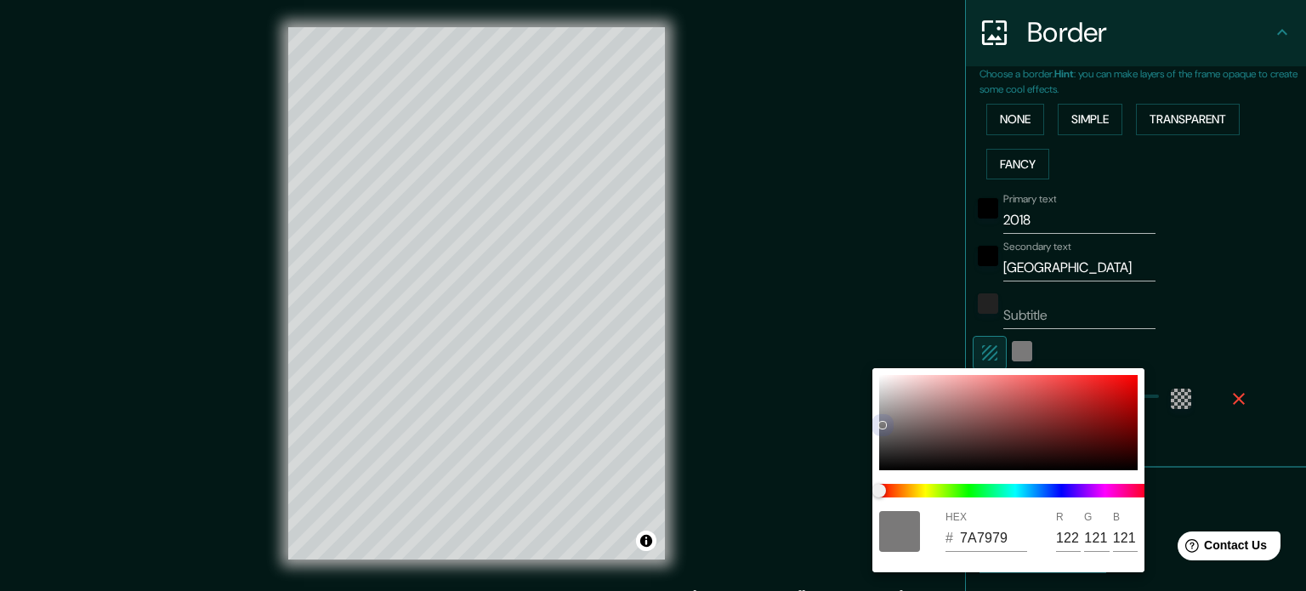
type input "128"
drag, startPoint x: 881, startPoint y: 437, endPoint x: 880, endPoint y: 421, distance: 16.2
click at [880, 421] on div at bounding box center [1008, 422] width 258 height 95
click at [495, 489] on div at bounding box center [653, 295] width 1306 height 591
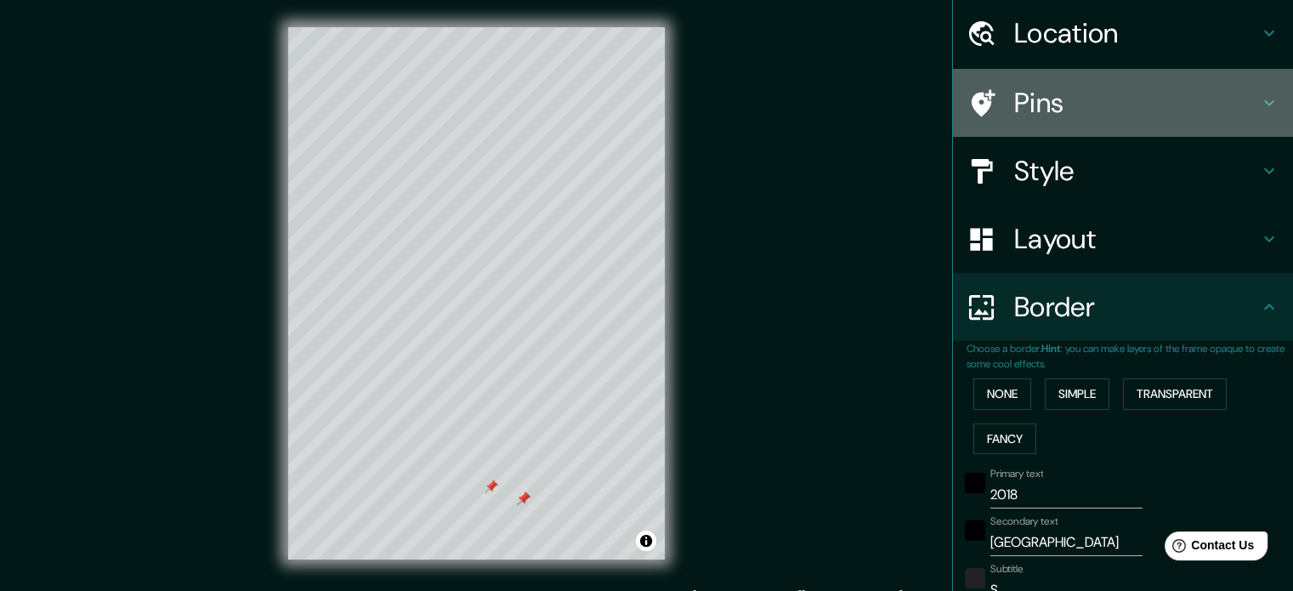
click at [1074, 112] on h4 "Pins" at bounding box center [1136, 103] width 245 height 34
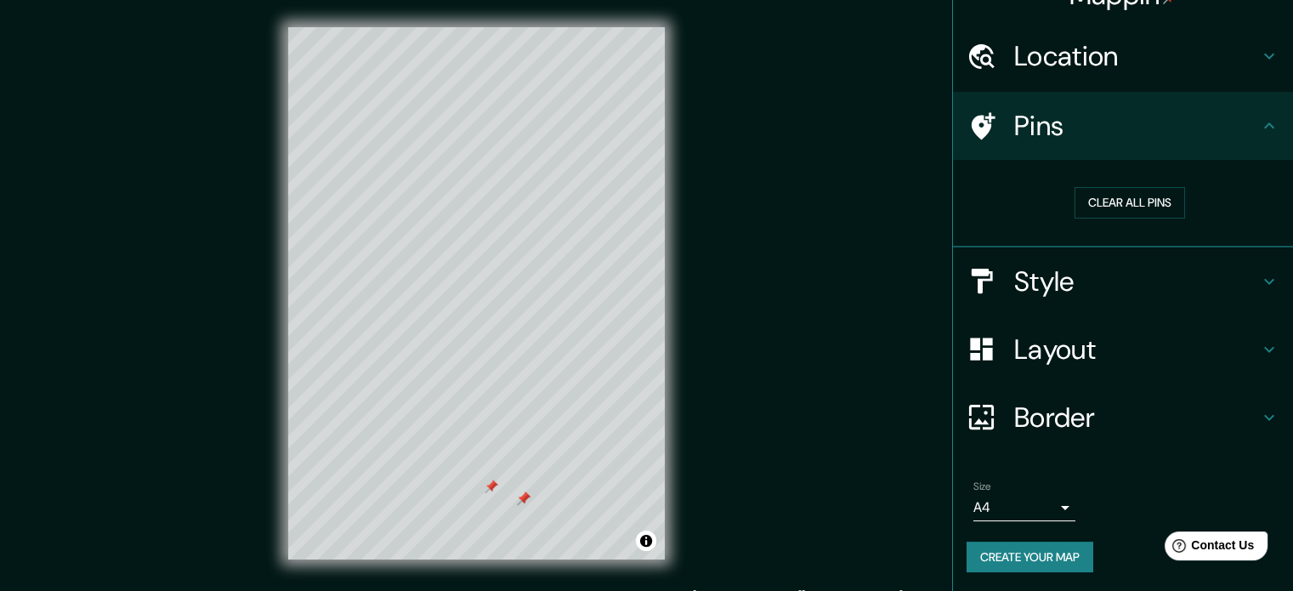
scroll to position [32, 0]
drag, startPoint x: 521, startPoint y: 493, endPoint x: 608, endPoint y: 482, distance: 87.4
click at [608, 482] on div at bounding box center [612, 487] width 14 height 14
click at [1156, 212] on button "Clear all pins" at bounding box center [1130, 202] width 111 height 31
click at [1050, 412] on h4 "Border" at bounding box center [1136, 417] width 245 height 34
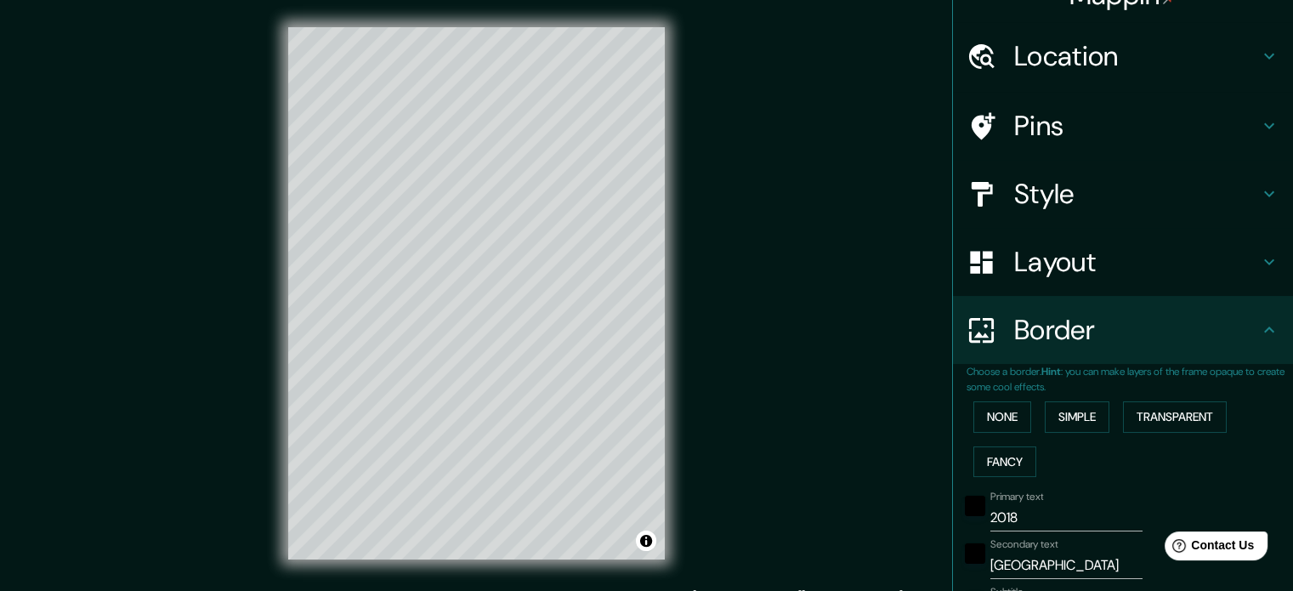
click at [1036, 522] on input "2018" at bounding box center [1067, 517] width 152 height 27
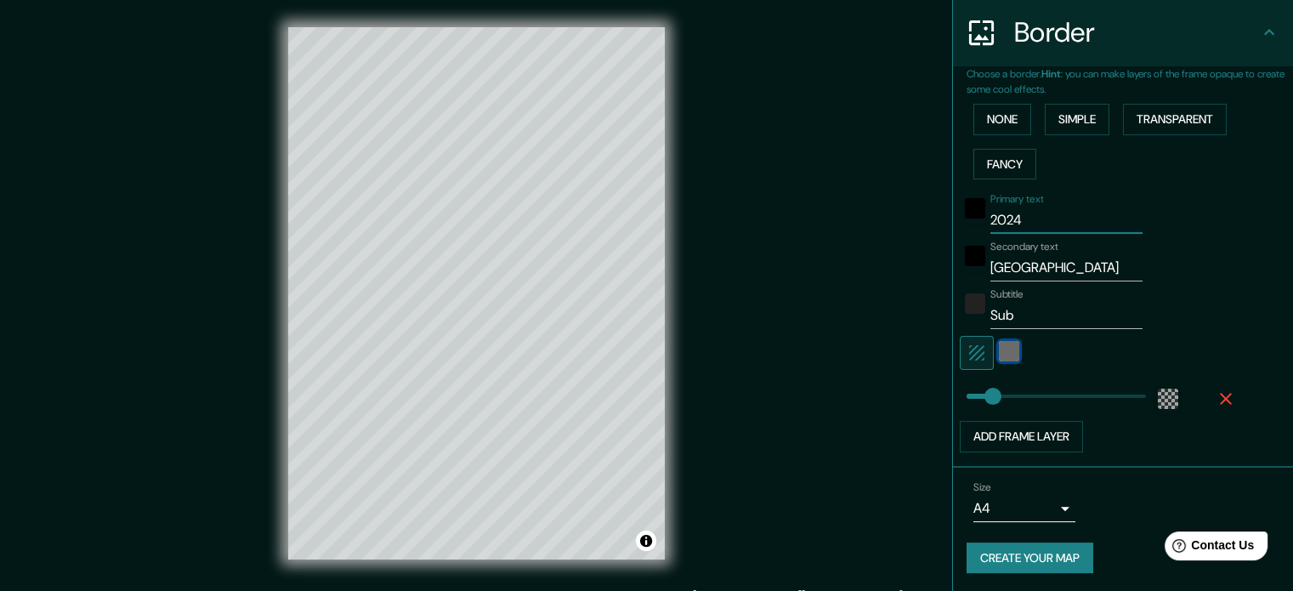
click at [1003, 348] on div "color-838383" at bounding box center [1009, 351] width 20 height 20
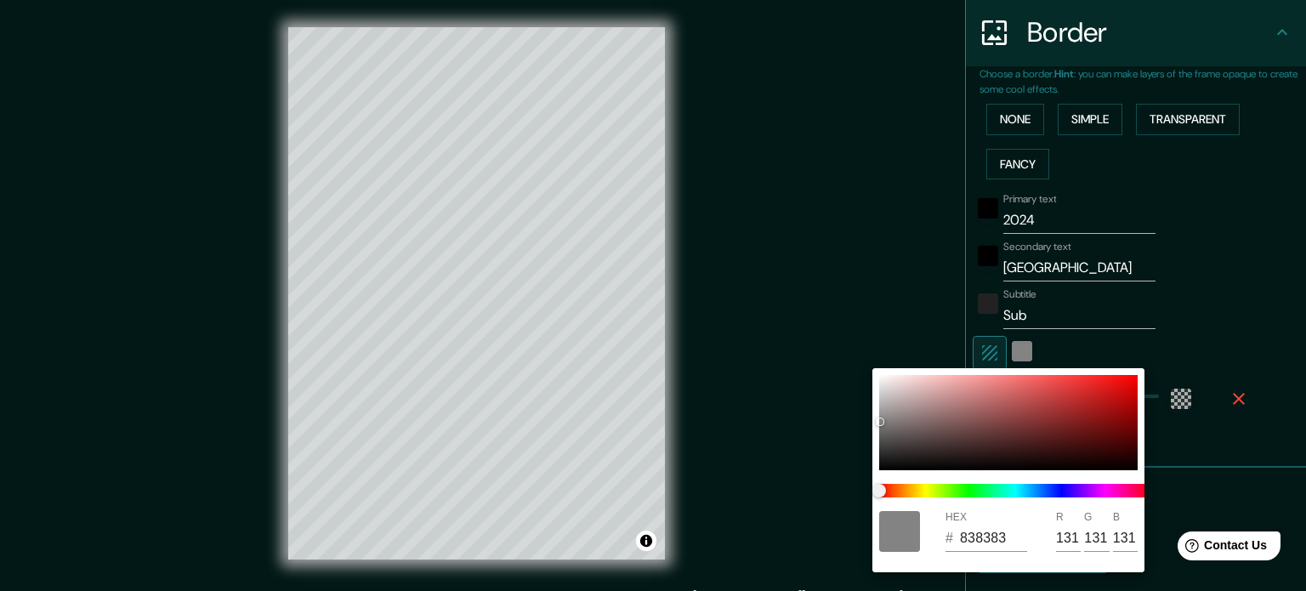
click at [1218, 477] on div at bounding box center [653, 295] width 1306 height 591
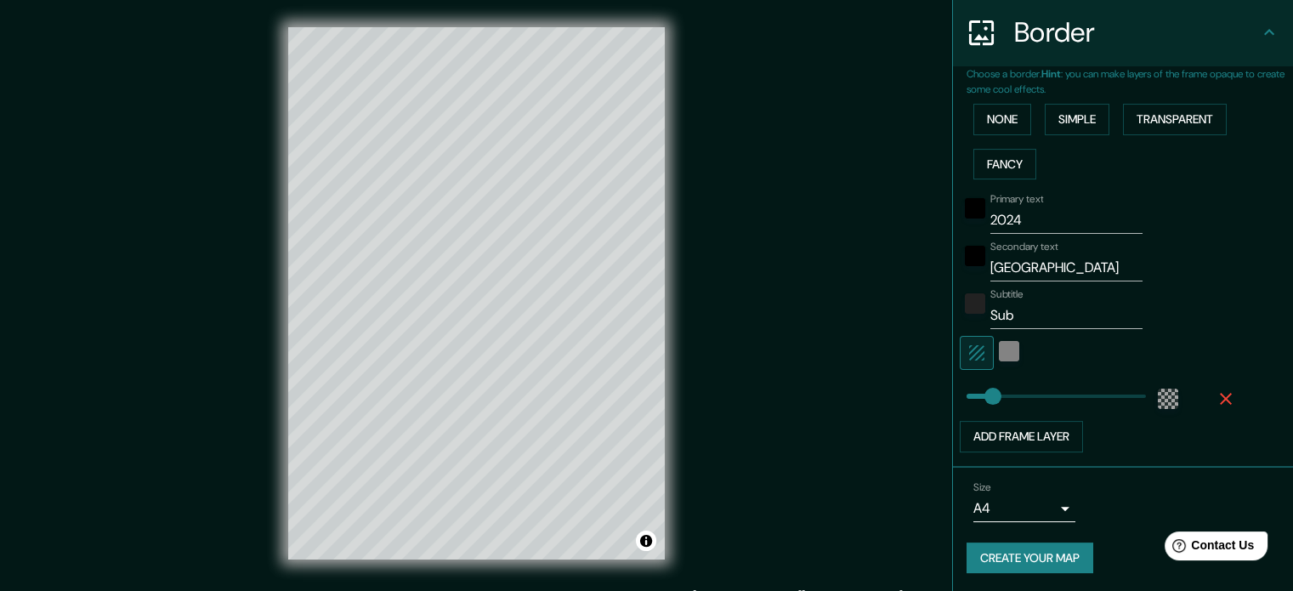
click at [1063, 557] on button "Create your map" at bounding box center [1030, 557] width 127 height 31
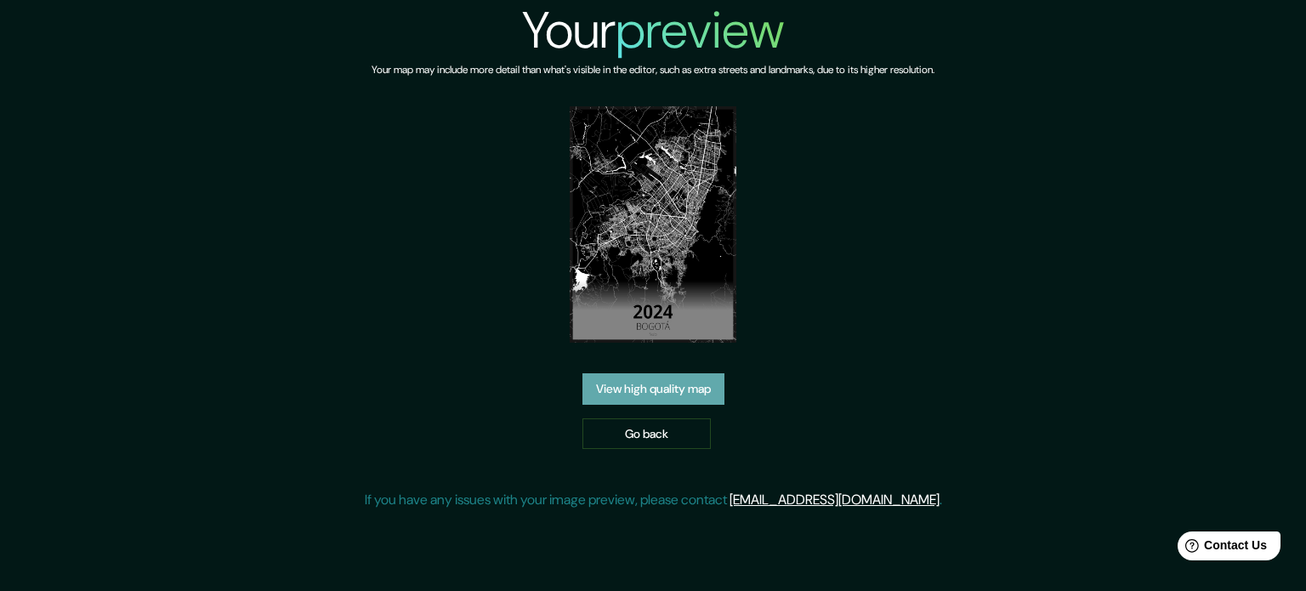
click at [718, 378] on link "View high quality map" at bounding box center [653, 388] width 142 height 31
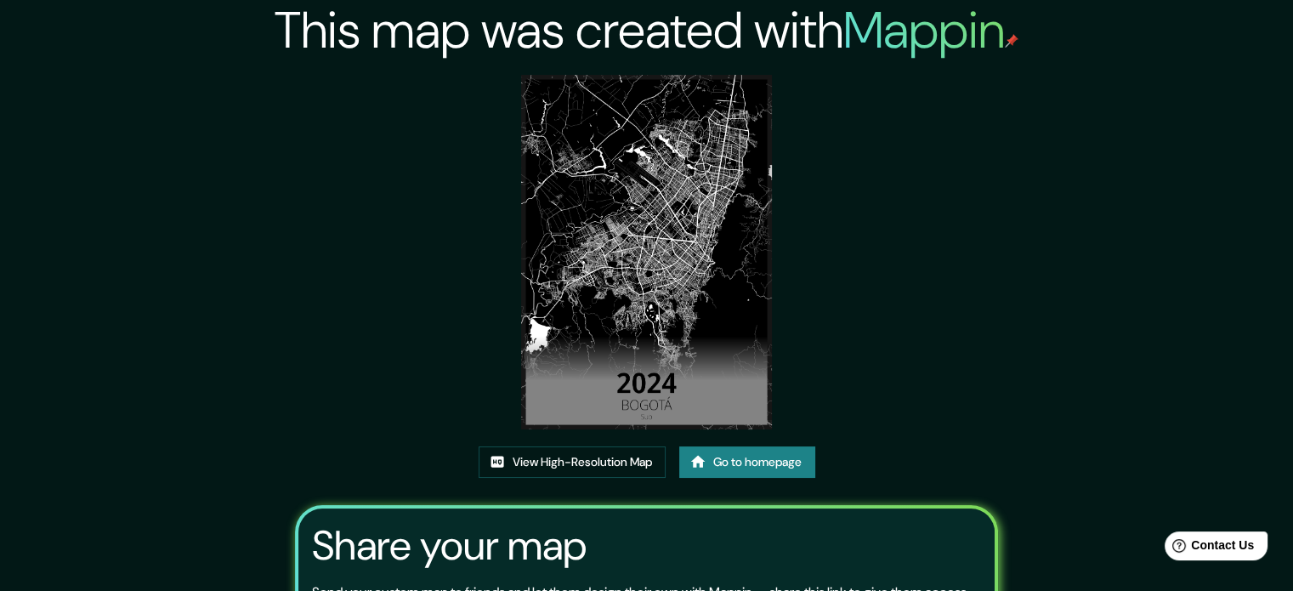
click at [704, 210] on img at bounding box center [646, 252] width 251 height 355
click at [597, 459] on link "View High-Resolution Map" at bounding box center [572, 461] width 187 height 31
click at [752, 472] on link "Go to homepage" at bounding box center [747, 461] width 136 height 31
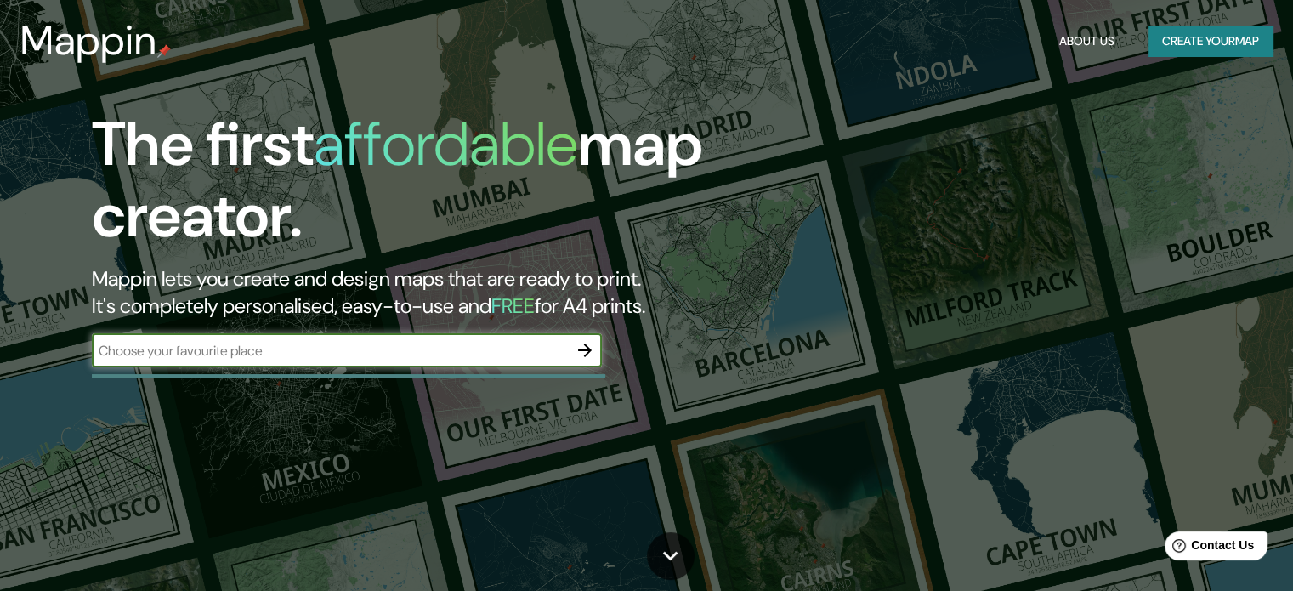
click at [531, 346] on input "text" at bounding box center [330, 351] width 476 height 20
type input "BOGOTA"
click at [587, 340] on icon "button" at bounding box center [585, 350] width 20 height 20
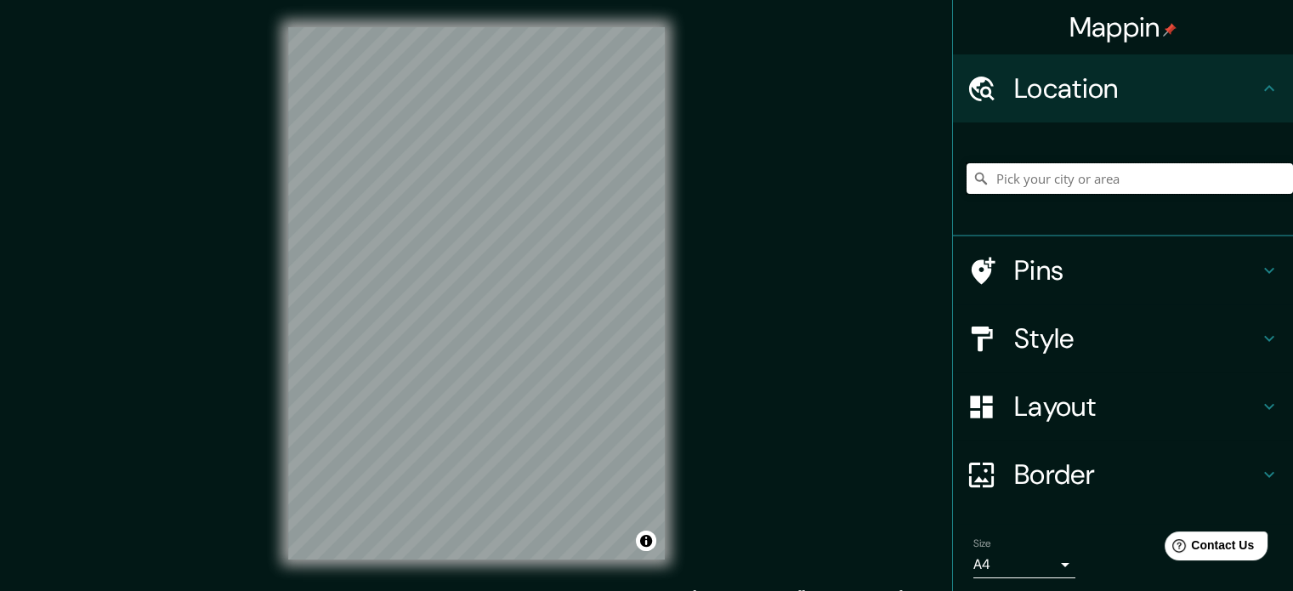
click at [1014, 167] on input "Pick your city or area" at bounding box center [1130, 178] width 327 height 31
type input "Bogotá, Colombia"
click at [1008, 498] on div "Border" at bounding box center [1123, 474] width 340 height 68
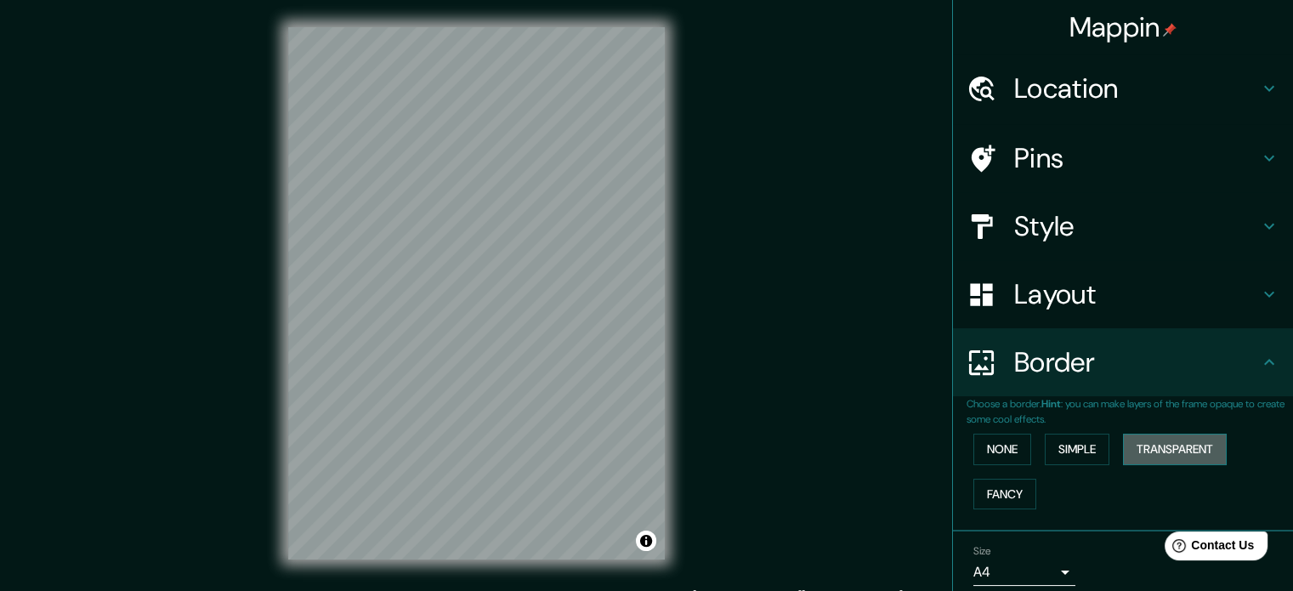
click at [1175, 450] on button "Transparent" at bounding box center [1175, 449] width 104 height 31
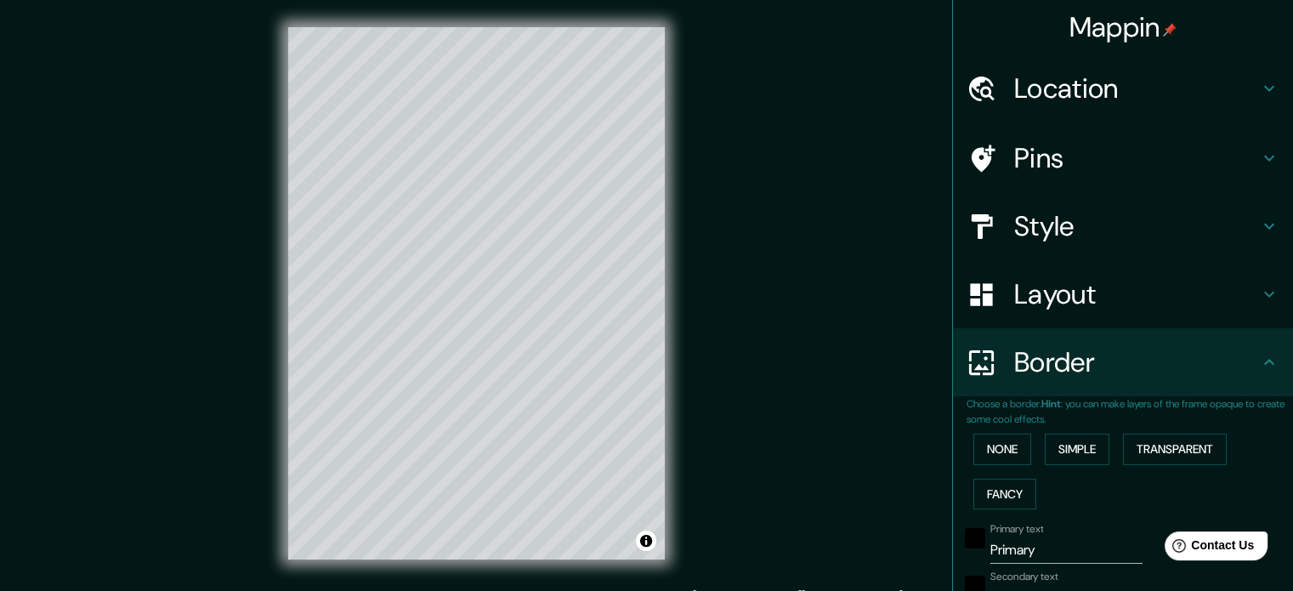
click at [1016, 221] on h4 "Style" at bounding box center [1136, 226] width 245 height 34
type input "213"
type input "35"
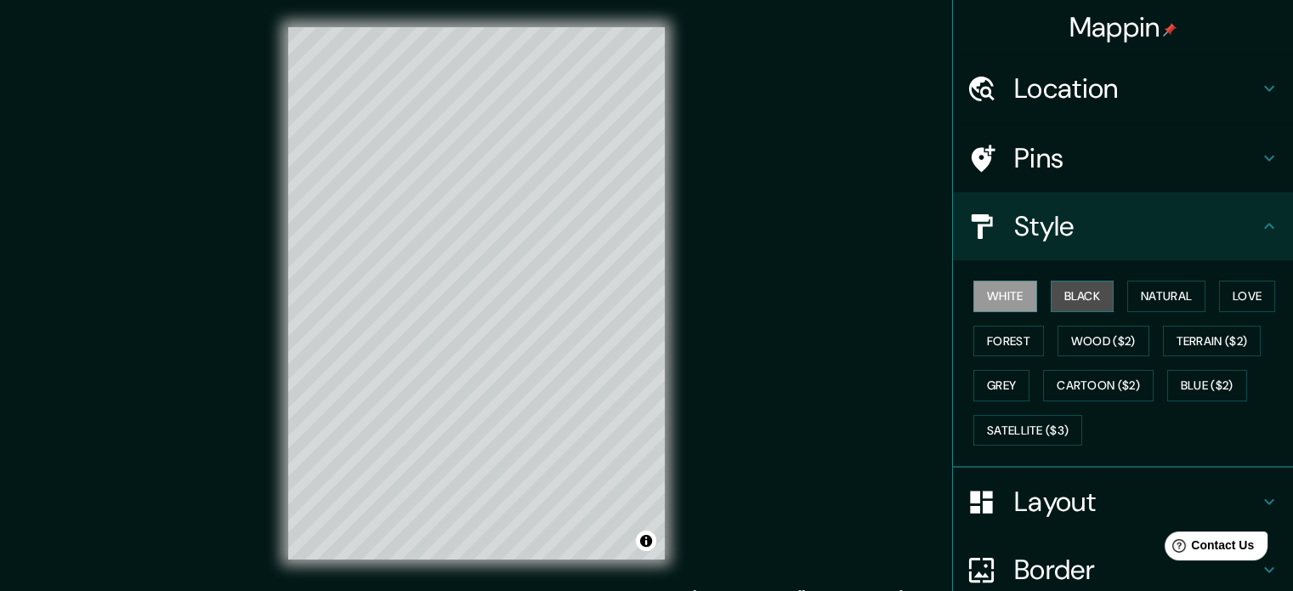
click at [1066, 303] on button "Black" at bounding box center [1083, 296] width 64 height 31
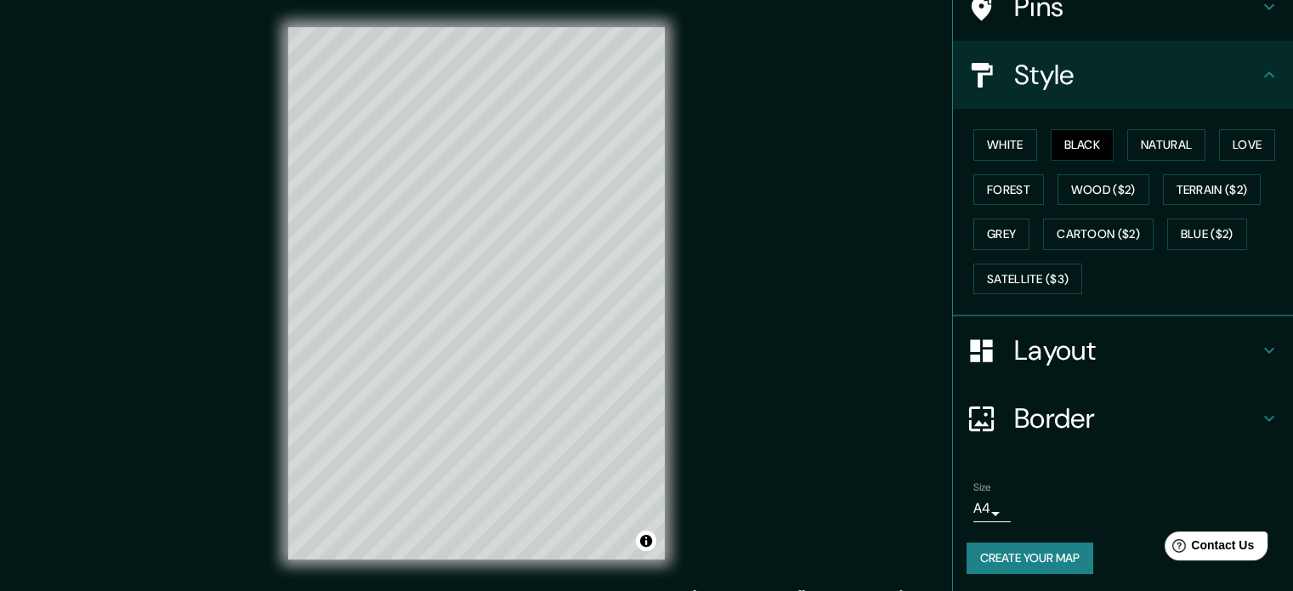
scroll to position [151, 0]
click at [1071, 429] on h4 "Border" at bounding box center [1136, 418] width 245 height 34
type input "213"
type input "35"
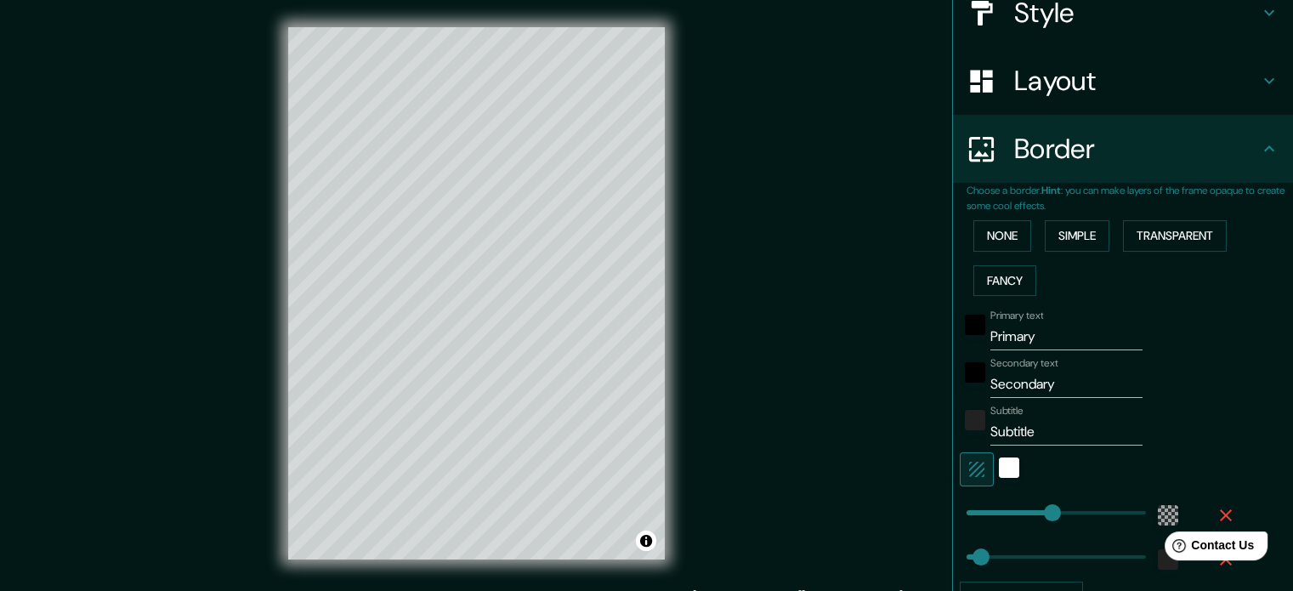
scroll to position [213, 0]
type input "58"
drag, startPoint x: 1031, startPoint y: 499, endPoint x: 977, endPoint y: 513, distance: 55.3
type input "35"
type input "22"
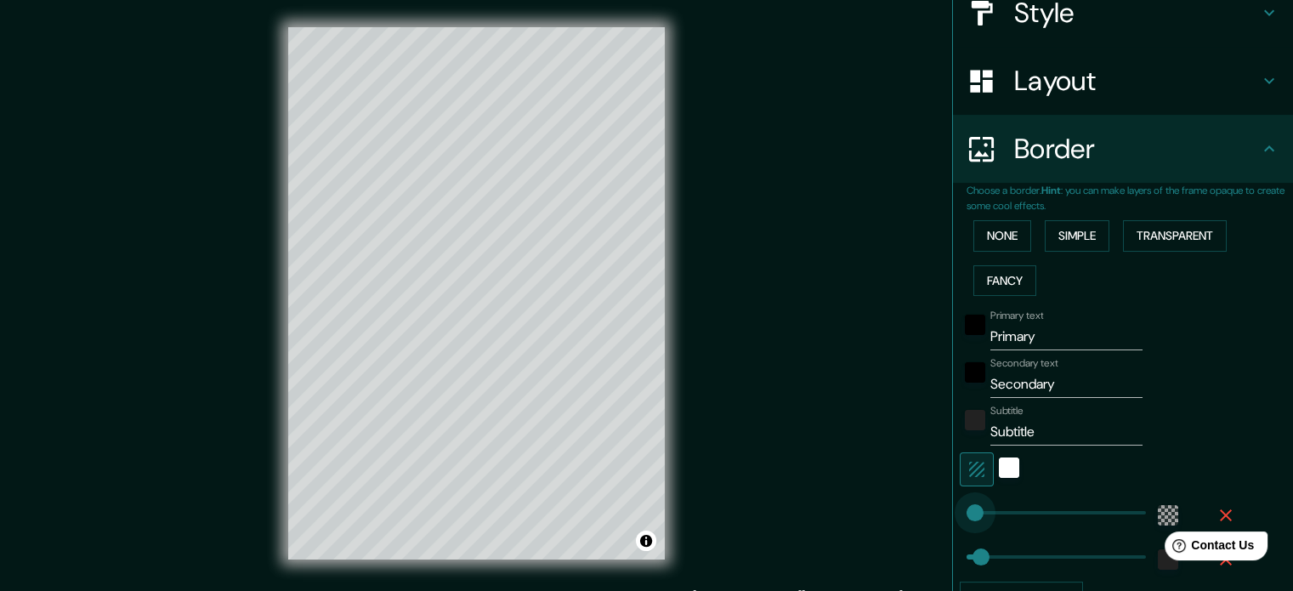
drag, startPoint x: 977, startPoint y: 513, endPoint x: 963, endPoint y: 513, distance: 14.5
type input "35"
type input "39"
type input "35"
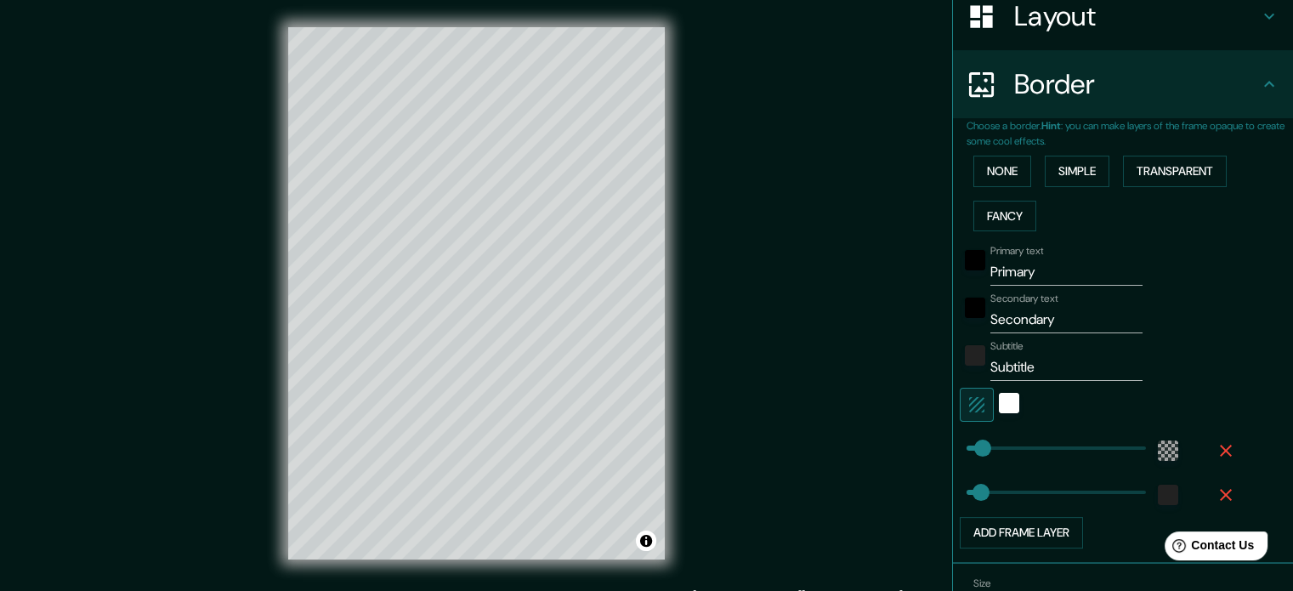
click at [1220, 492] on icon "button" at bounding box center [1226, 495] width 12 height 12
type input "62"
click at [1036, 263] on input "Primary" at bounding box center [1067, 271] width 152 height 27
type input "P"
type input "2225"
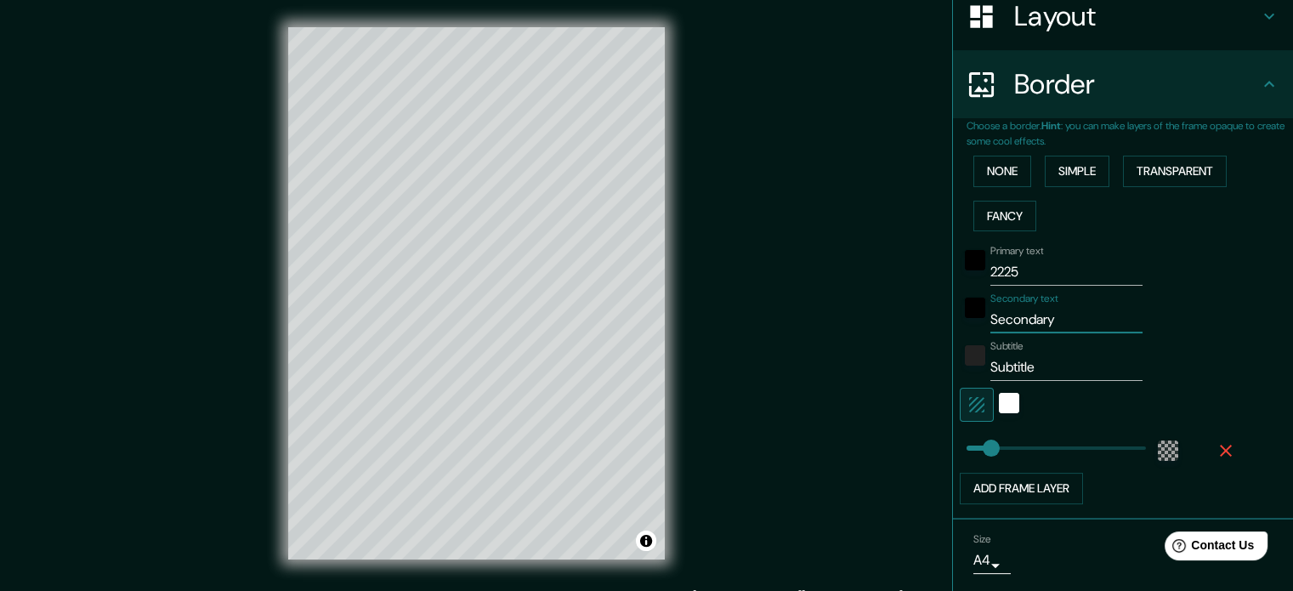
drag, startPoint x: 1053, startPoint y: 319, endPoint x: 976, endPoint y: 312, distance: 77.7
click at [976, 312] on div "Secondary text Secondary" at bounding box center [1099, 312] width 279 height 41
type input "Bogotá"
click at [999, 403] on div "white" at bounding box center [1009, 403] width 20 height 20
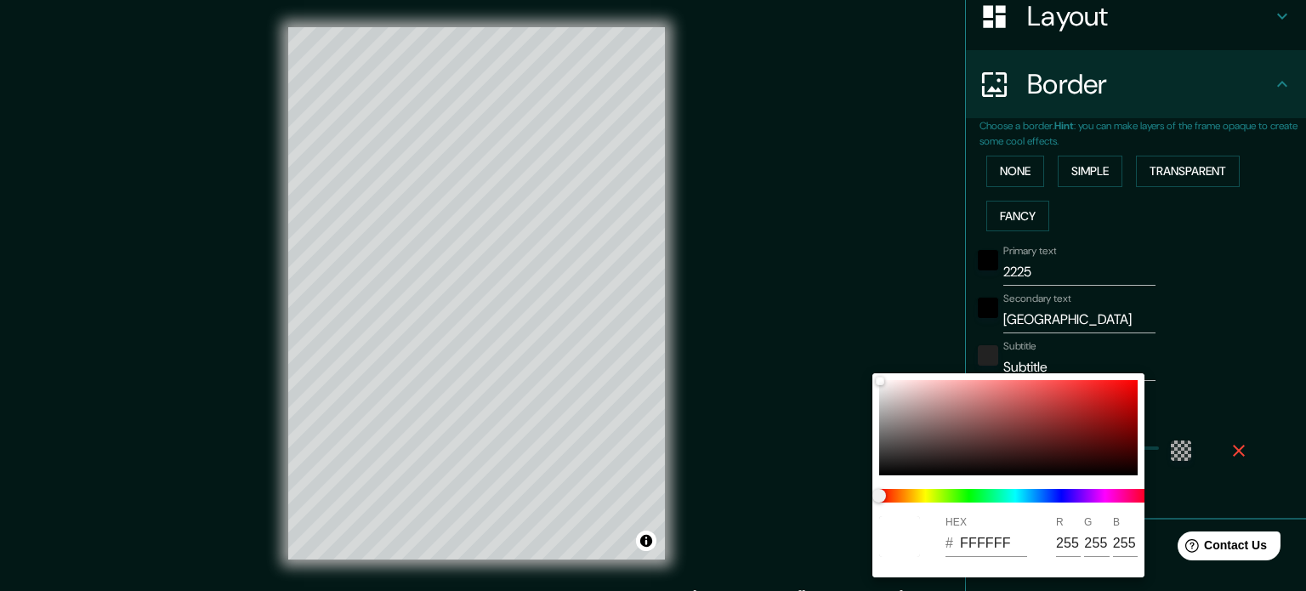
click at [1078, 542] on input "255" at bounding box center [1068, 543] width 25 height 27
type input "25"
type input "19FFFF"
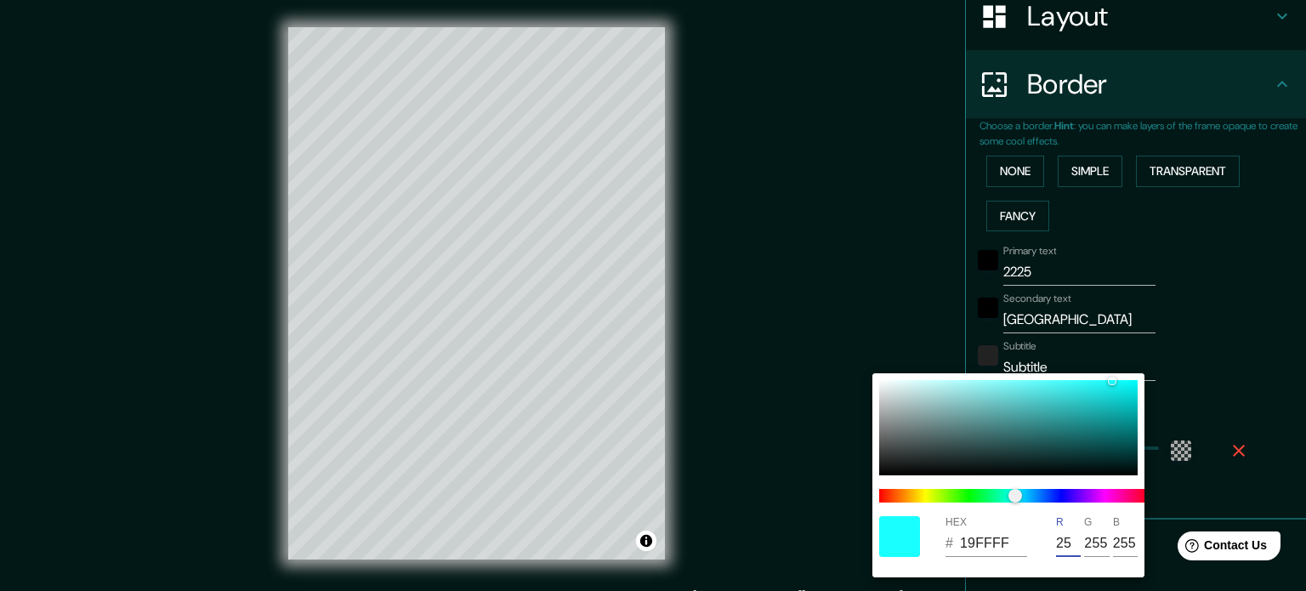
type input "2"
type input "00FFFF"
type input "1"
type input "01FFFF"
type input "13"
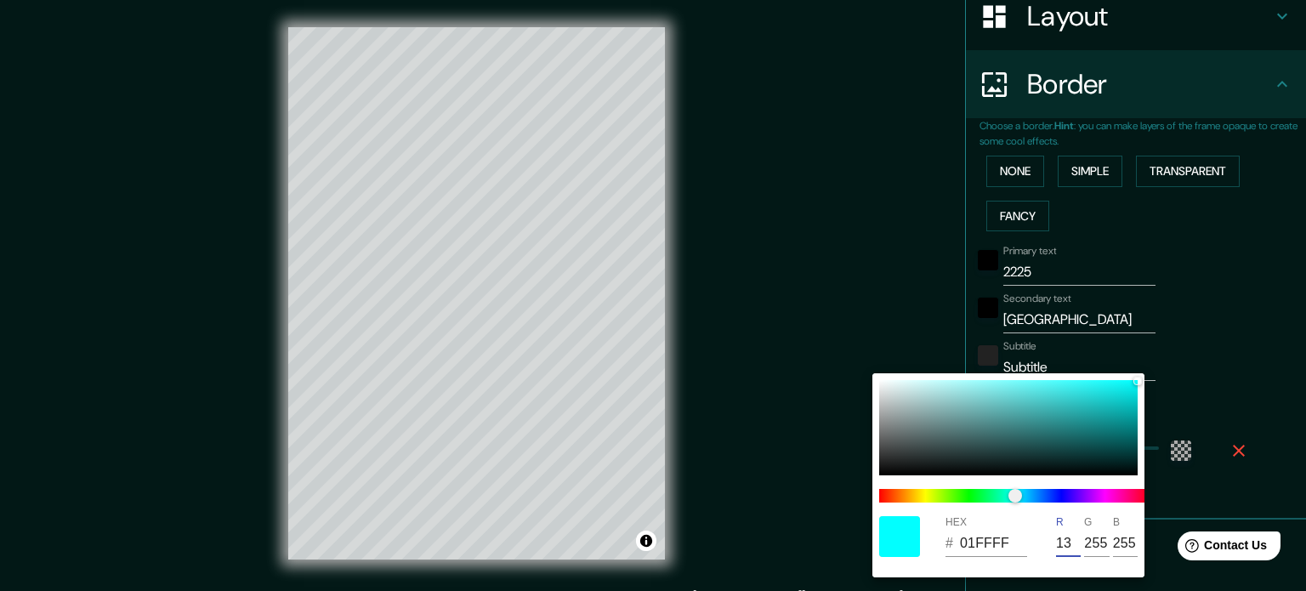
type input "0DFFFF"
type input "131"
type input "83FFFF"
type input "131"
click at [1104, 548] on input "255" at bounding box center [1096, 543] width 25 height 27
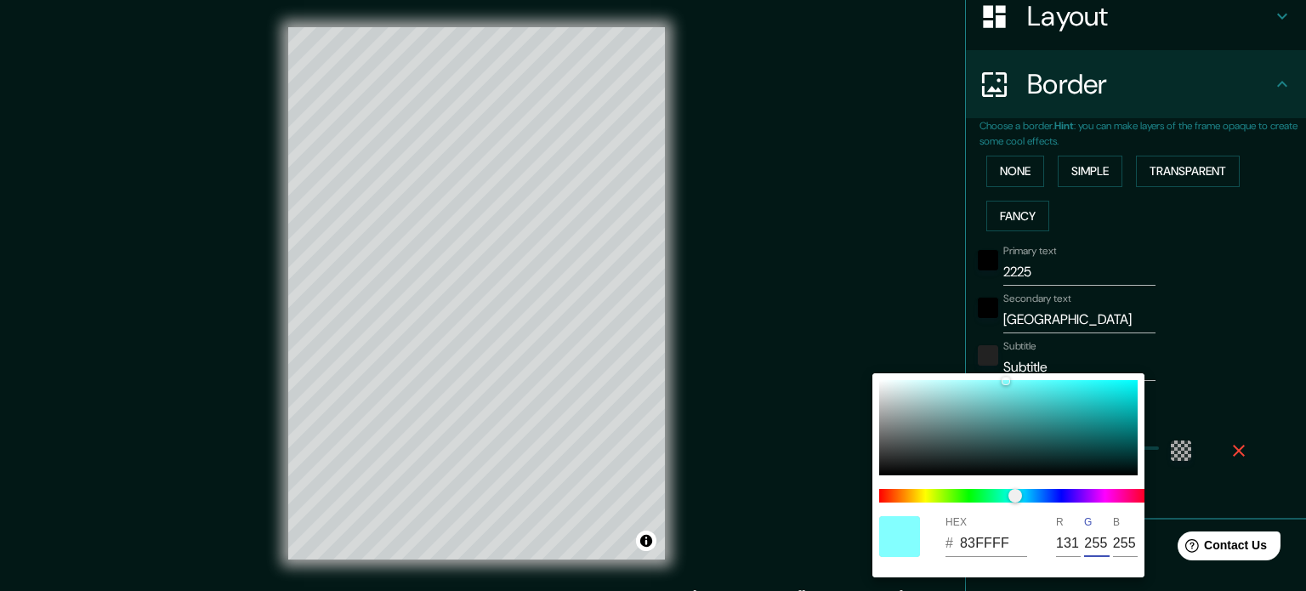
type input "25"
type input "8319FF"
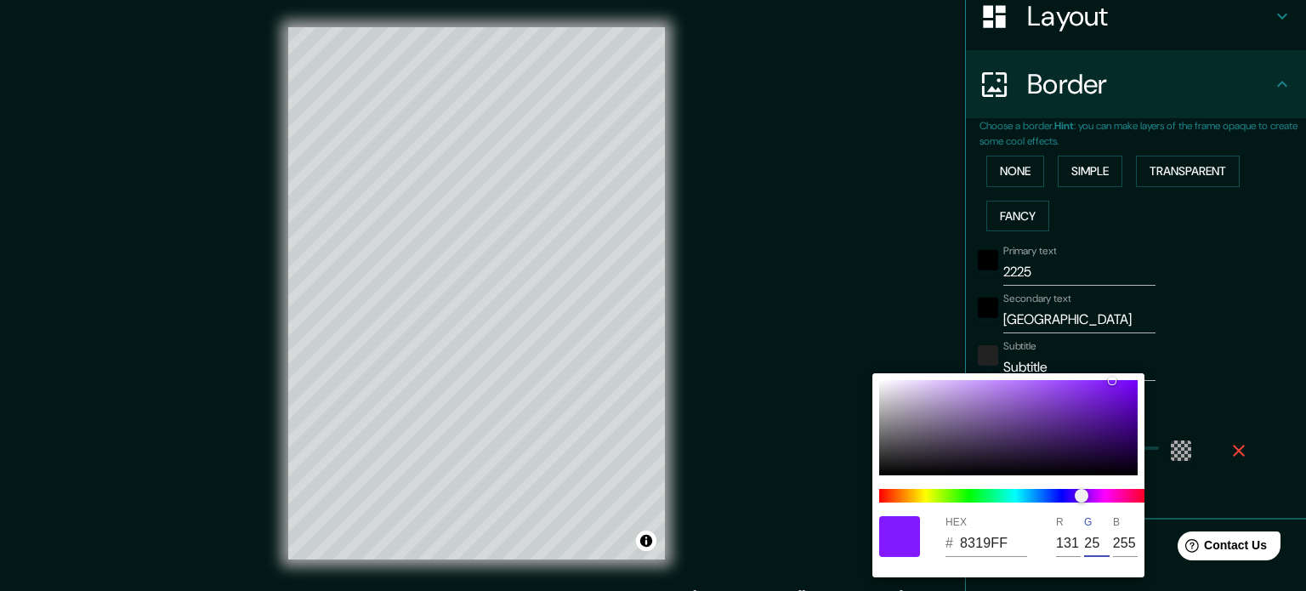
type input "2"
type input "8302FF"
type input "0"
type input "8300FF"
type input "0"
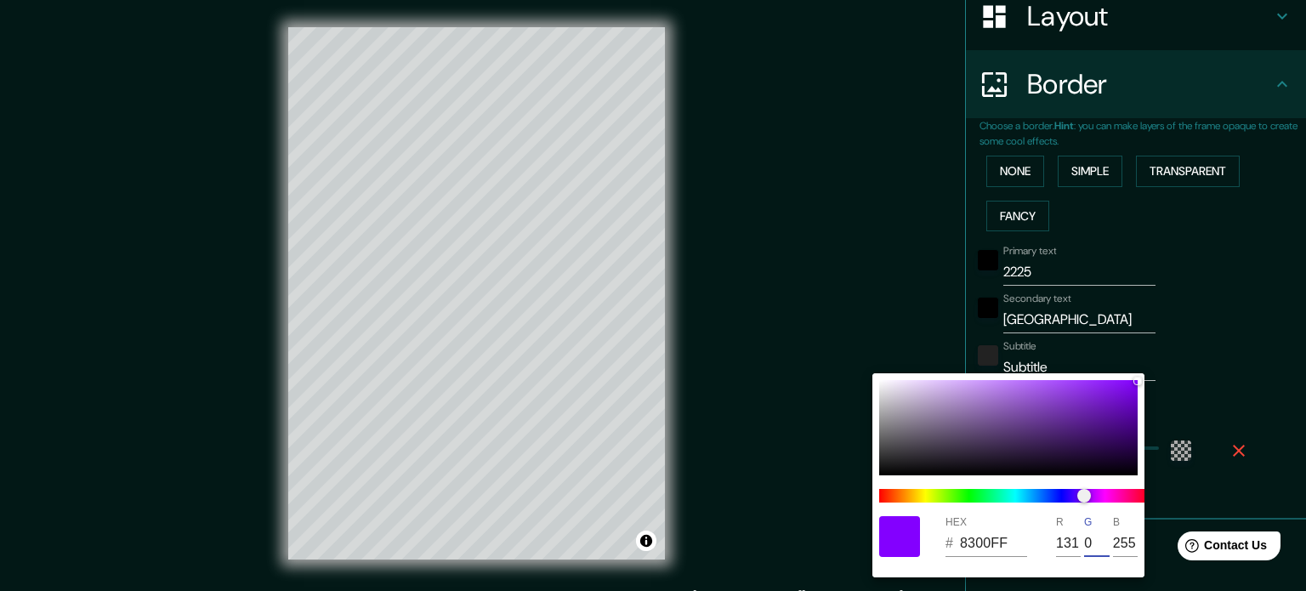
type input "8301FF"
type input "1"
type input "830DFF"
type input "131"
type input "8383FF"
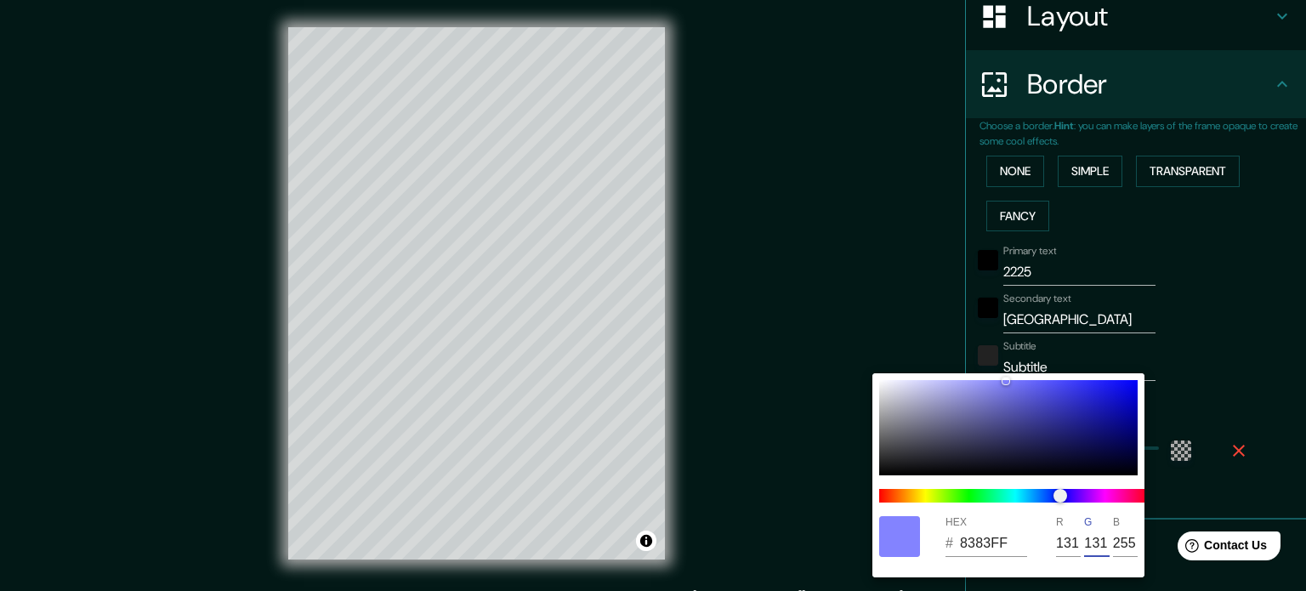
type input "131"
click at [1137, 542] on input "255" at bounding box center [1125, 543] width 25 height 27
type input "25"
type input "838319"
type input "2"
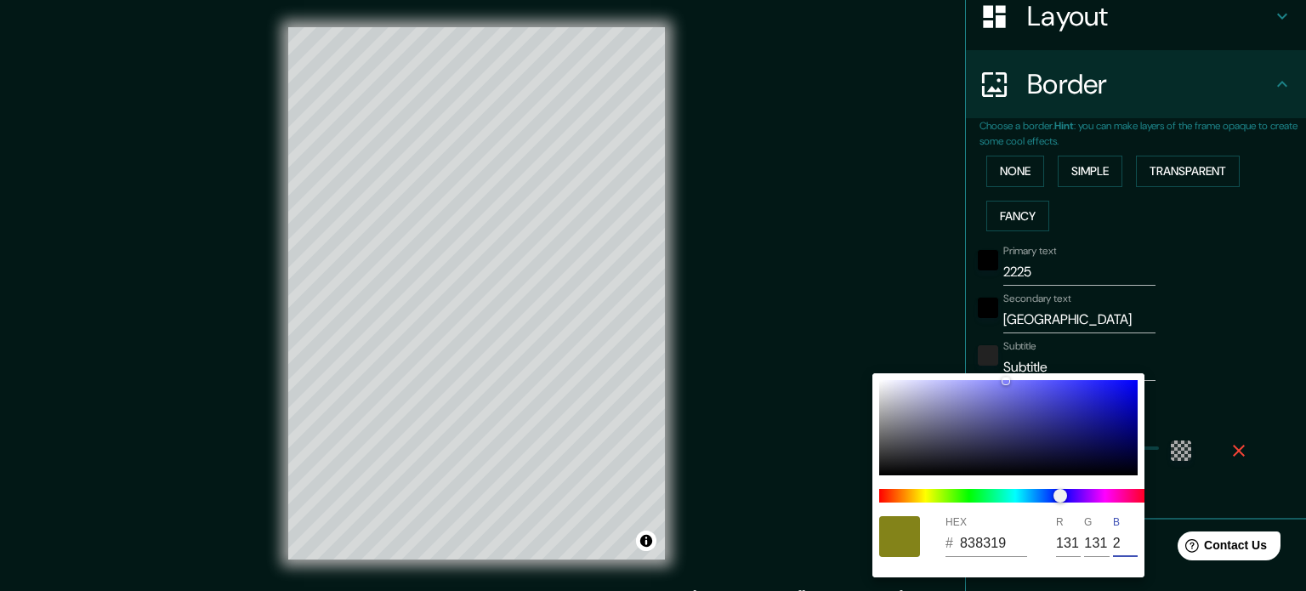
type input "838300"
type input "0"
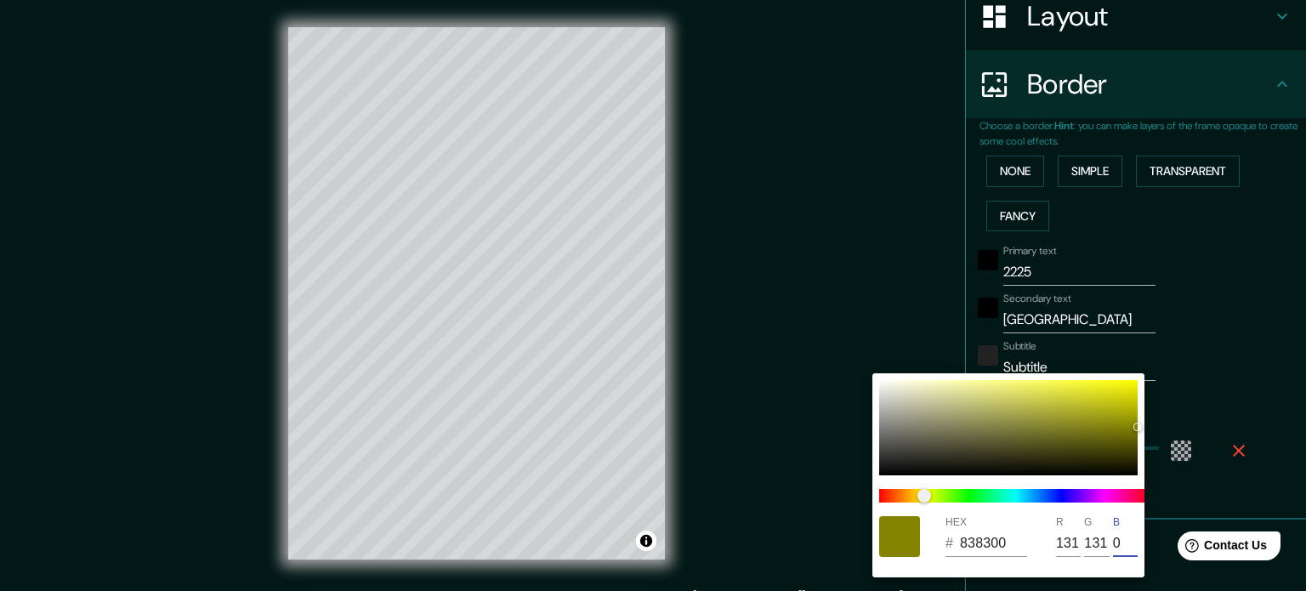
type input "838301"
type input "13"
type input "838383"
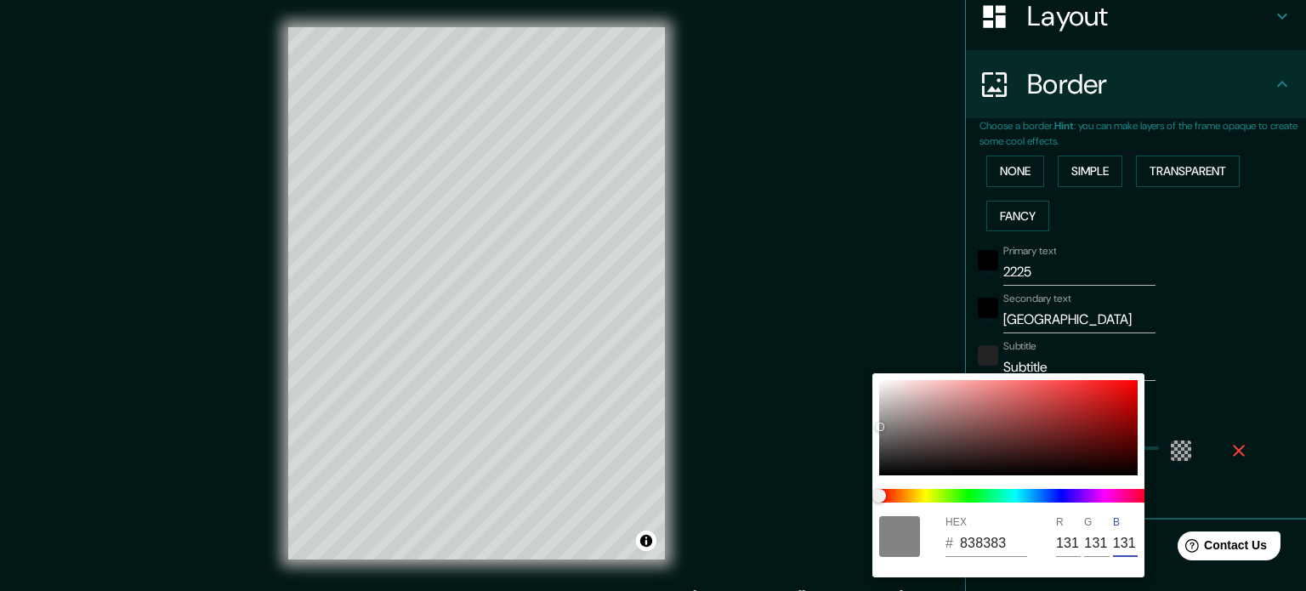
type input "131"
click at [1261, 395] on div at bounding box center [653, 295] width 1306 height 591
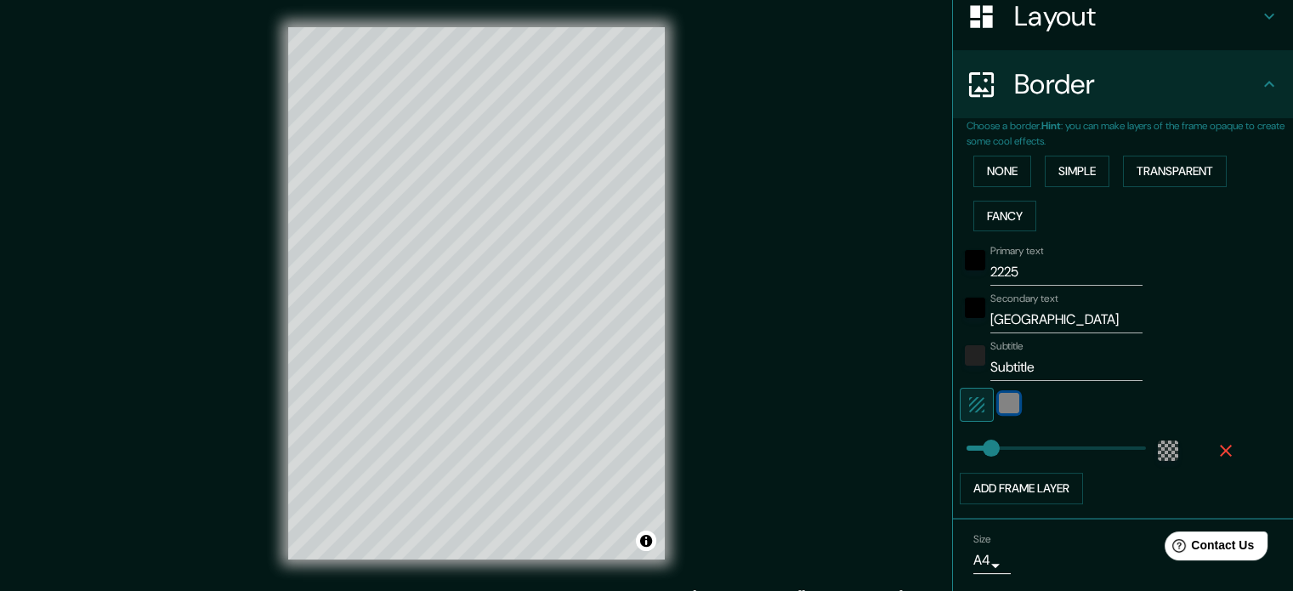
scroll to position [330, 0]
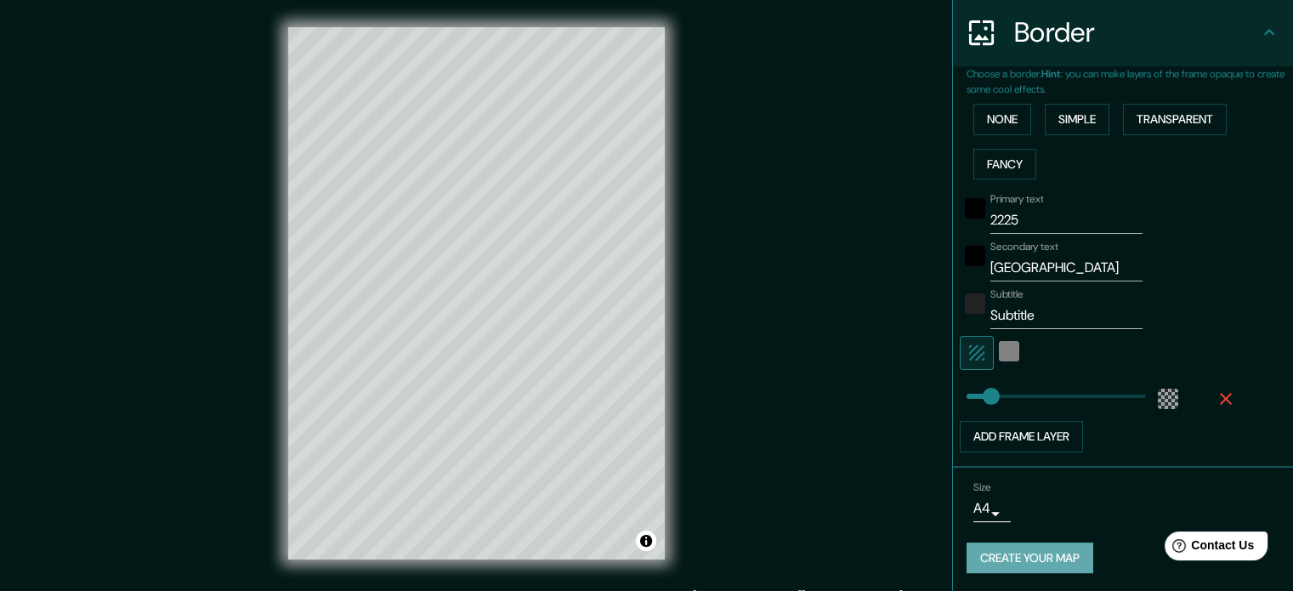
click at [1068, 559] on button "Create your map" at bounding box center [1030, 557] width 127 height 31
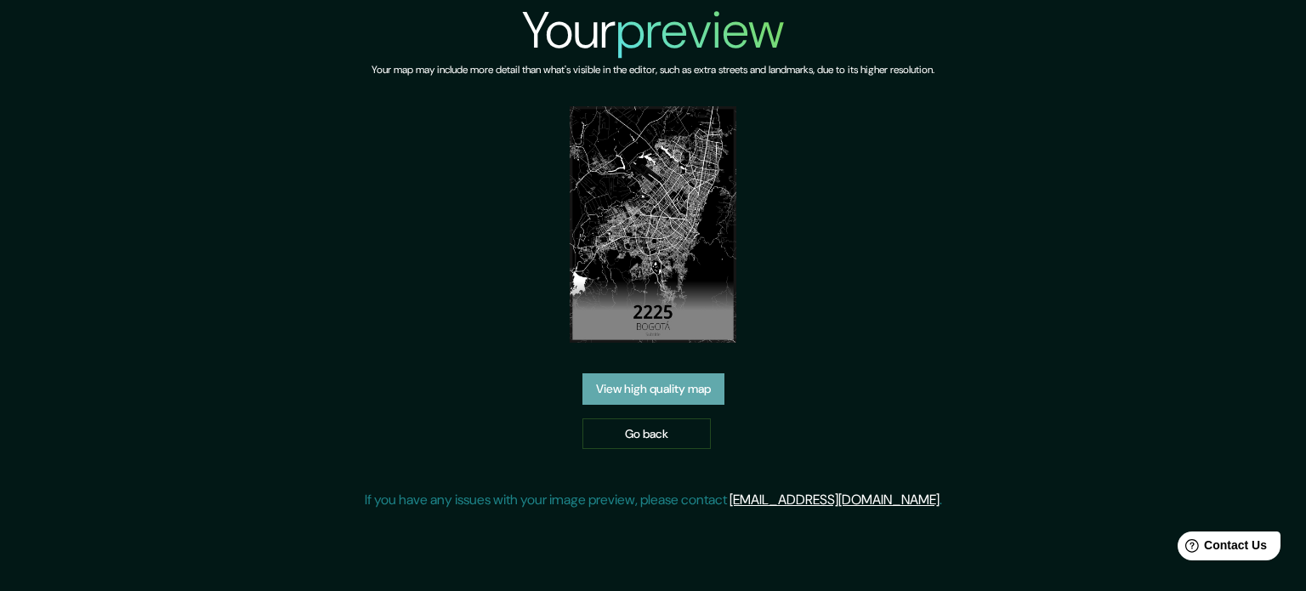
drag, startPoint x: 683, startPoint y: 275, endPoint x: 609, endPoint y: 378, distance: 126.7
click at [609, 378] on link "View high quality map" at bounding box center [653, 388] width 142 height 31
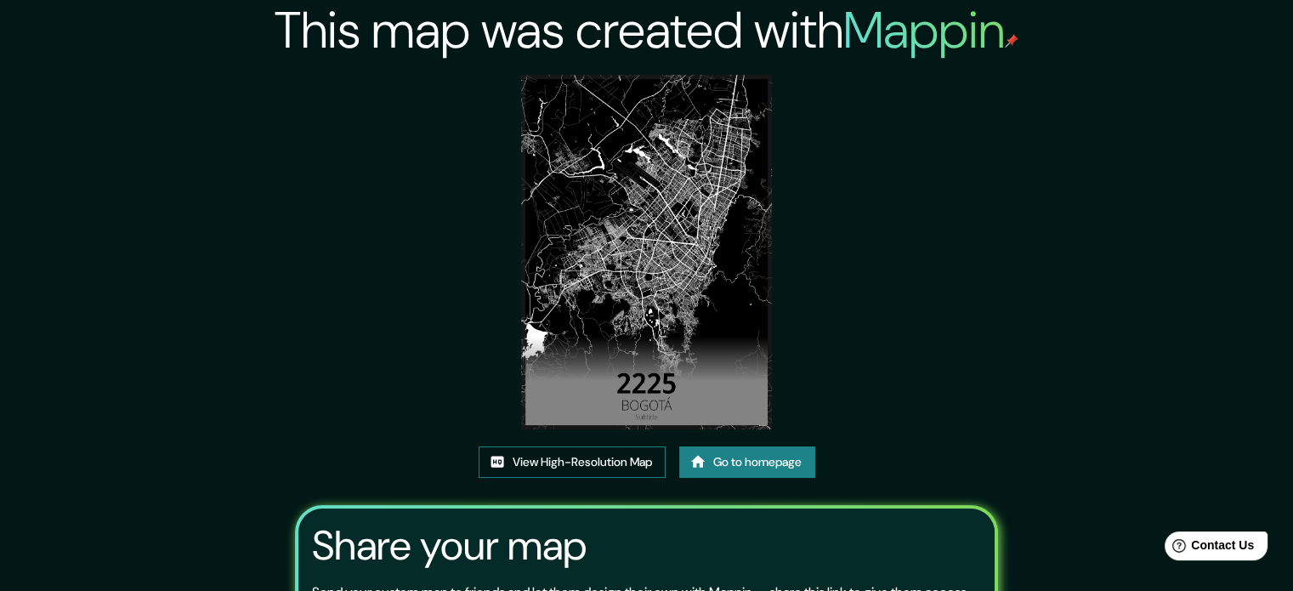
click at [571, 462] on link "View High-Resolution Map" at bounding box center [572, 461] width 187 height 31
